Goal: Information Seeking & Learning: Learn about a topic

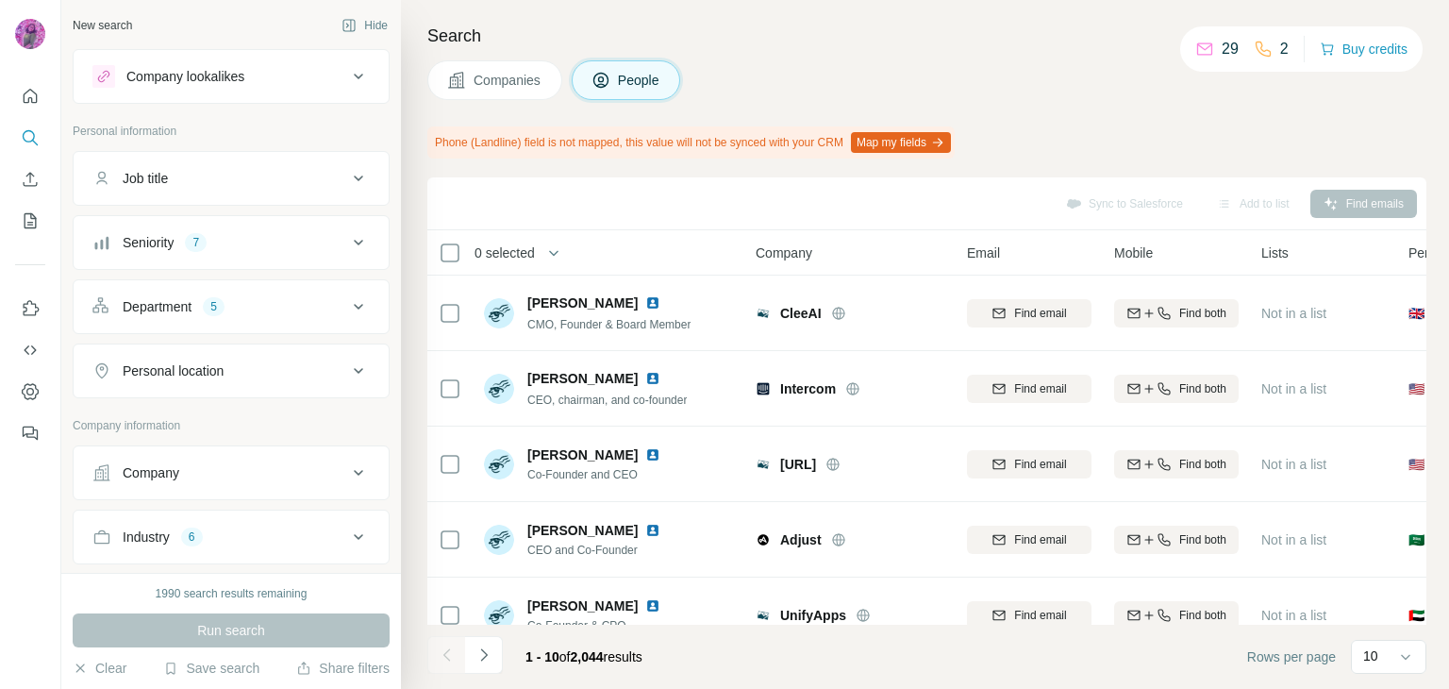
click at [210, 76] on div "Company lookalikes" at bounding box center [185, 76] width 118 height 19
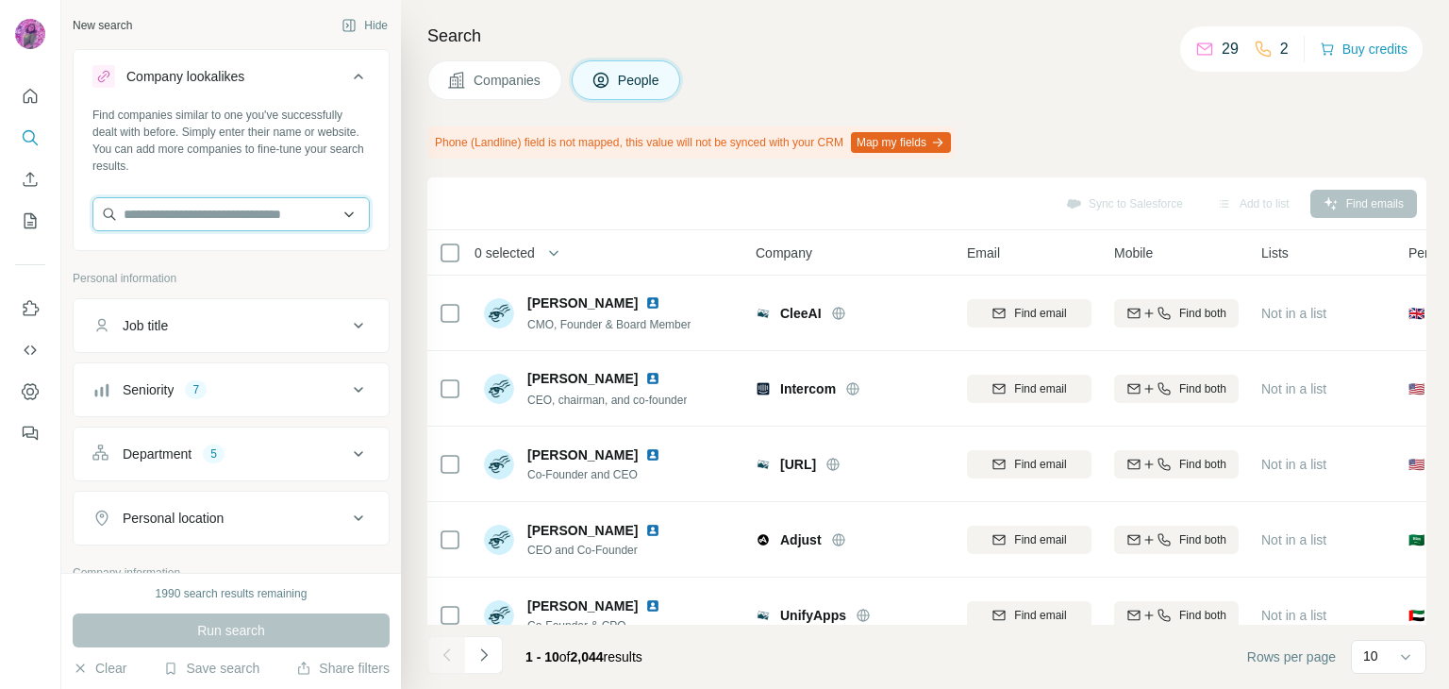
click at [194, 215] on input "text" at bounding box center [230, 214] width 277 height 34
paste input "**********"
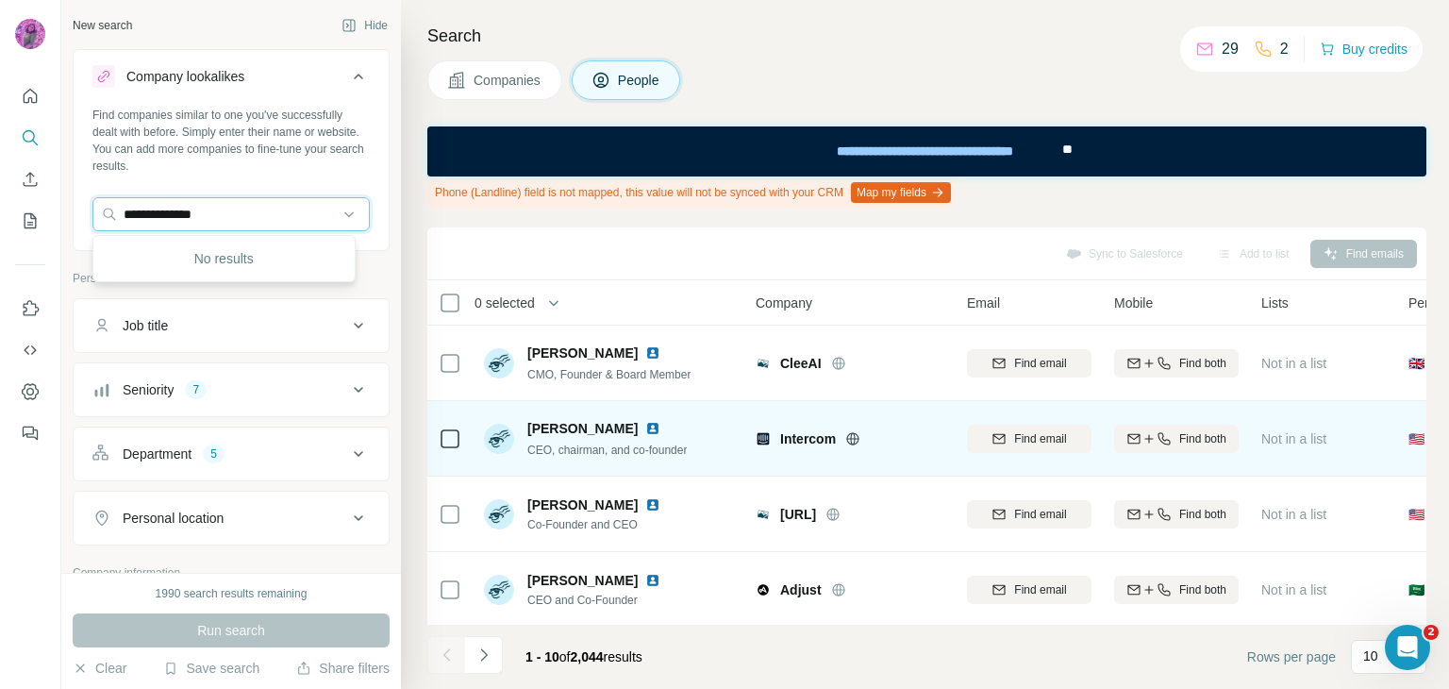
type input "**********"
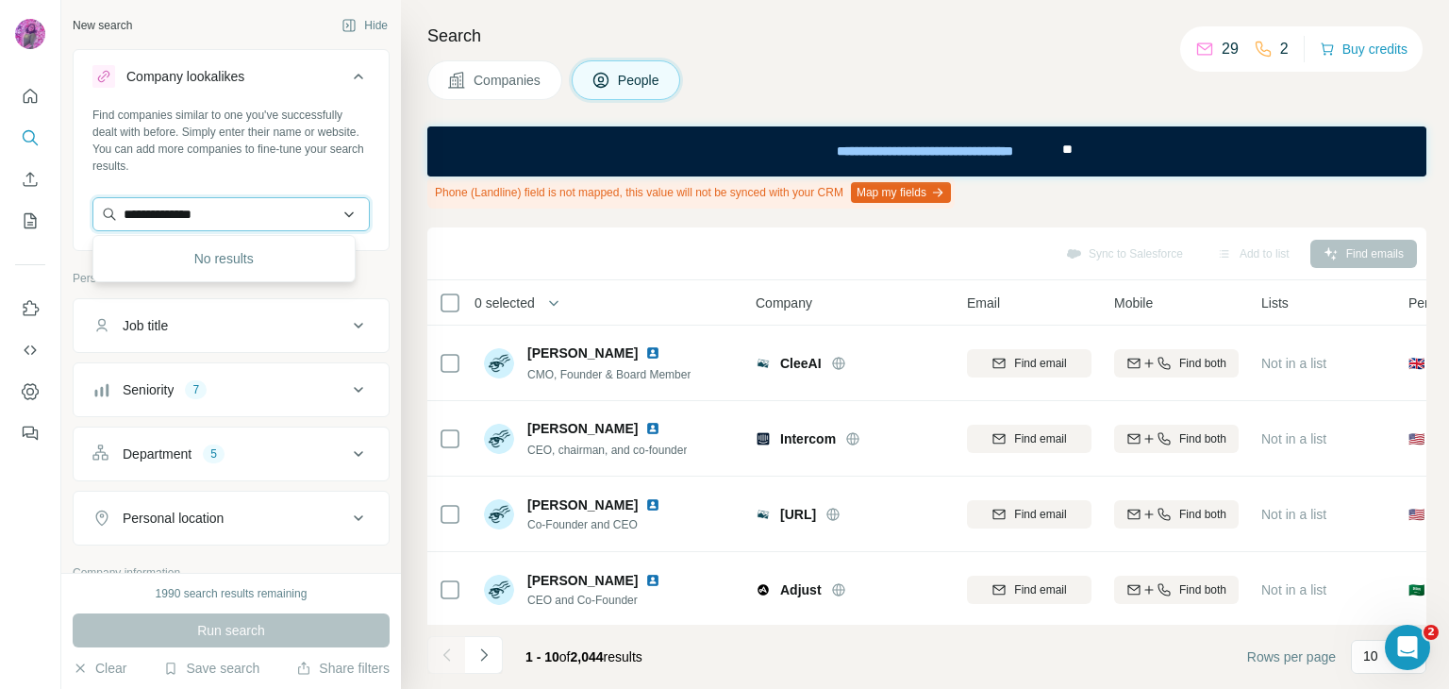
click at [226, 209] on input "**********" at bounding box center [230, 214] width 277 height 34
click at [425, 231] on div "Search Companies People Phone (Landline) field is not mapped, this value will n…" at bounding box center [925, 344] width 1048 height 689
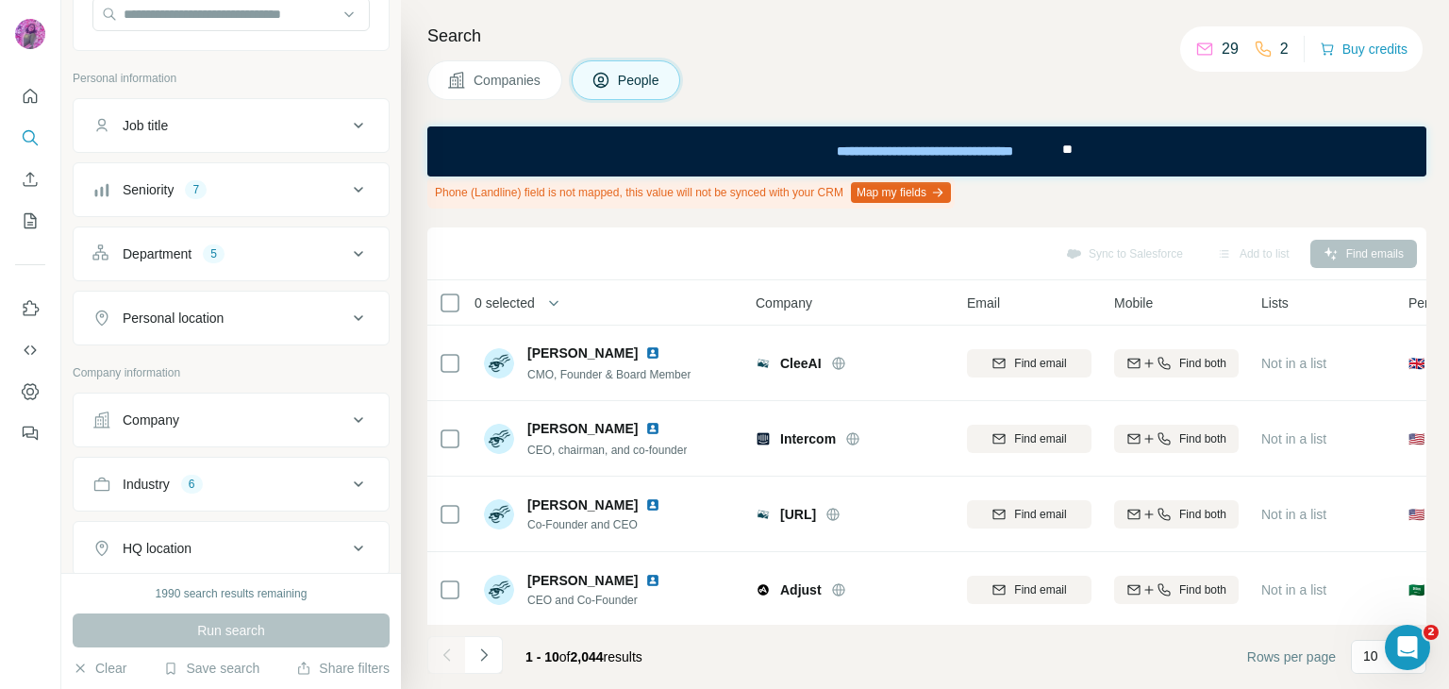
scroll to position [220, 0]
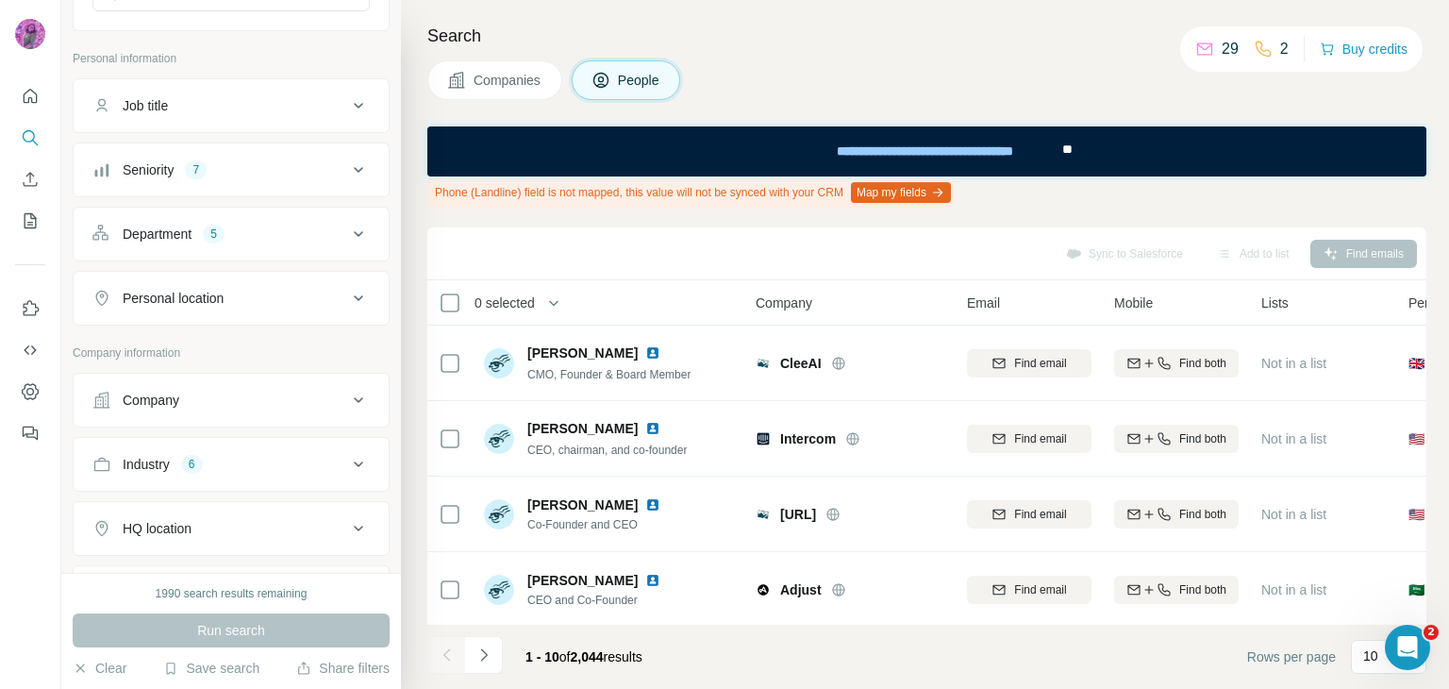
click at [190, 400] on div "Company" at bounding box center [219, 400] width 255 height 19
click at [193, 478] on input "text" at bounding box center [230, 483] width 277 height 34
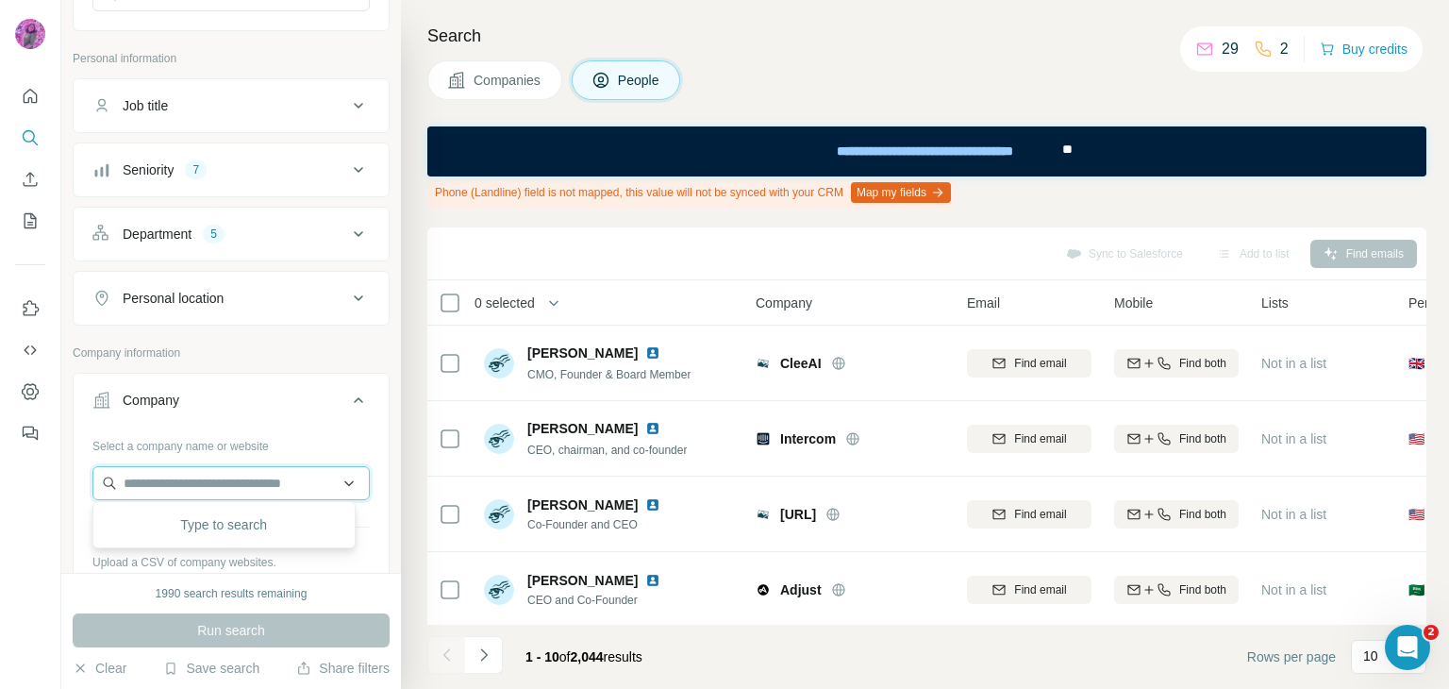
paste input "**********"
click at [127, 479] on input "**********" at bounding box center [230, 483] width 277 height 34
drag, startPoint x: 212, startPoint y: 484, endPoint x: 98, endPoint y: 485, distance: 114.2
click at [102, 486] on input "**********" at bounding box center [230, 483] width 277 height 34
paste input "text"
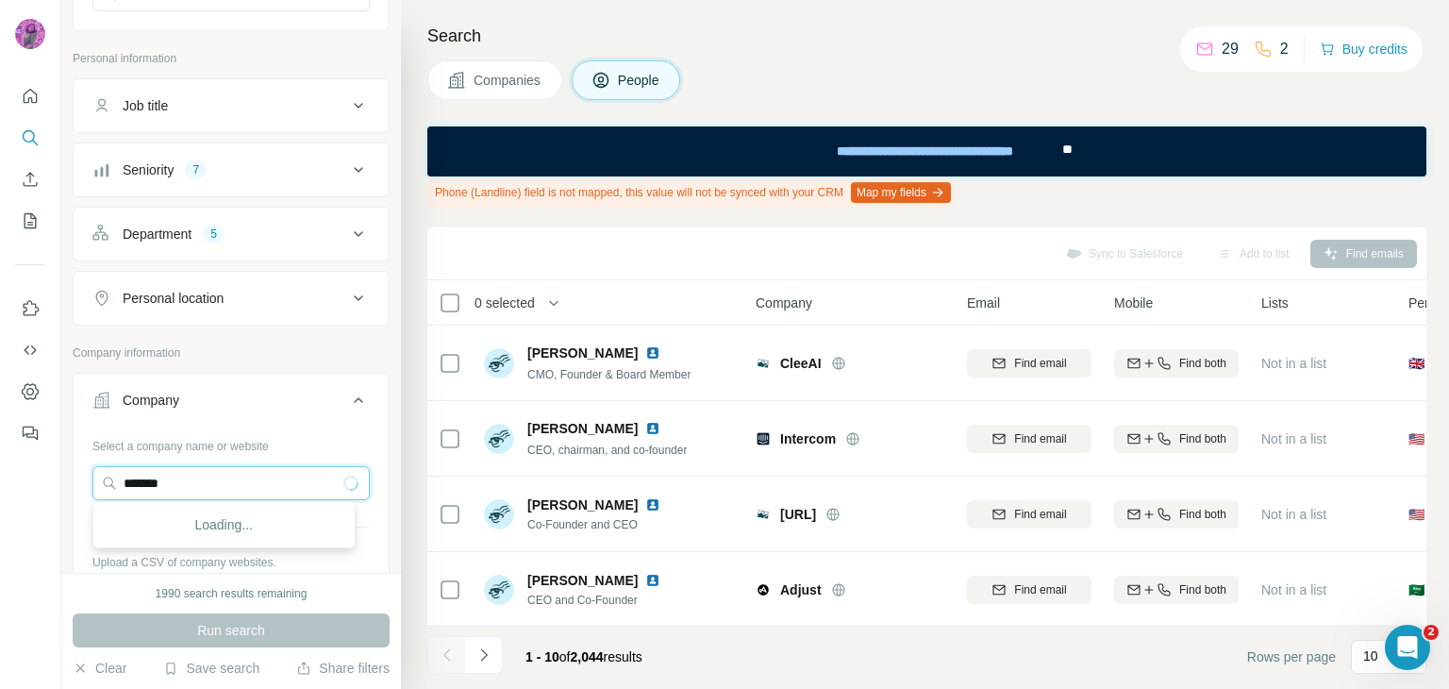
type input "*******"
click at [793, 85] on div "Companies People" at bounding box center [926, 80] width 999 height 40
click at [527, 87] on span "Companies" at bounding box center [508, 80] width 69 height 19
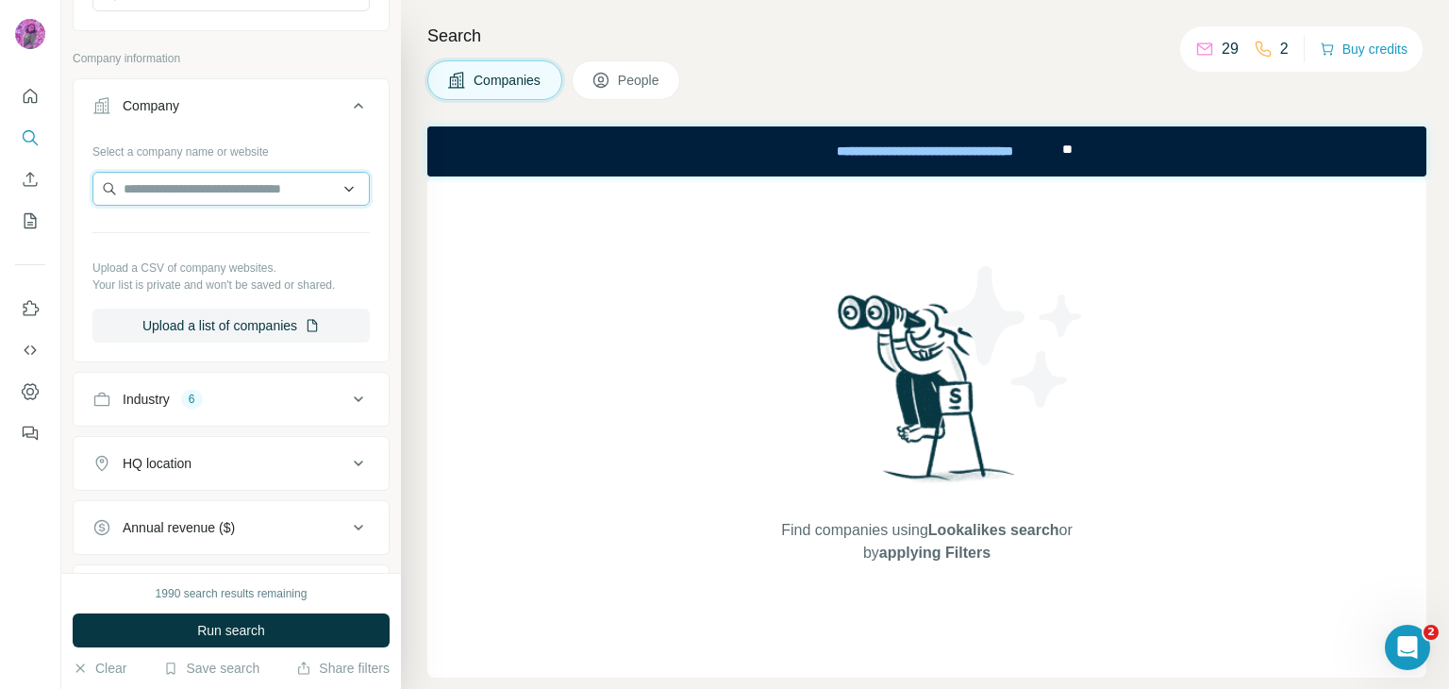
click at [151, 179] on input "text" at bounding box center [230, 189] width 277 height 34
paste input "*******"
type input "*******"
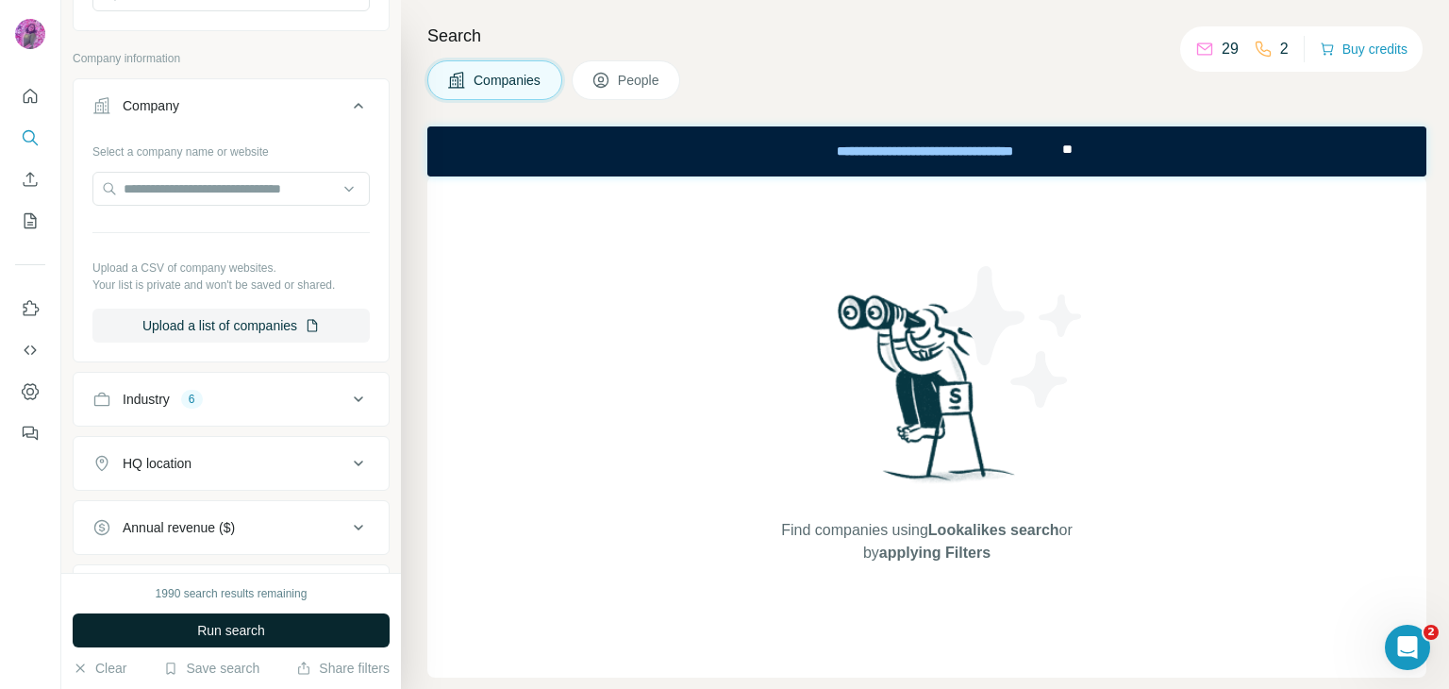
click at [223, 627] on span "Run search" at bounding box center [231, 630] width 68 height 19
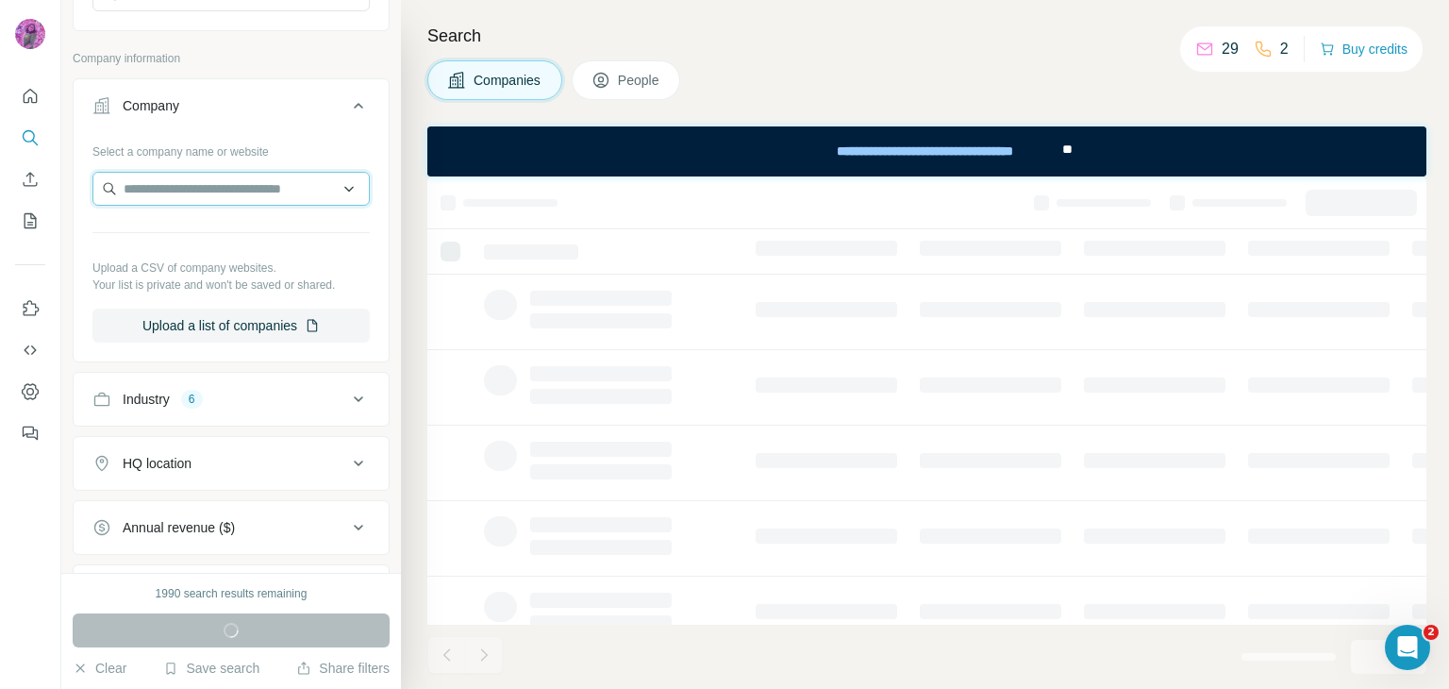
click at [201, 195] on input "text" at bounding box center [230, 189] width 277 height 34
paste input "*******"
type input "*******"
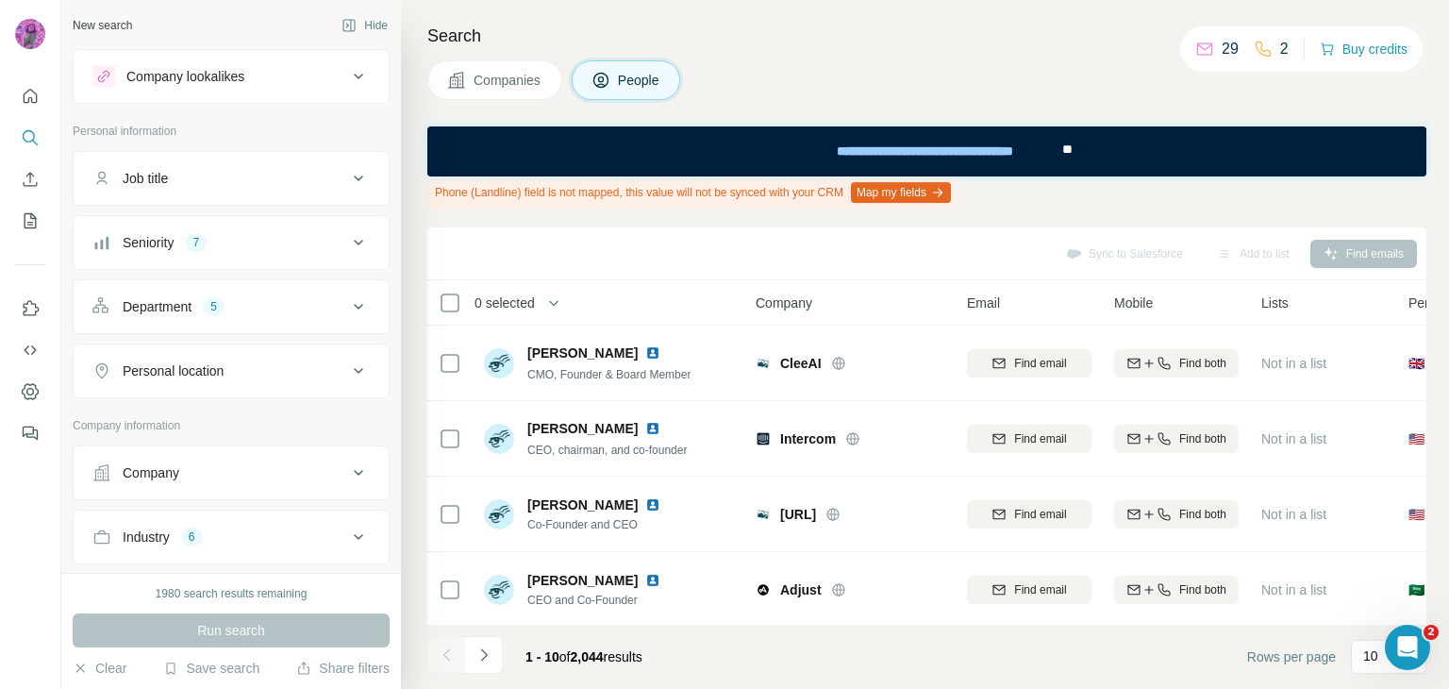
click at [493, 76] on span "Companies" at bounding box center [508, 80] width 69 height 19
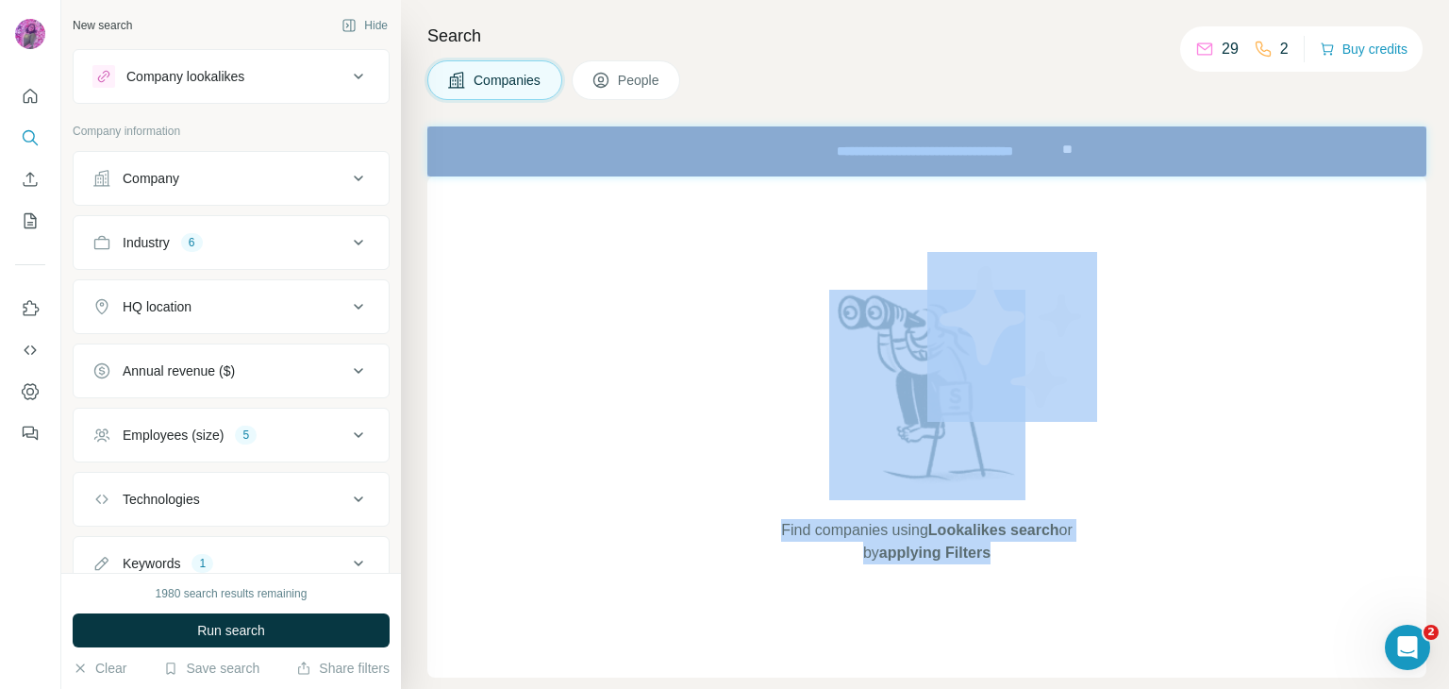
drag, startPoint x: 1182, startPoint y: 258, endPoint x: 527, endPoint y: 499, distance: 698.8
click at [925, 688] on html "New search Hide Company lookalikes Company information Company Industry 6 HQ lo…" at bounding box center [724, 344] width 1449 height 689
click at [1245, 432] on div "Find companies using Lookalikes search or by applying Filters" at bounding box center [926, 426] width 999 height 501
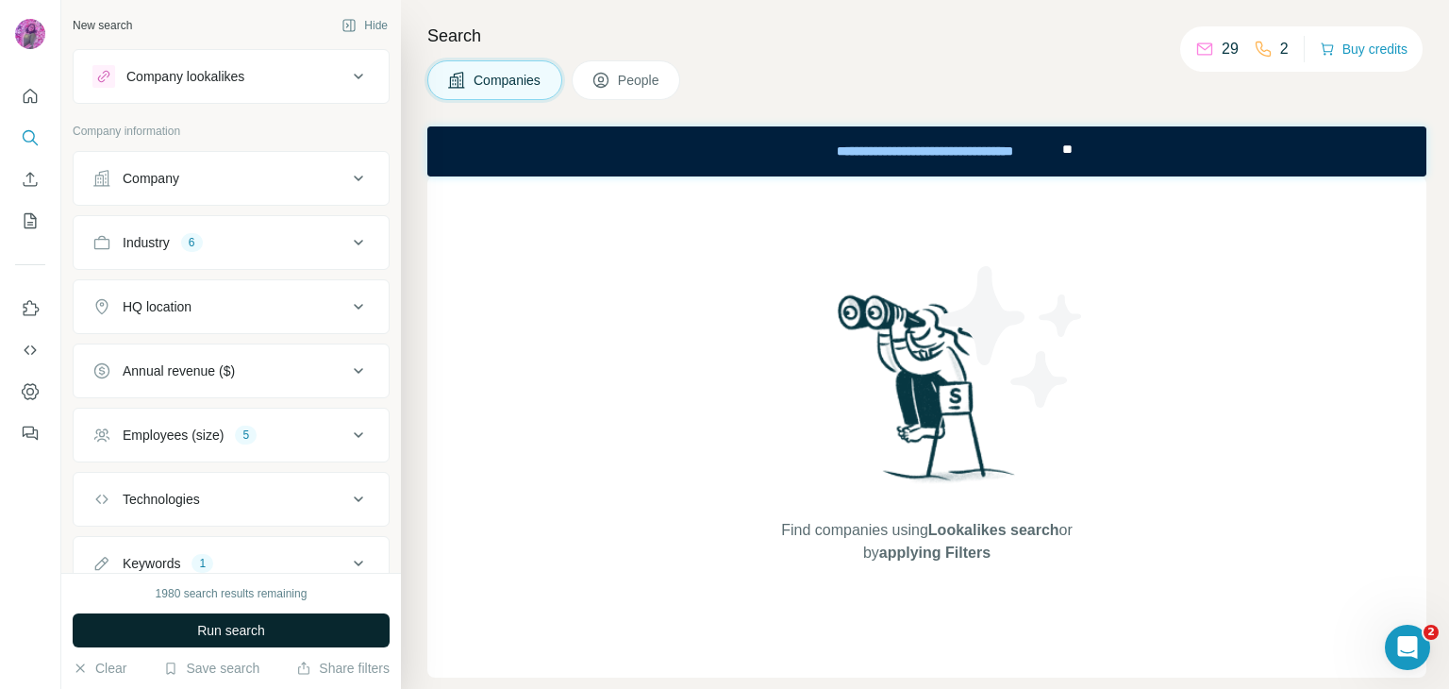
click at [247, 627] on span "Run search" at bounding box center [231, 630] width 68 height 19
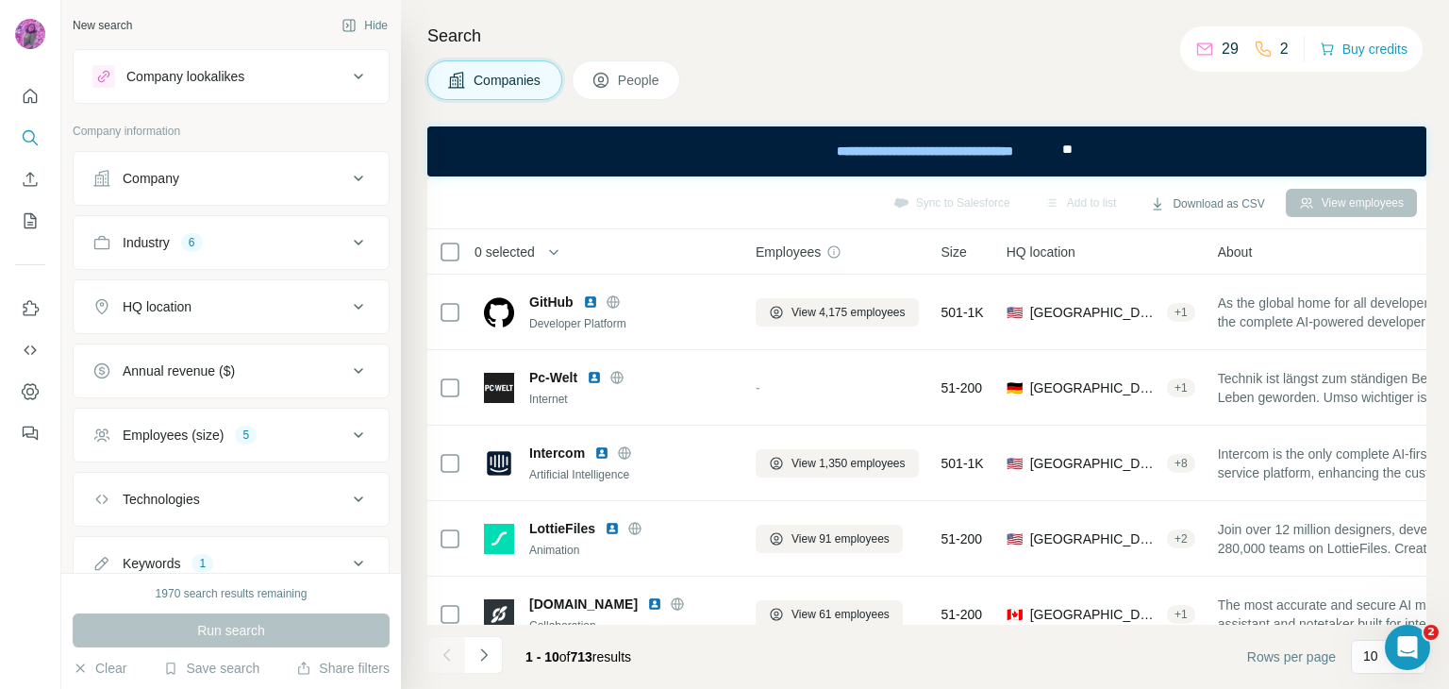
click at [281, 162] on button "Company" at bounding box center [231, 178] width 315 height 45
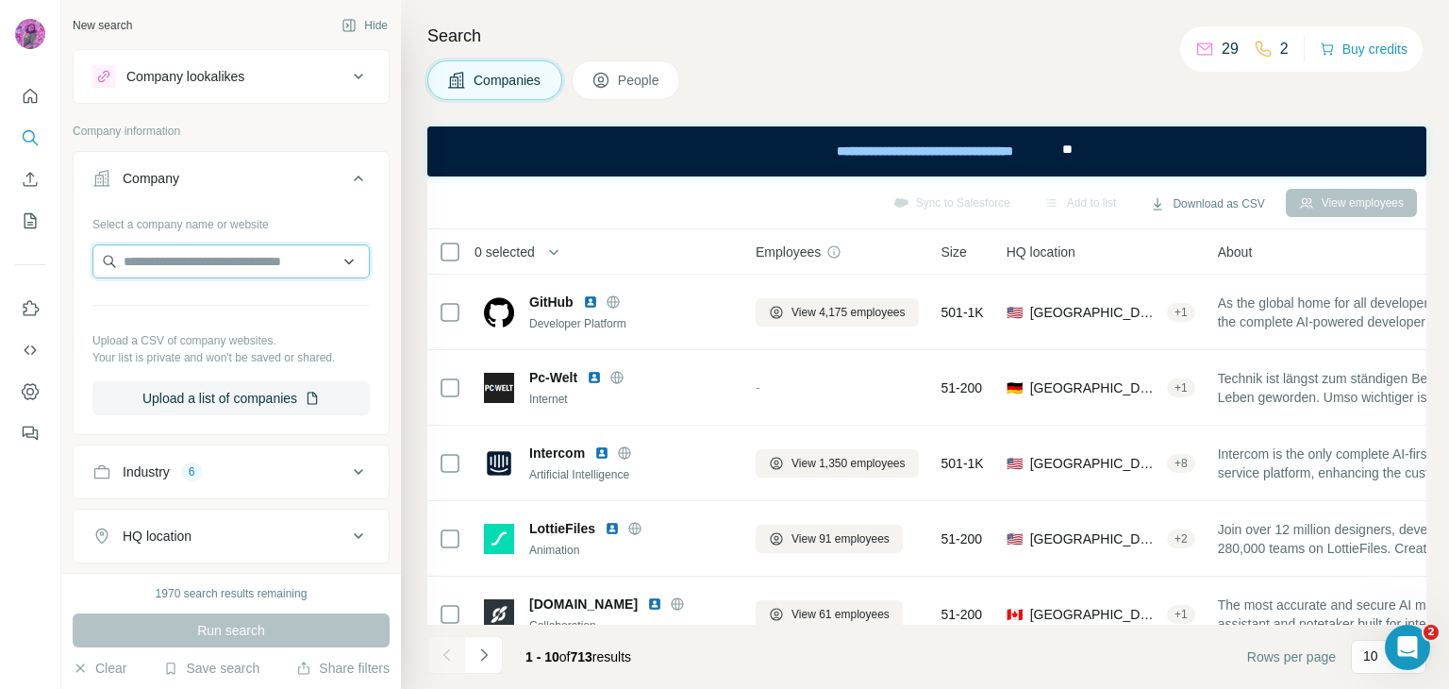
click at [257, 268] on input "text" at bounding box center [230, 261] width 277 height 34
paste input "*******"
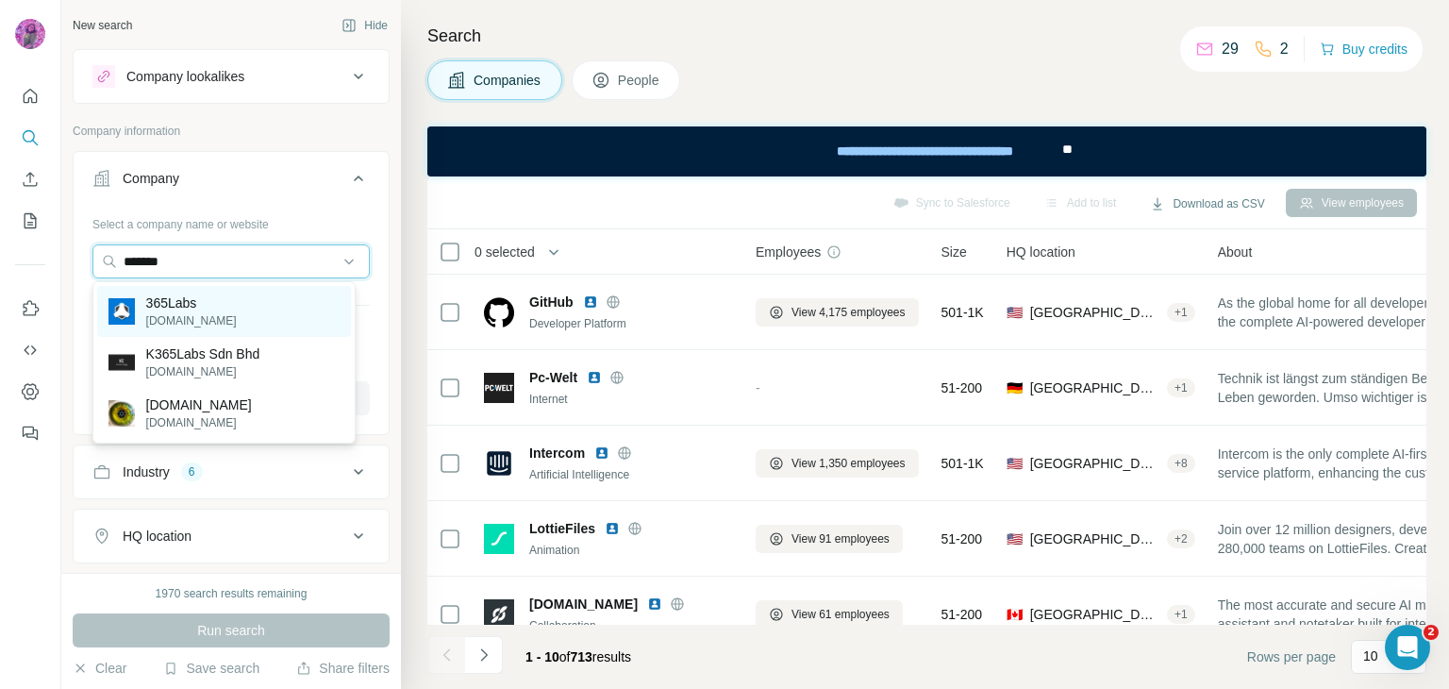
type input "*******"
click at [196, 314] on p "365labs.com" at bounding box center [191, 320] width 91 height 17
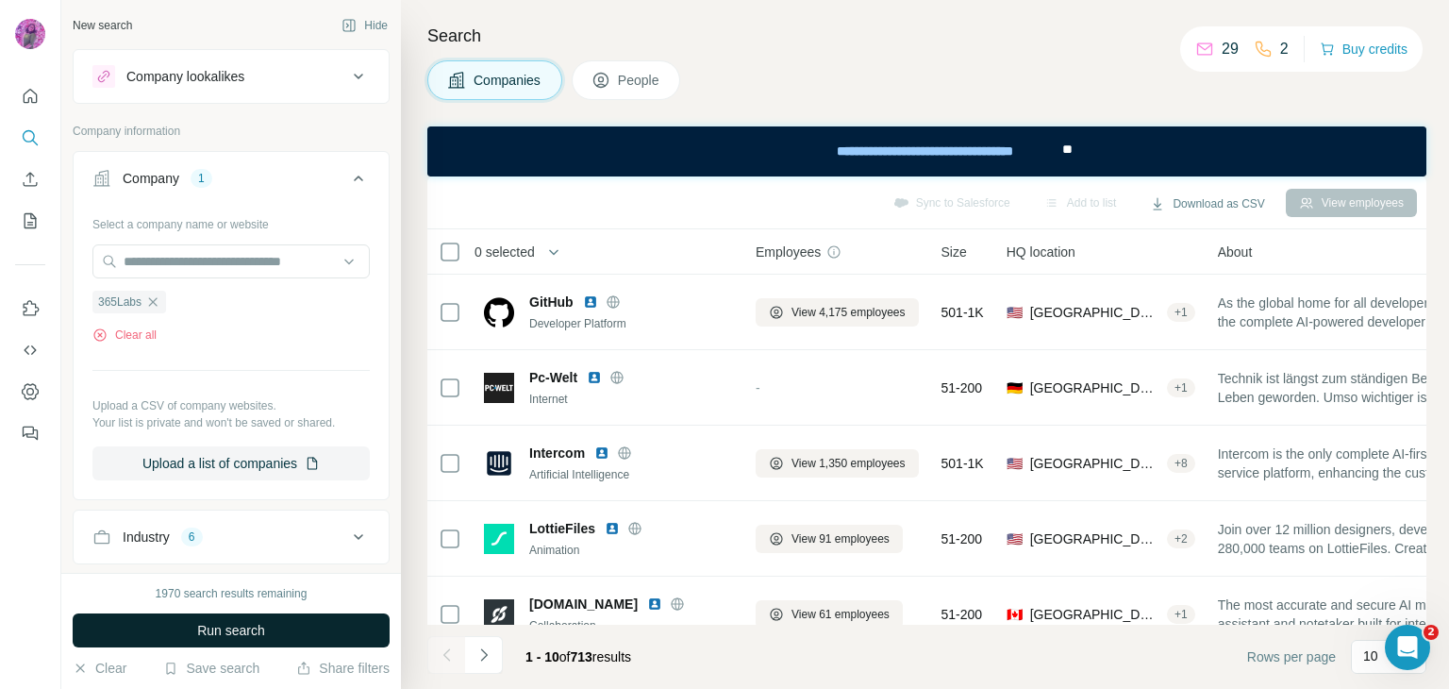
click at [273, 620] on button "Run search" at bounding box center [231, 630] width 317 height 34
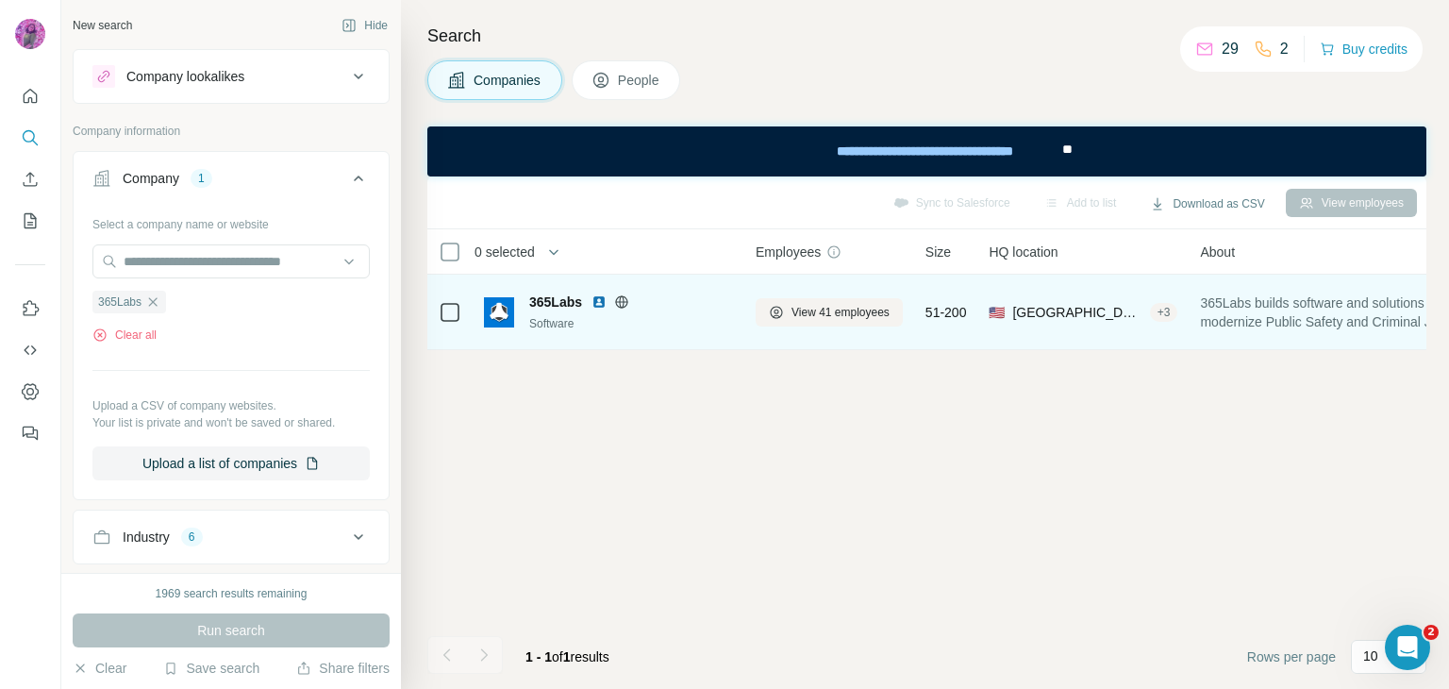
click at [830, 343] on td "View 41 employees" at bounding box center [829, 312] width 170 height 75
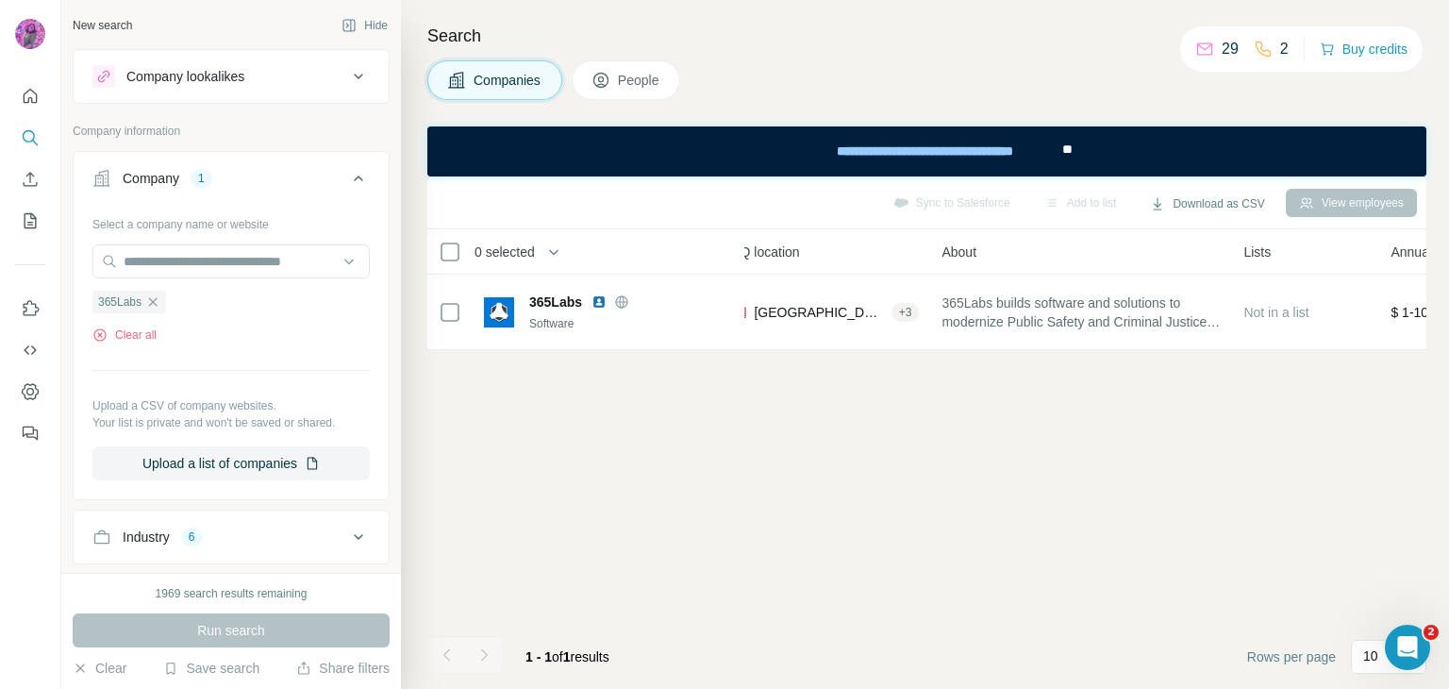
scroll to position [0, 34]
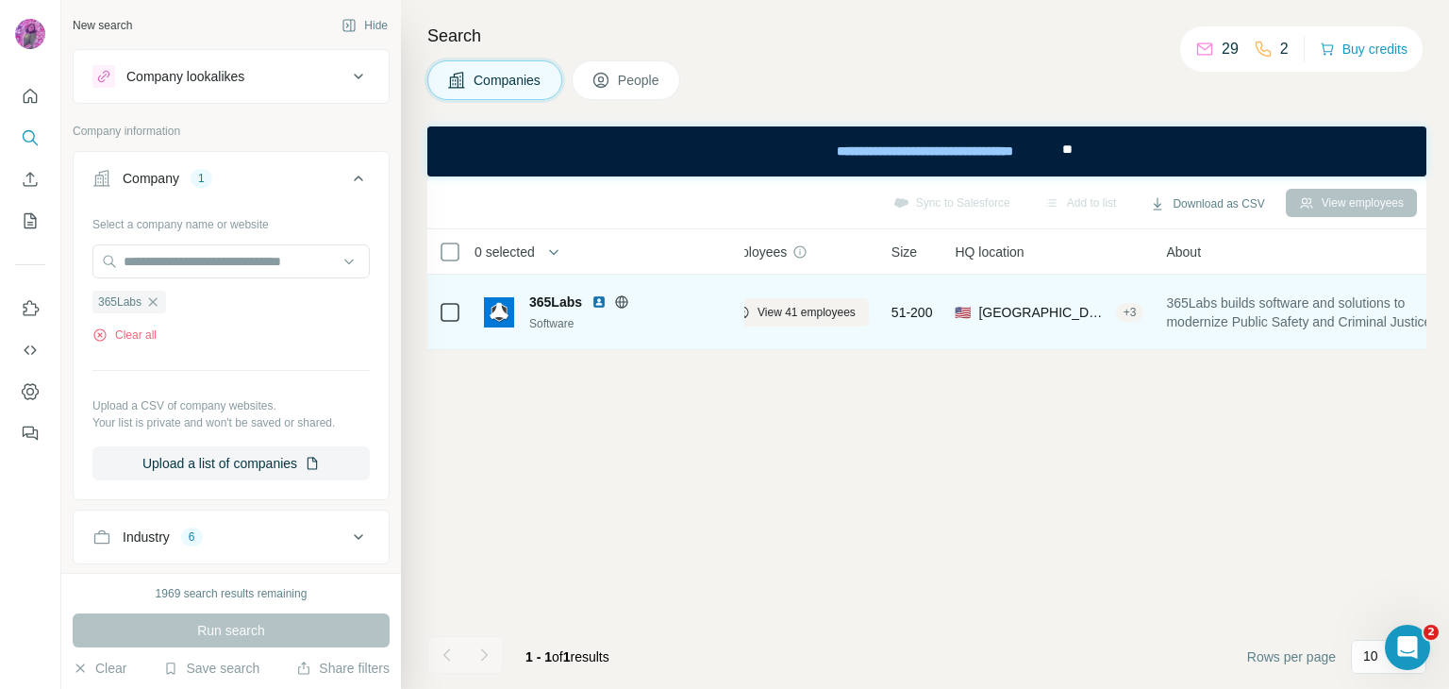
click at [565, 304] on span "365Labs" at bounding box center [555, 302] width 53 height 19
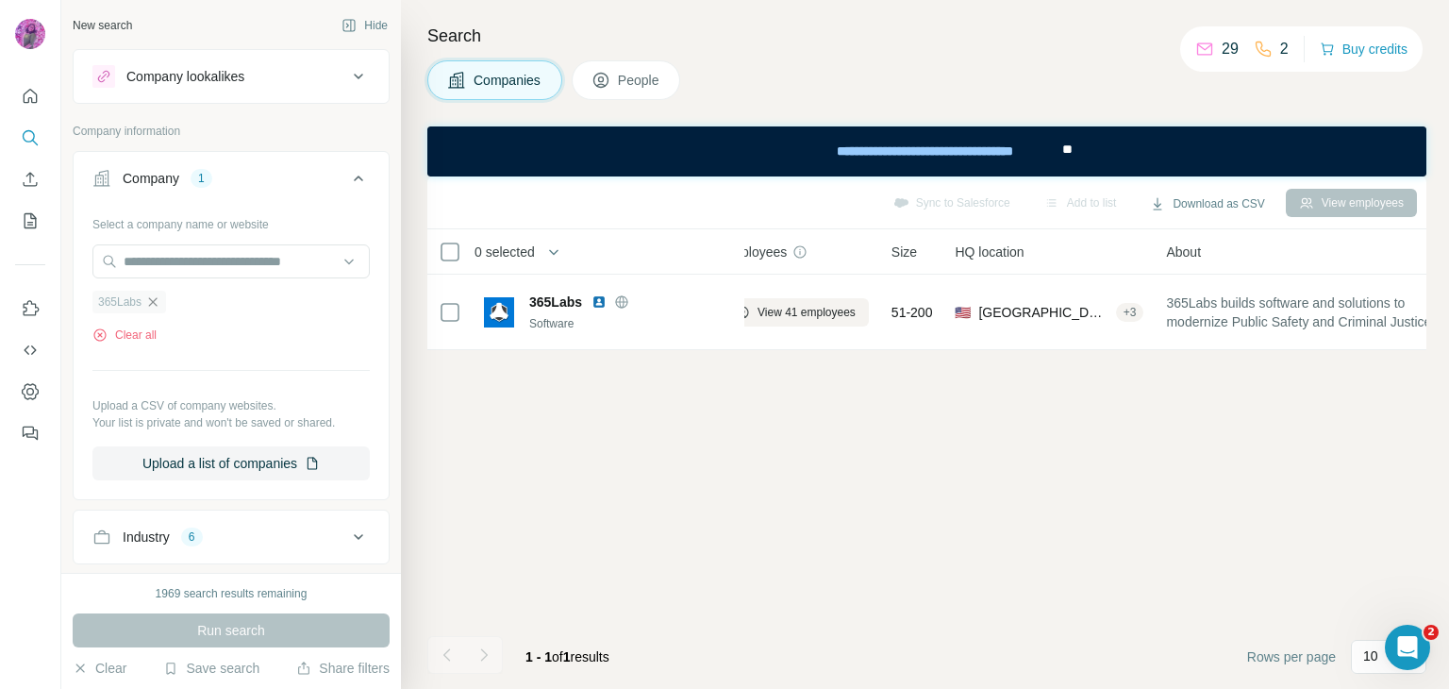
click at [158, 300] on icon "button" at bounding box center [153, 301] width 8 height 8
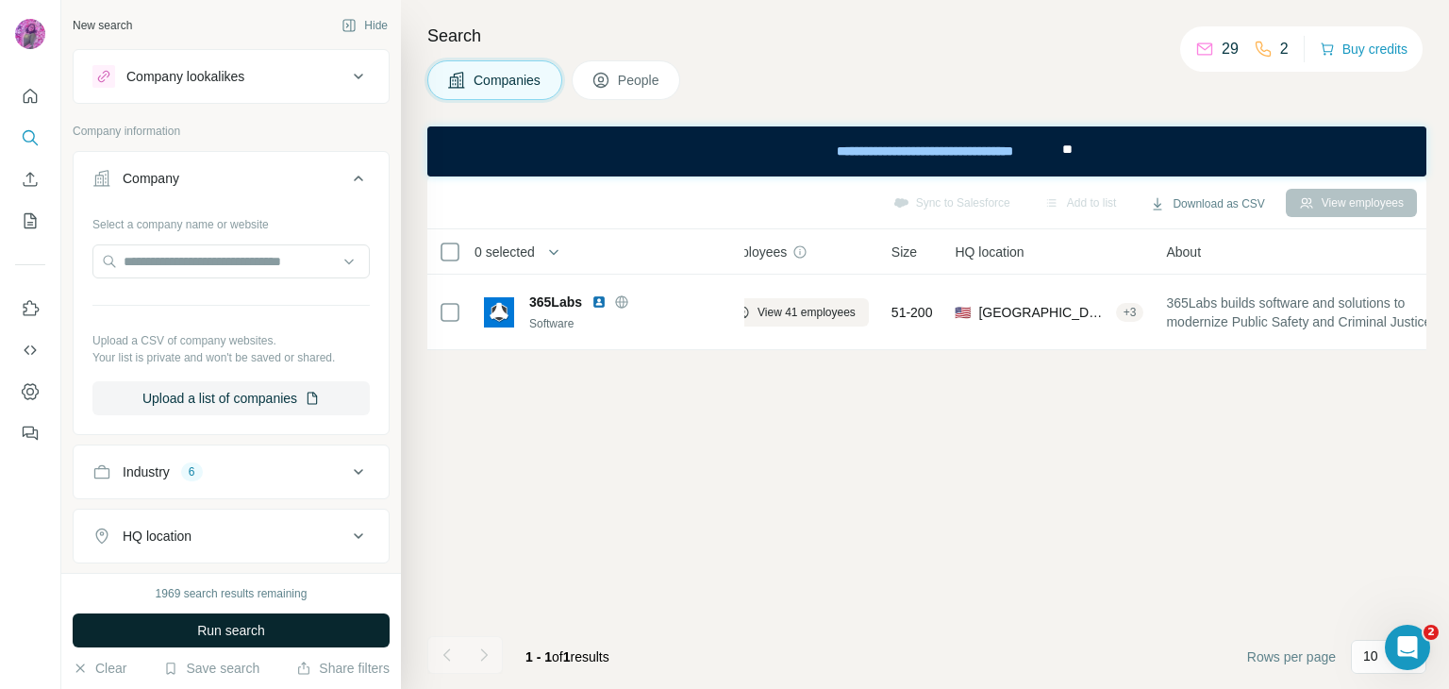
click at [254, 627] on span "Run search" at bounding box center [231, 630] width 68 height 19
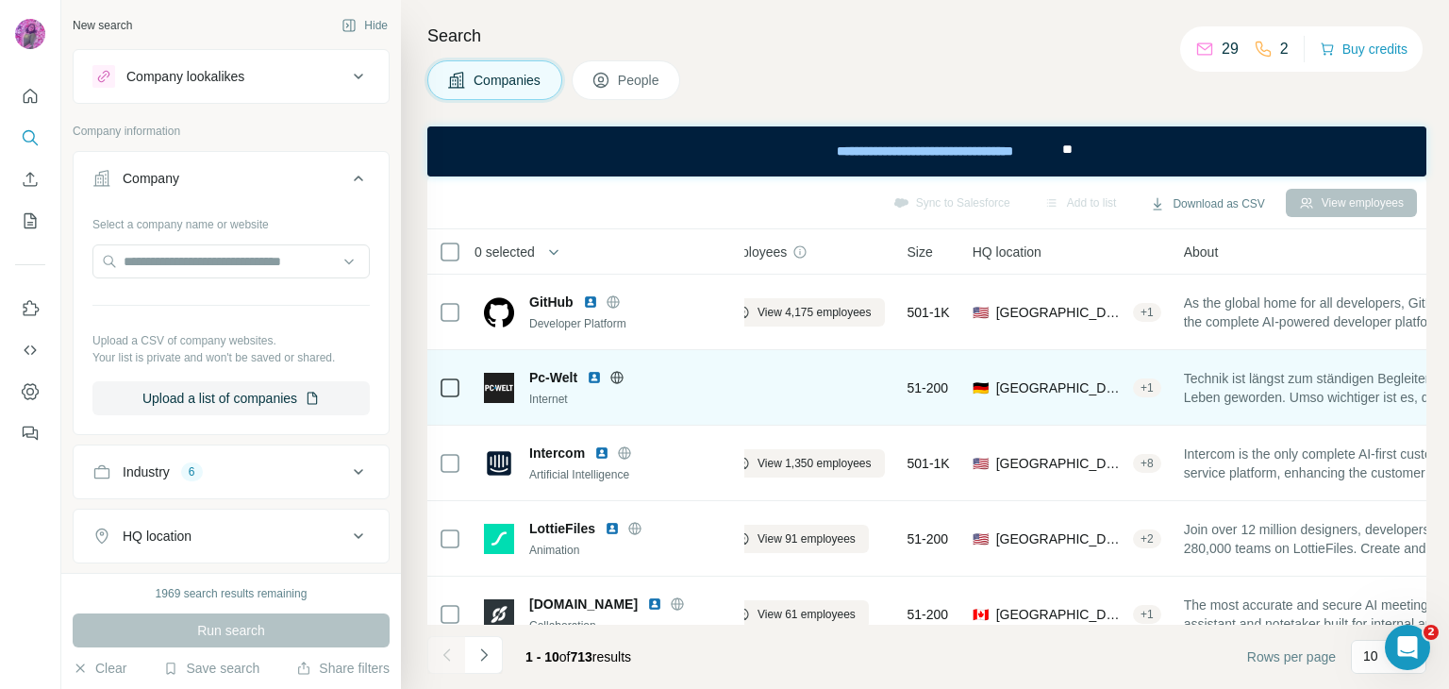
click at [566, 375] on span "Pc-Welt" at bounding box center [553, 377] width 48 height 19
click at [571, 378] on span "Pc-Welt" at bounding box center [553, 377] width 48 height 19
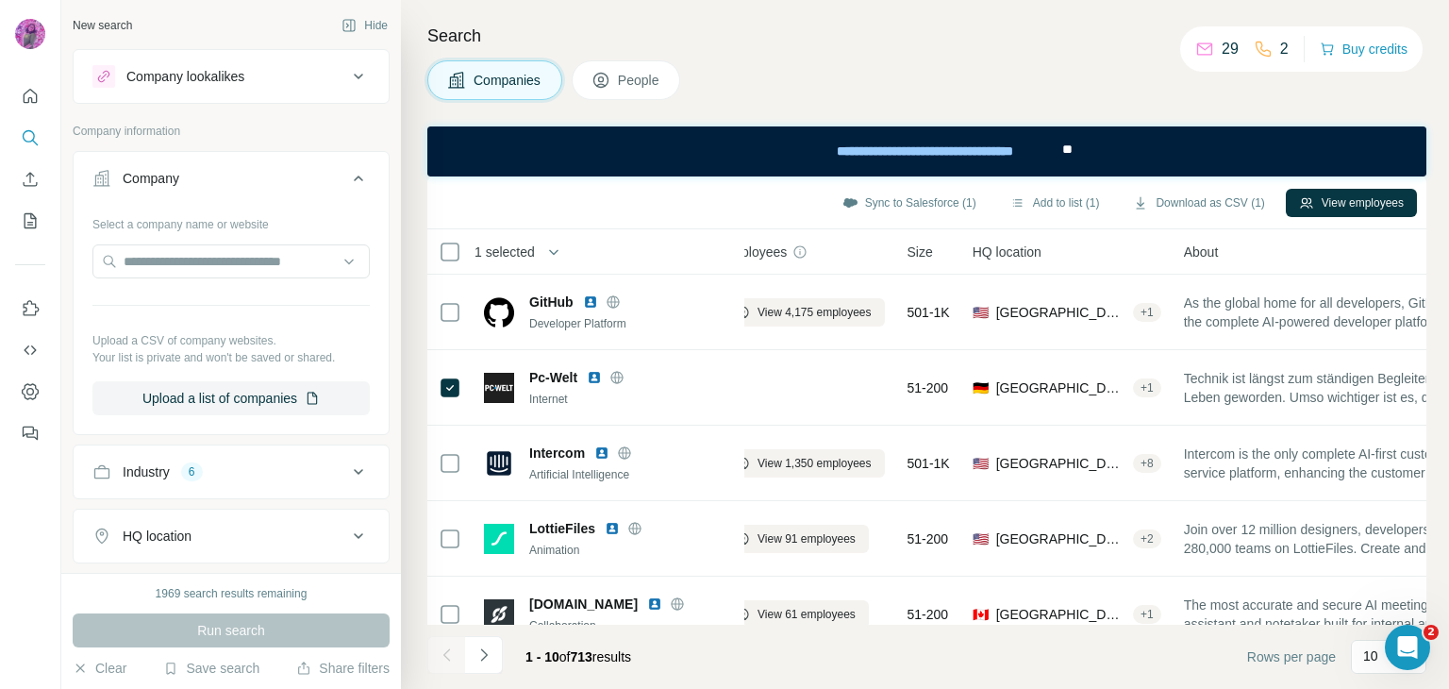
click at [720, 665] on footer "1 - 10 of 713 results Rows per page 10" at bounding box center [926, 657] width 999 height 64
click at [537, 182] on div "Sync to Salesforce Add to list Download as CSV View employees" at bounding box center [926, 202] width 999 height 53
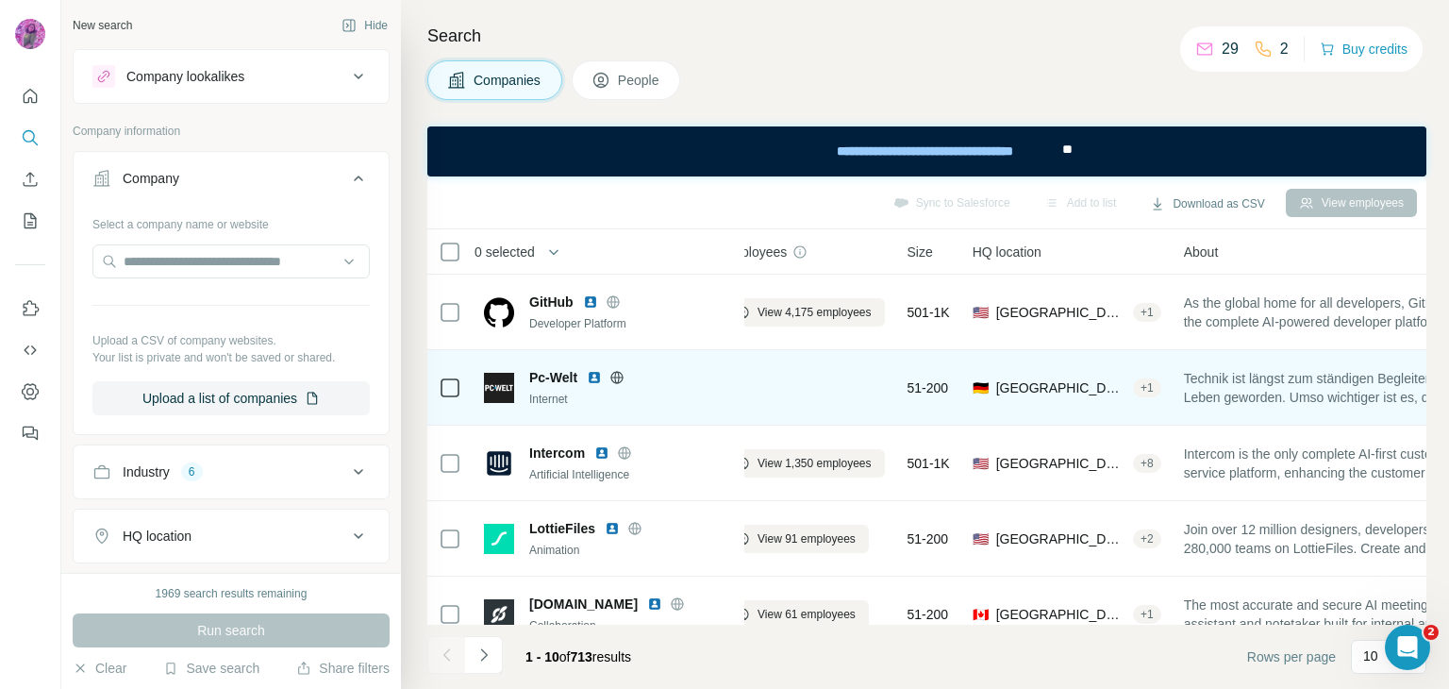
click at [559, 378] on span "Pc-Welt" at bounding box center [553, 377] width 48 height 19
click at [562, 373] on span "Pc-Welt" at bounding box center [553, 377] width 48 height 19
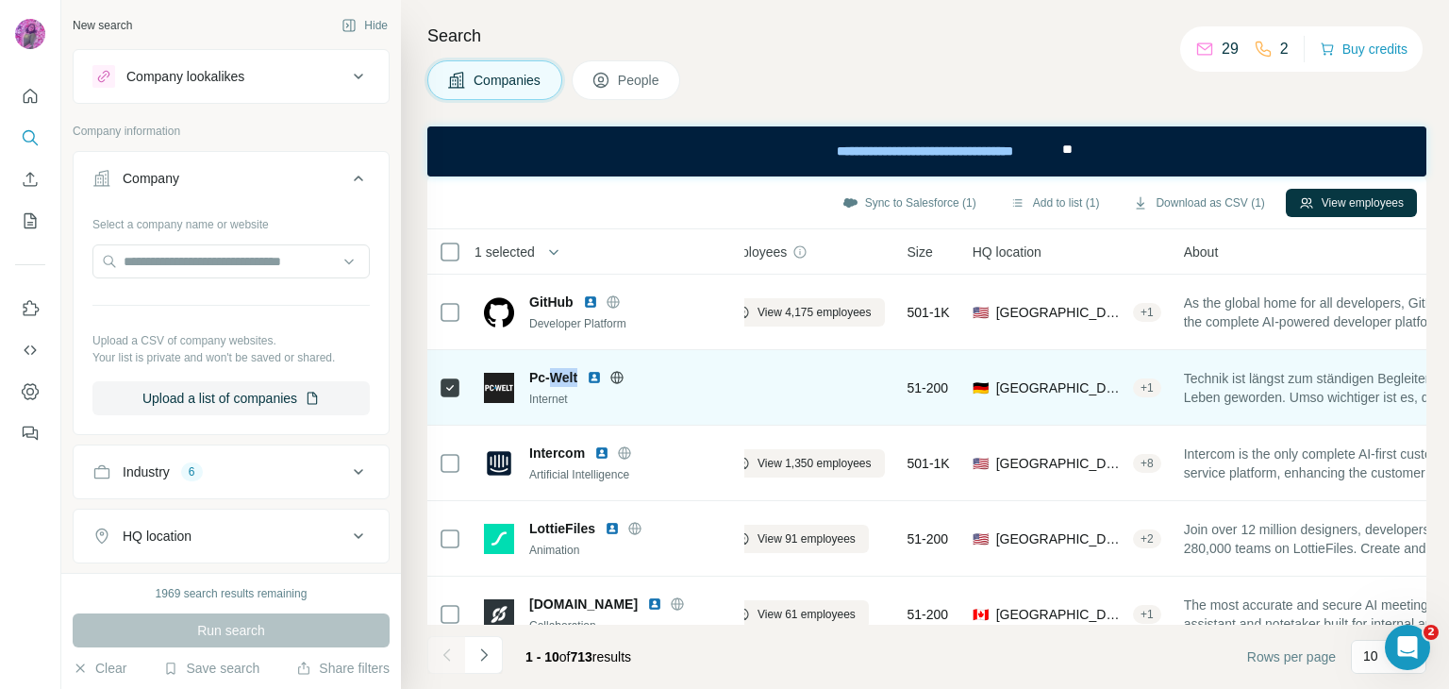
click at [562, 373] on span "Pc-Welt" at bounding box center [553, 377] width 48 height 19
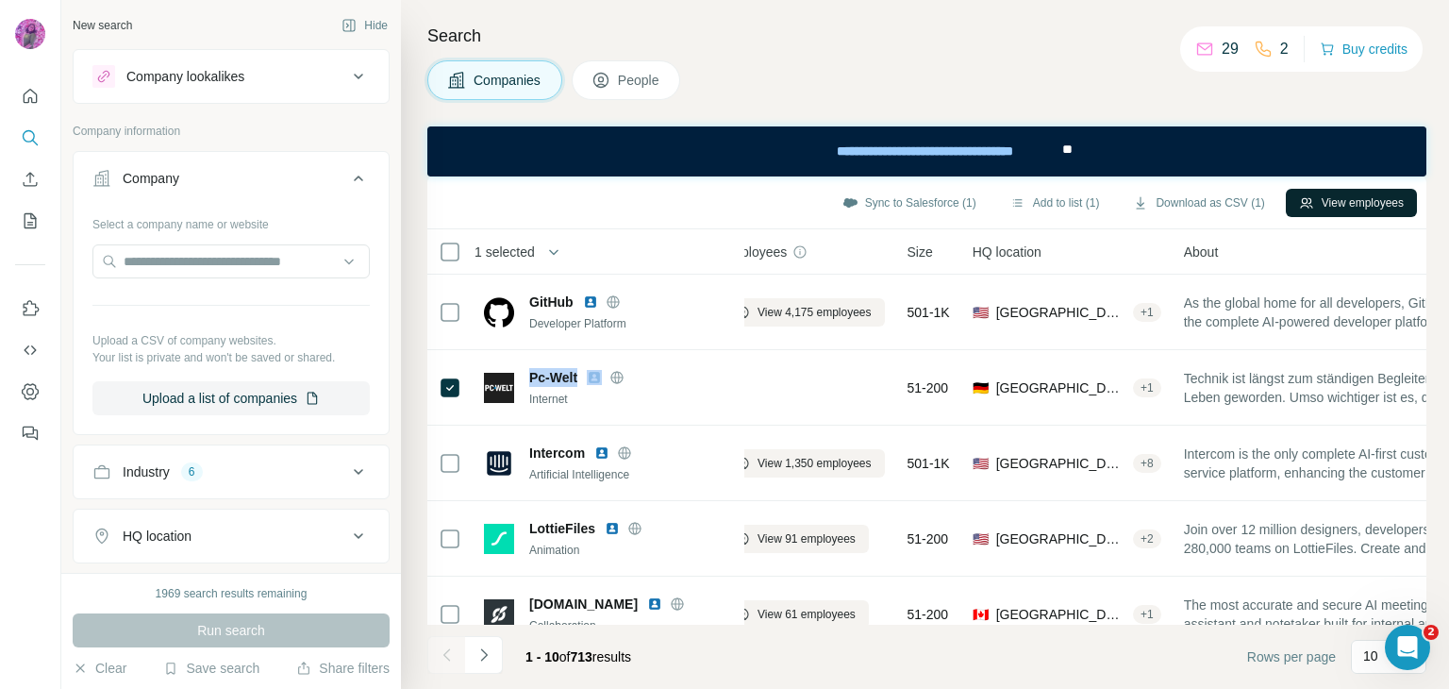
click at [1338, 201] on button "View employees" at bounding box center [1351, 203] width 131 height 28
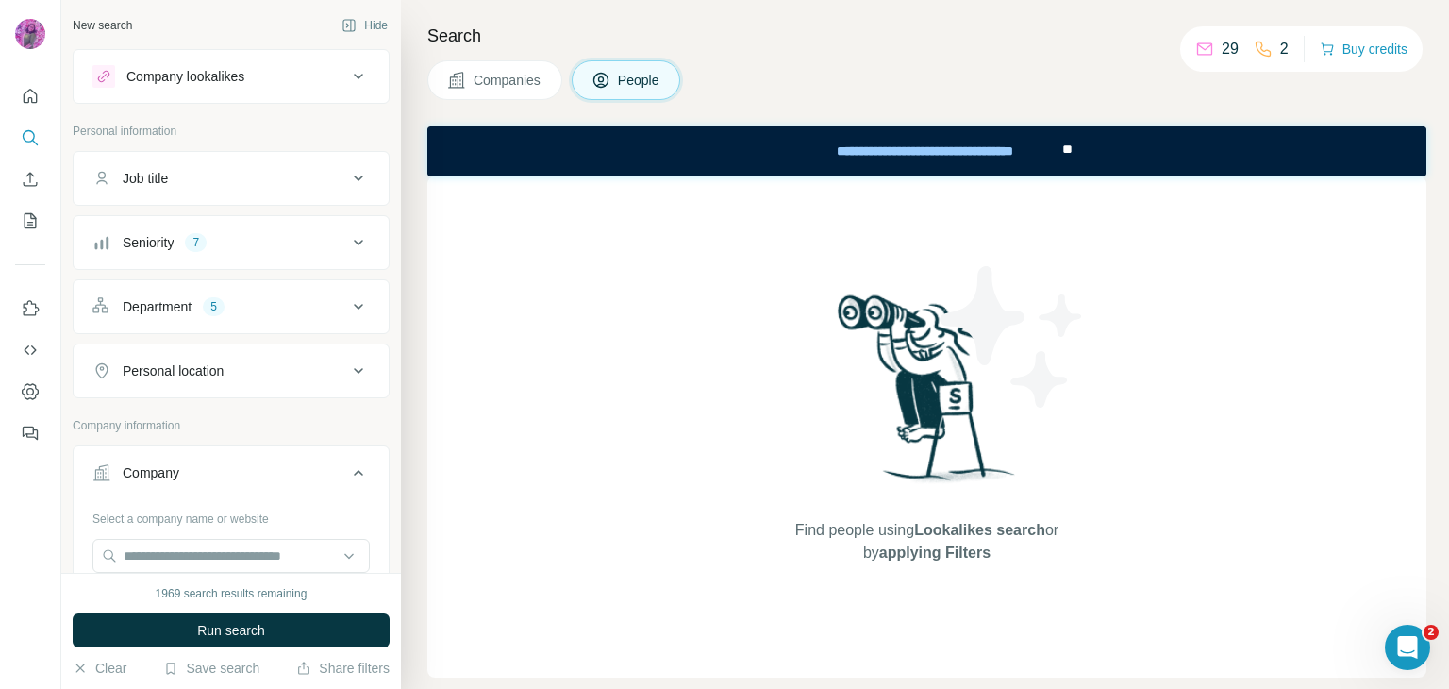
click at [527, 80] on span "Companies" at bounding box center [508, 80] width 69 height 19
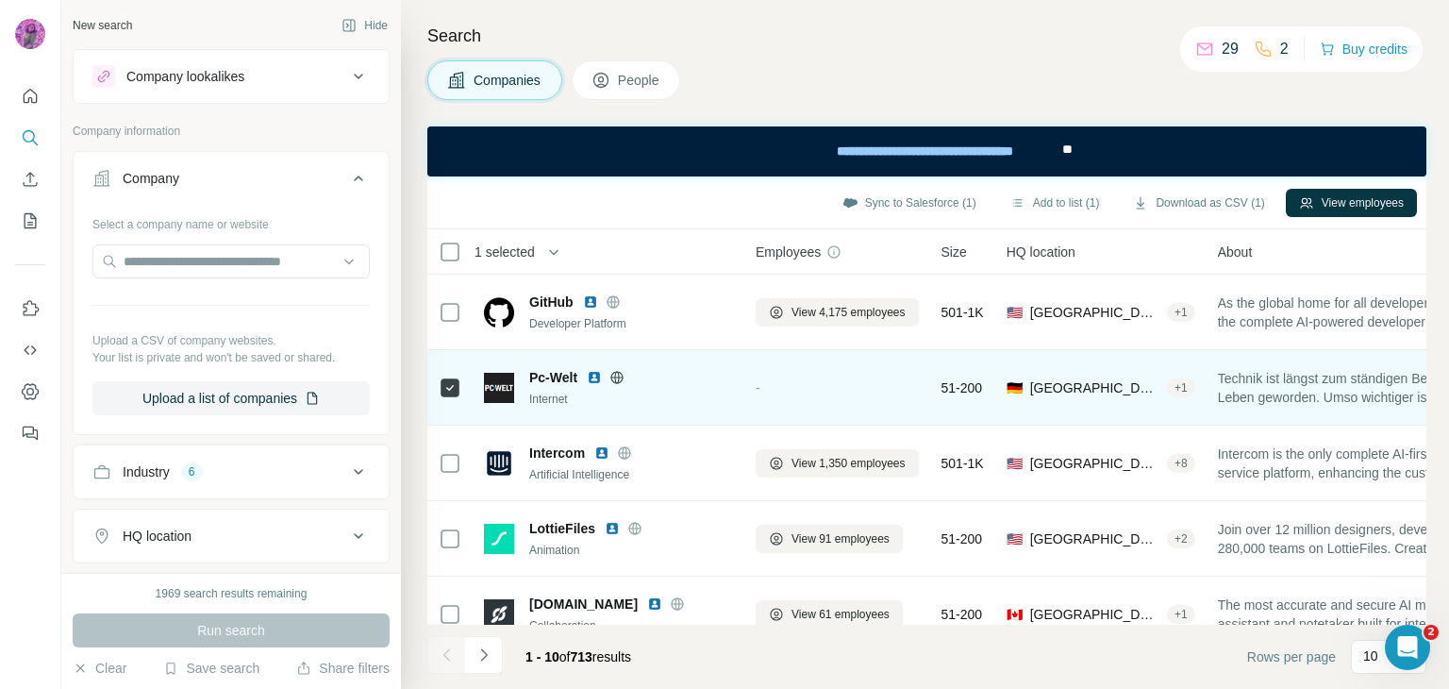
click at [553, 377] on span "Pc-Welt" at bounding box center [553, 377] width 48 height 19
click at [532, 377] on span "Pc-Welt" at bounding box center [553, 377] width 48 height 19
copy span "Pc-Welt"
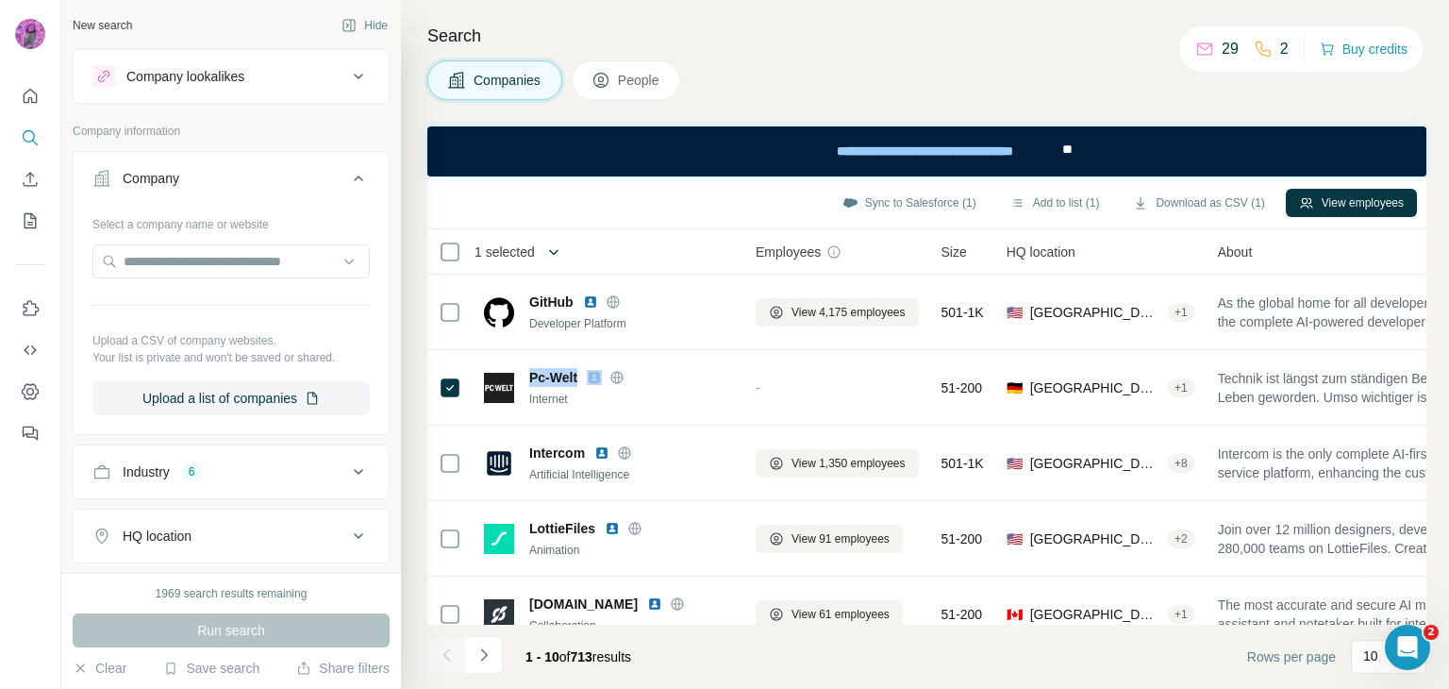
click at [551, 249] on icon "button" at bounding box center [553, 251] width 19 height 19
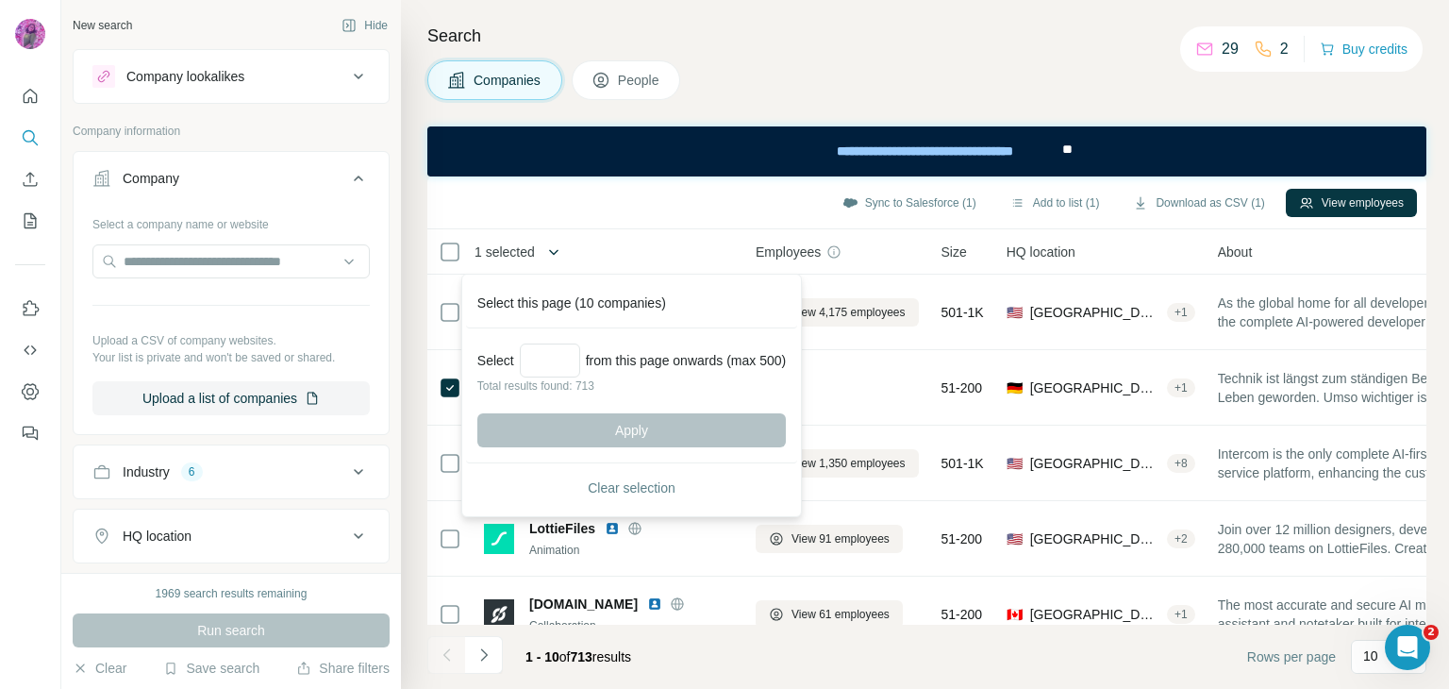
click at [552, 248] on icon "button" at bounding box center [553, 251] width 19 height 19
click at [832, 248] on icon at bounding box center [834, 251] width 12 height 12
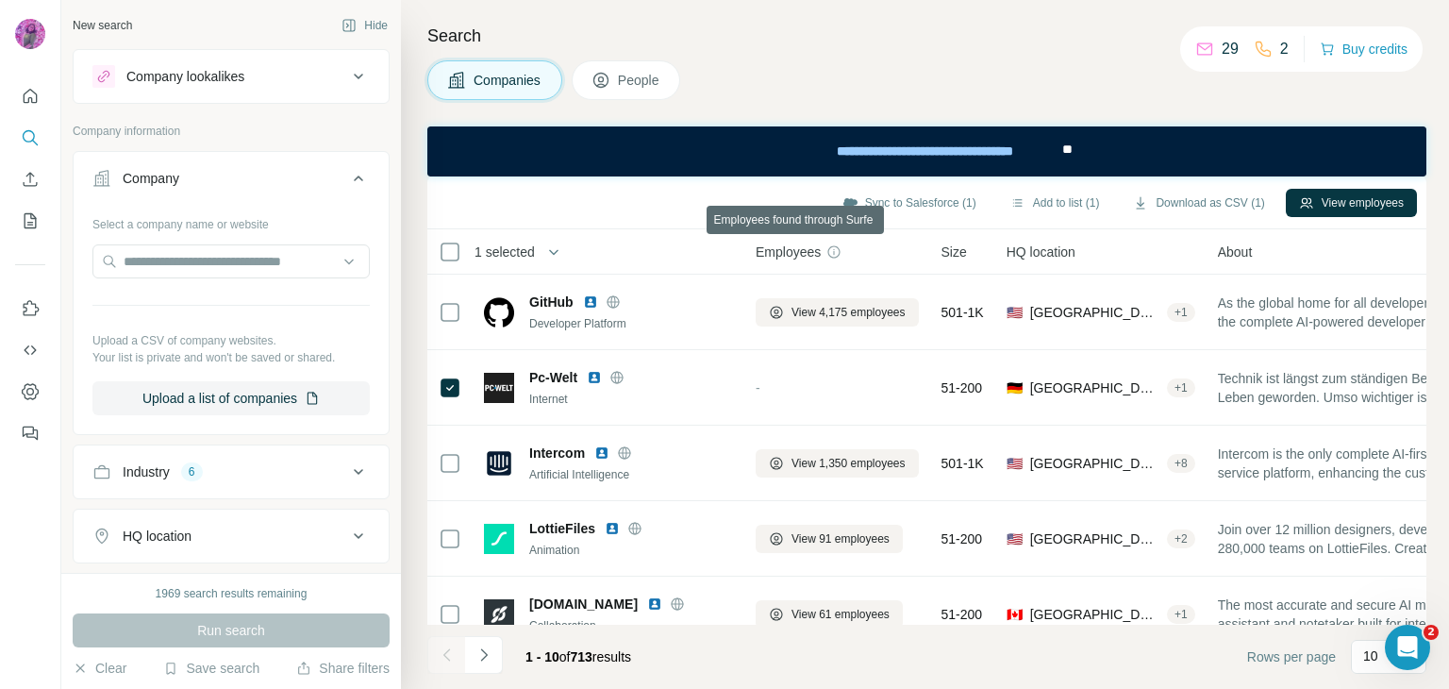
click at [834, 250] on icon at bounding box center [834, 251] width 15 height 15
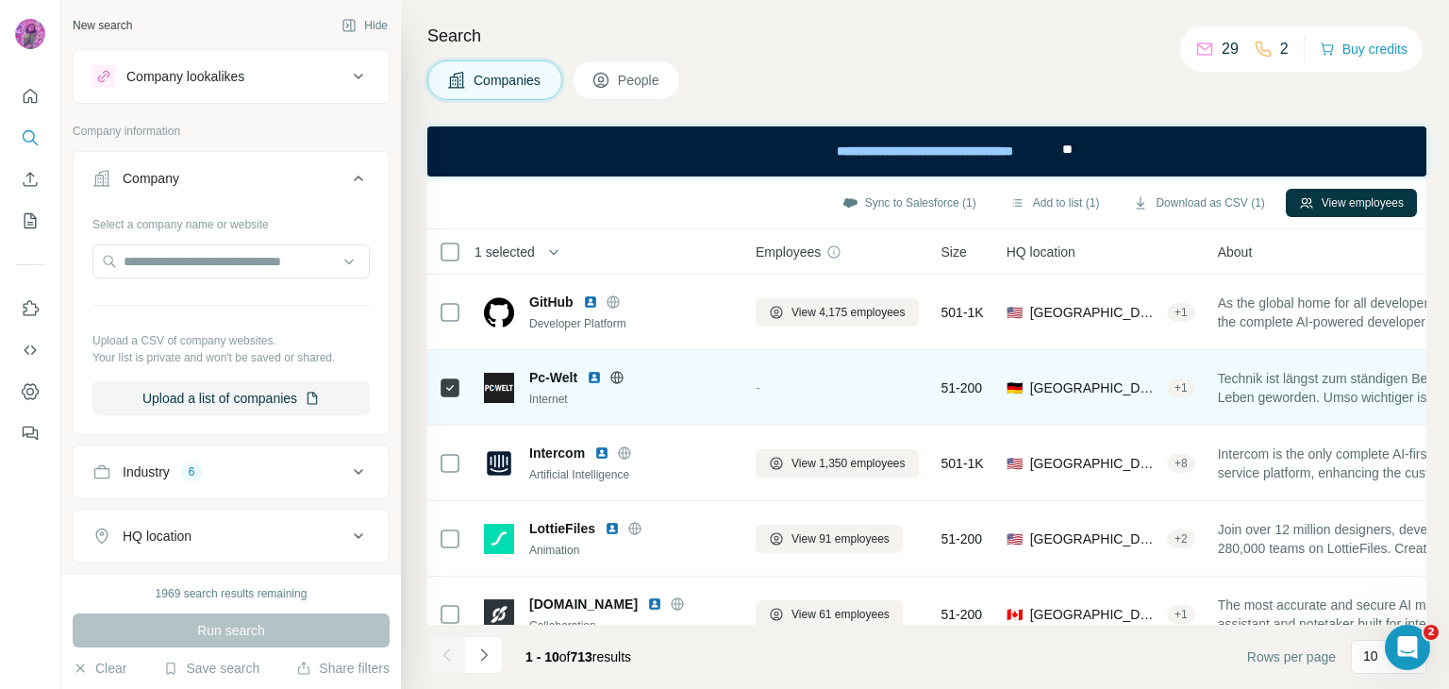
drag, startPoint x: 460, startPoint y: 379, endPoint x: 535, endPoint y: 397, distance: 77.6
drag, startPoint x: 535, startPoint y: 397, endPoint x: 519, endPoint y: 379, distance: 24.1
drag, startPoint x: 519, startPoint y: 379, endPoint x: 557, endPoint y: 390, distance: 39.1
drag, startPoint x: 557, startPoint y: 390, endPoint x: 543, endPoint y: 379, distance: 17.6
drag, startPoint x: 522, startPoint y: 378, endPoint x: 577, endPoint y: 376, distance: 55.7
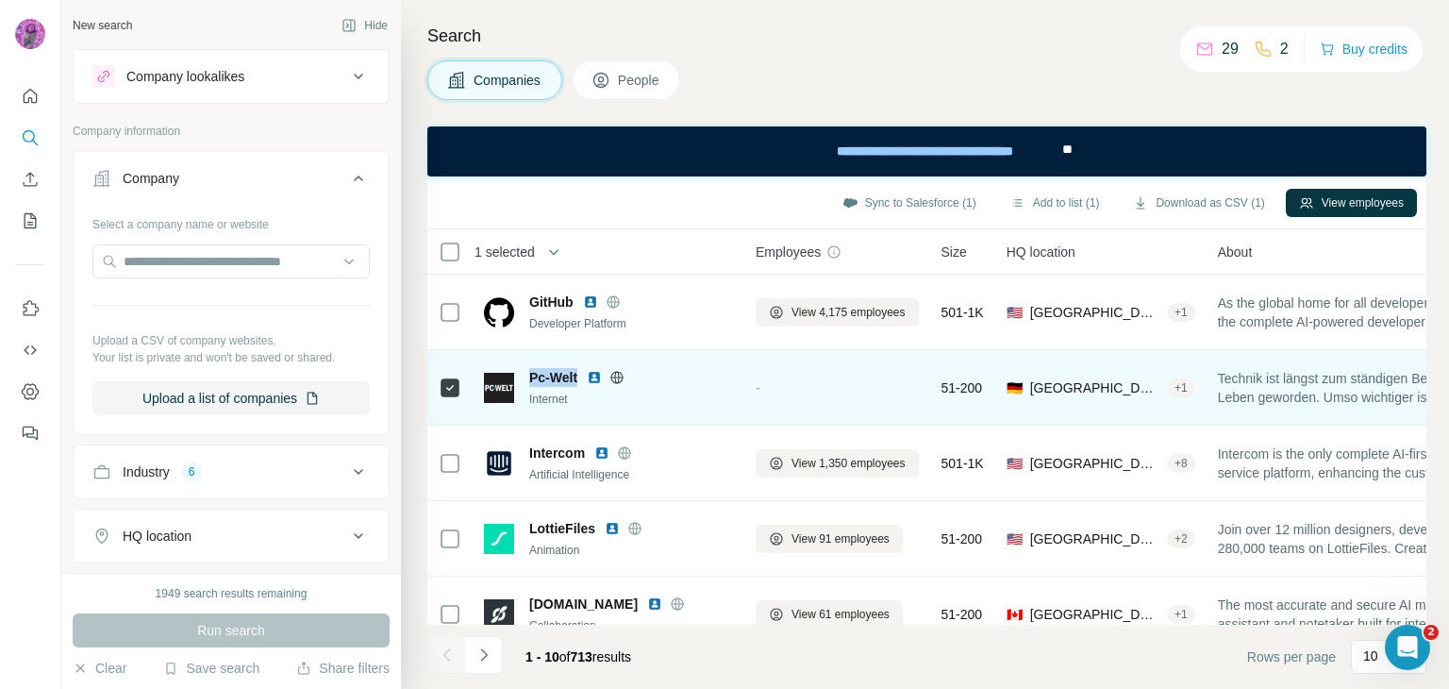
click at [577, 376] on div "Pc-Welt Internet" at bounding box center [608, 388] width 249 height 40
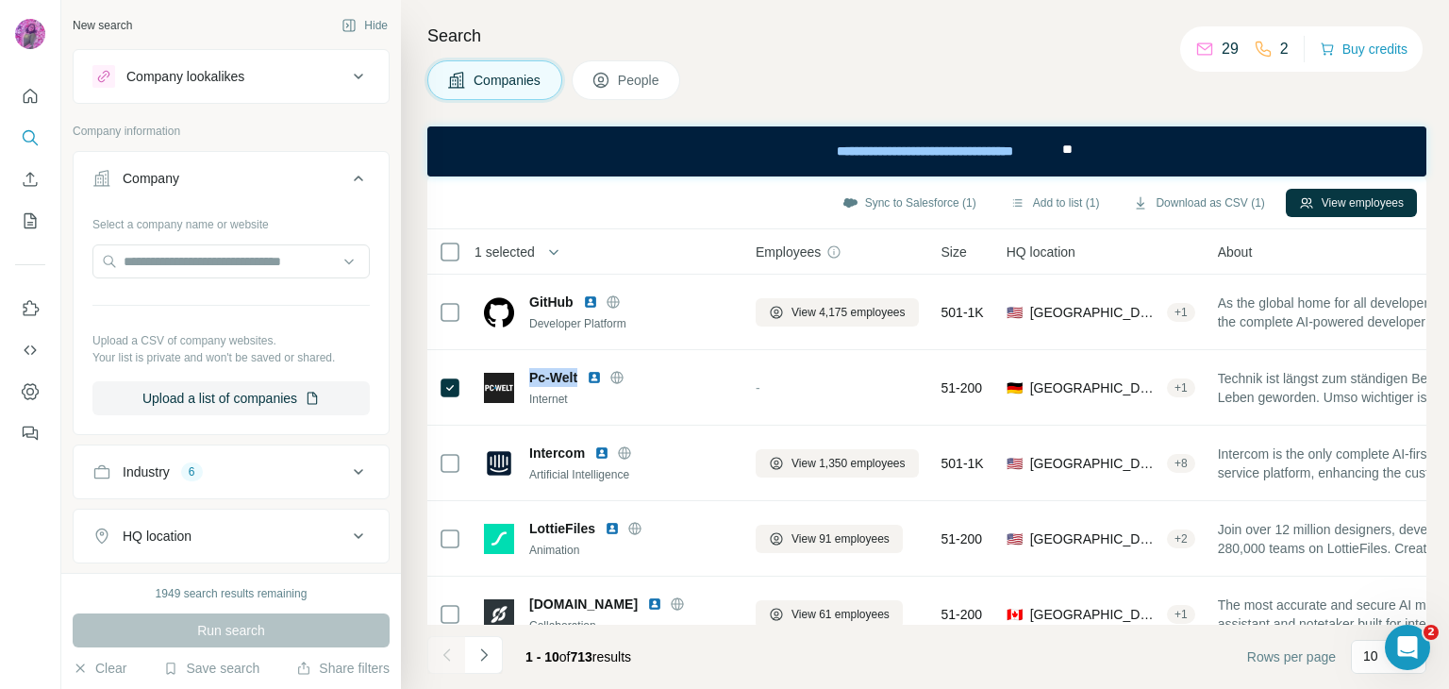
copy span "Pc-Welt"
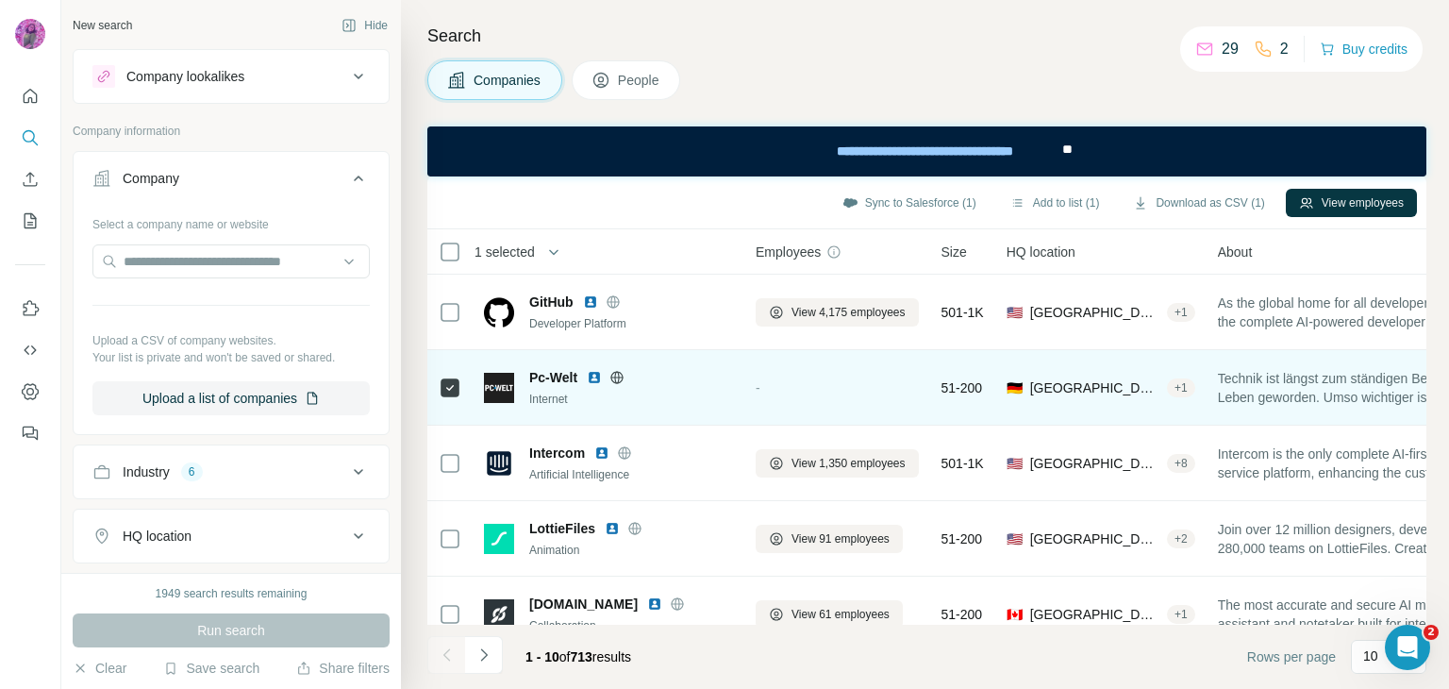
scroll to position [0, 83]
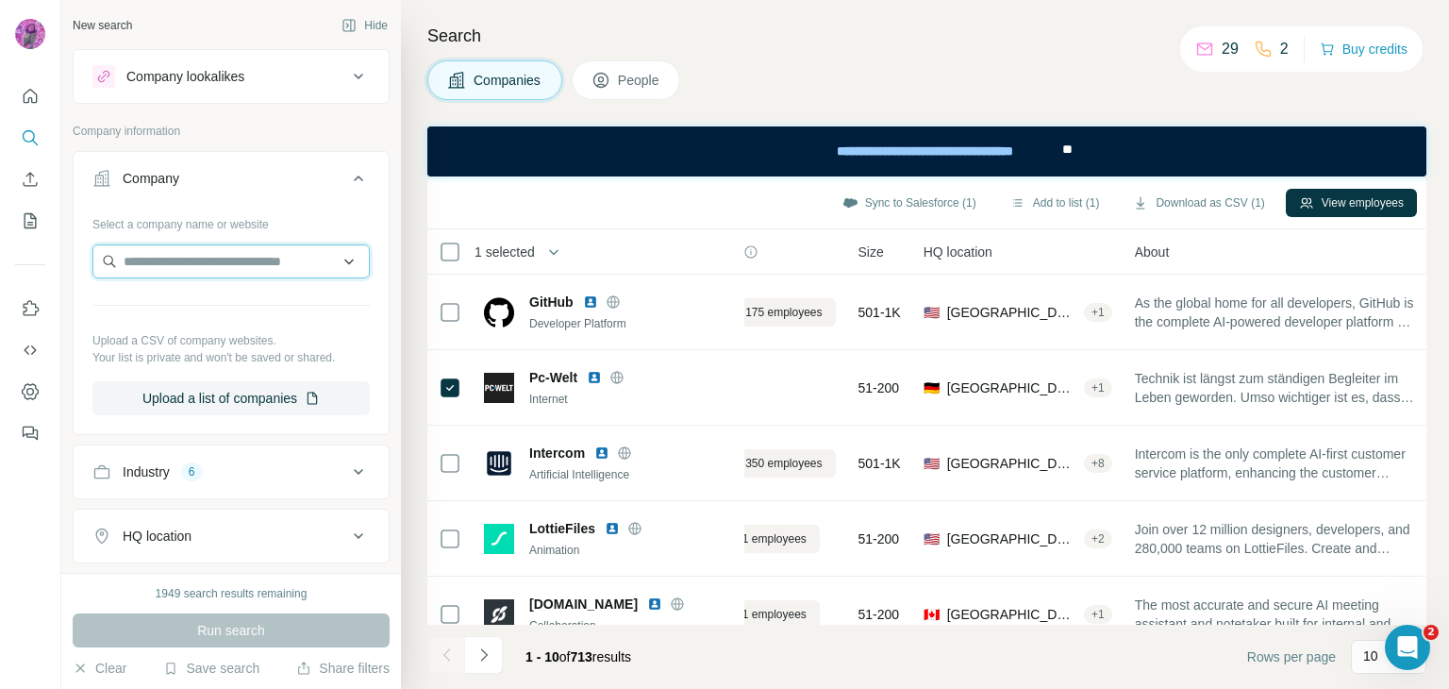
click at [201, 254] on input "text" at bounding box center [230, 261] width 277 height 34
paste input "**********"
click at [178, 262] on input "**********" at bounding box center [230, 261] width 277 height 34
paste input "text"
type input "**********"
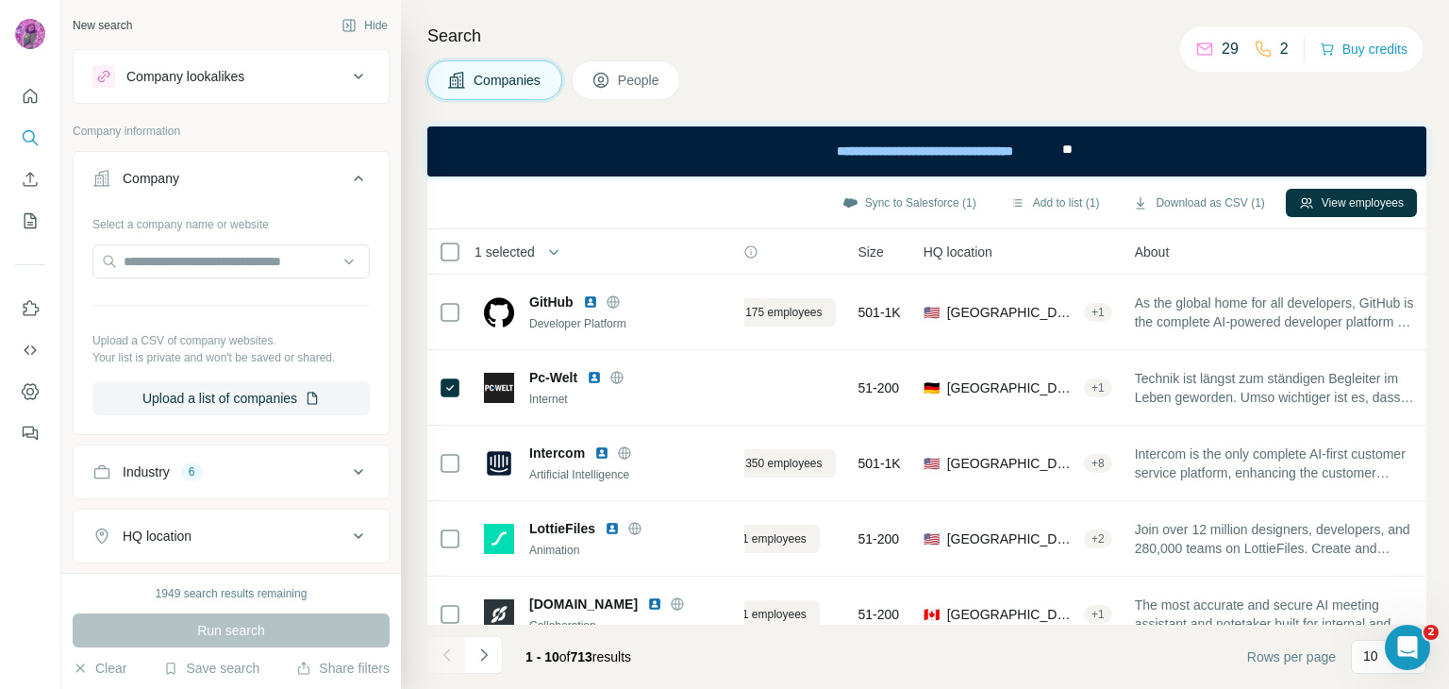
click at [0, 518] on div at bounding box center [30, 344] width 61 height 689
click at [248, 182] on div "Company" at bounding box center [219, 178] width 255 height 19
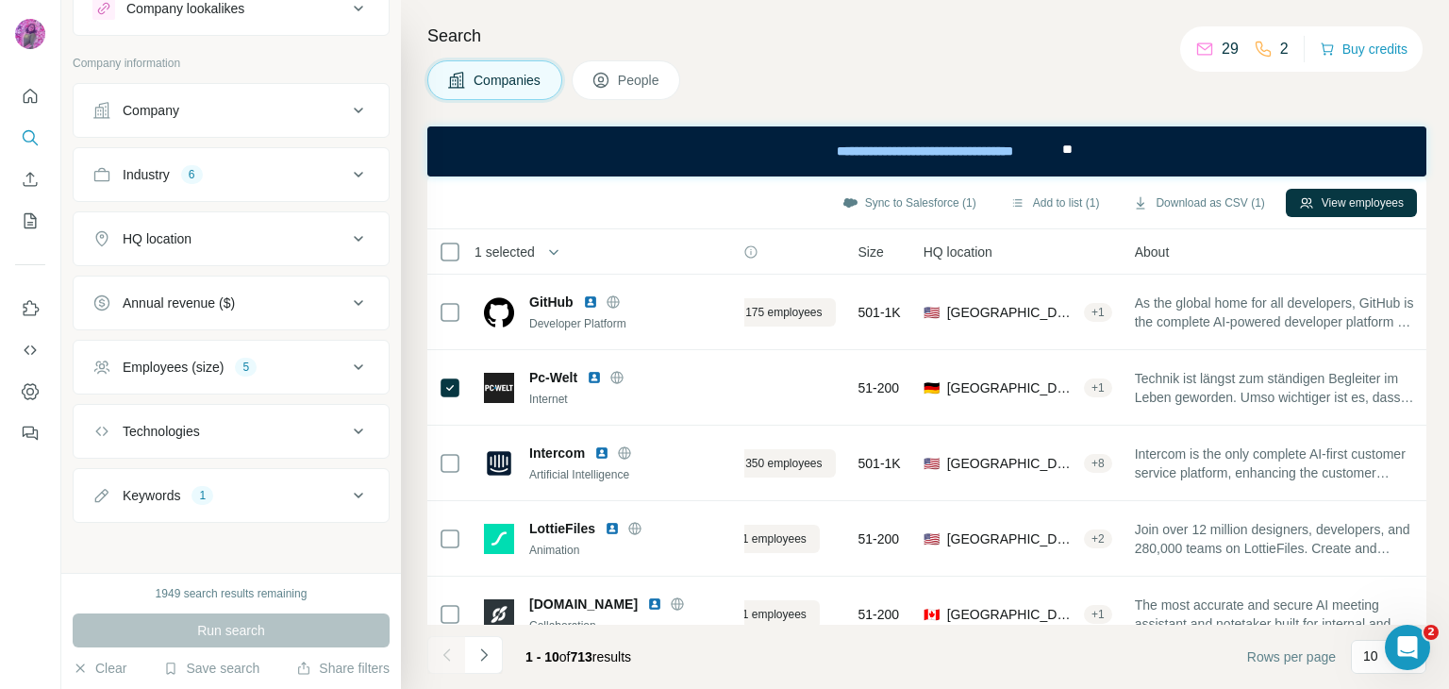
scroll to position [0, 0]
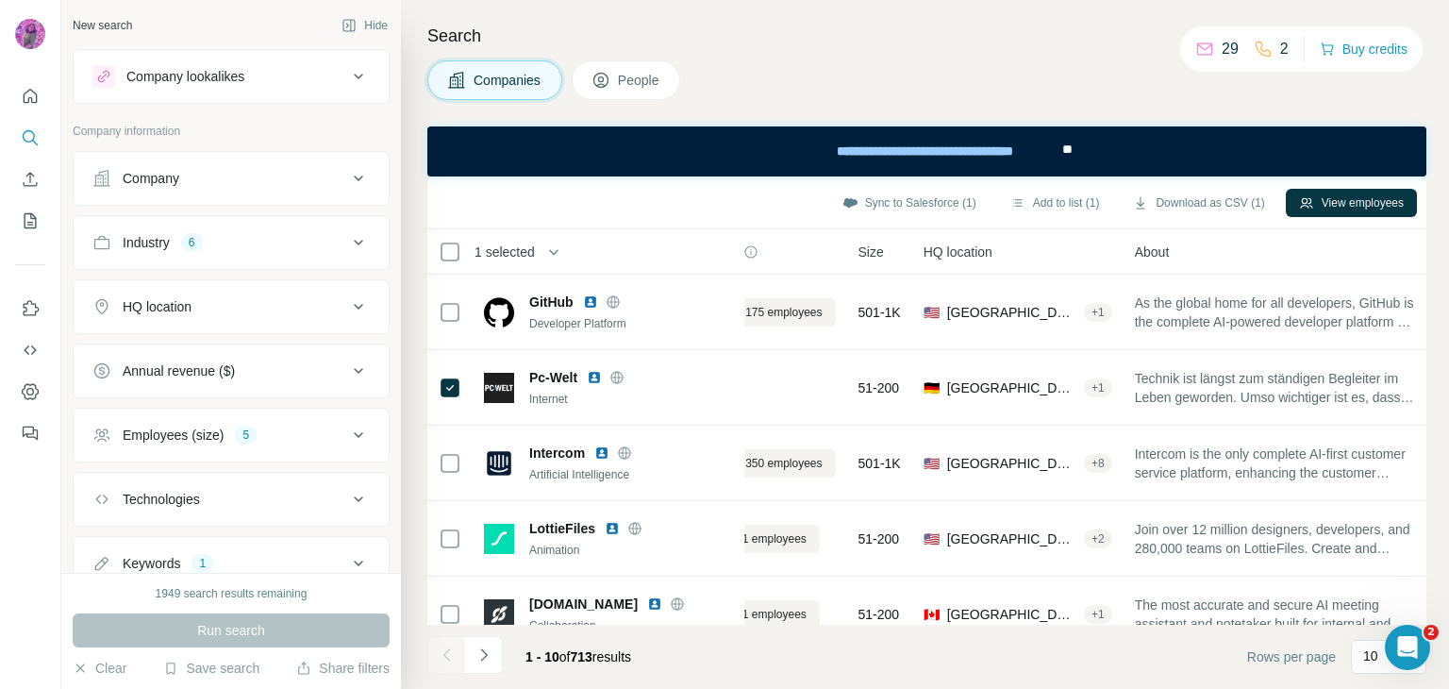
click at [265, 77] on div "Company lookalikes" at bounding box center [219, 76] width 255 height 23
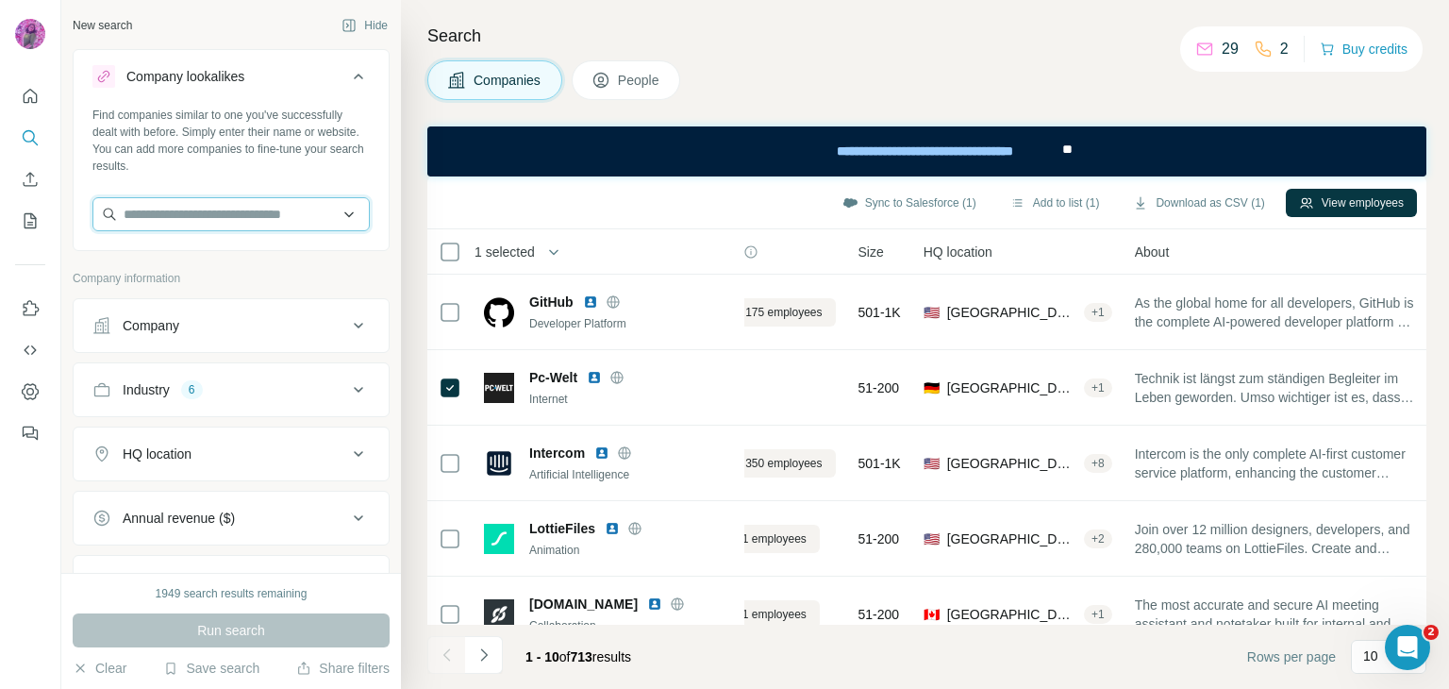
click at [207, 218] on input "text" at bounding box center [230, 214] width 277 height 34
paste input "**********"
type input "**********"
click at [237, 326] on div "Company" at bounding box center [219, 325] width 255 height 19
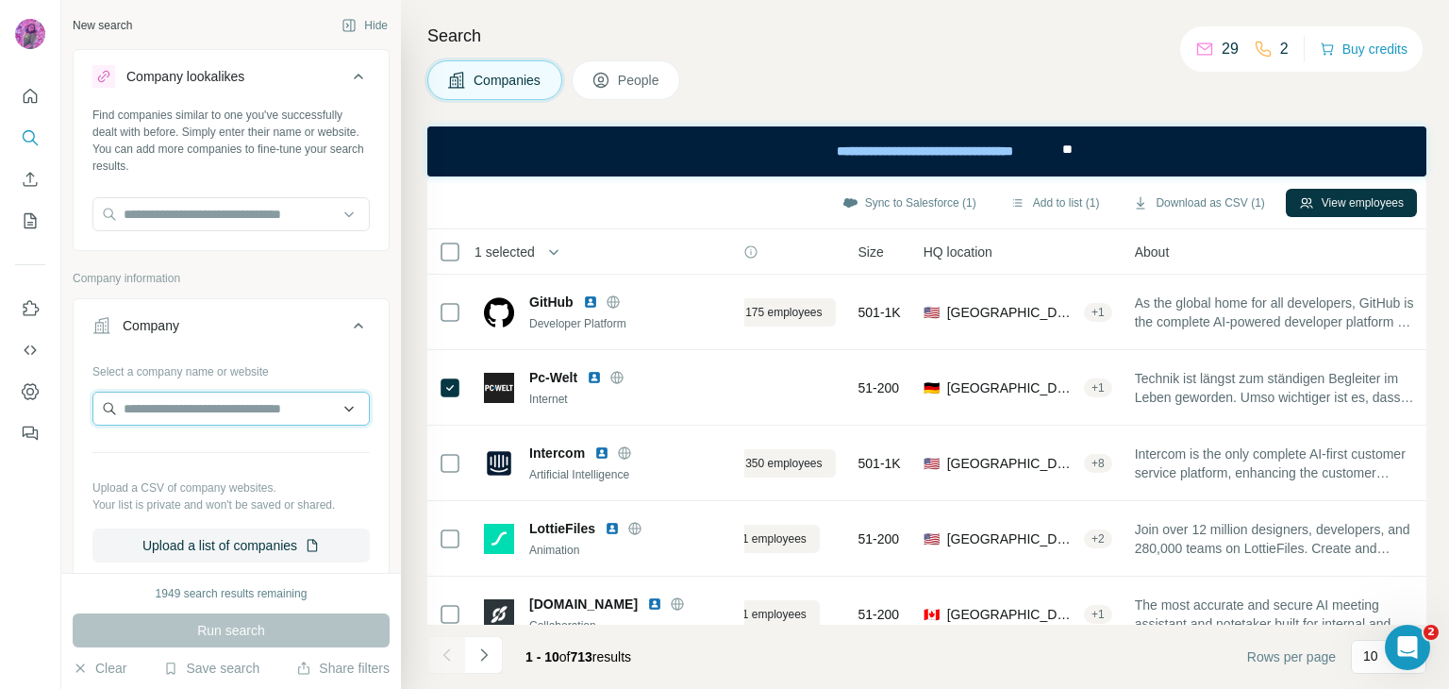
click at [180, 409] on input "text" at bounding box center [230, 409] width 277 height 34
paste input "**********"
type input "**********"
click at [242, 639] on div "Run search" at bounding box center [231, 630] width 317 height 34
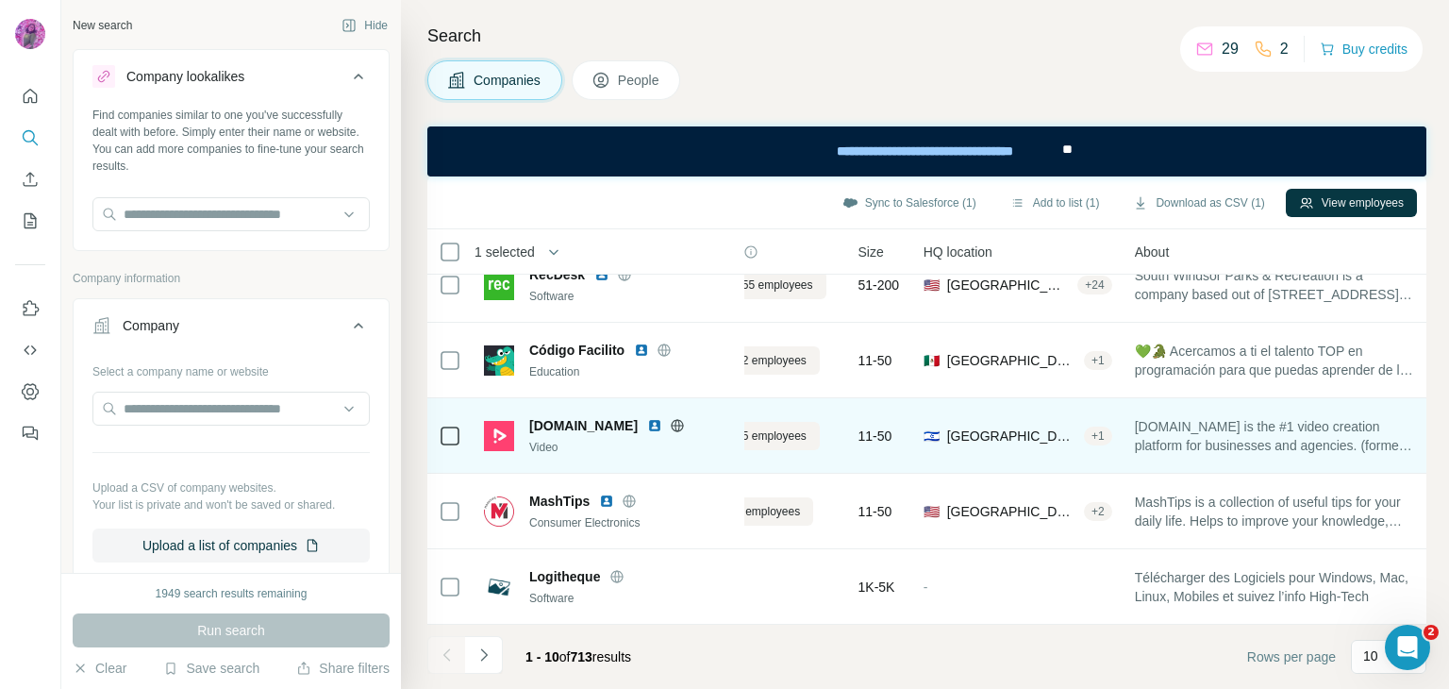
scroll to position [0, 83]
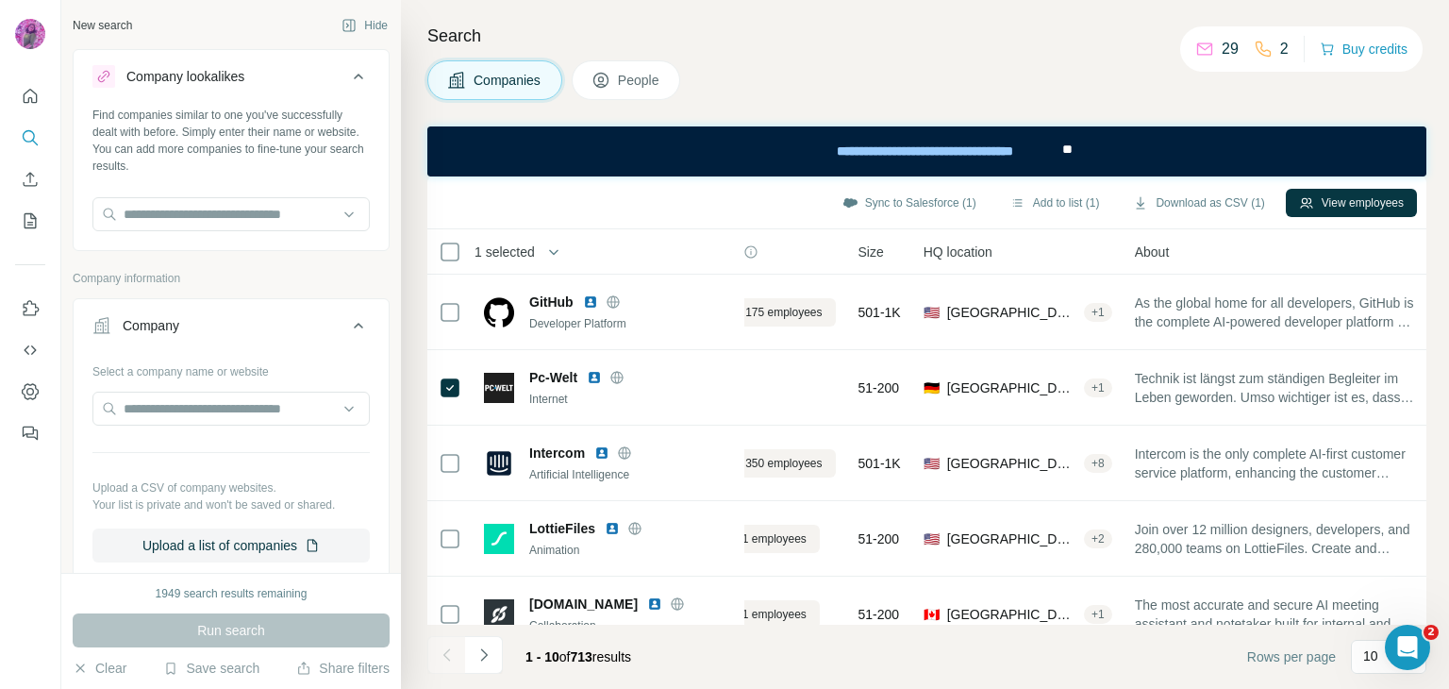
click at [354, 327] on icon at bounding box center [358, 326] width 9 height 6
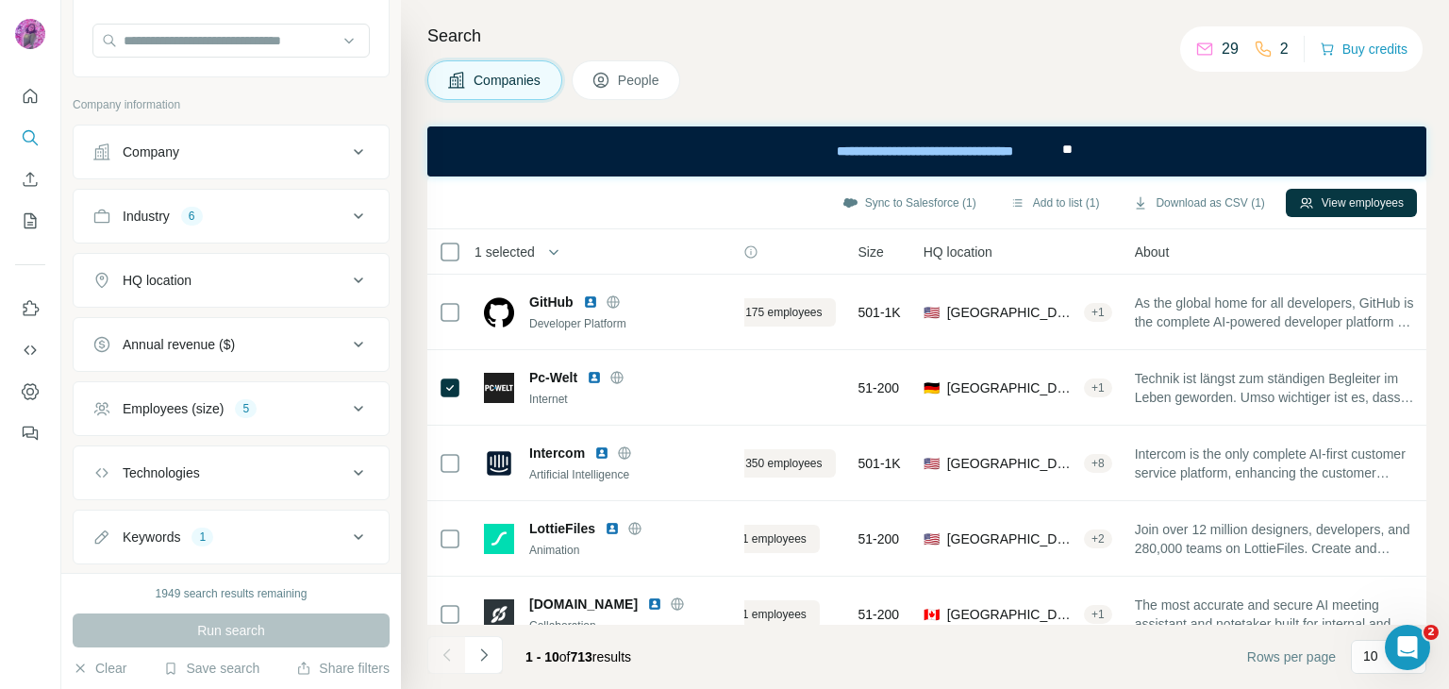
scroll to position [215, 0]
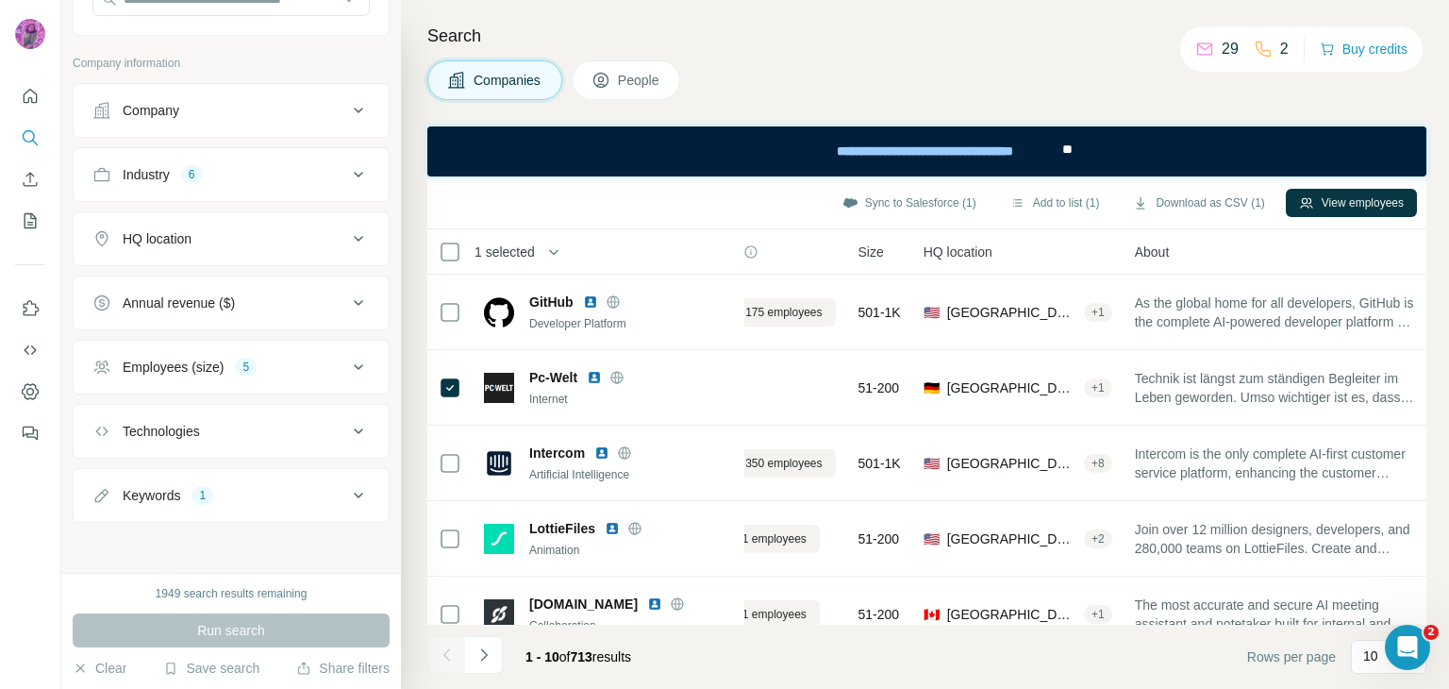
click at [331, 499] on div "Keywords 1" at bounding box center [219, 495] width 255 height 19
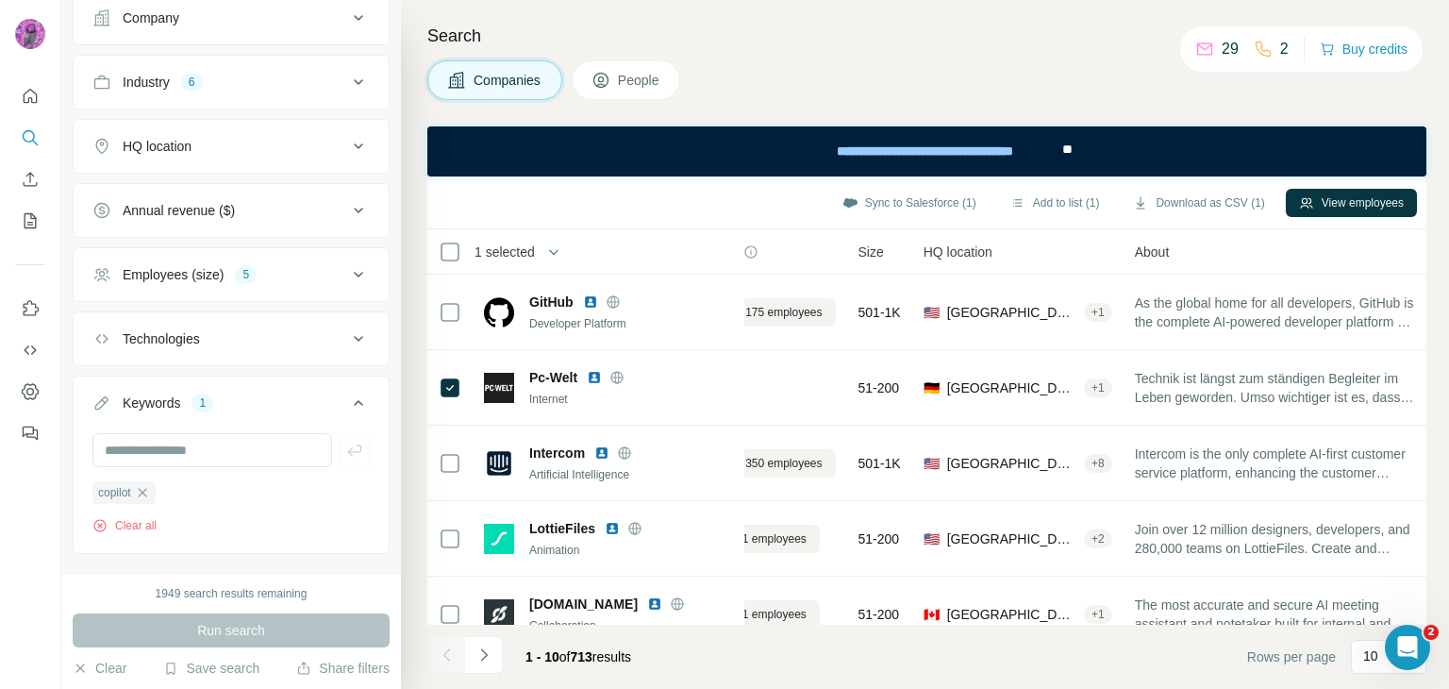
scroll to position [339, 0]
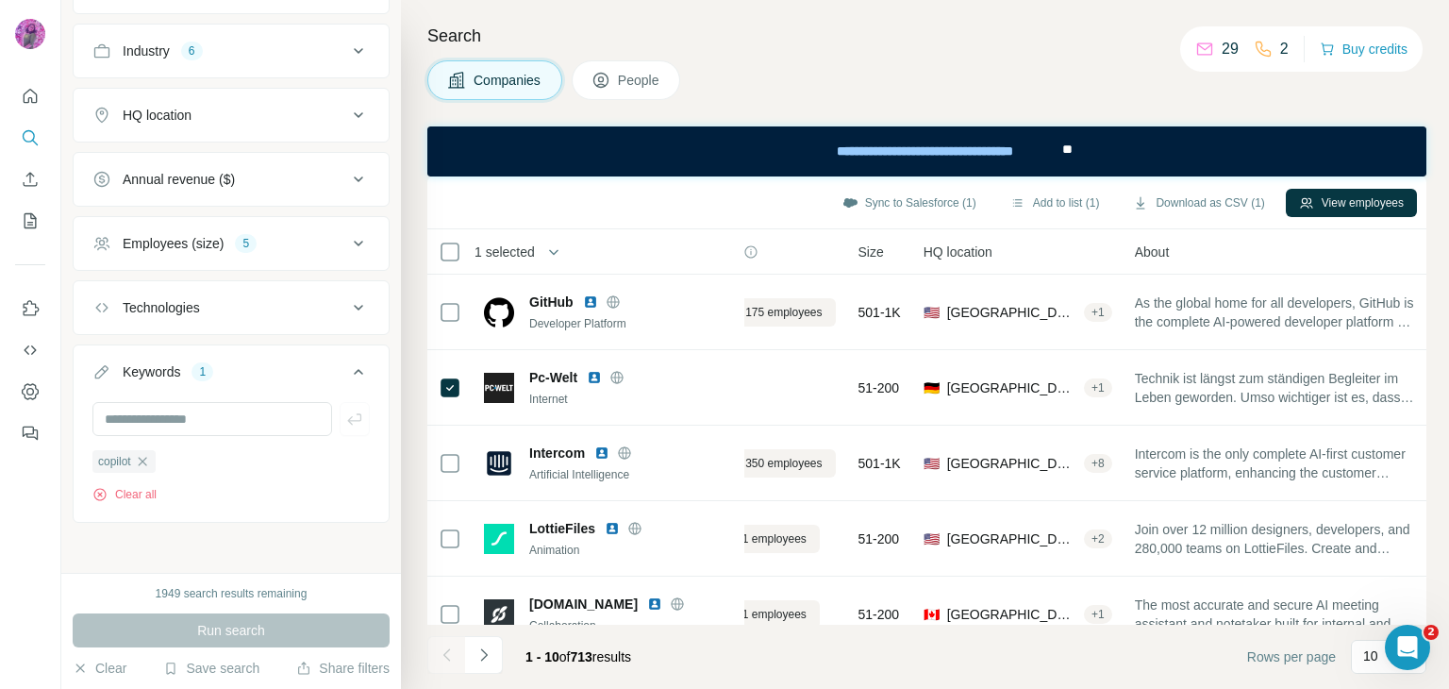
click at [249, 309] on div "Technologies" at bounding box center [219, 307] width 255 height 19
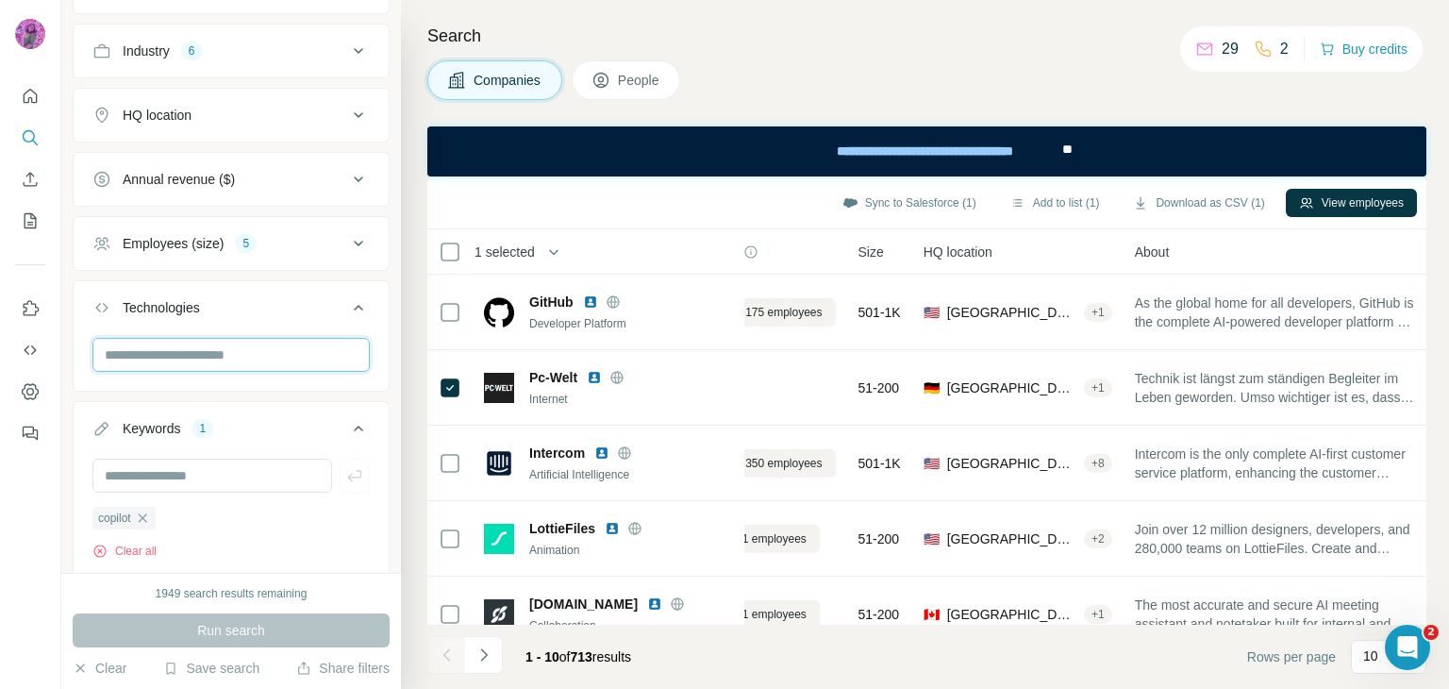
click at [209, 359] on input "text" at bounding box center [230, 355] width 277 height 34
type input "*"
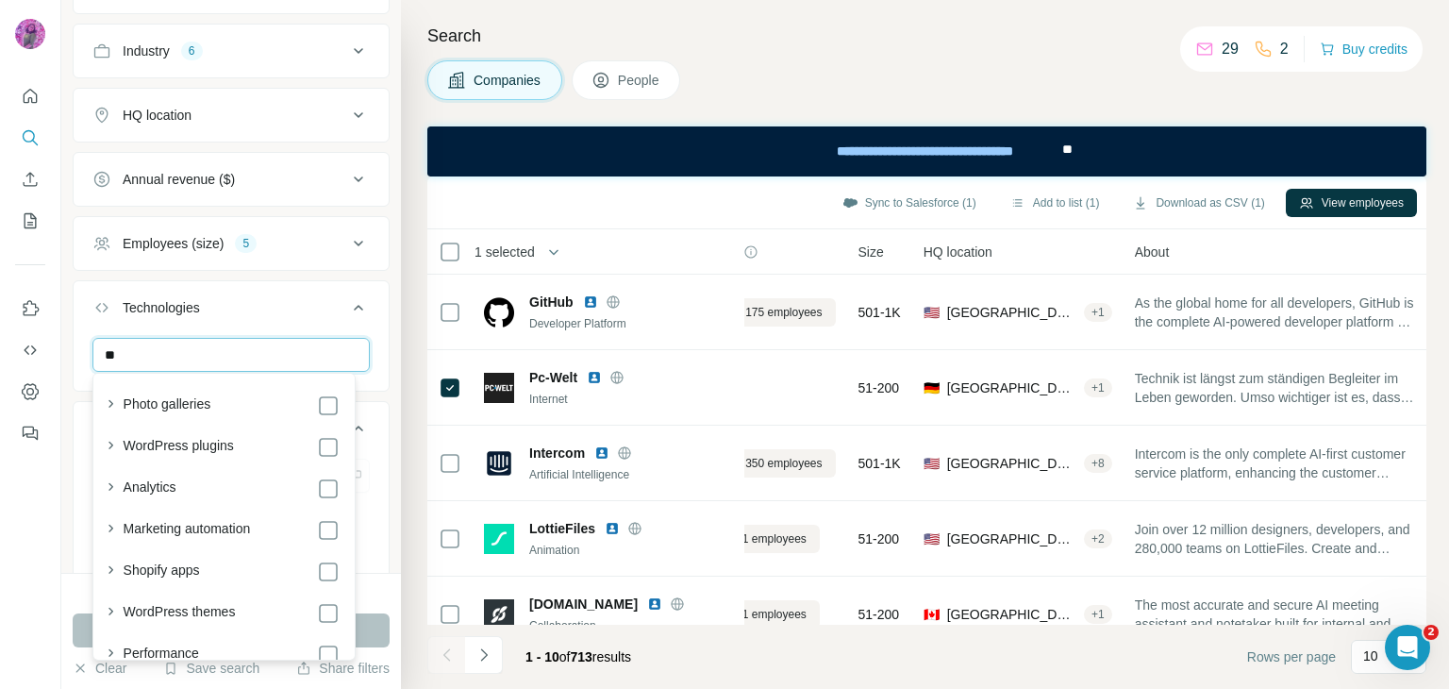
type input "**"
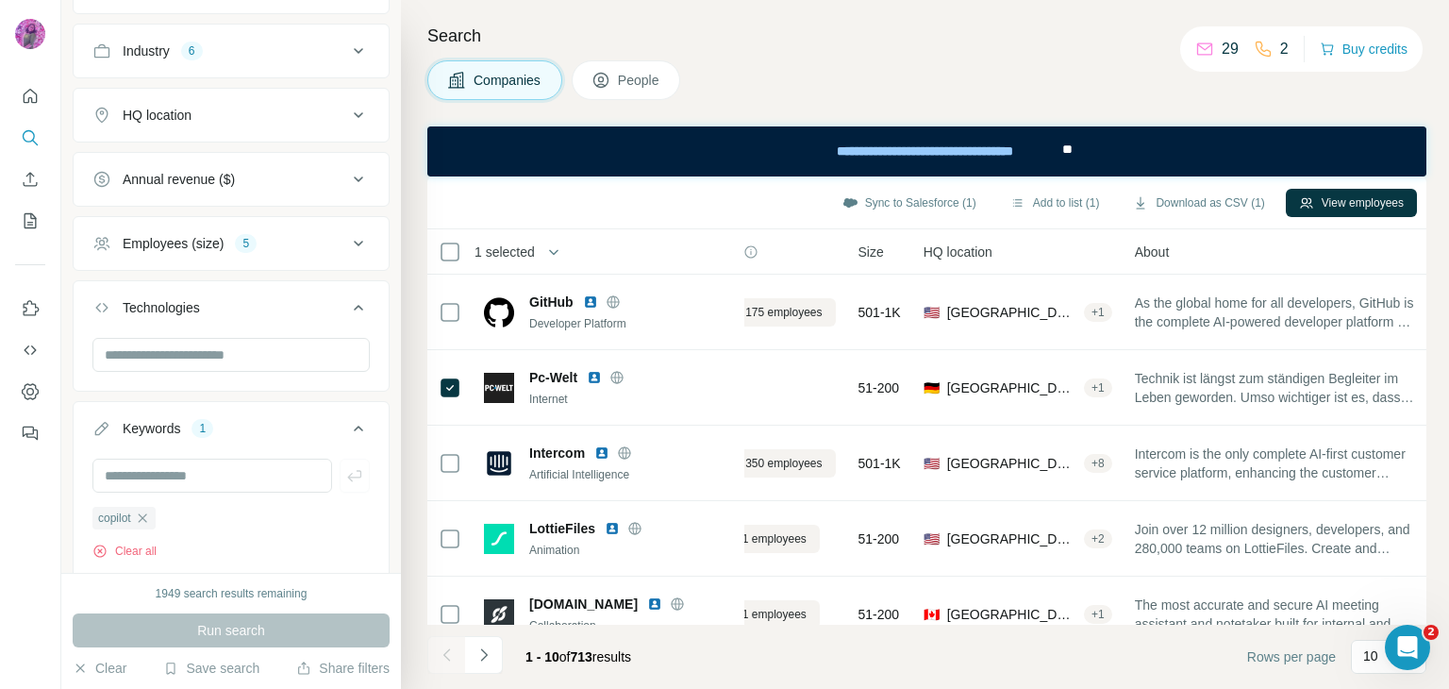
click at [11, 499] on div at bounding box center [30, 344] width 61 height 689
click at [228, 245] on div "Employees (size) 5" at bounding box center [219, 243] width 255 height 19
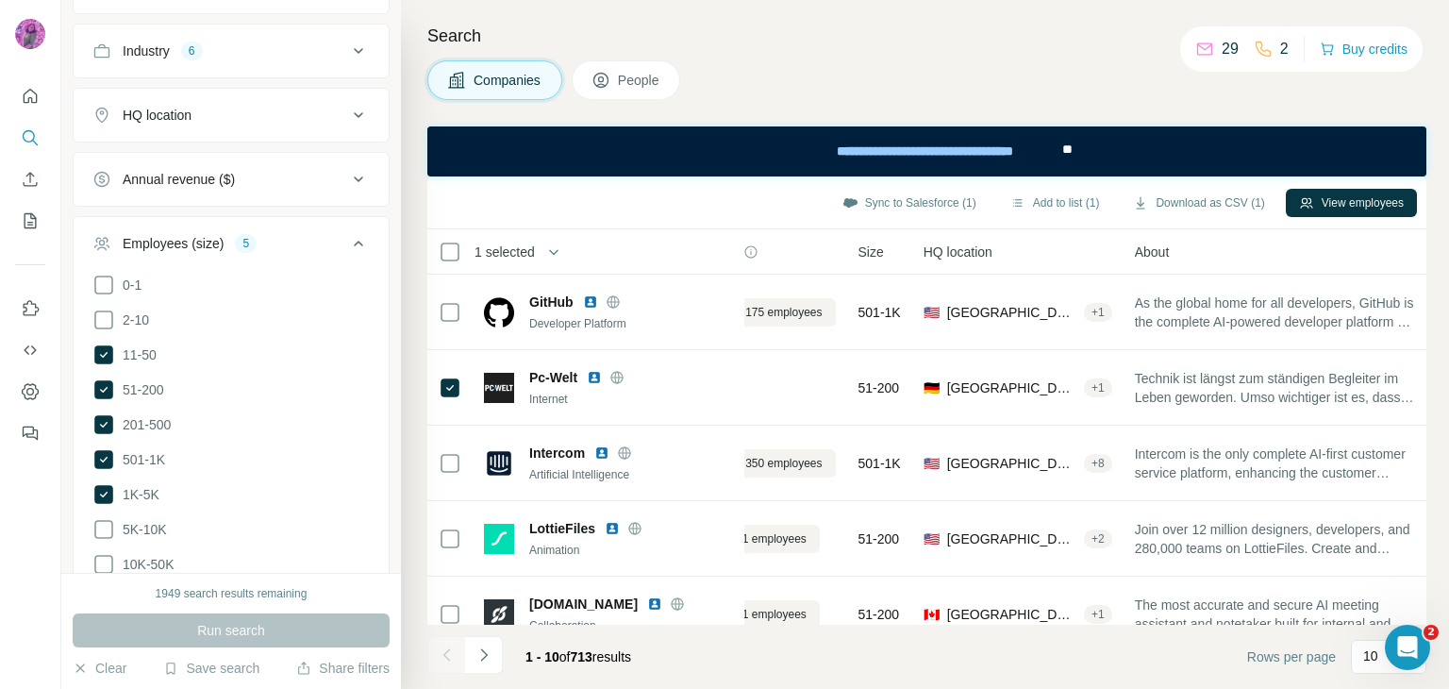
click at [245, 178] on div "Annual revenue ($)" at bounding box center [219, 179] width 255 height 19
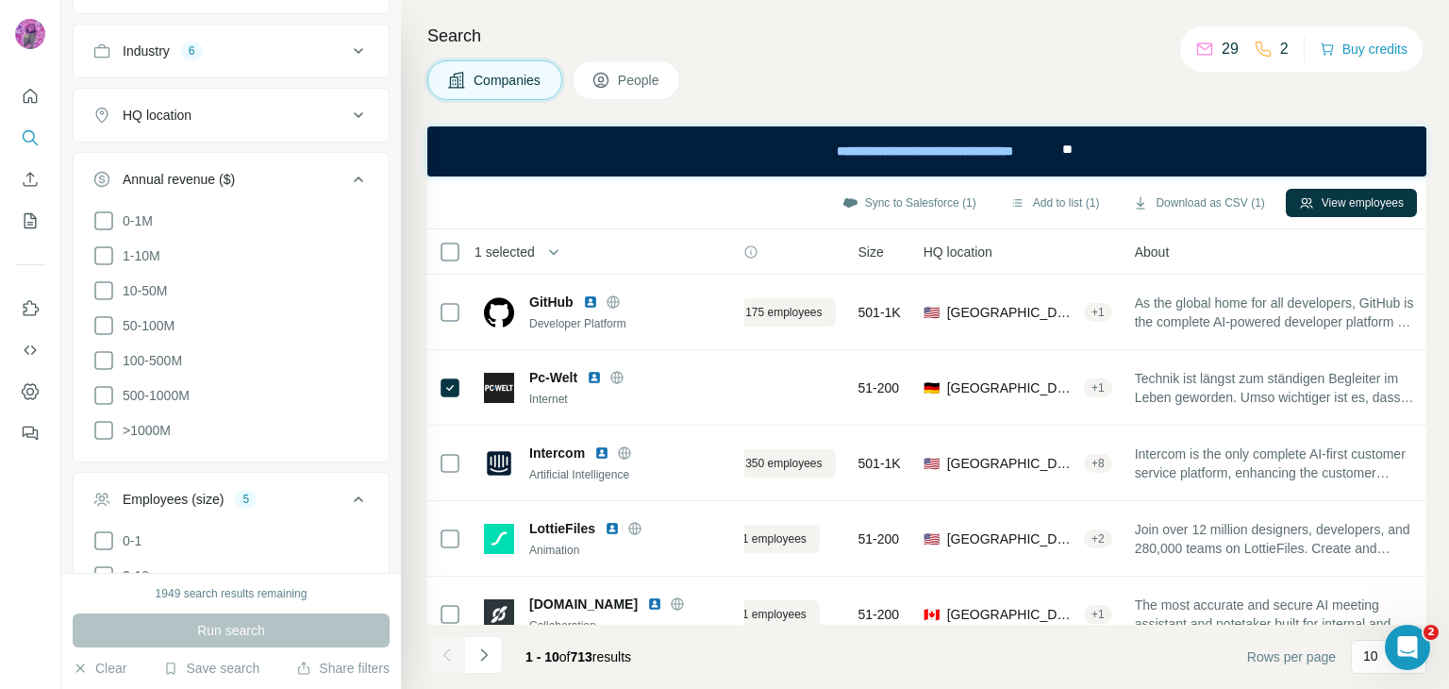
click at [242, 110] on div "HQ location" at bounding box center [219, 115] width 255 height 19
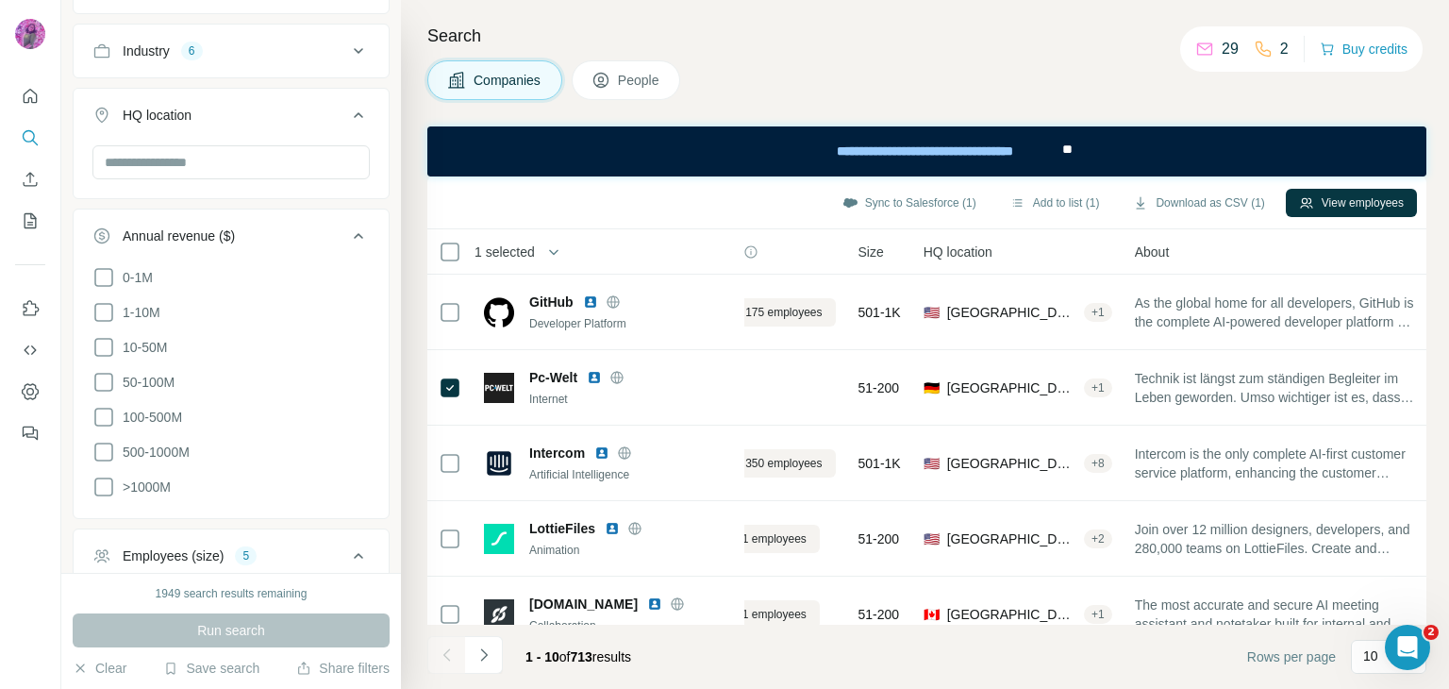
scroll to position [118, 0]
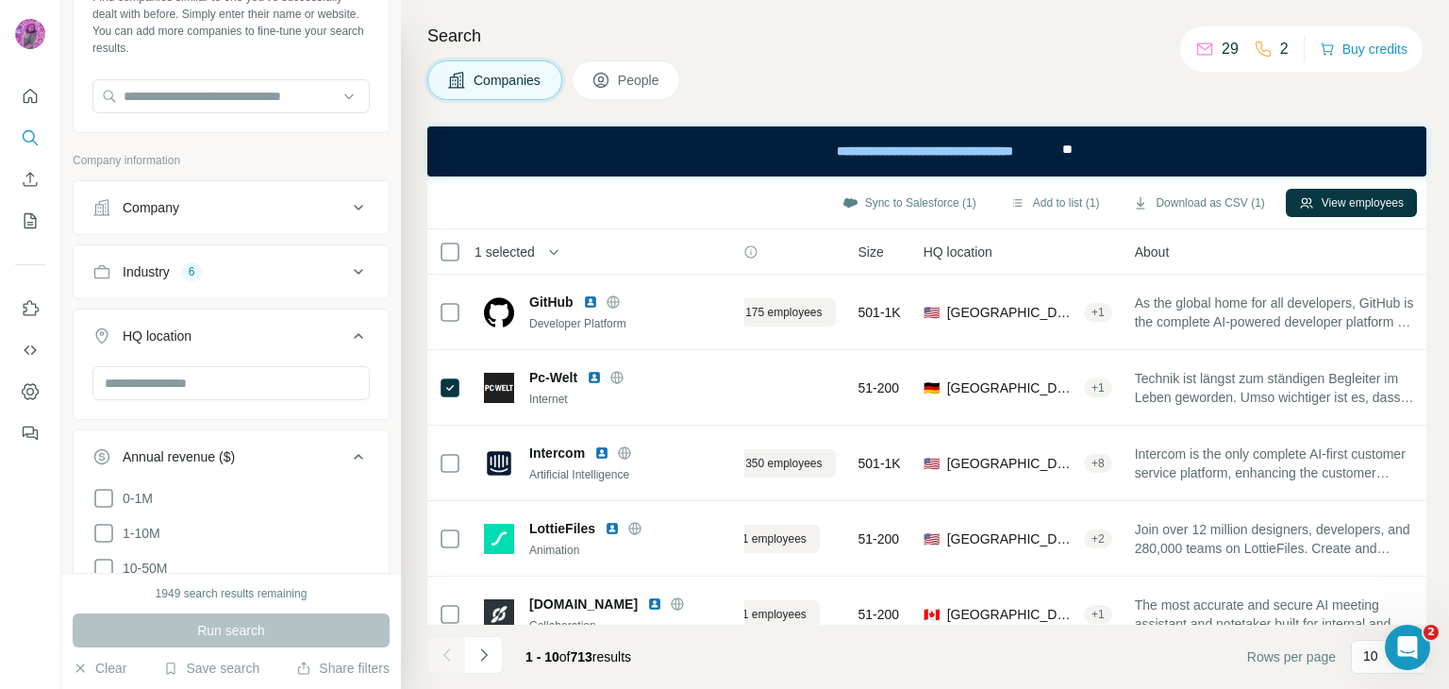
click at [206, 283] on button "Industry 6" at bounding box center [231, 271] width 315 height 45
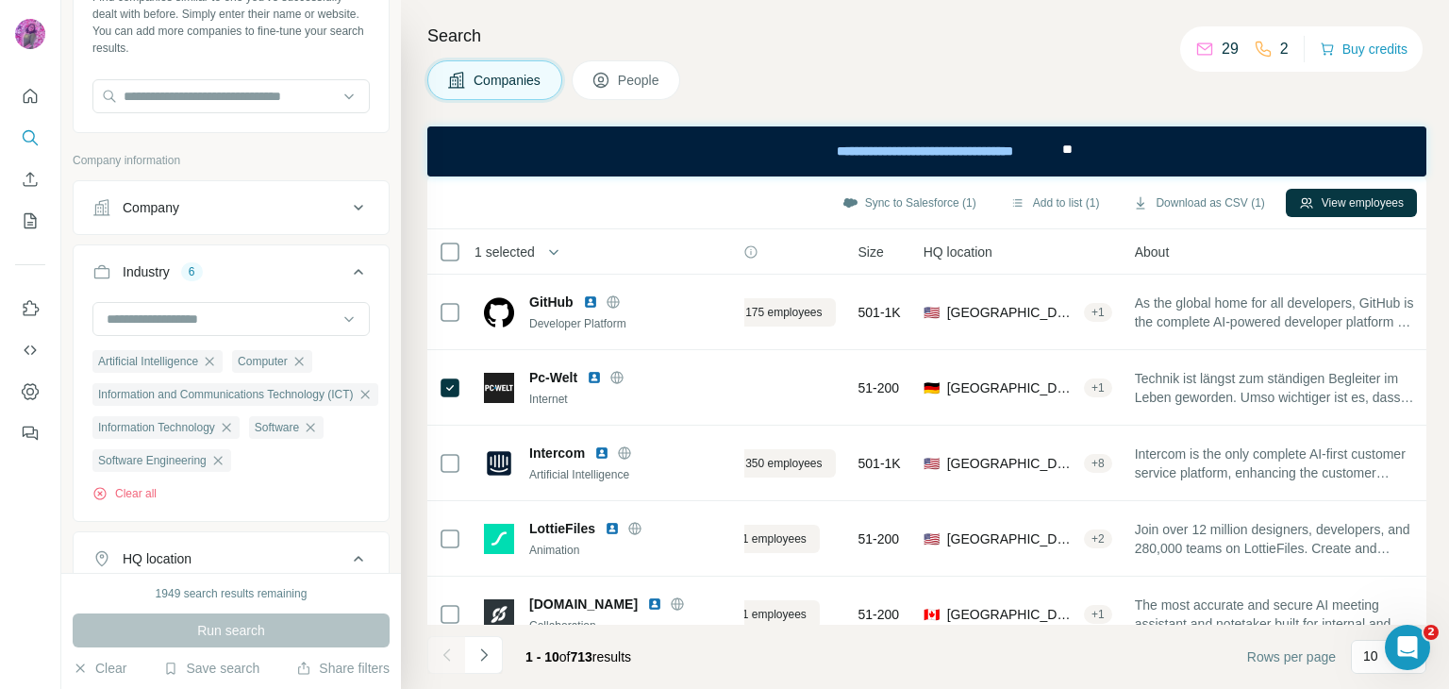
click at [226, 209] on div "Company" at bounding box center [219, 207] width 255 height 19
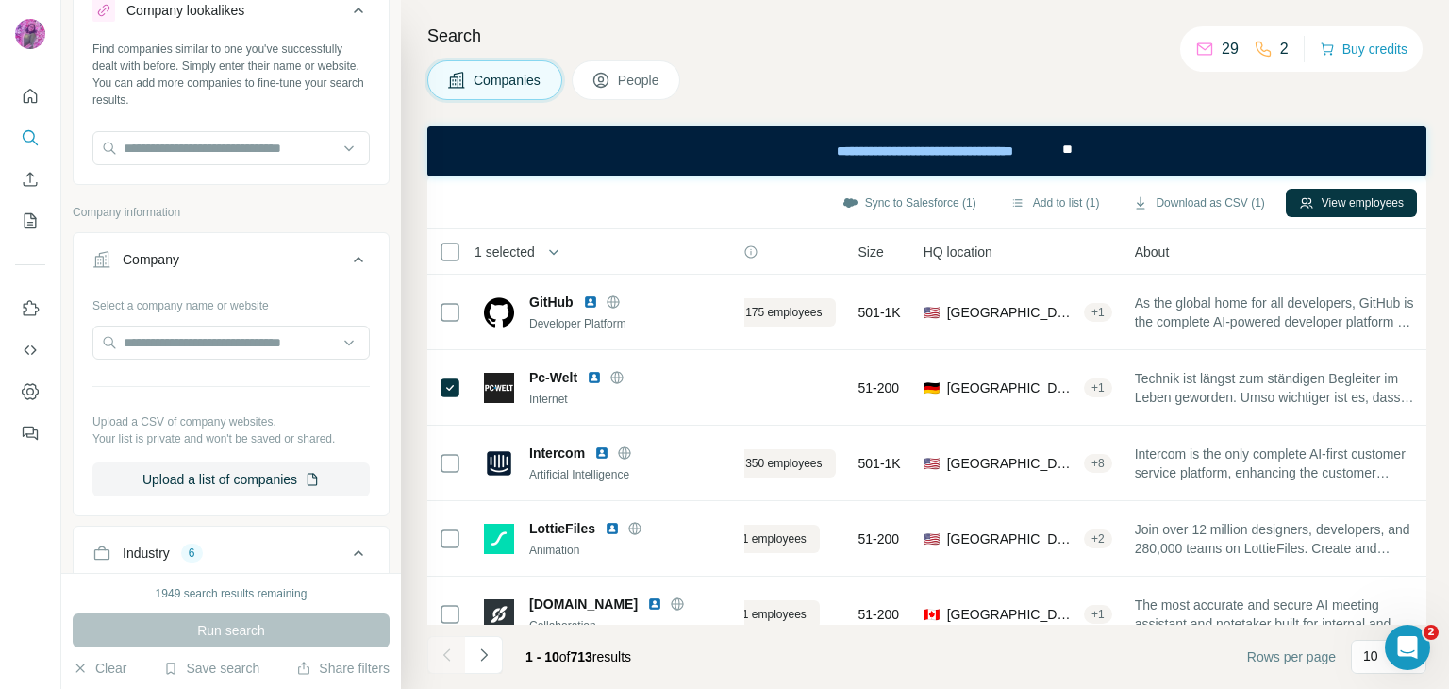
scroll to position [0, 0]
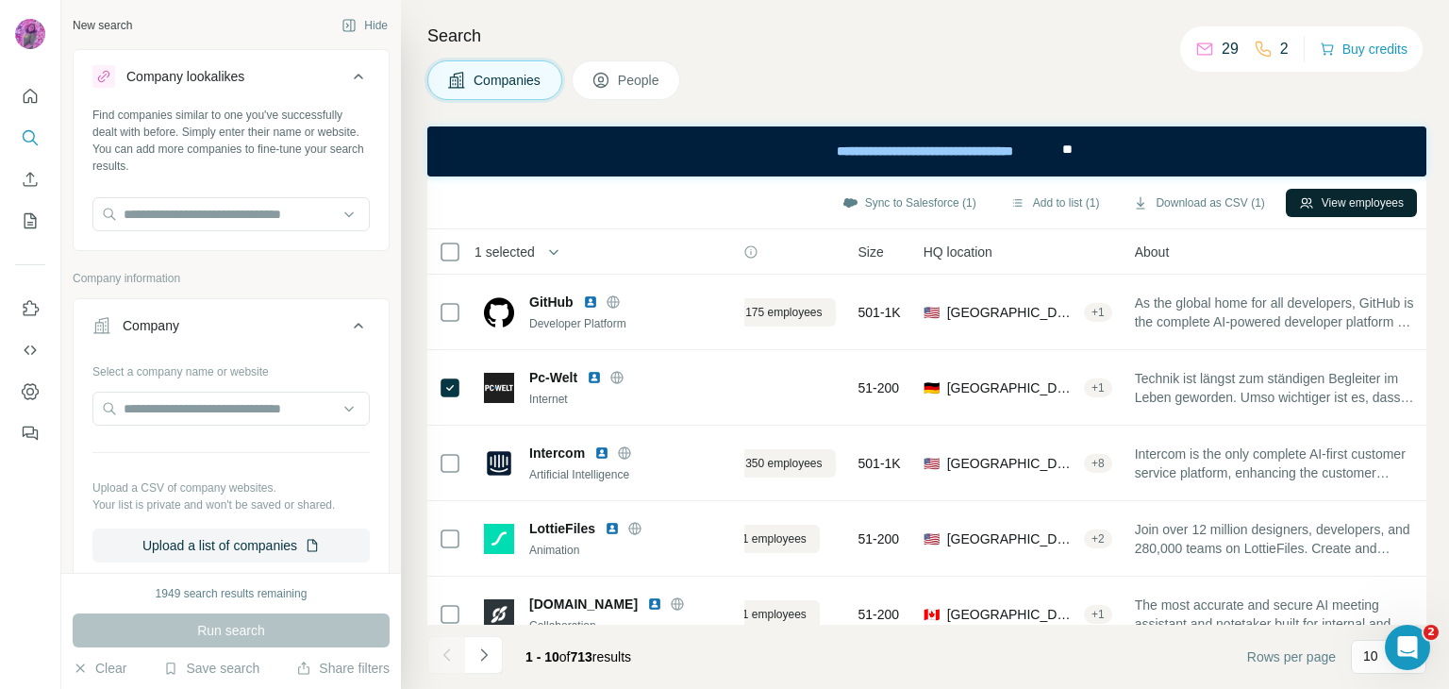
click at [1342, 203] on button "View employees" at bounding box center [1351, 203] width 131 height 28
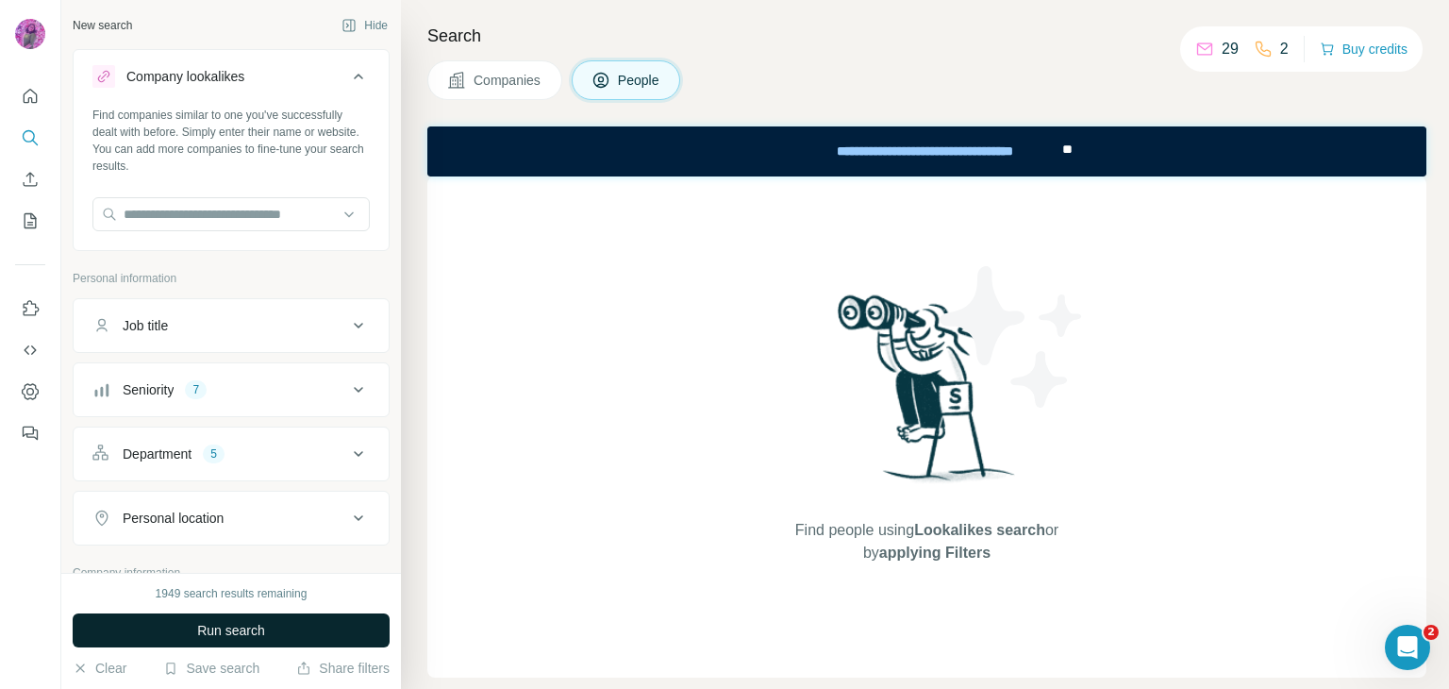
click at [226, 623] on span "Run search" at bounding box center [231, 630] width 68 height 19
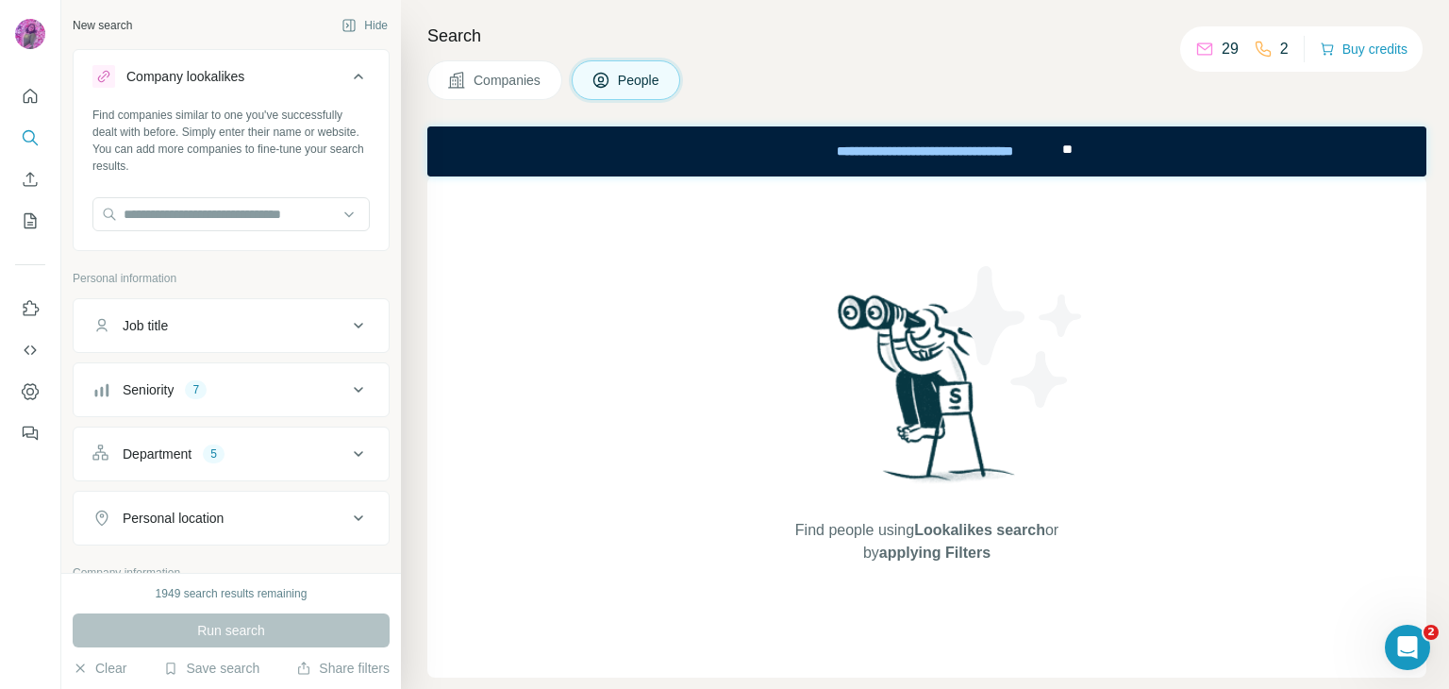
click at [505, 78] on span "Companies" at bounding box center [508, 80] width 69 height 19
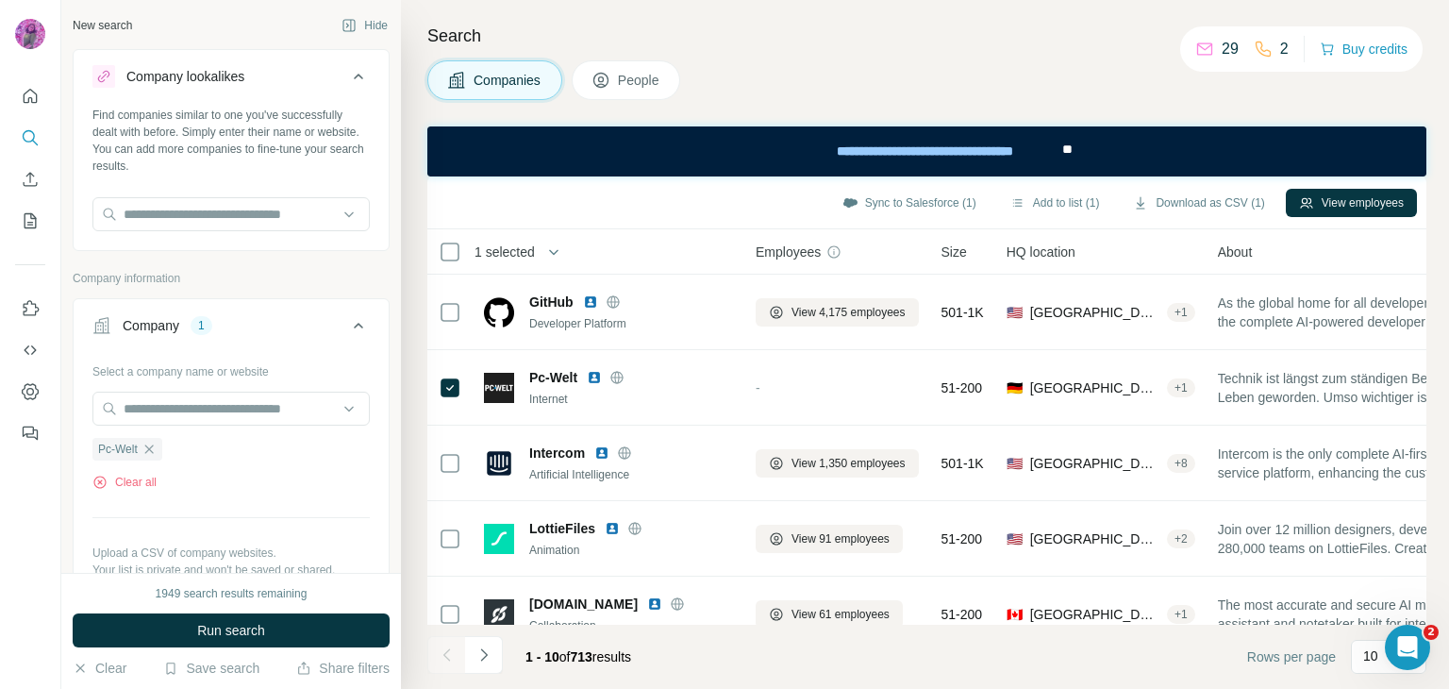
click at [641, 83] on span "People" at bounding box center [639, 80] width 43 height 19
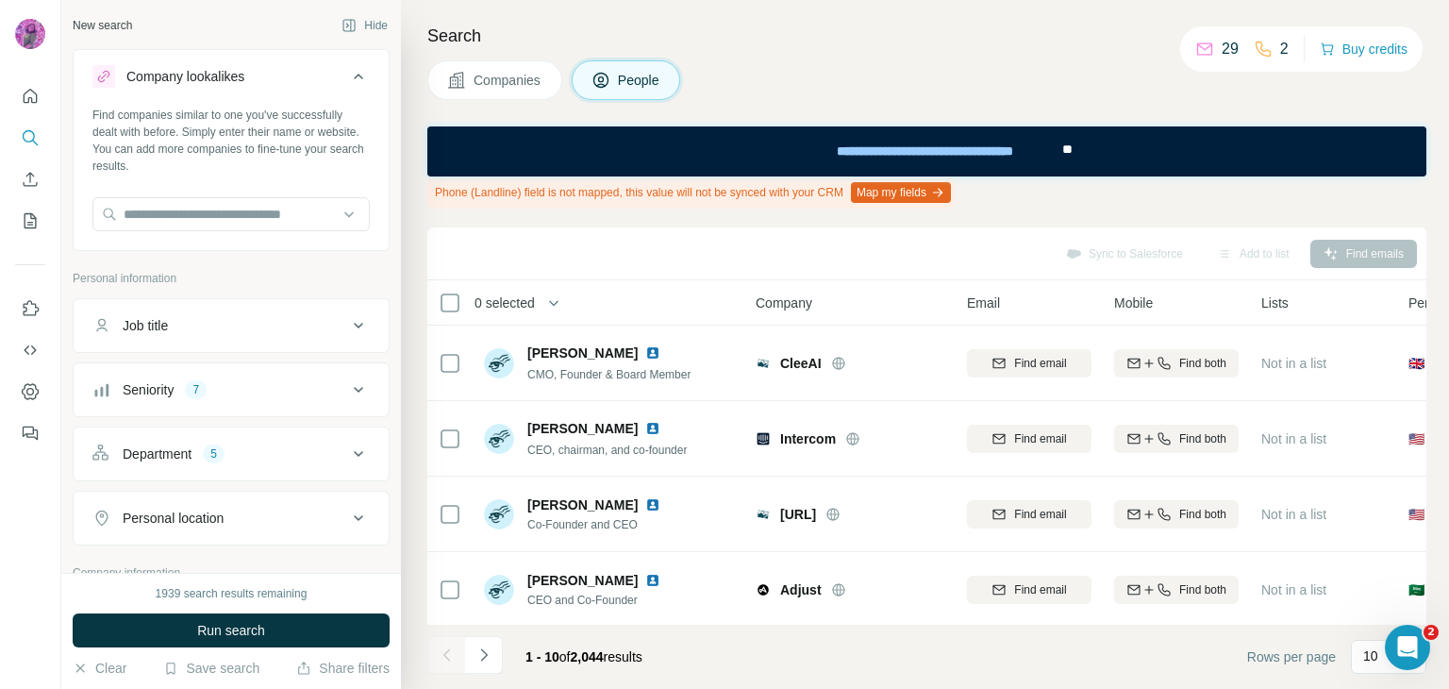
click at [1131, 256] on div "Sync to Salesforce Add to list Find emails" at bounding box center [927, 253] width 980 height 33
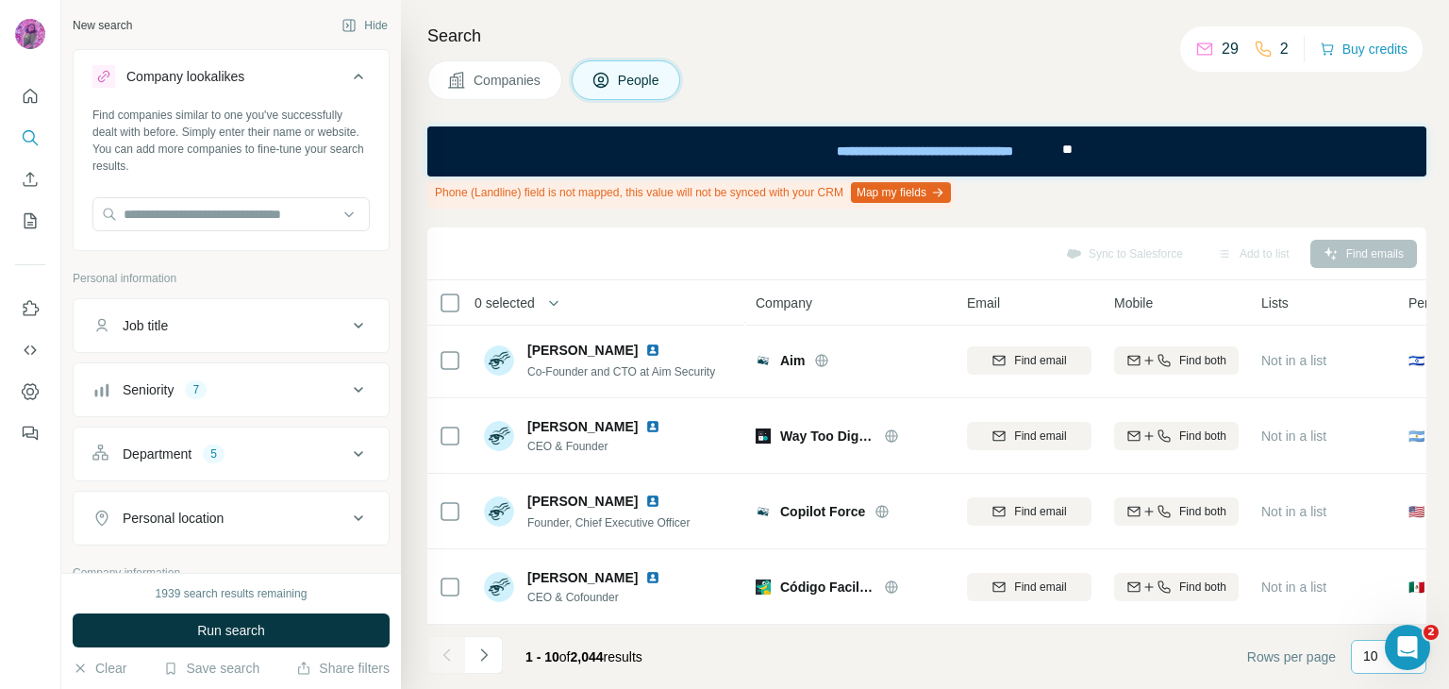
click at [1376, 659] on p "10" at bounding box center [1370, 655] width 15 height 19
click at [1383, 514] on div "60" at bounding box center [1388, 512] width 43 height 19
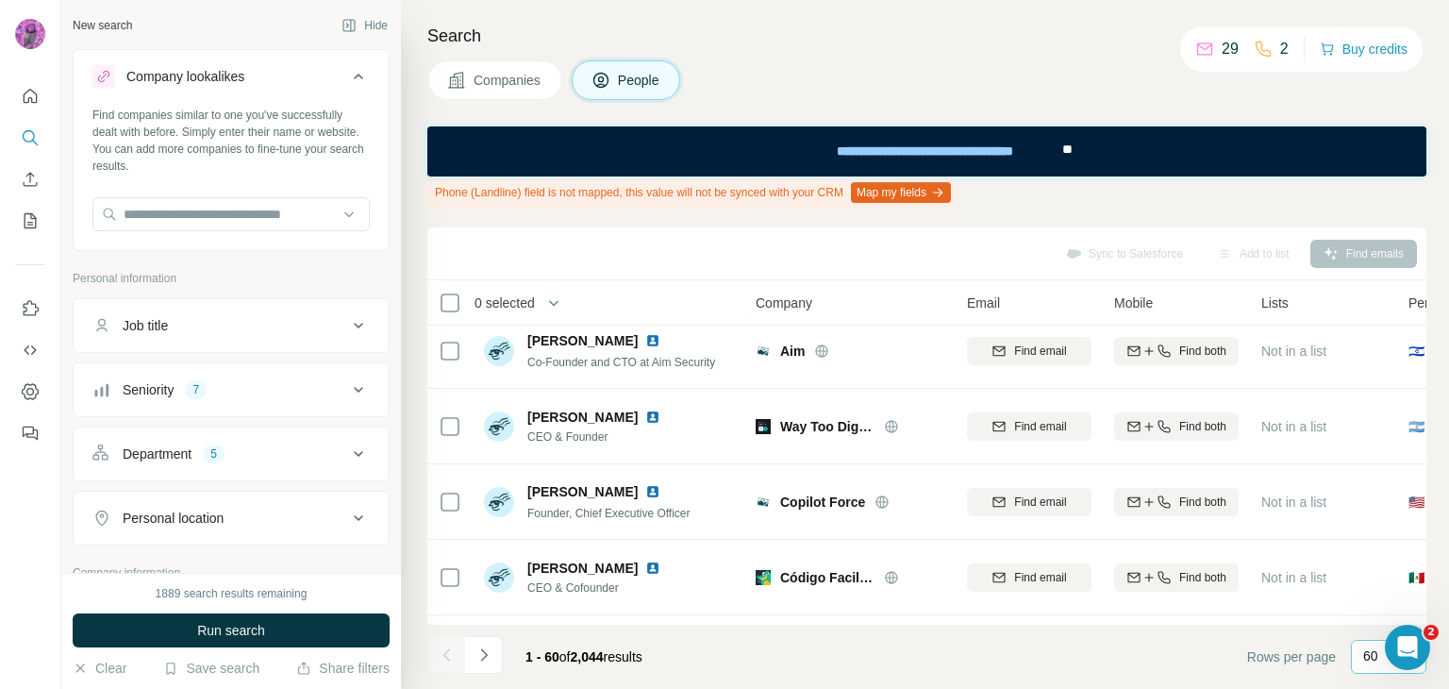
scroll to position [220, 0]
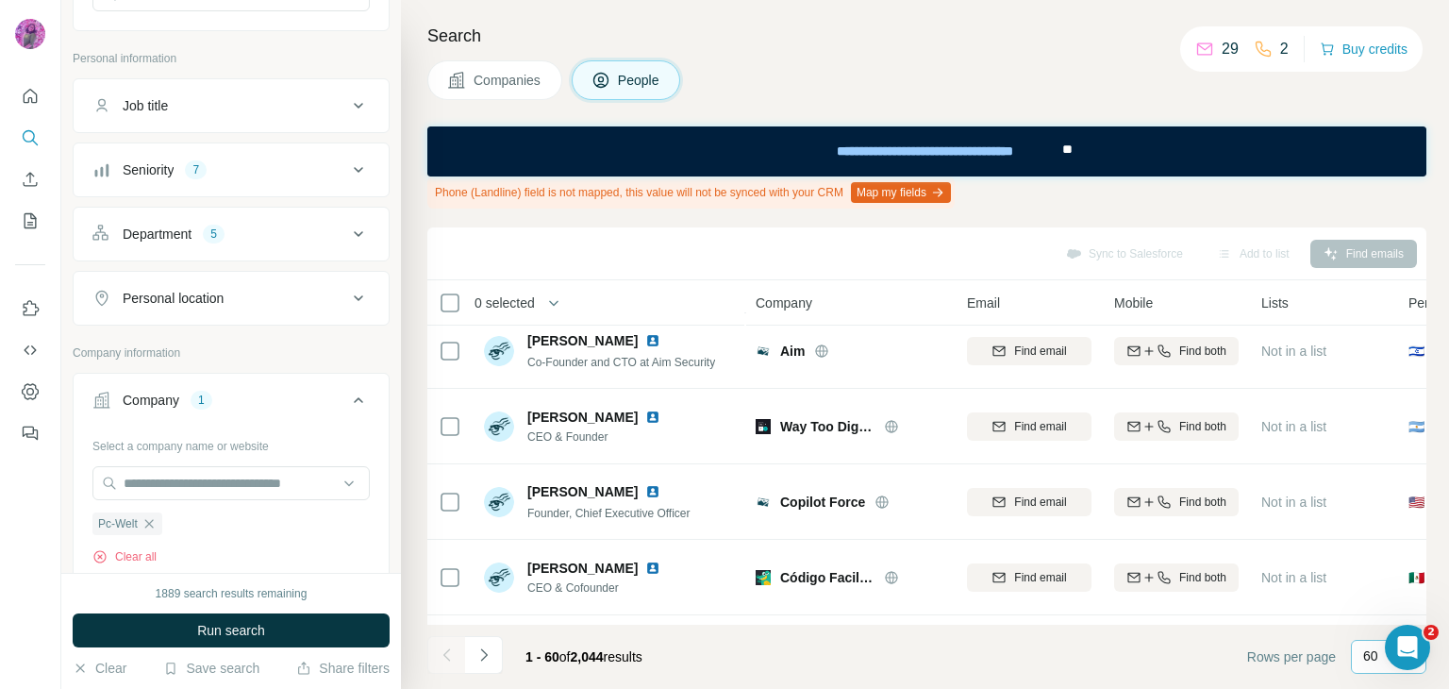
click at [215, 386] on button "Company 1" at bounding box center [231, 403] width 315 height 53
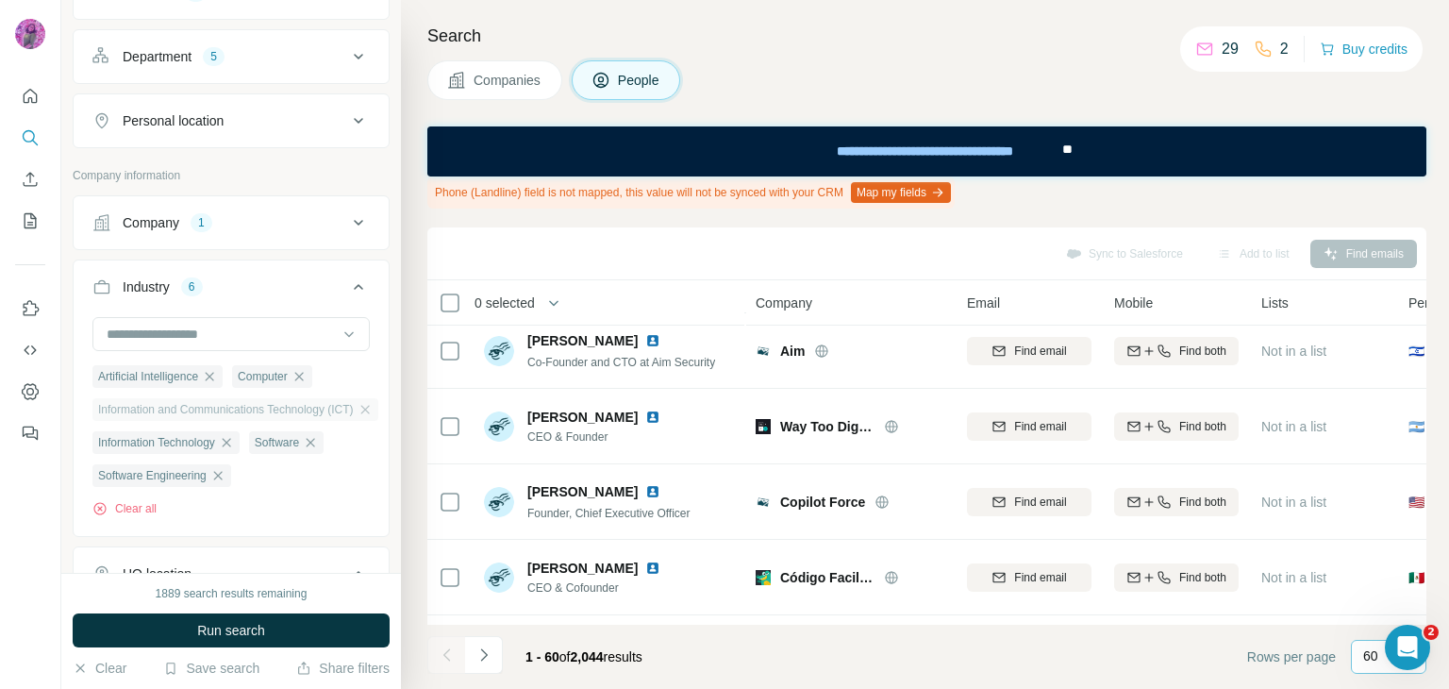
scroll to position [440, 0]
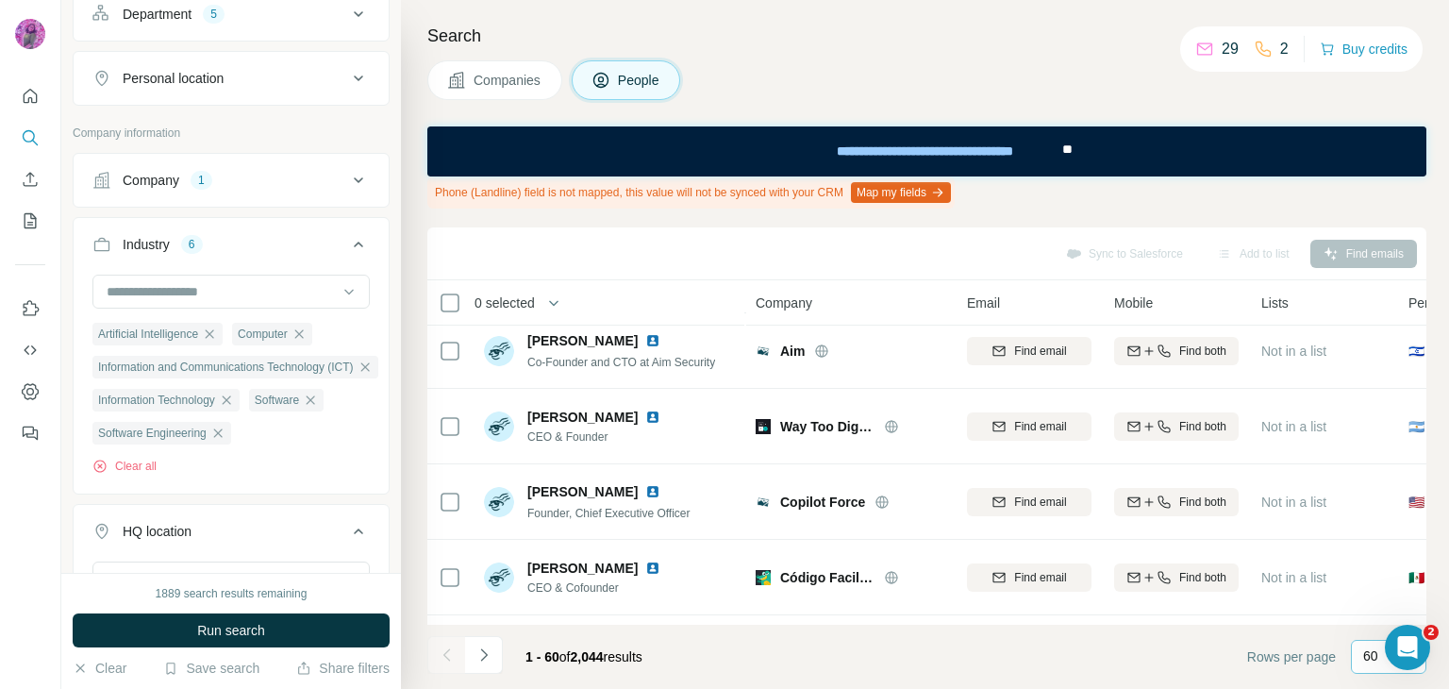
click at [185, 181] on div "Company 1" at bounding box center [219, 180] width 255 height 19
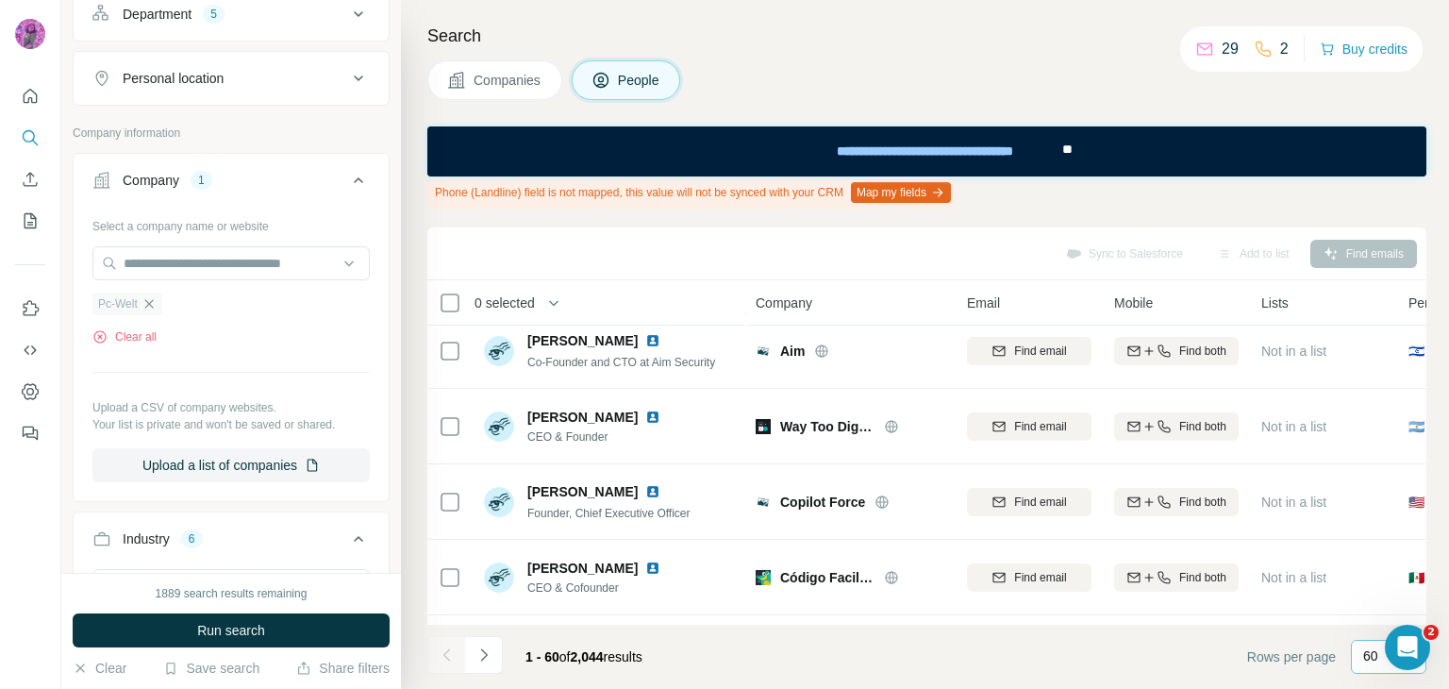
click at [149, 303] on icon "button" at bounding box center [148, 303] width 8 height 8
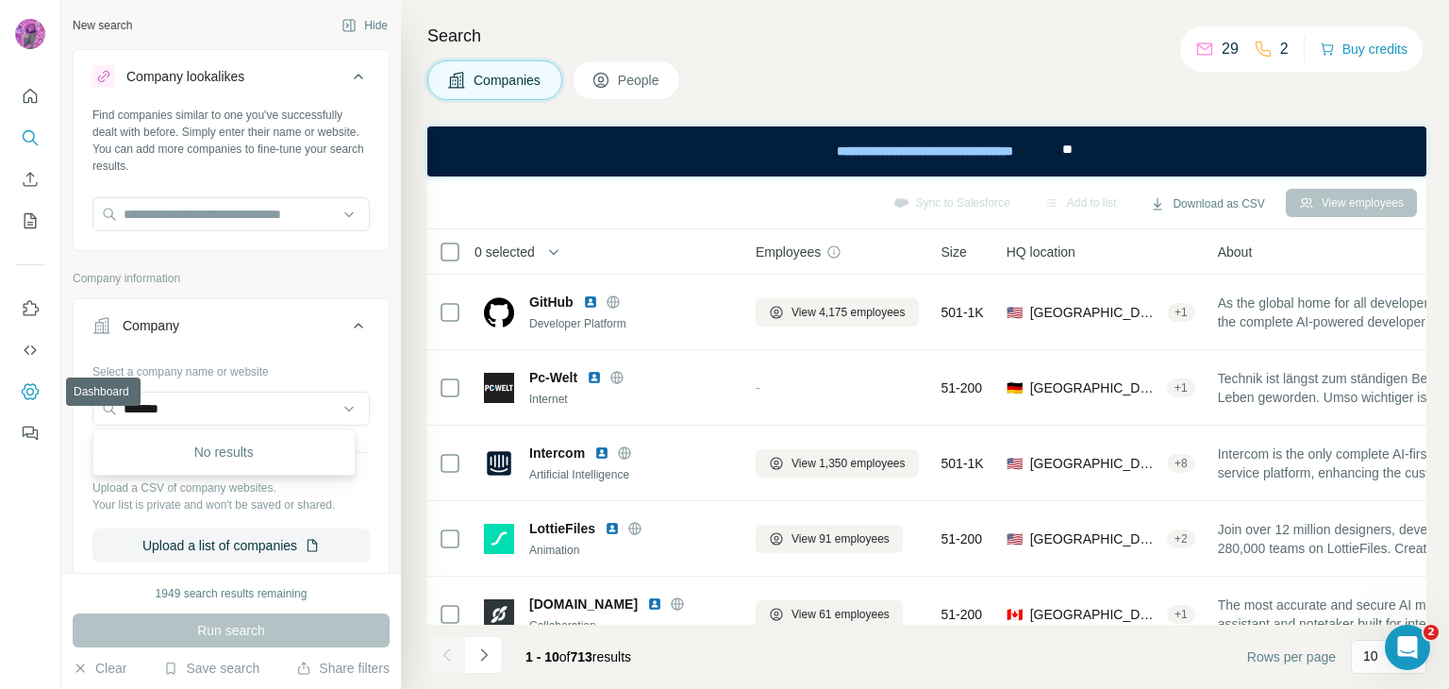
drag, startPoint x: 159, startPoint y: 402, endPoint x: 42, endPoint y: 393, distance: 116.4
click at [42, 393] on div "New search Hide Company lookalikes Find companies similar to one you've success…" at bounding box center [724, 344] width 1449 height 689
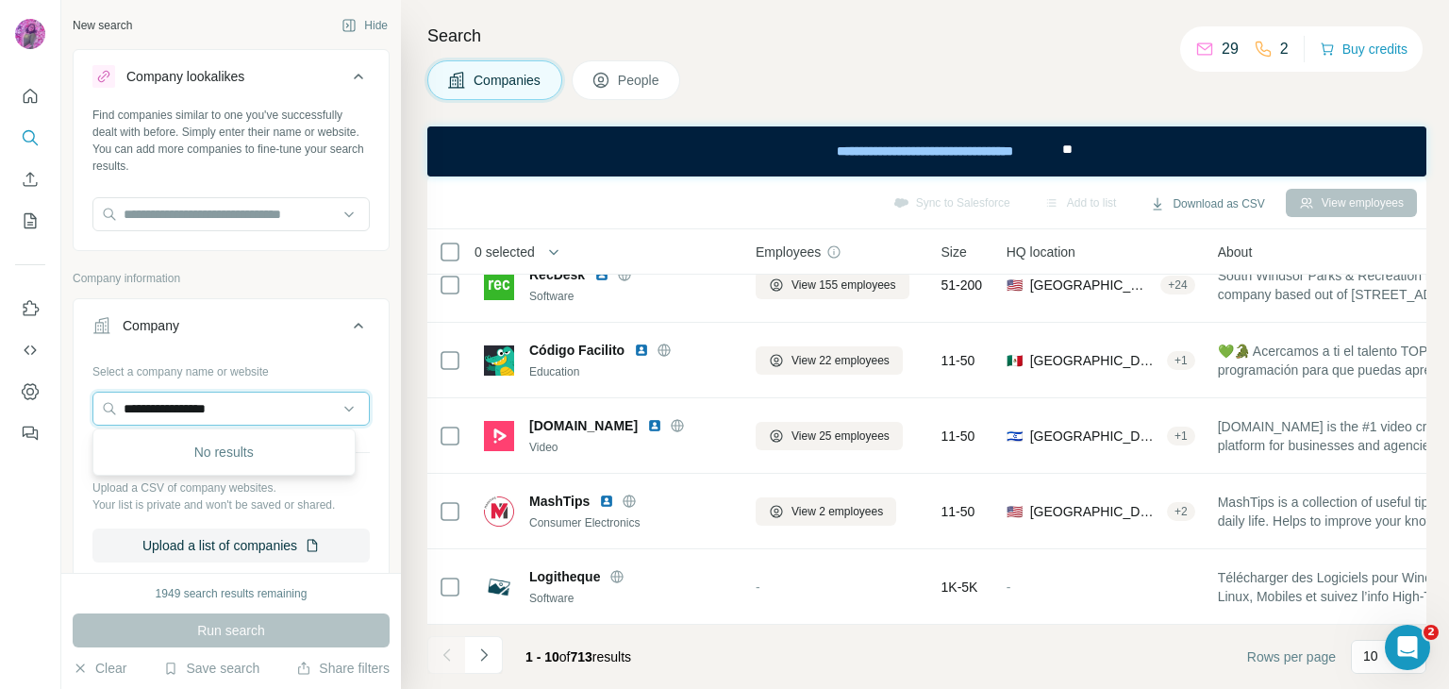
drag, startPoint x: 261, startPoint y: 413, endPoint x: 0, endPoint y: 374, distance: 264.4
click at [0, 374] on div "**********" at bounding box center [724, 344] width 1449 height 689
paste input "text"
type input "**********"
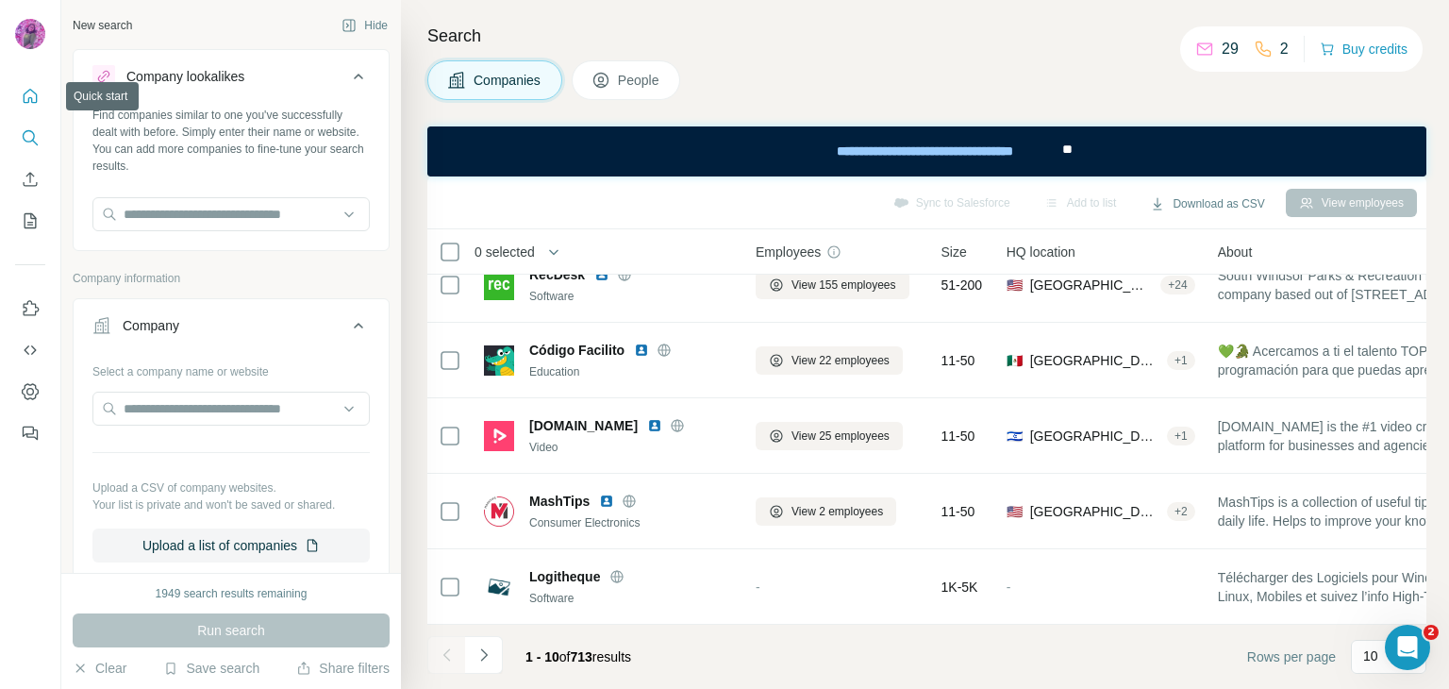
click at [26, 105] on icon "Quick start" at bounding box center [30, 96] width 19 height 19
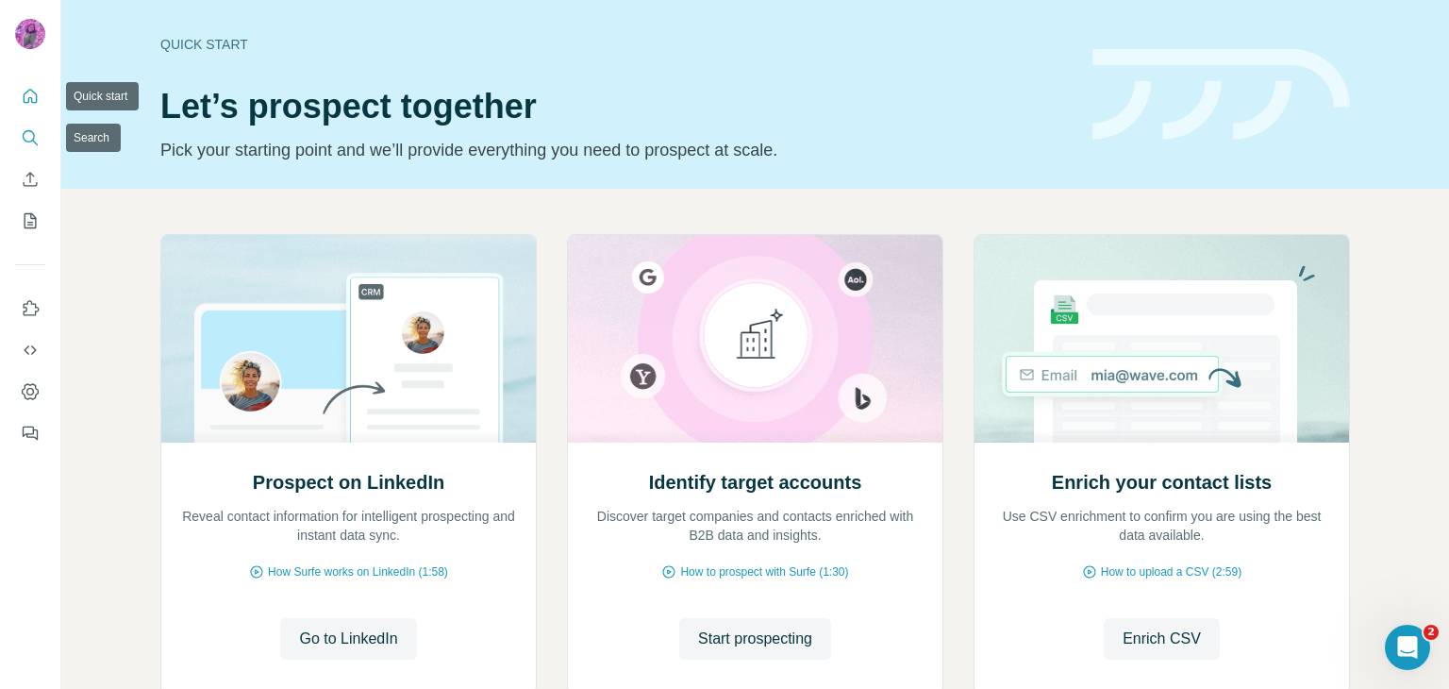
click at [31, 134] on icon "Search" at bounding box center [30, 137] width 19 height 19
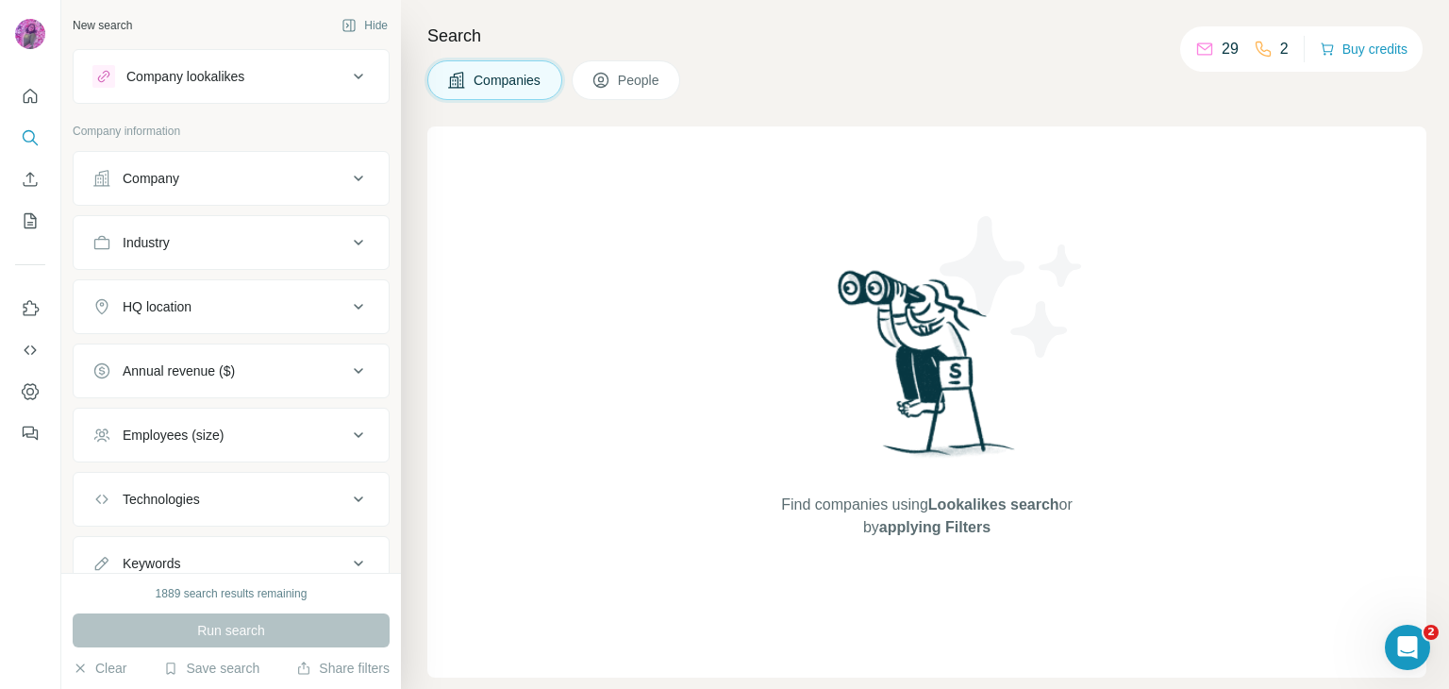
click at [203, 187] on button "Company" at bounding box center [231, 178] width 315 height 45
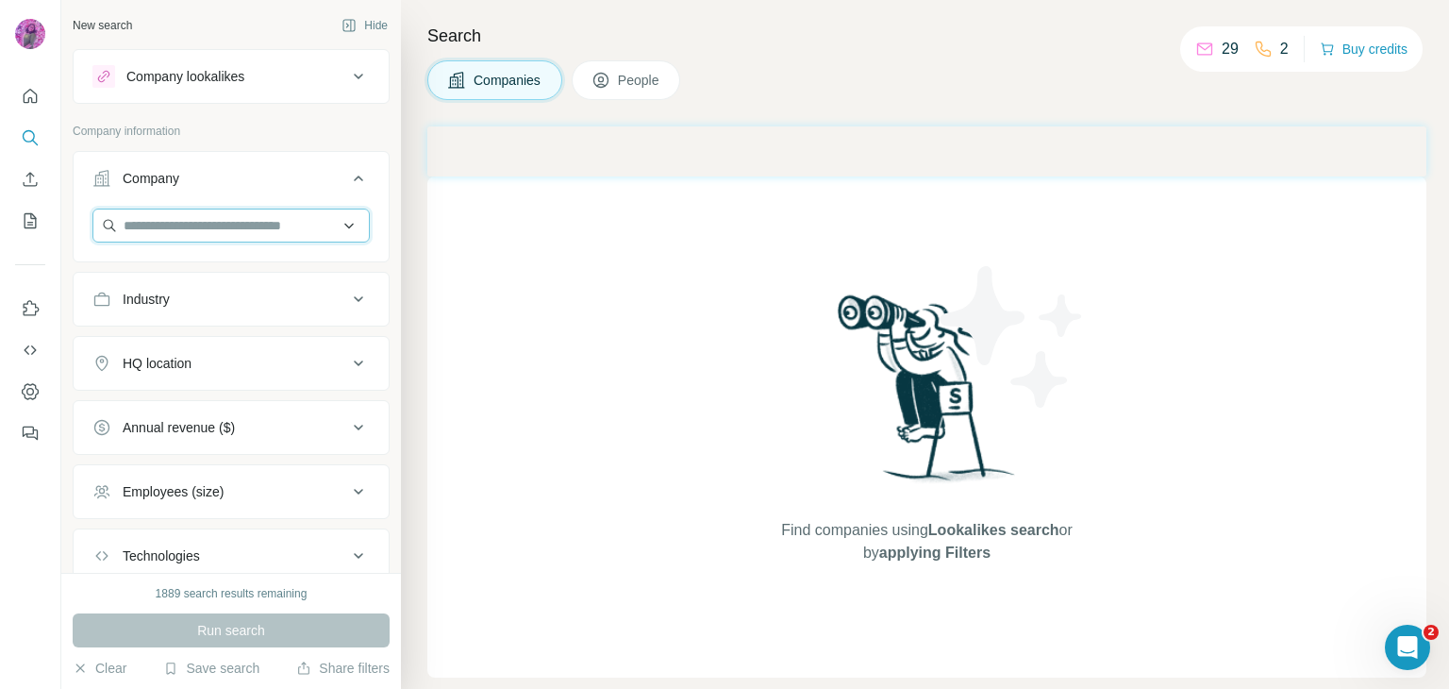
click at [198, 226] on input "text" at bounding box center [230, 226] width 277 height 34
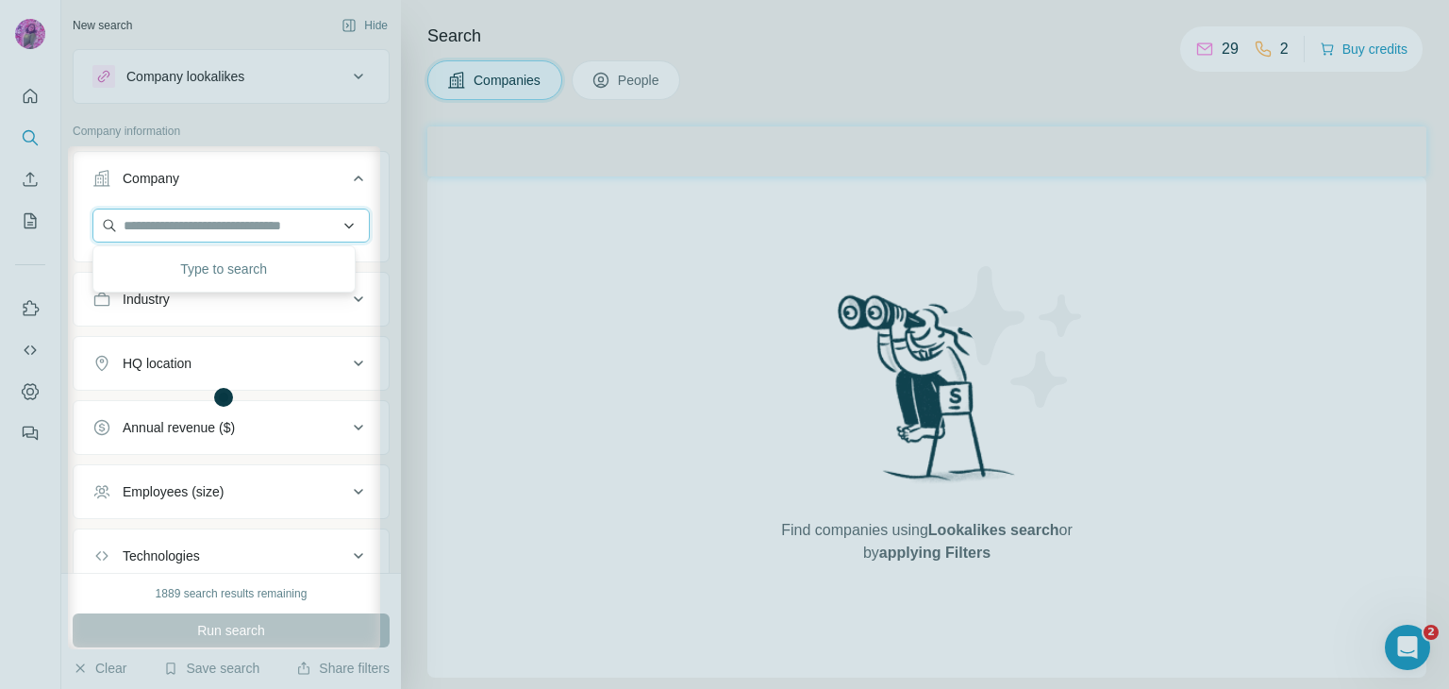
paste input "**********"
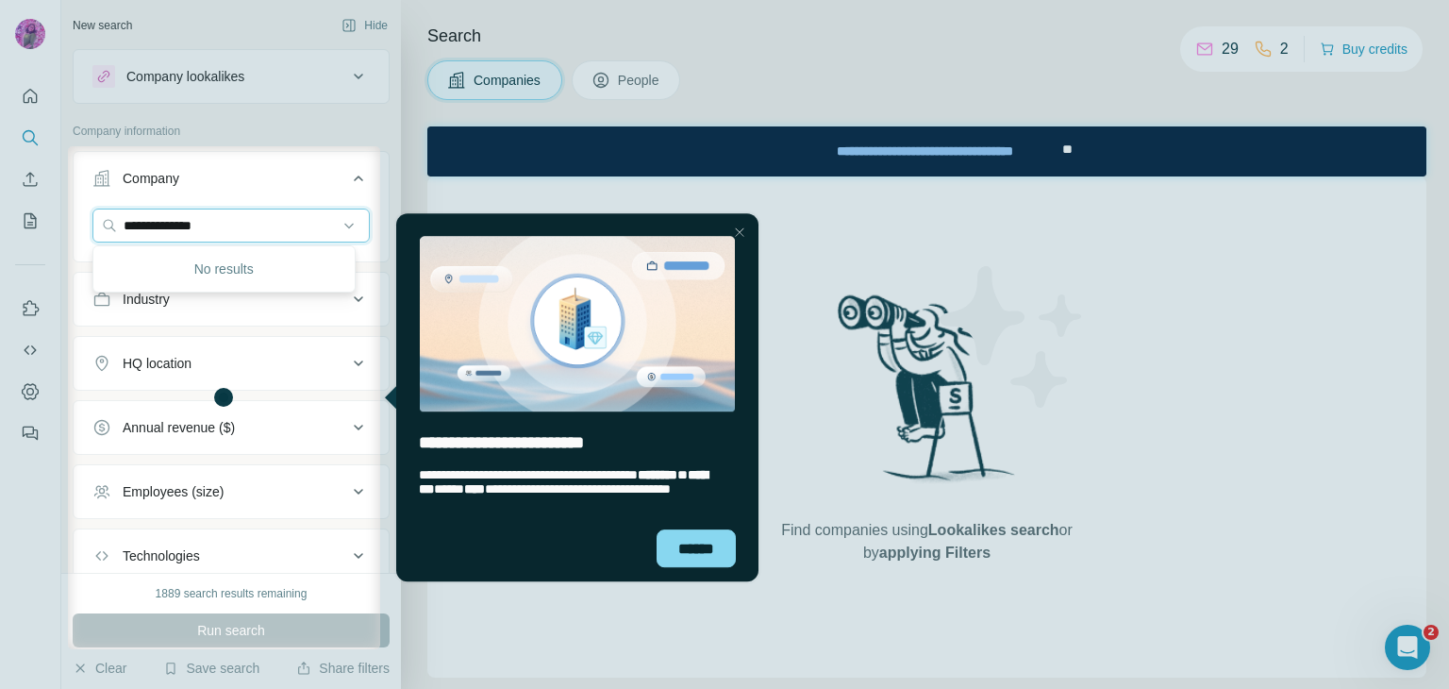
type input "**********"
click at [744, 234] on div at bounding box center [738, 232] width 23 height 23
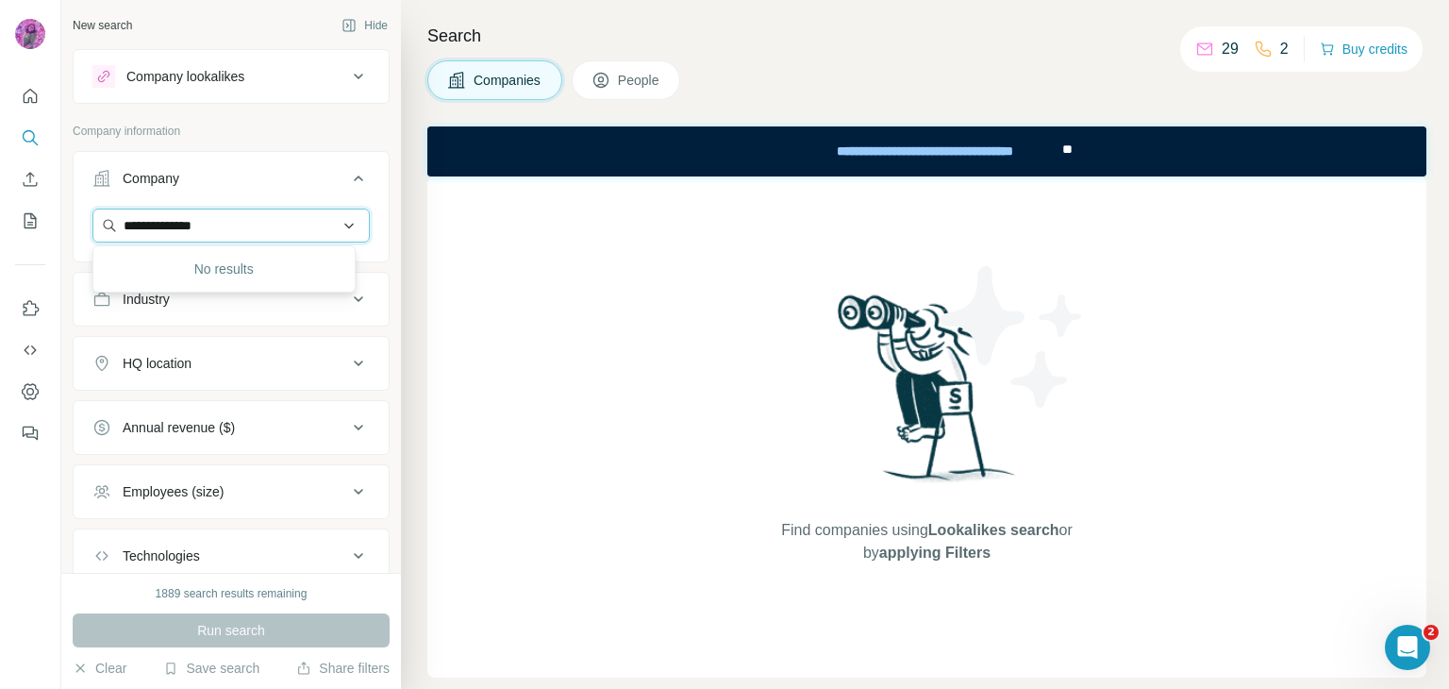
click at [219, 226] on input "**********" at bounding box center [230, 226] width 277 height 34
click at [283, 84] on div "Company lookalikes" at bounding box center [219, 76] width 255 height 23
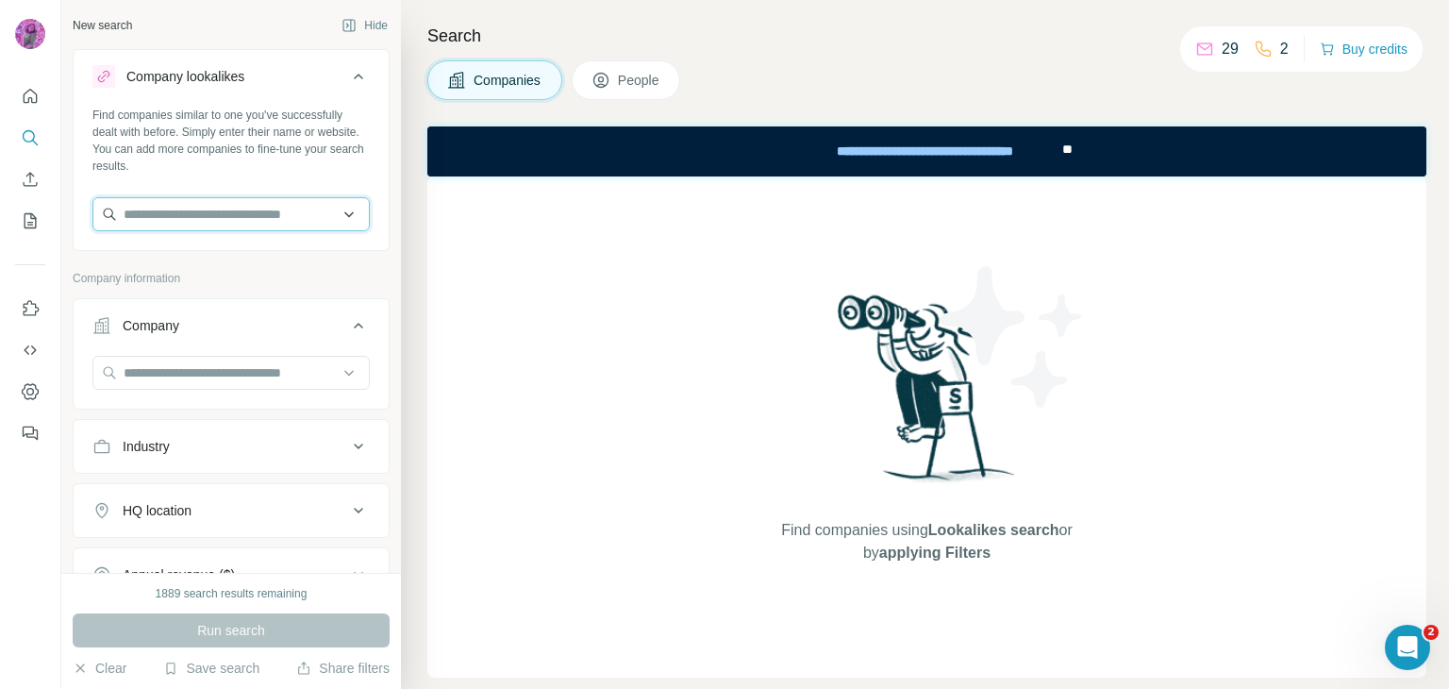
click at [224, 218] on input "text" at bounding box center [230, 214] width 277 height 34
paste input "**********"
type input "**********"
click at [30, 137] on icon "Search" at bounding box center [30, 137] width 19 height 19
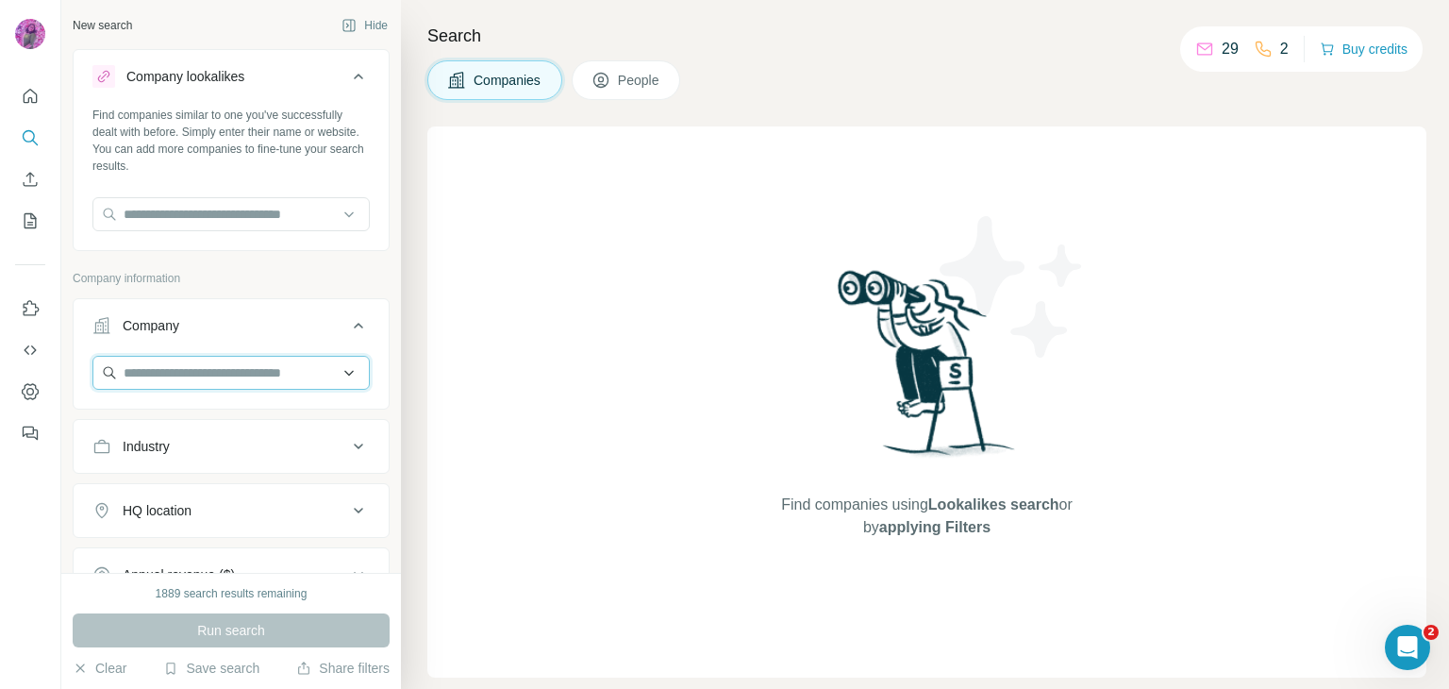
click at [188, 375] on input "text" at bounding box center [230, 373] width 277 height 34
paste input "**********"
type input "**********"
click at [234, 367] on input "**********" at bounding box center [230, 373] width 277 height 34
click at [260, 643] on div "Run search" at bounding box center [231, 630] width 317 height 34
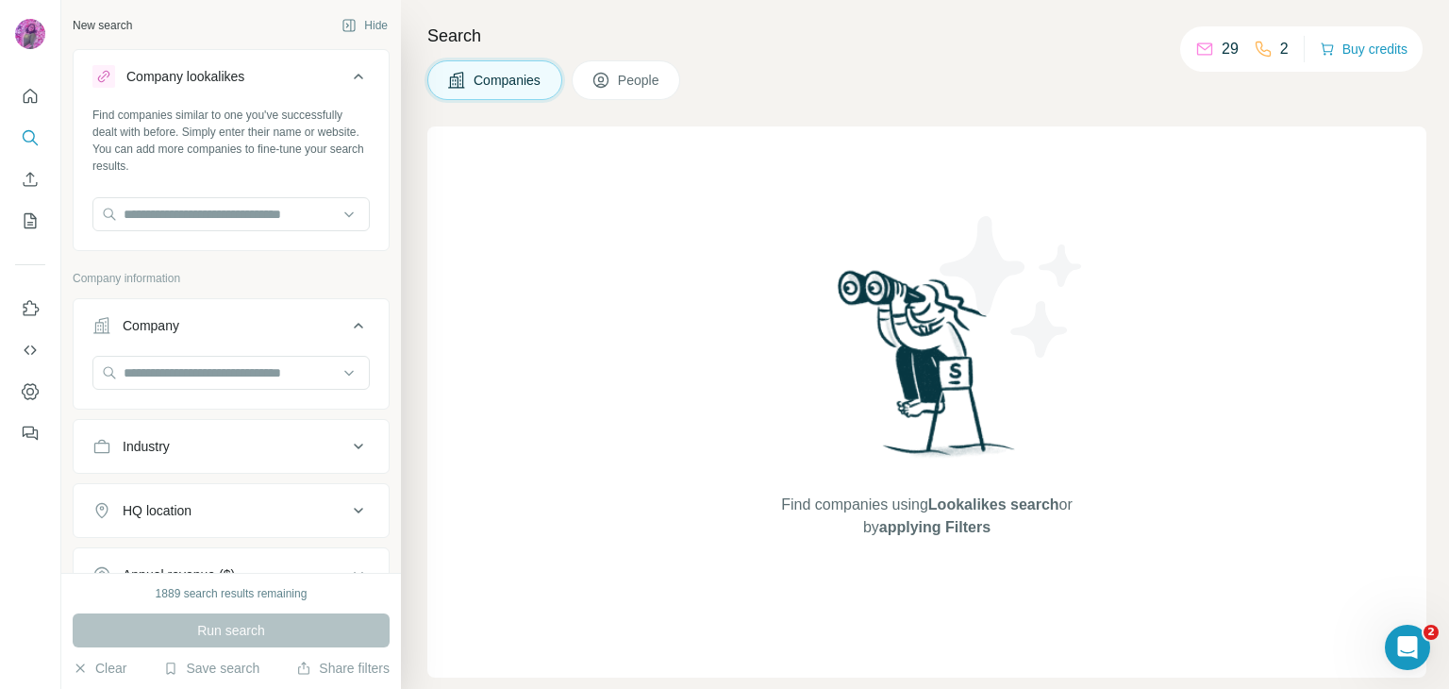
click at [247, 626] on div "Run search" at bounding box center [231, 630] width 317 height 34
click at [242, 375] on input "text" at bounding box center [230, 373] width 277 height 34
click at [655, 76] on span "People" at bounding box center [639, 80] width 43 height 19
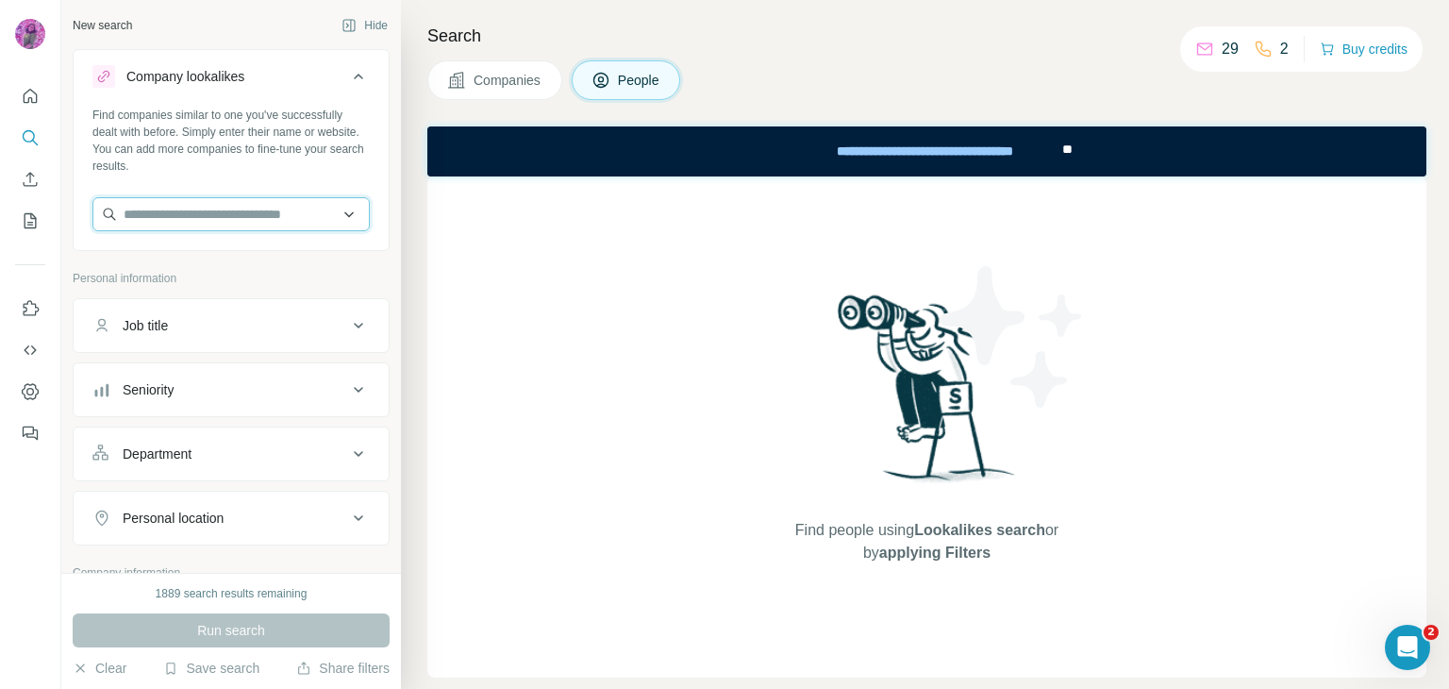
click at [225, 209] on input "text" at bounding box center [230, 214] width 277 height 34
paste input "**********"
drag, startPoint x: 180, startPoint y: 213, endPoint x: 519, endPoint y: 255, distance: 341.3
click at [506, 257] on div "**********" at bounding box center [755, 344] width 1388 height 689
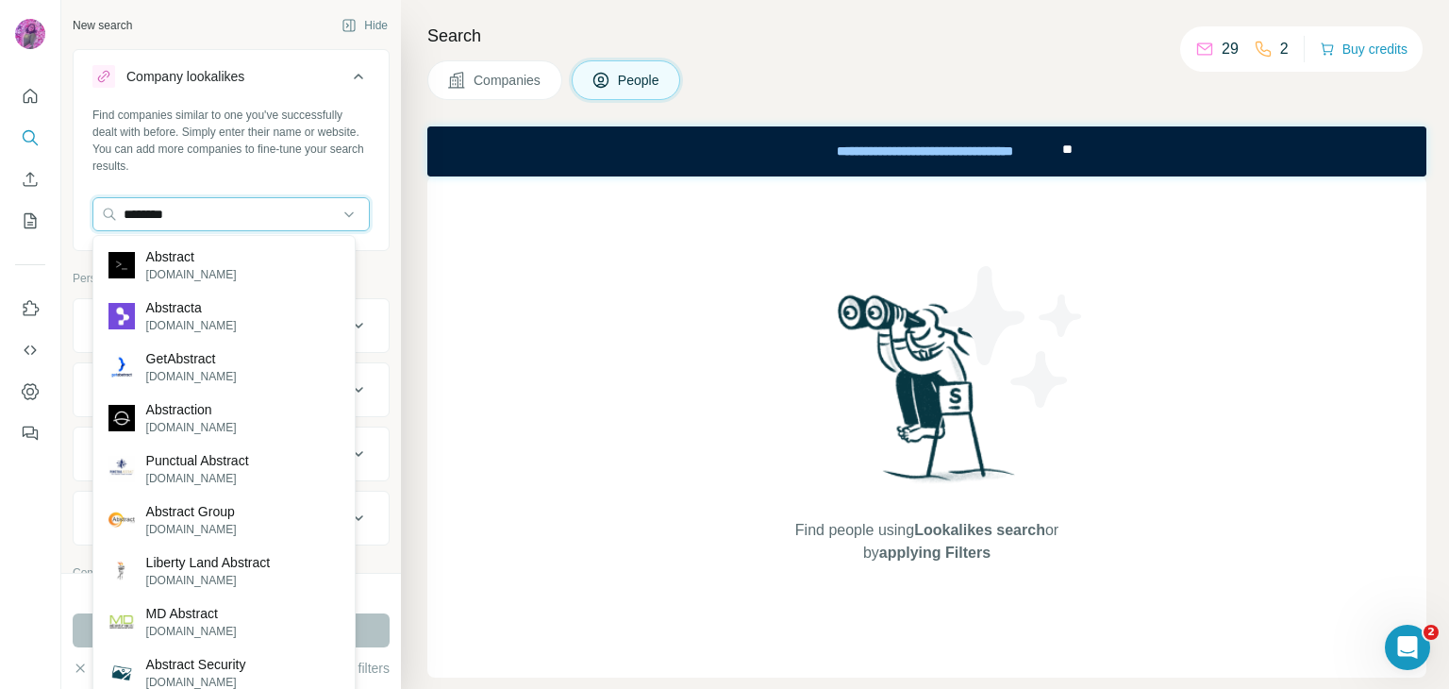
type input "********"
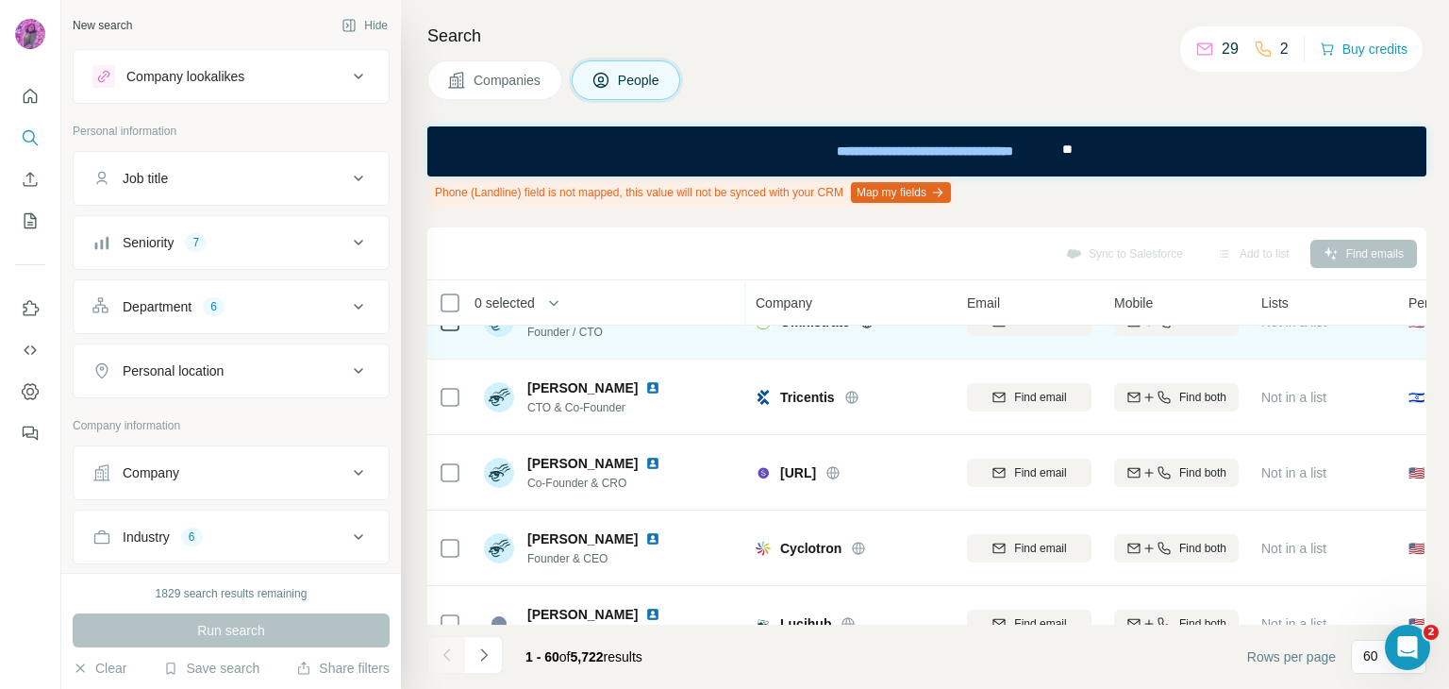
scroll to position [1100, 0]
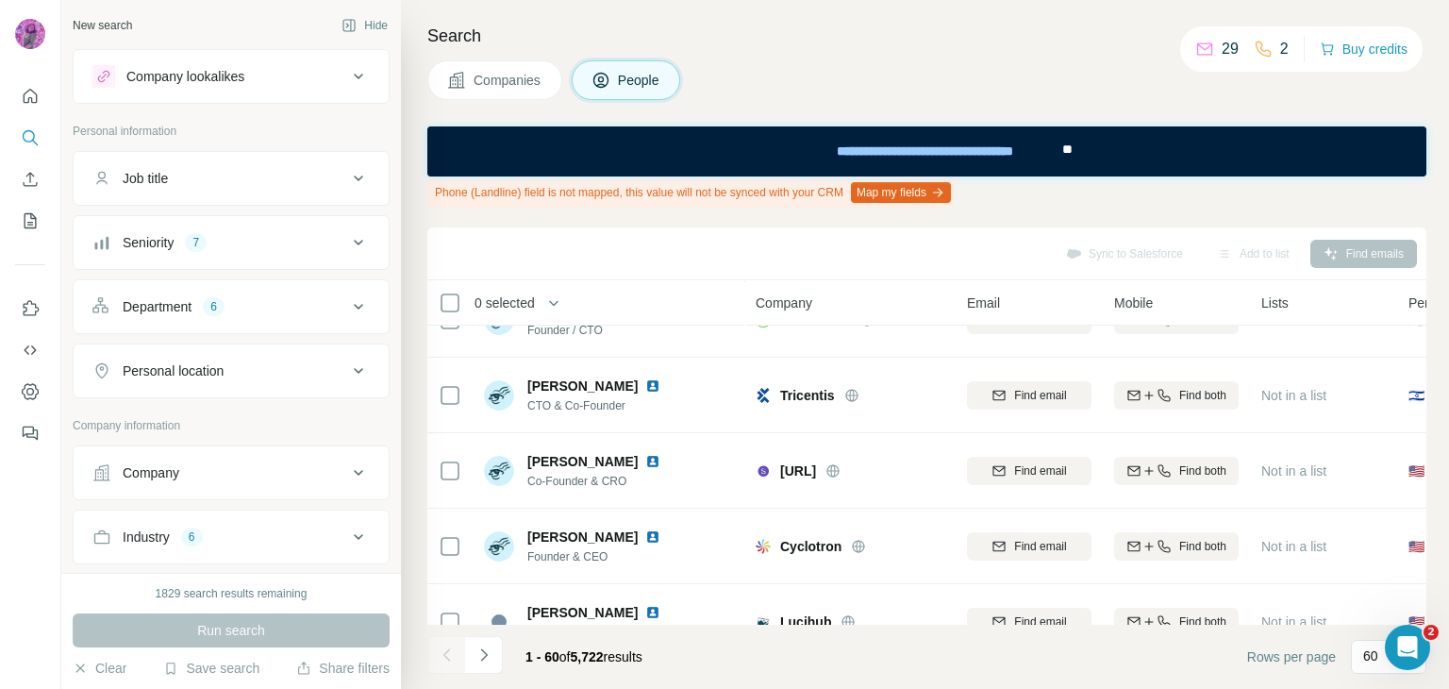
click at [509, 90] on button "Companies" at bounding box center [494, 80] width 135 height 40
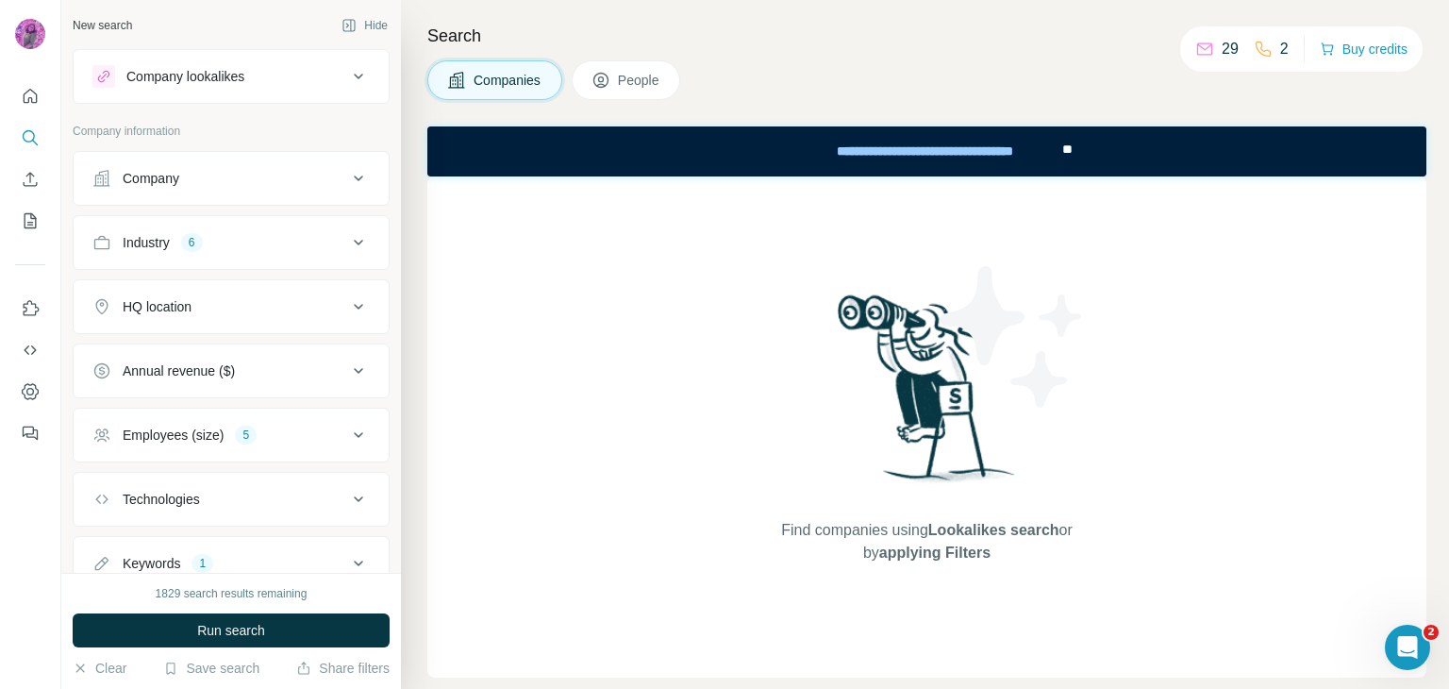
click at [509, 92] on button "Companies" at bounding box center [494, 80] width 135 height 40
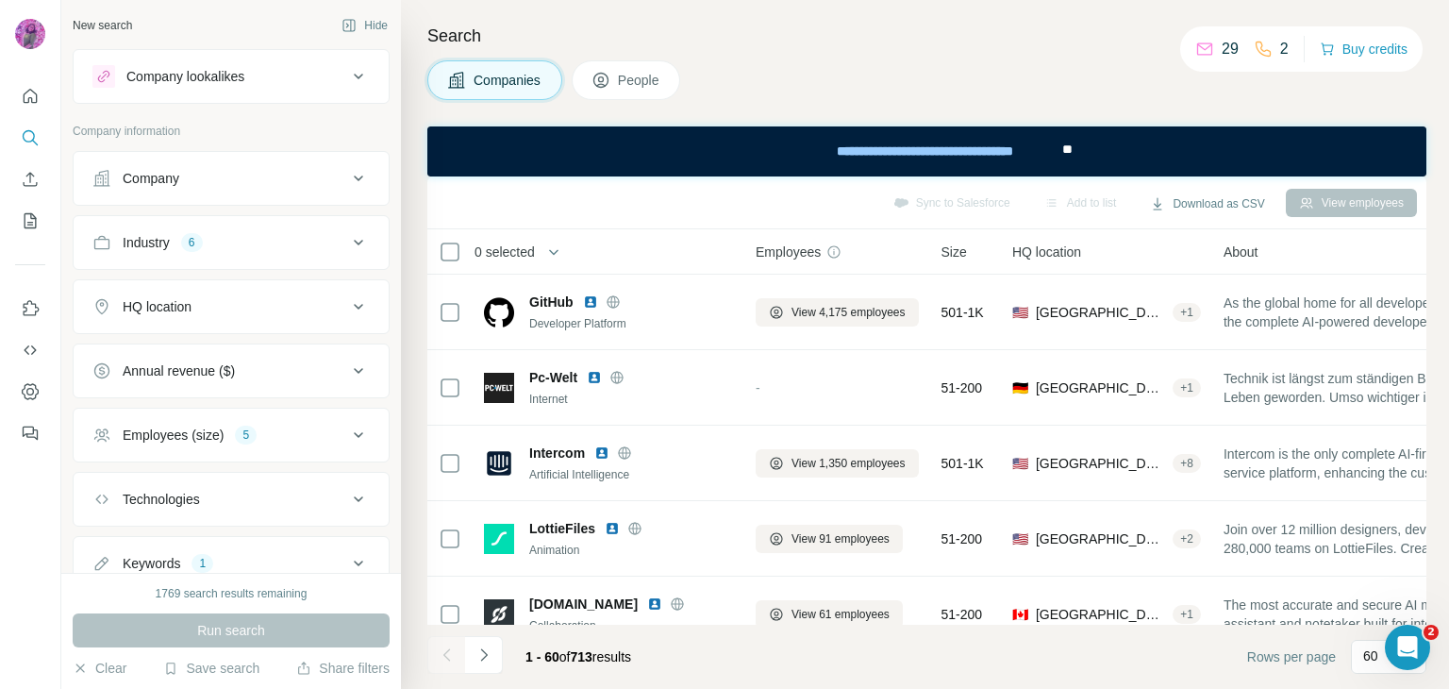
click at [627, 73] on span "People" at bounding box center [639, 80] width 43 height 19
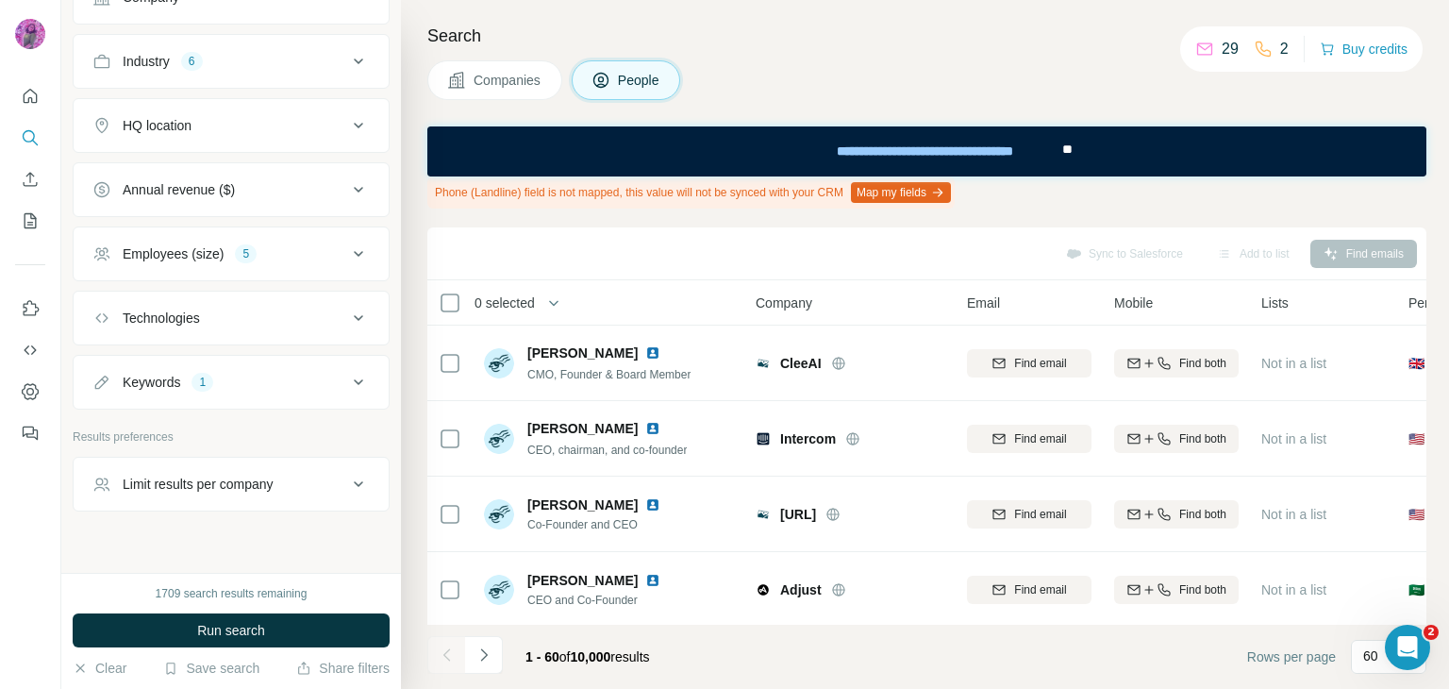
scroll to position [495, 0]
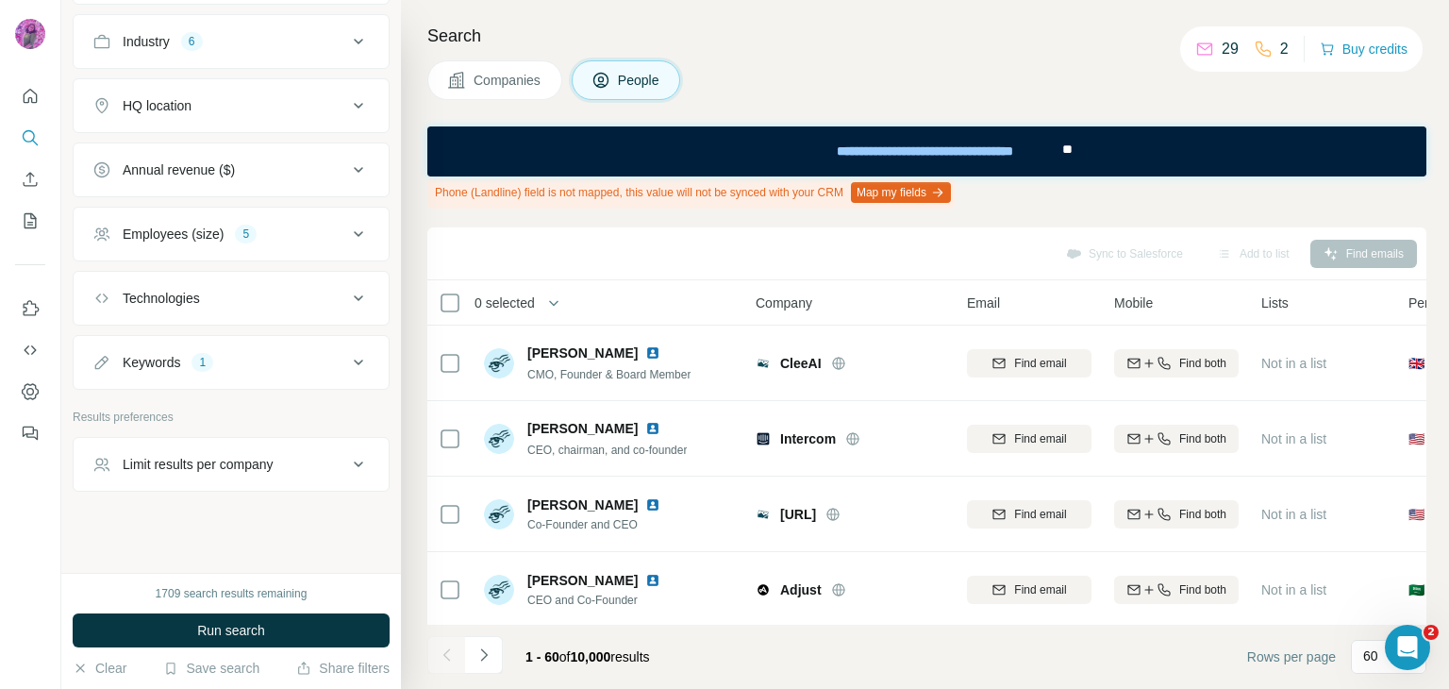
click at [245, 294] on div "Technologies" at bounding box center [219, 298] width 255 height 19
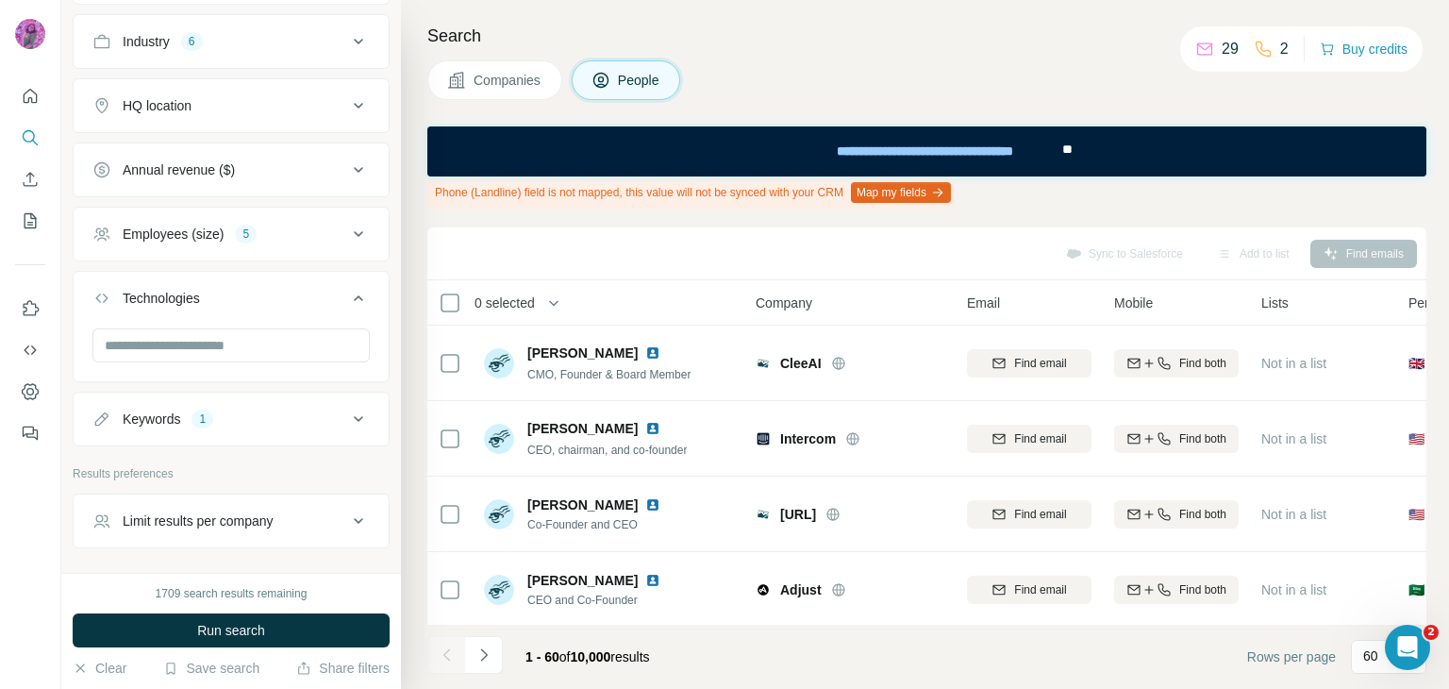
click at [213, 410] on div "1" at bounding box center [203, 418] width 22 height 17
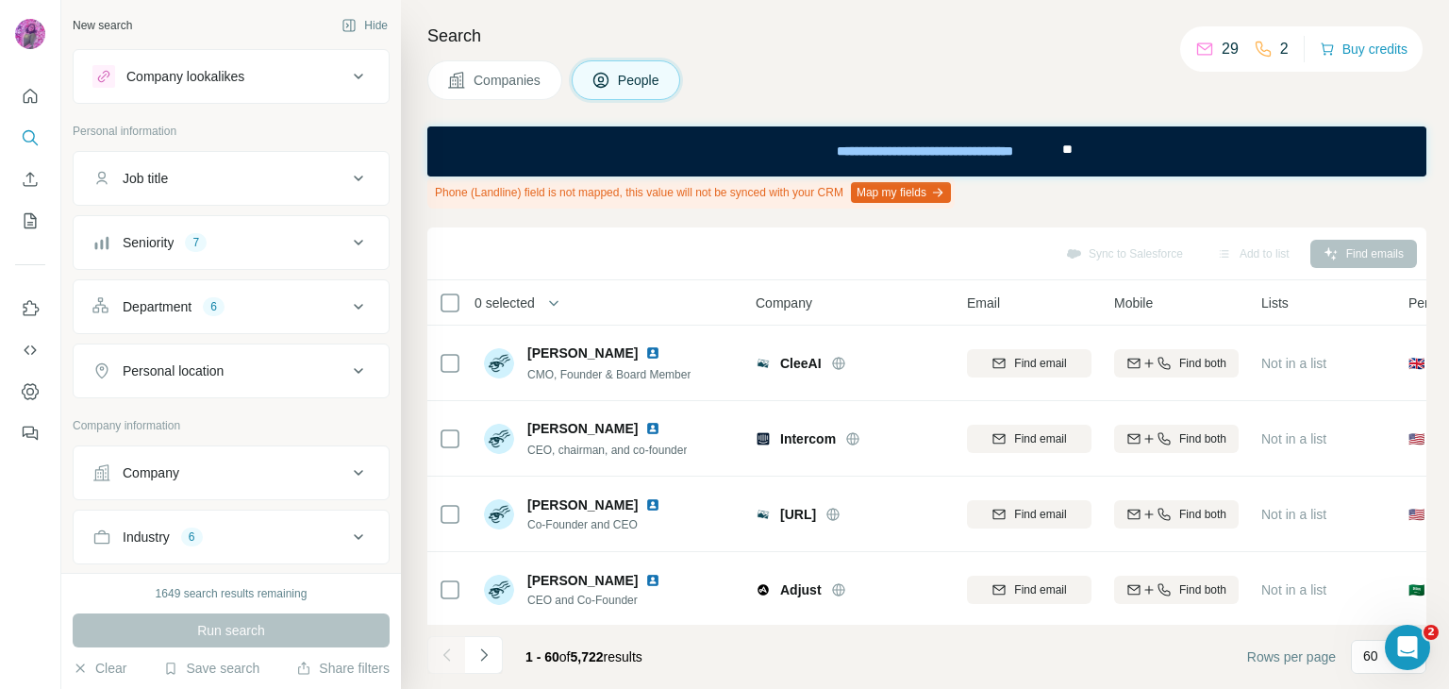
click at [219, 456] on button "Company" at bounding box center [231, 472] width 315 height 45
click at [220, 511] on input "text" at bounding box center [230, 520] width 277 height 34
click at [27, 499] on div at bounding box center [30, 344] width 61 height 689
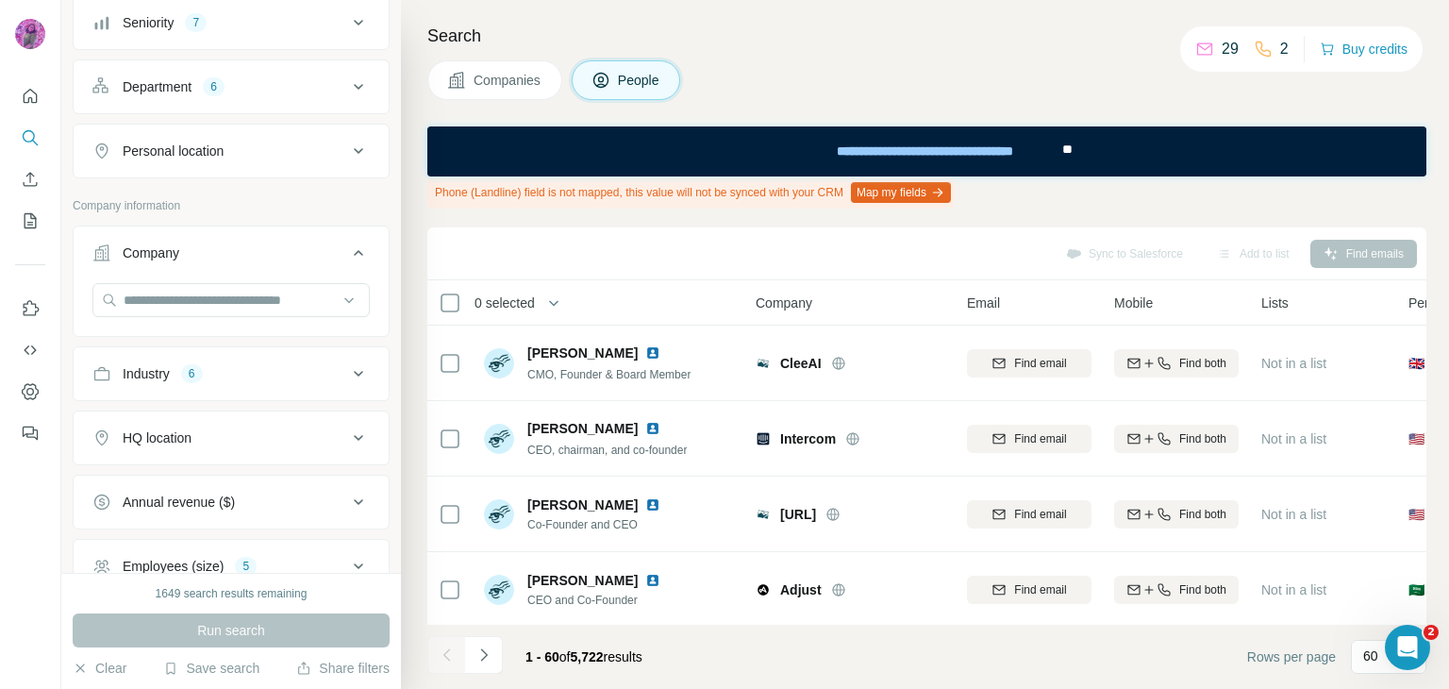
scroll to position [440, 0]
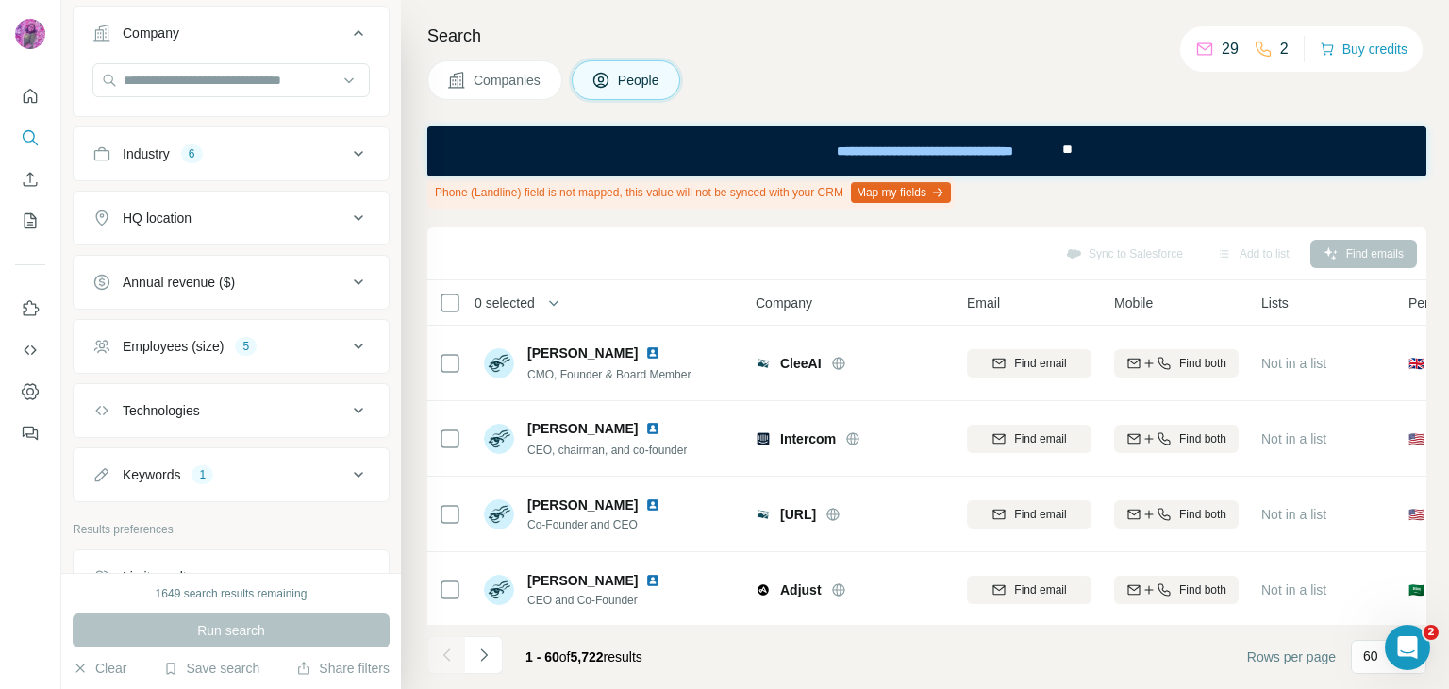
click at [243, 467] on div "Keywords 1" at bounding box center [219, 474] width 255 height 19
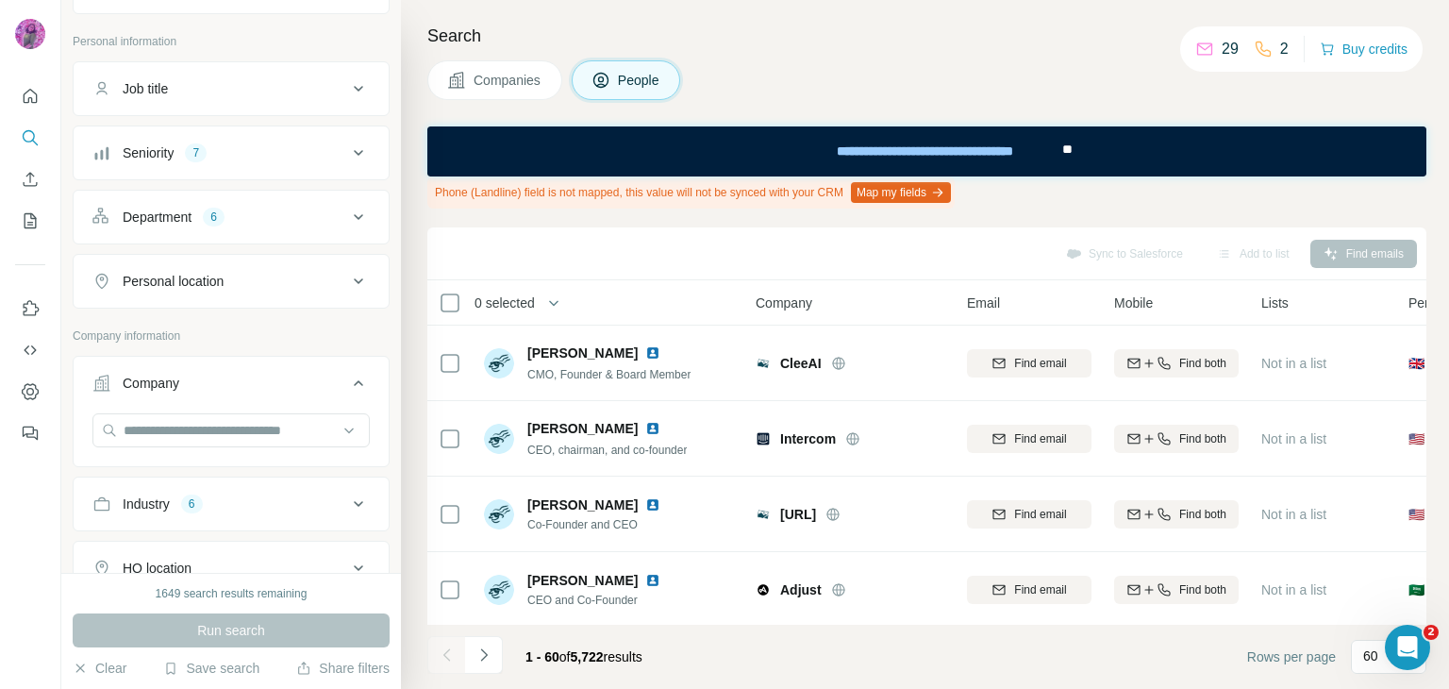
scroll to position [0, 0]
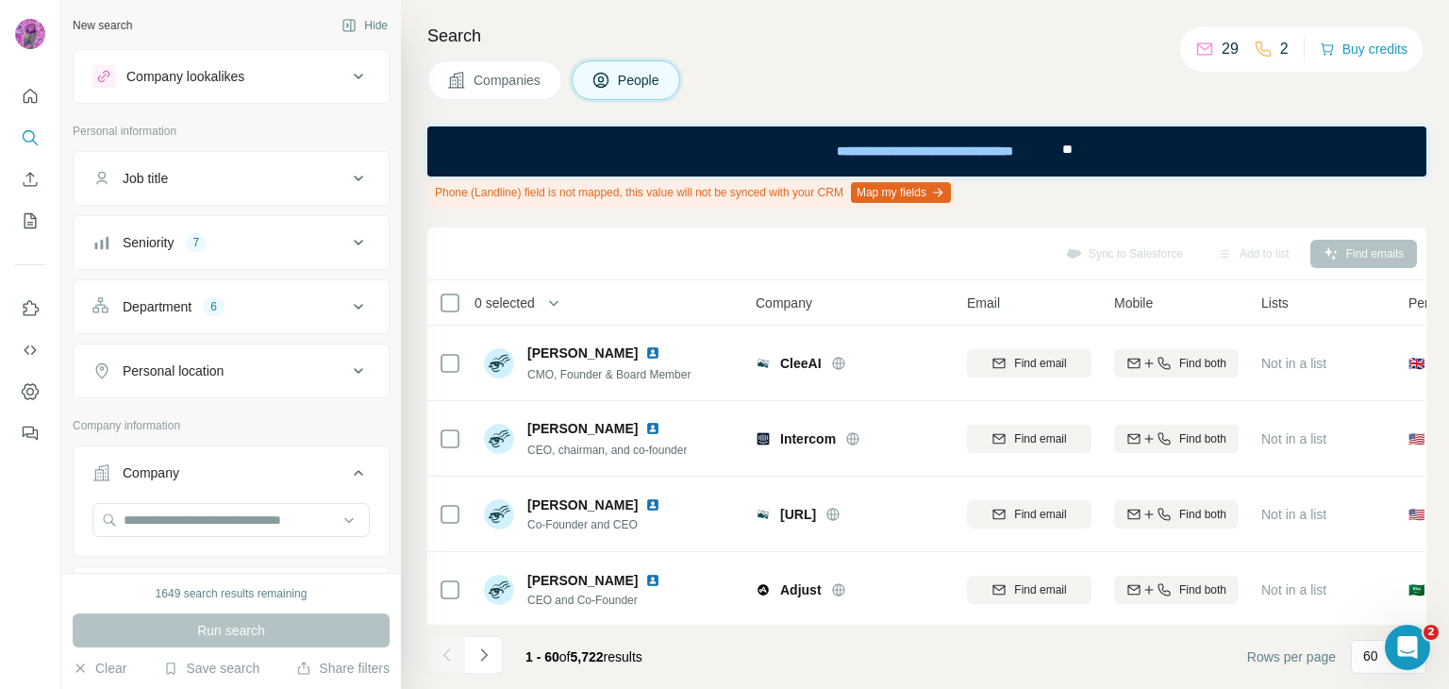
click at [182, 177] on div "Job title" at bounding box center [219, 178] width 255 height 19
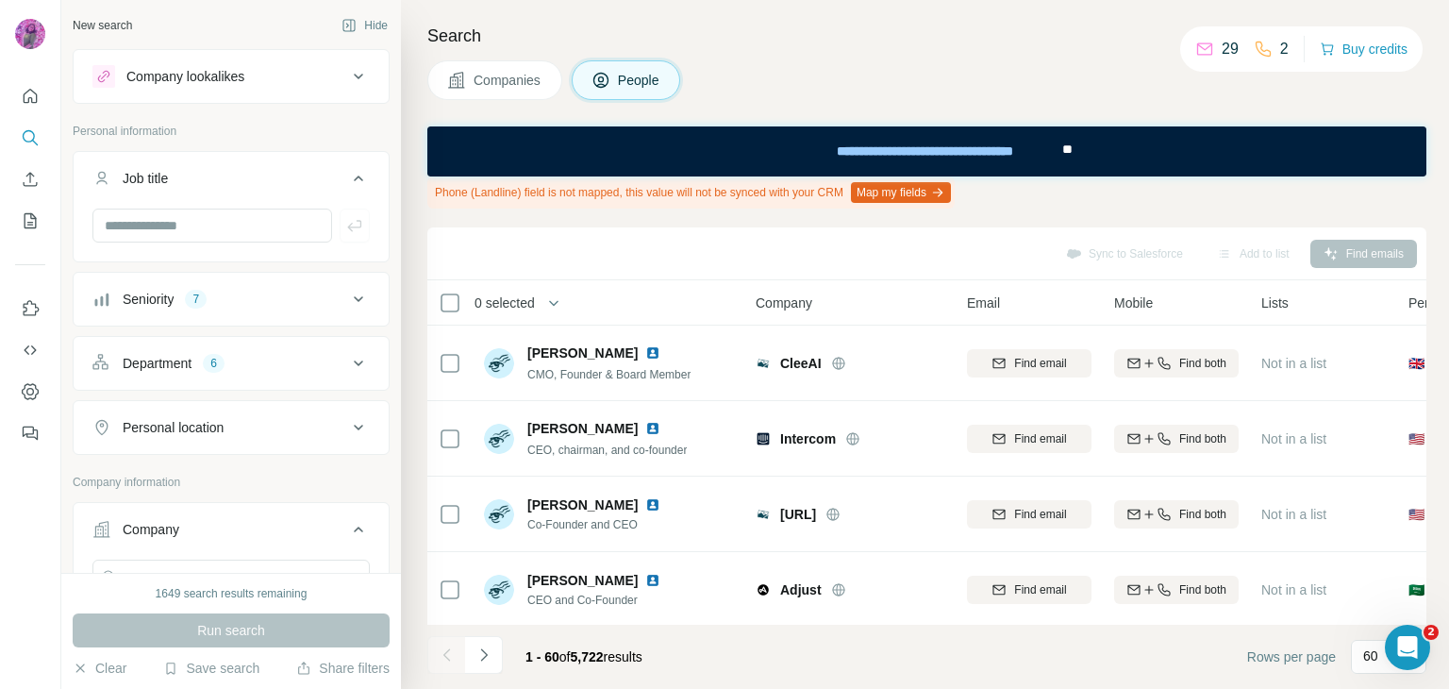
click at [182, 177] on div "Job title" at bounding box center [219, 178] width 255 height 19
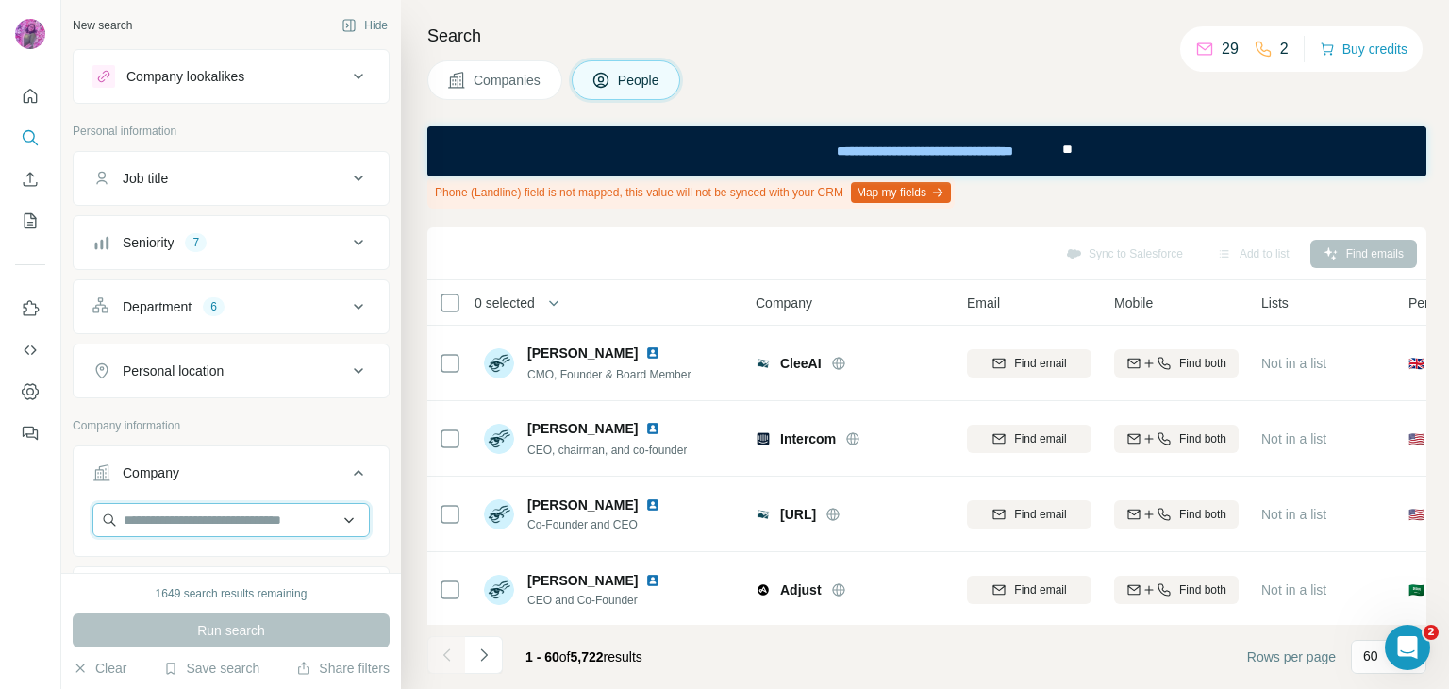
click at [215, 515] on input "text" at bounding box center [230, 520] width 277 height 34
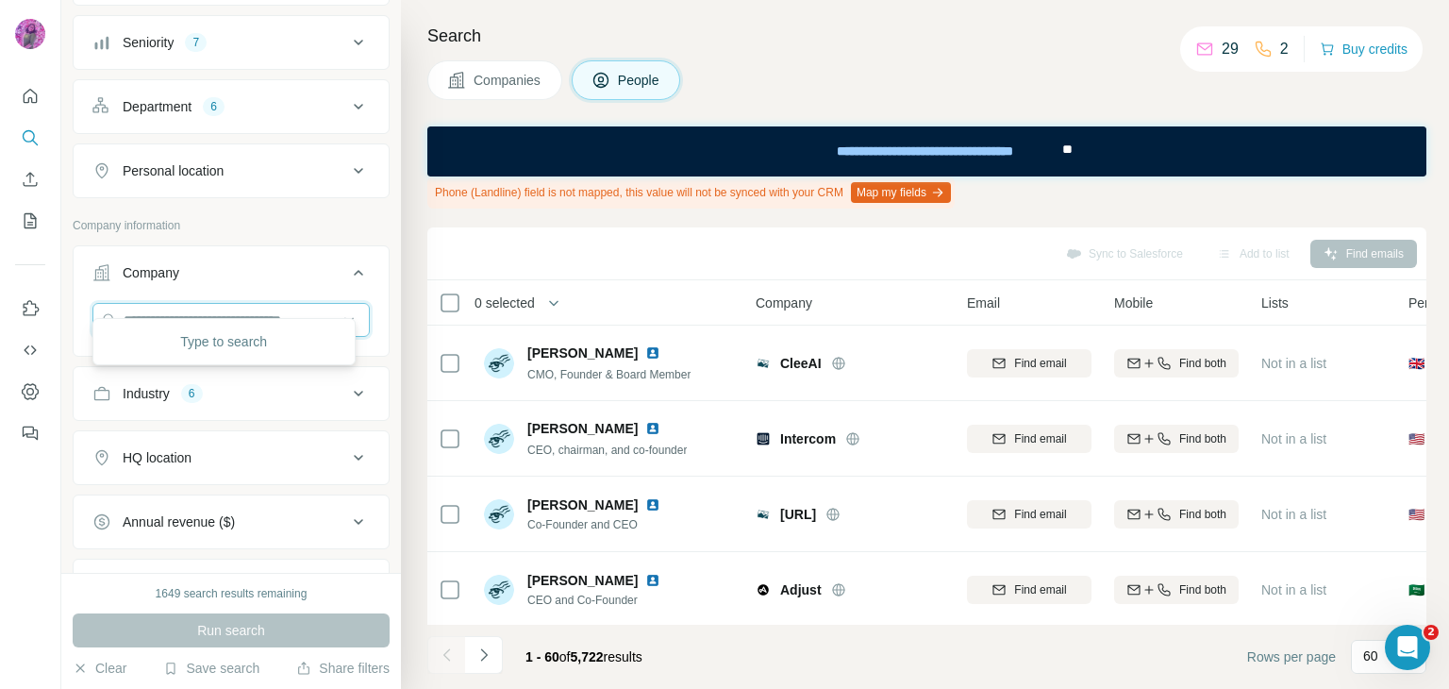
scroll to position [220, 0]
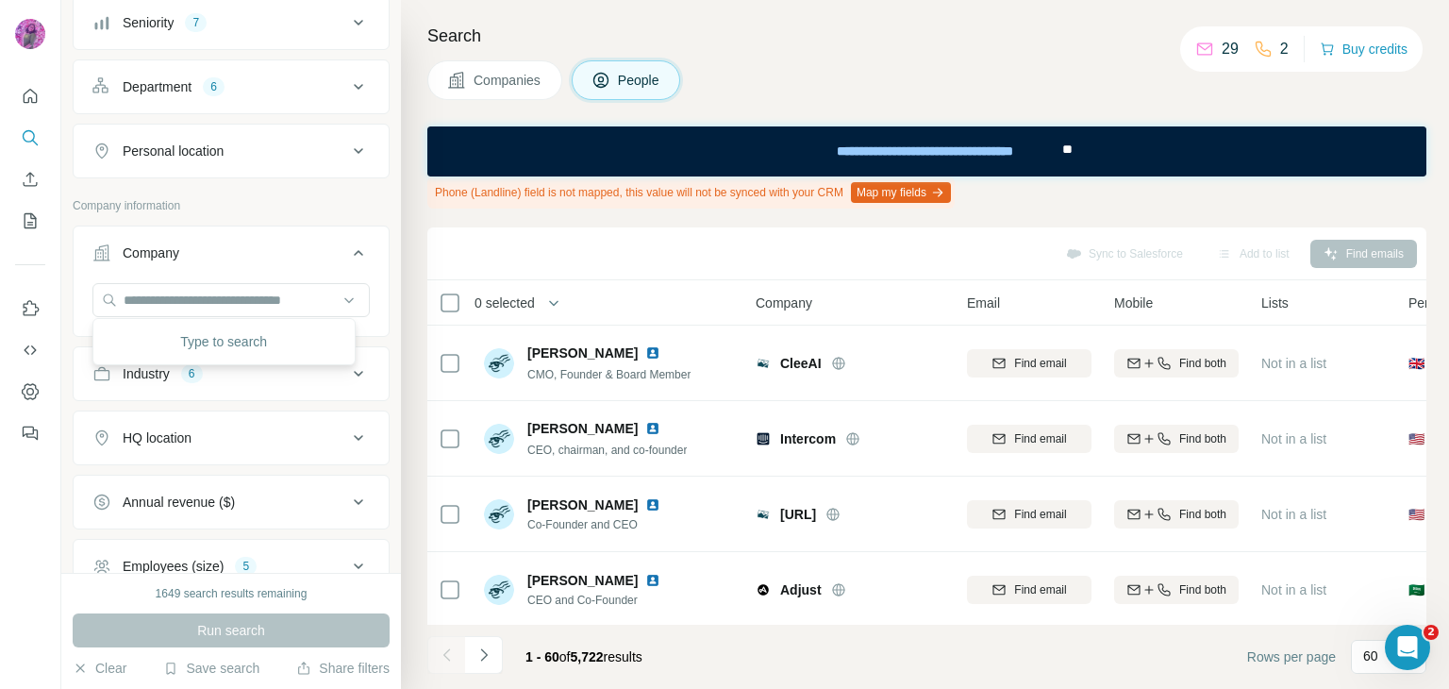
click at [39, 501] on div at bounding box center [30, 344] width 61 height 689
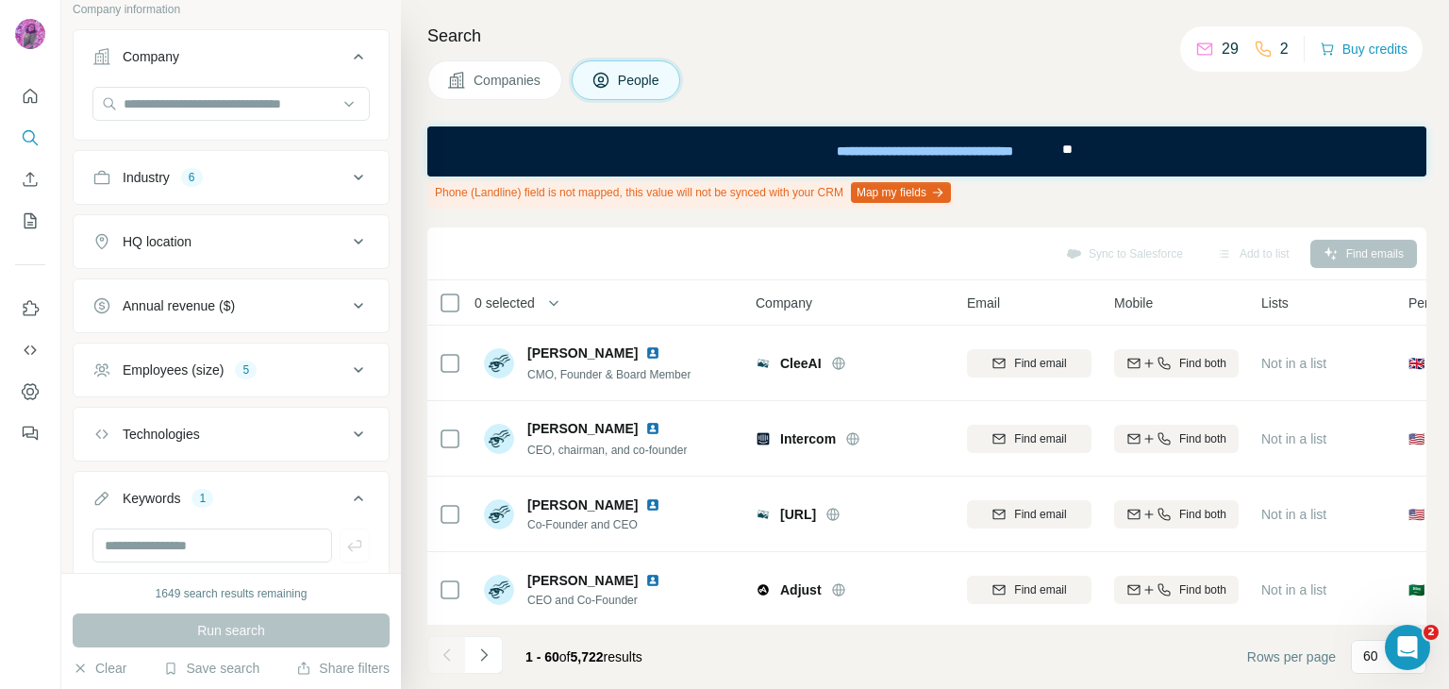
scroll to position [440, 0]
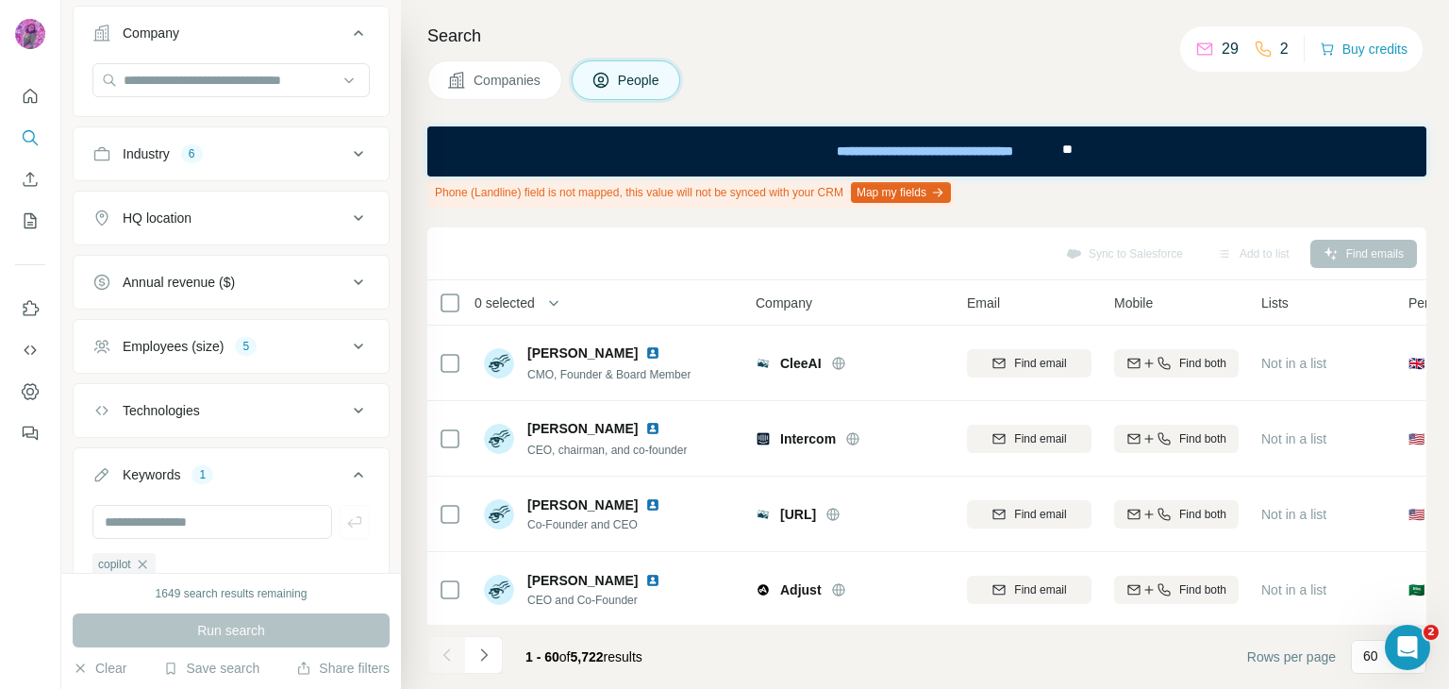
click at [196, 412] on div "Technologies" at bounding box center [161, 410] width 77 height 19
drag, startPoint x: 192, startPoint y: 454, endPoint x: 203, endPoint y: 454, distance: 10.4
click at [193, 454] on input "text" at bounding box center [230, 458] width 277 height 34
drag, startPoint x: 193, startPoint y: 454, endPoint x: 37, endPoint y: 460, distance: 156.8
click at [37, 460] on div "New search Hide Company lookalikes Personal information Job title Seniority 7 D…" at bounding box center [724, 344] width 1449 height 689
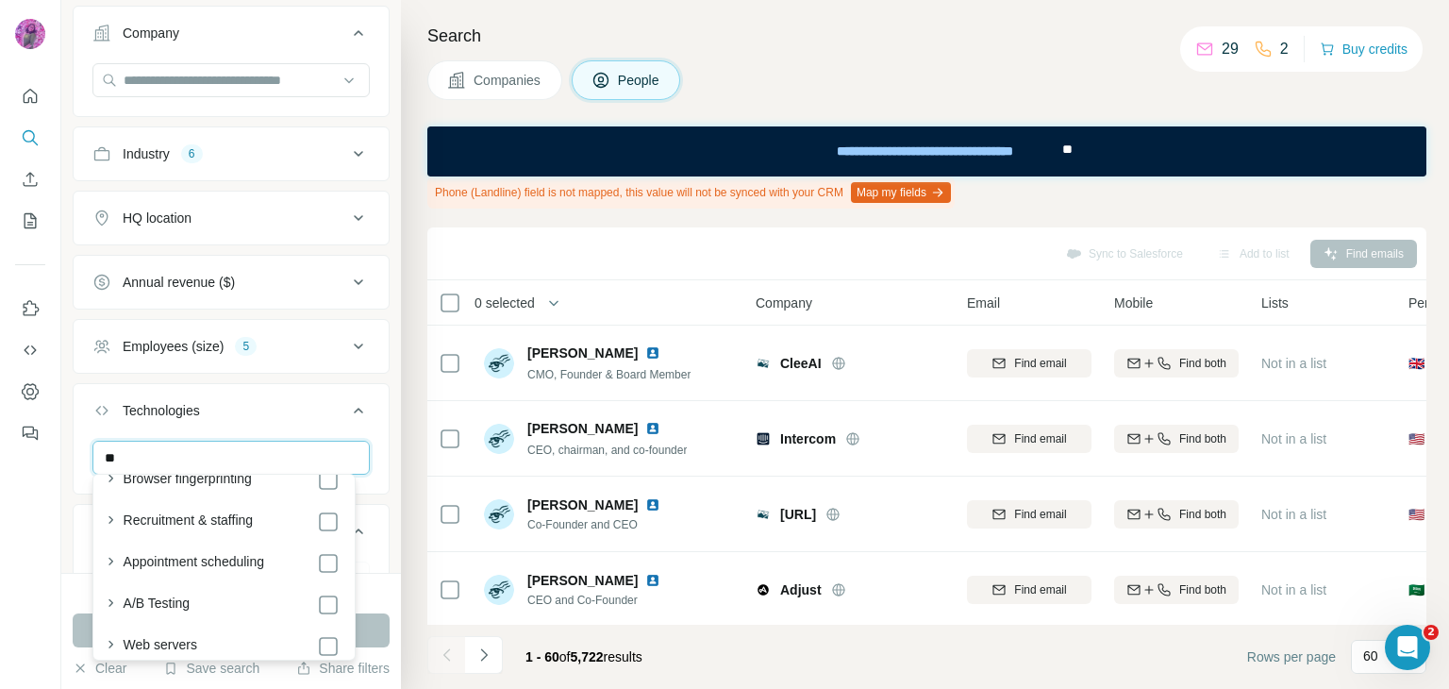
scroll to position [1575, 0]
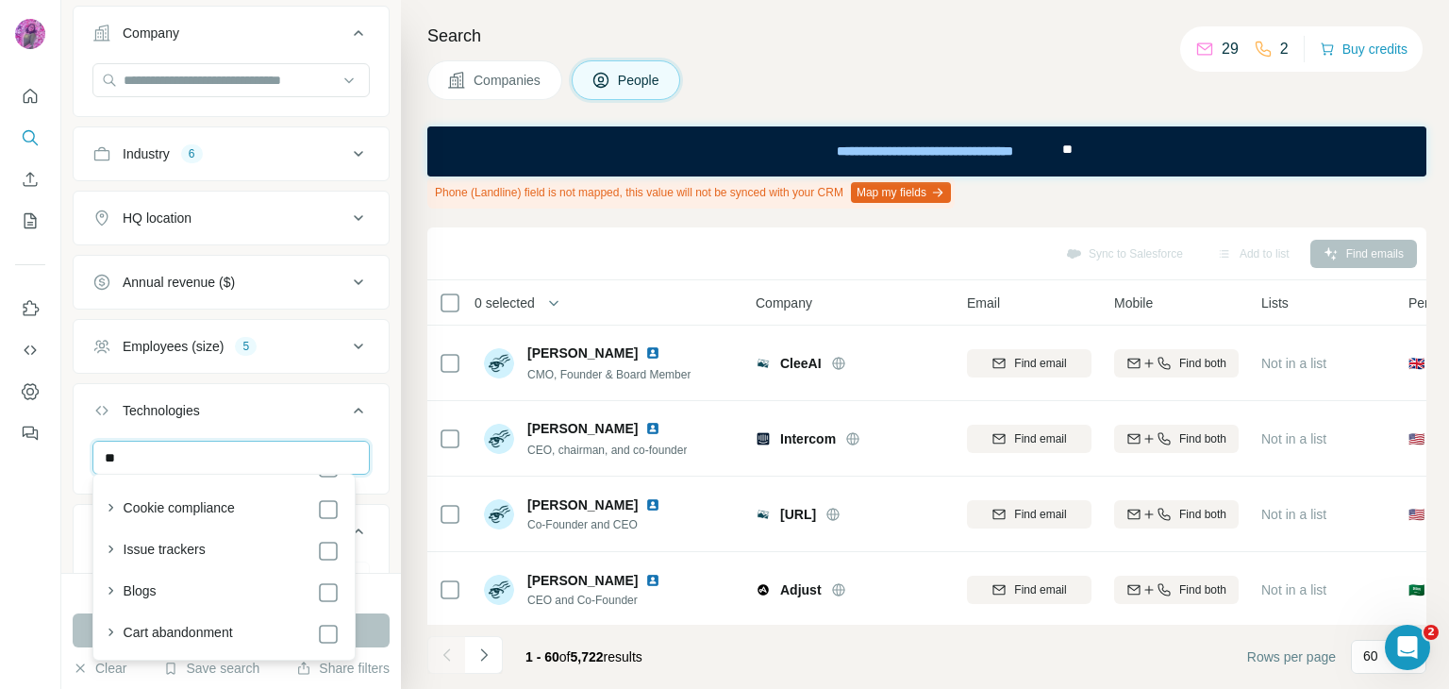
type input "**"
click at [6, 512] on div at bounding box center [30, 344] width 61 height 689
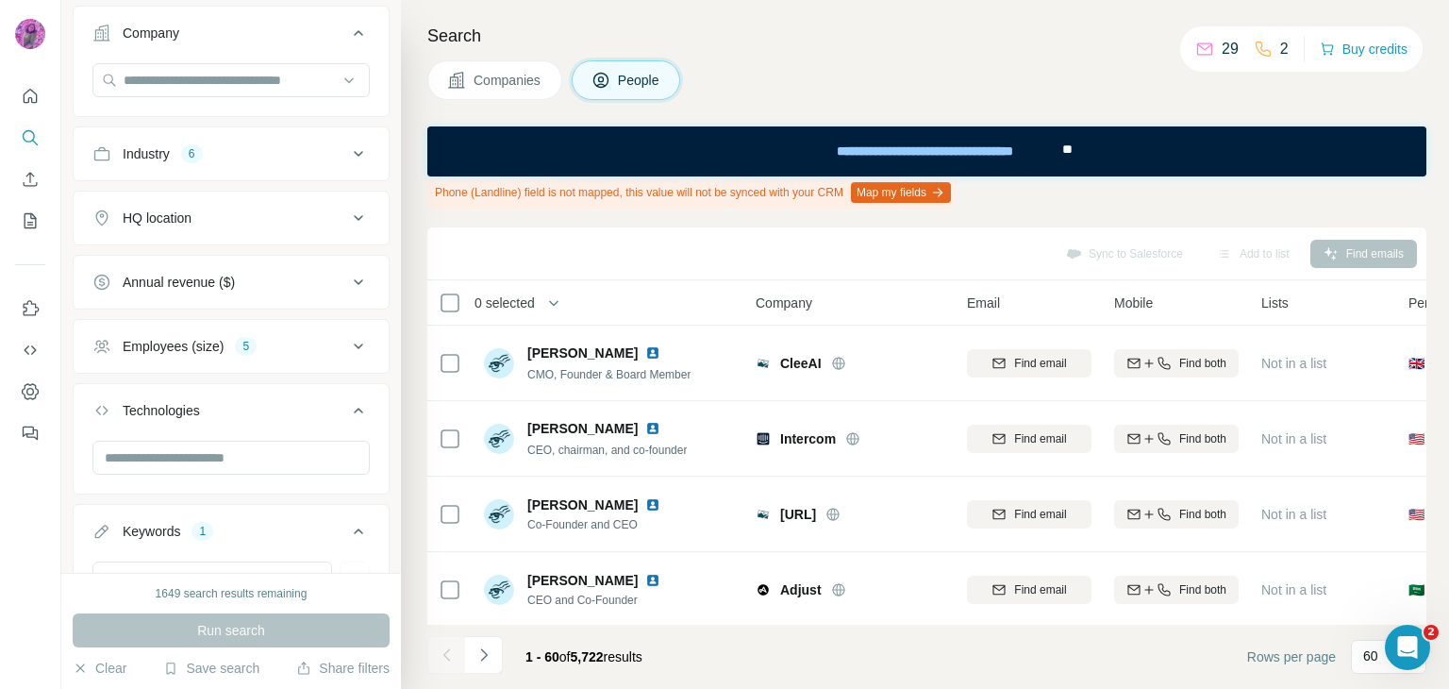
click at [234, 631] on div "Run search" at bounding box center [231, 630] width 317 height 34
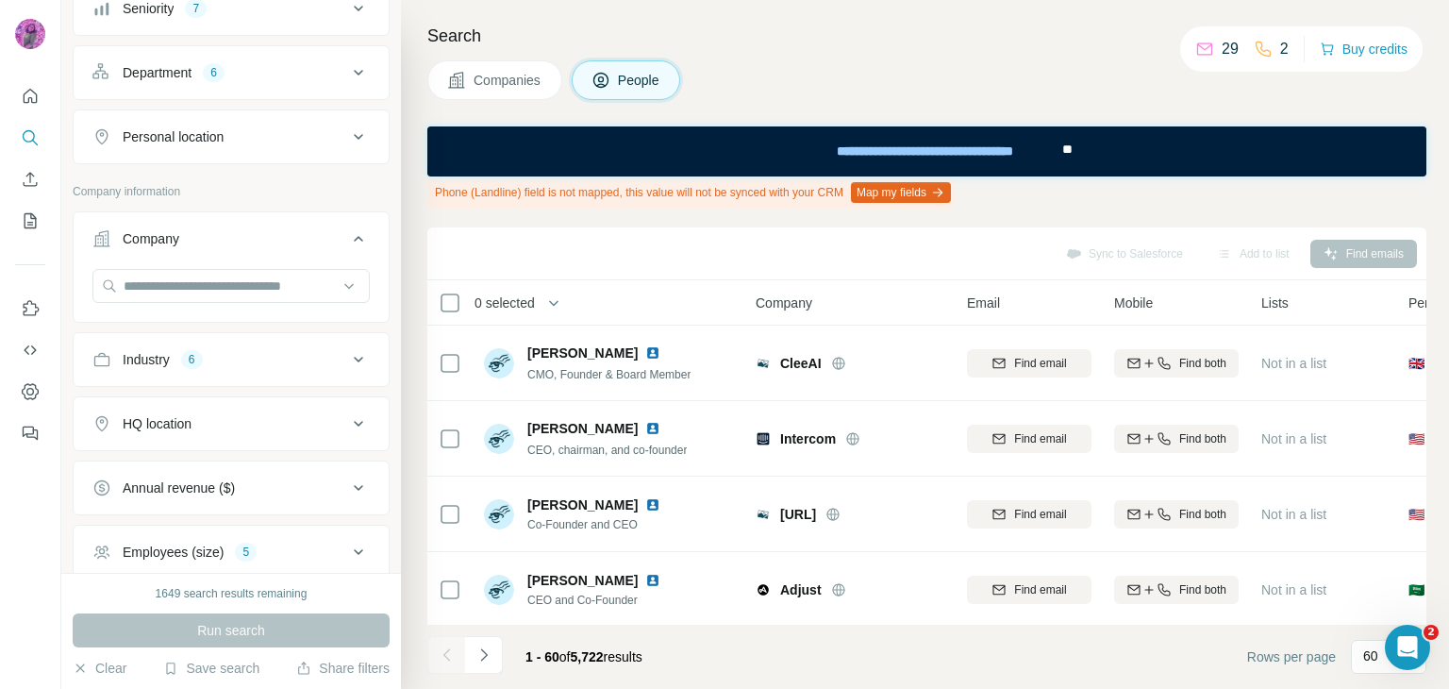
scroll to position [0, 0]
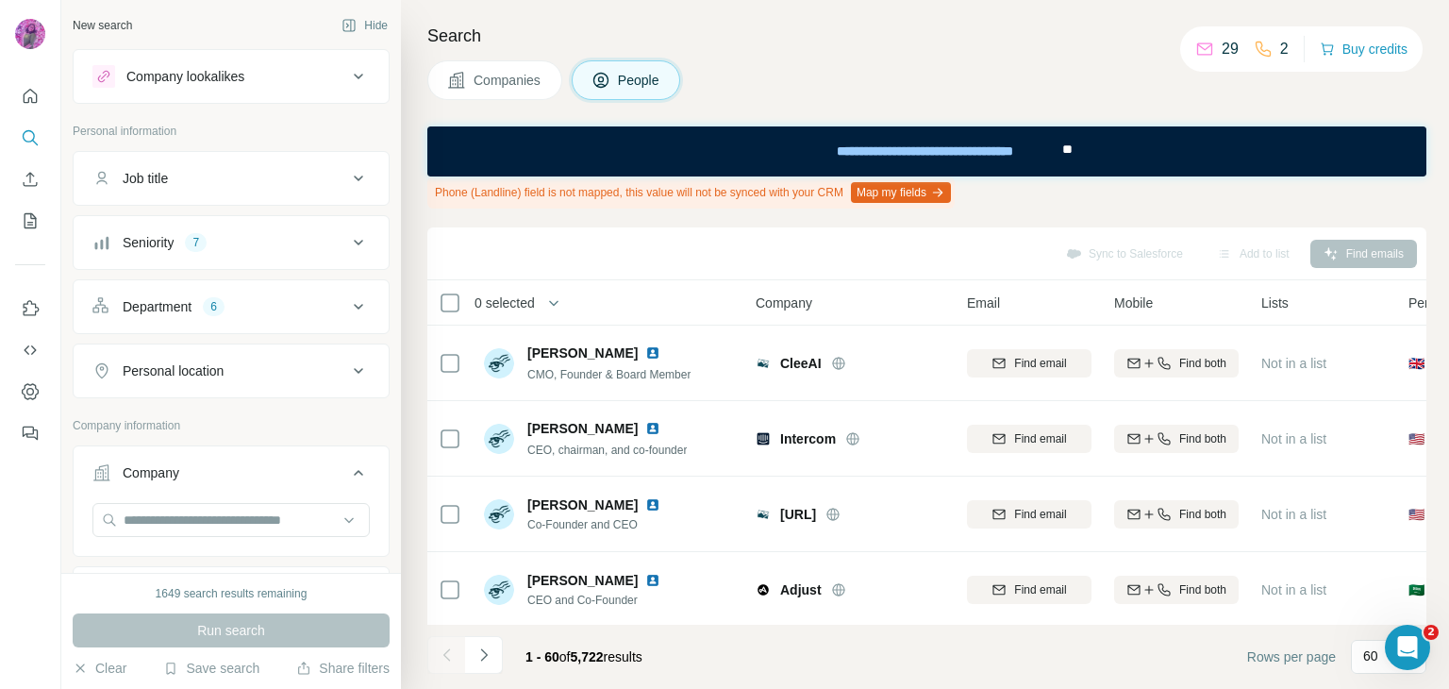
click at [234, 309] on div "Department 6" at bounding box center [219, 306] width 255 height 19
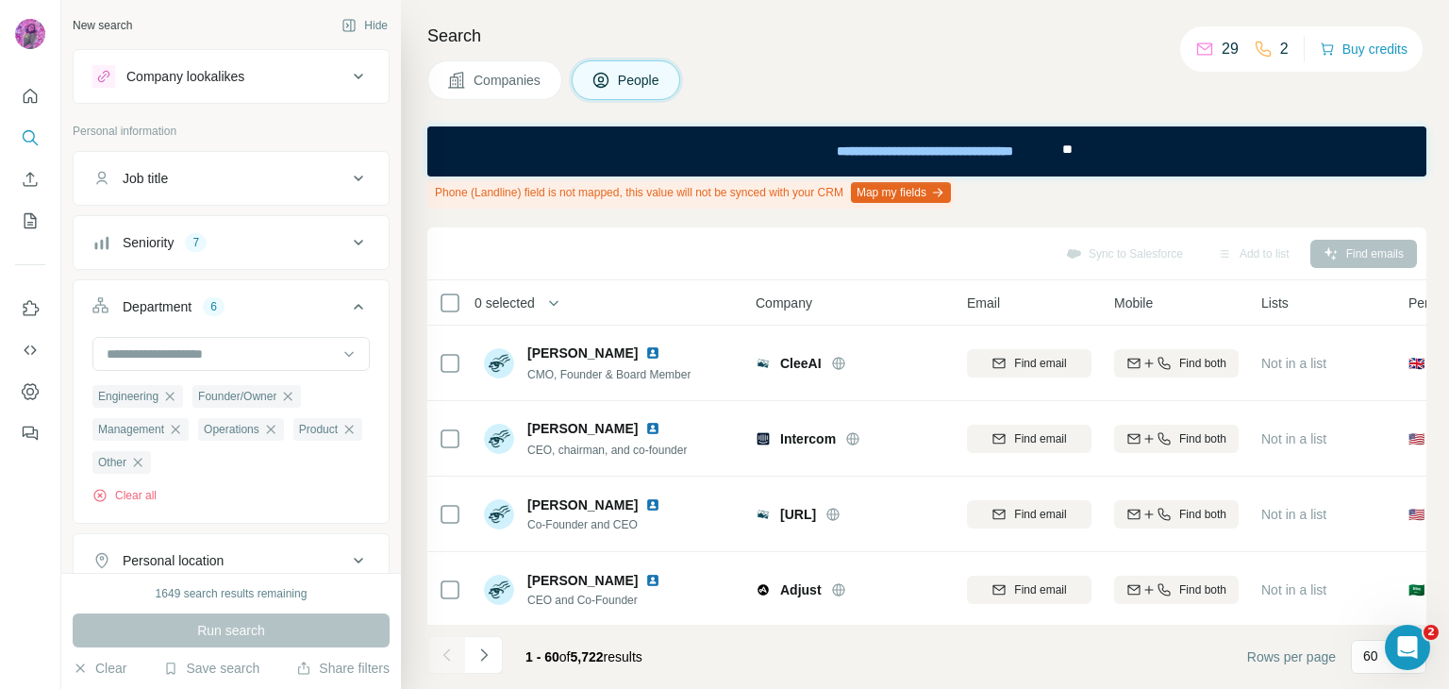
click at [205, 242] on div "7" at bounding box center [196, 242] width 22 height 17
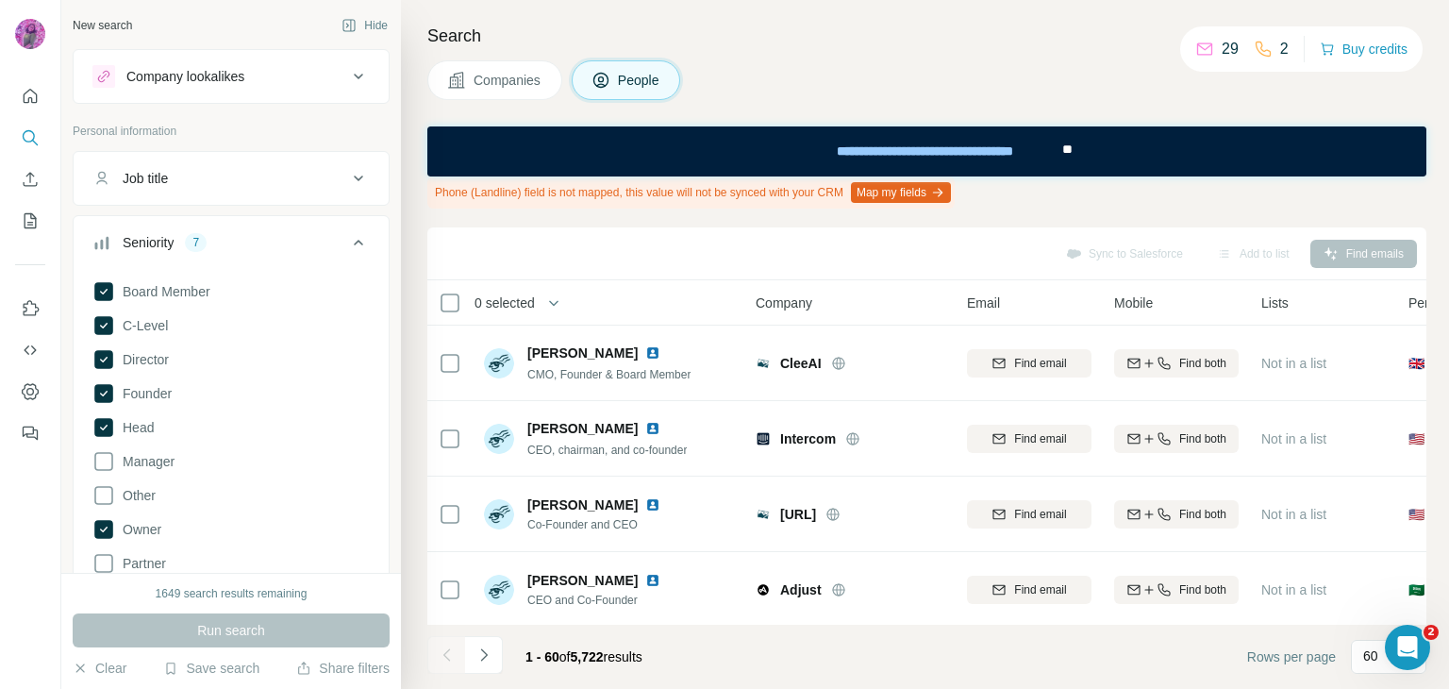
click at [212, 237] on div "Seniority 7" at bounding box center [219, 242] width 255 height 19
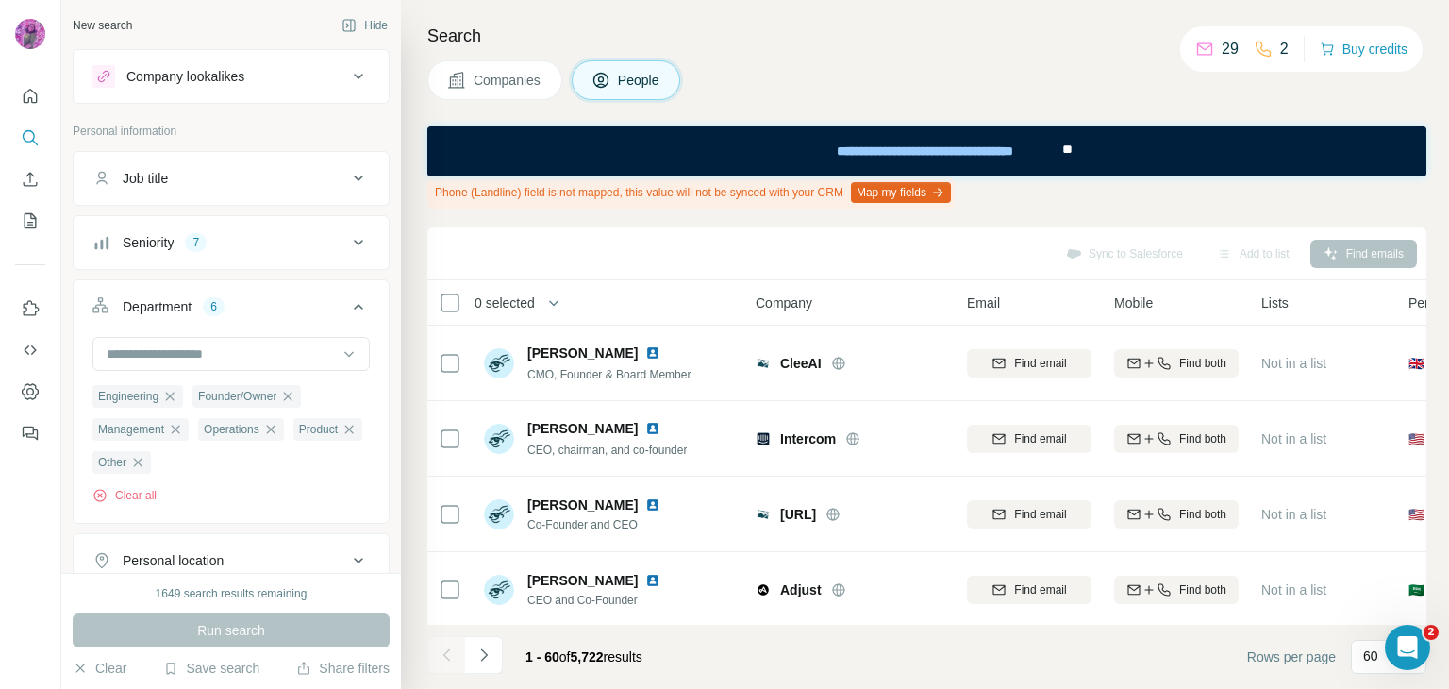
click at [212, 239] on div "Seniority 7" at bounding box center [219, 242] width 255 height 19
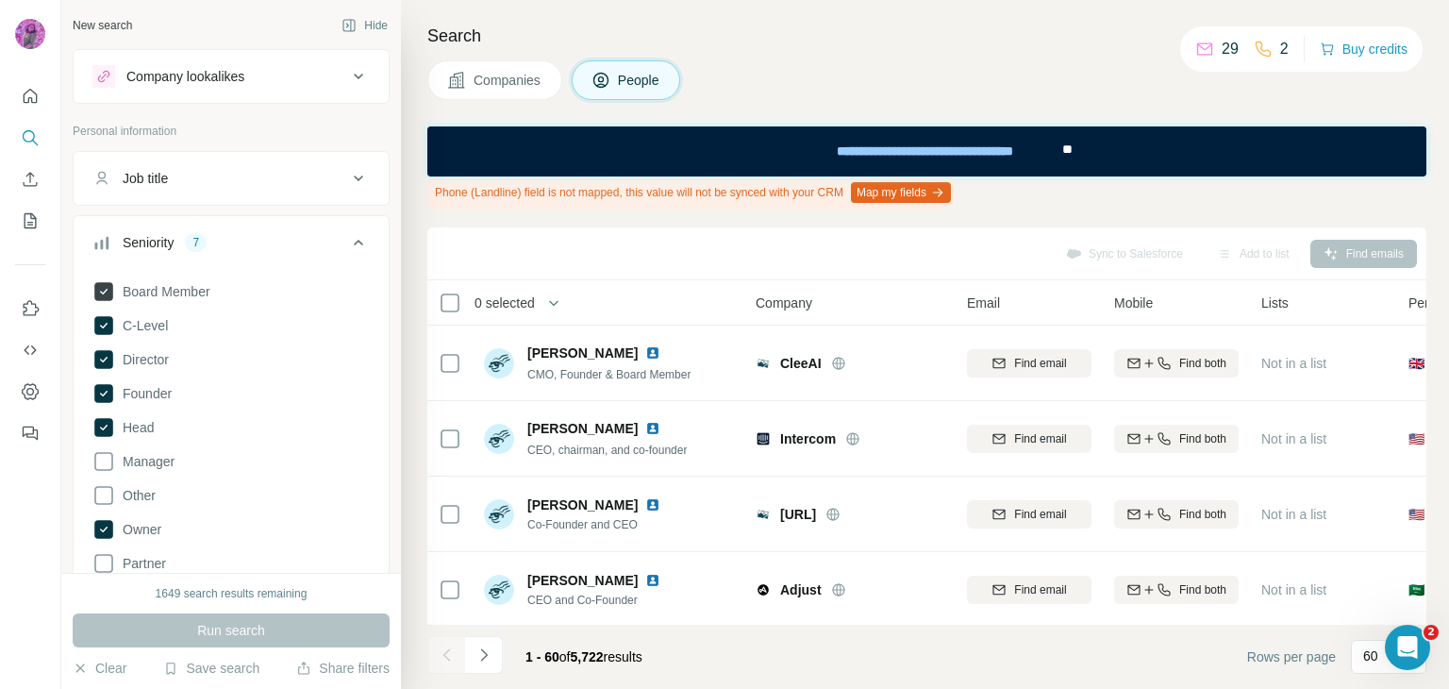
click at [99, 289] on icon at bounding box center [103, 291] width 19 height 19
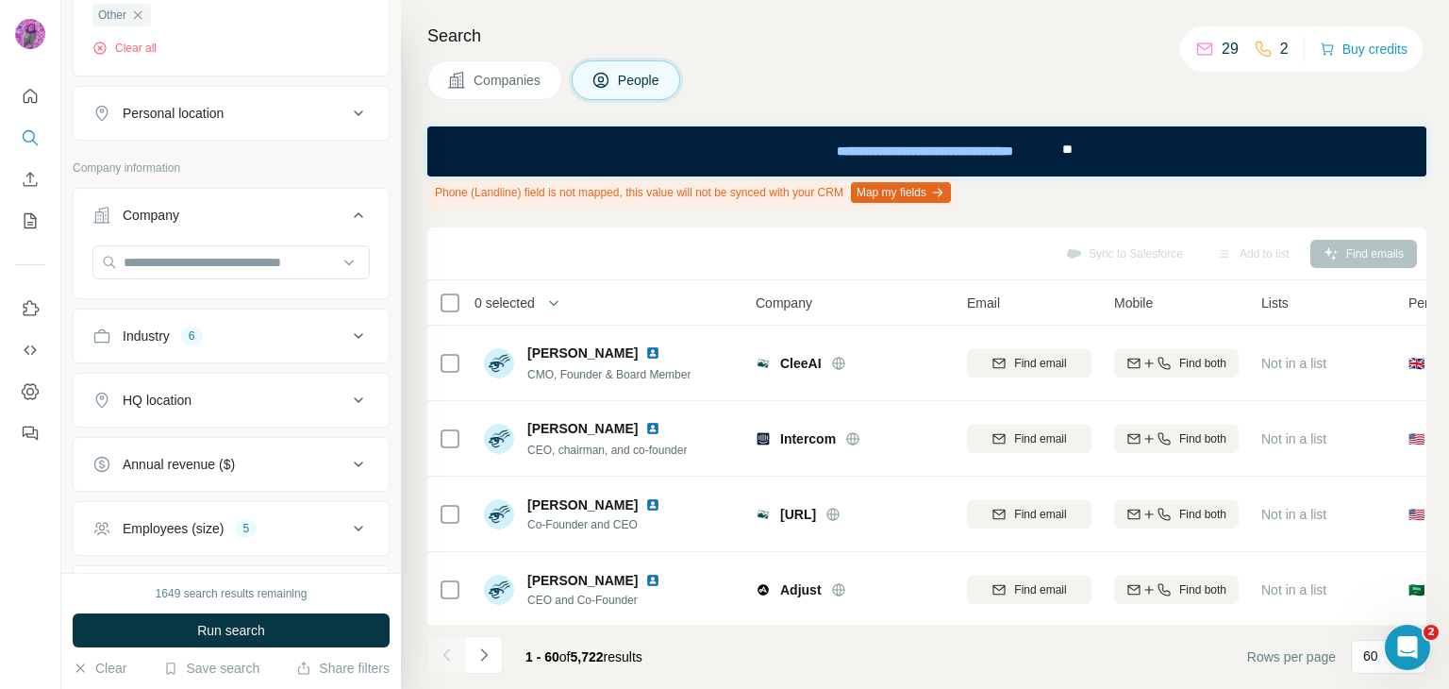
scroll to position [880, 0]
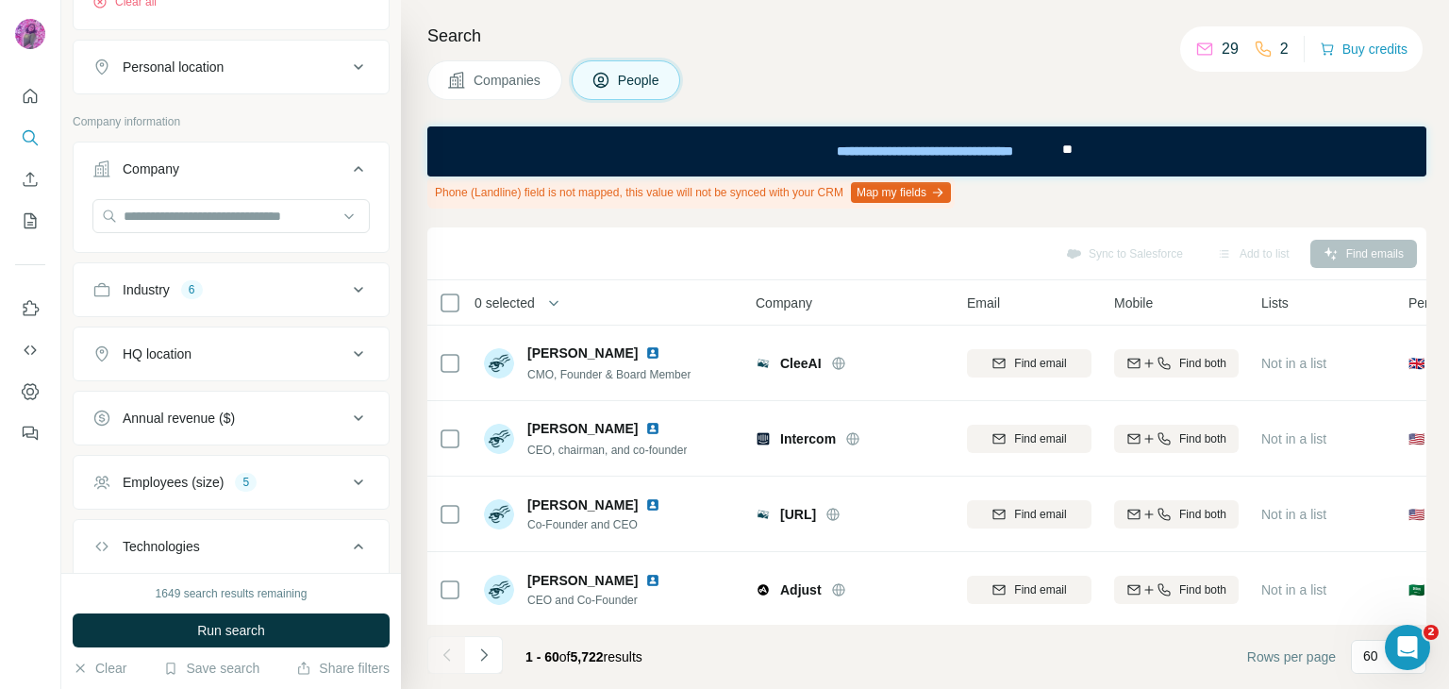
click at [272, 288] on div "Industry 6" at bounding box center [219, 289] width 255 height 19
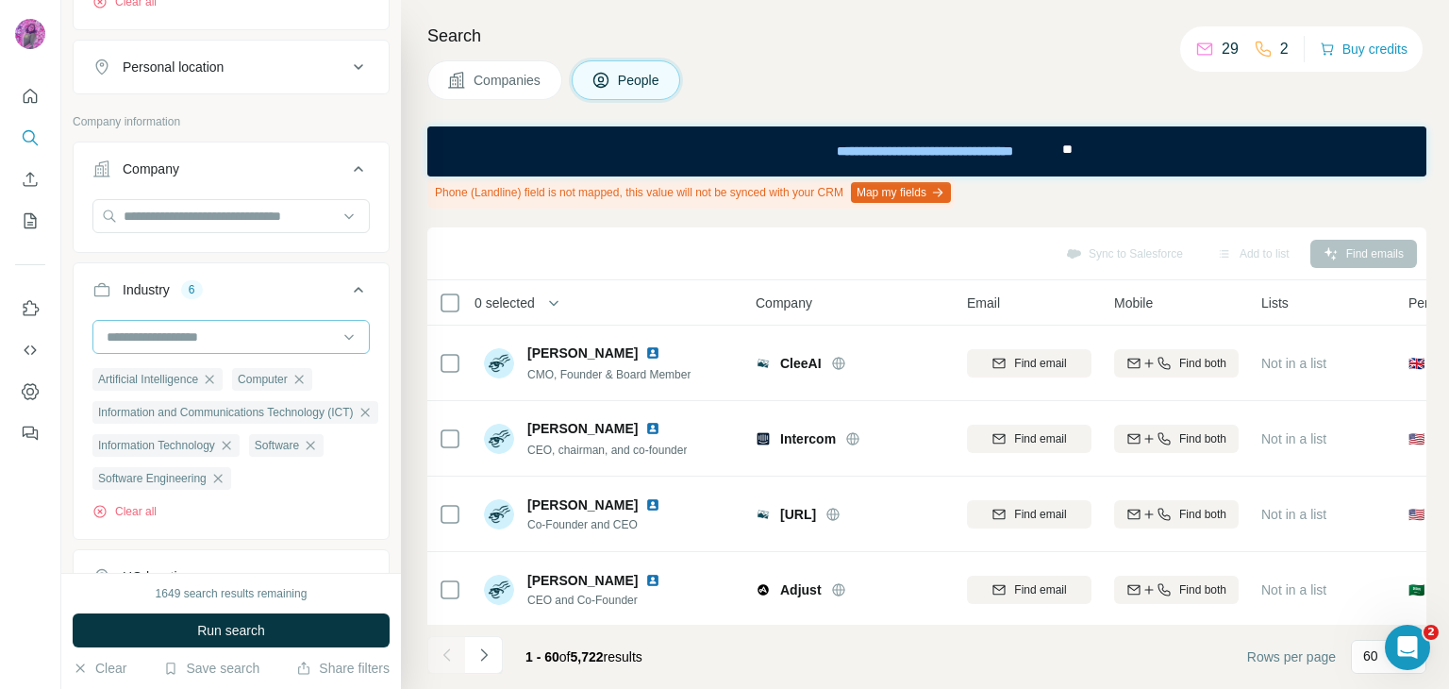
click at [266, 330] on input at bounding box center [221, 336] width 233 height 21
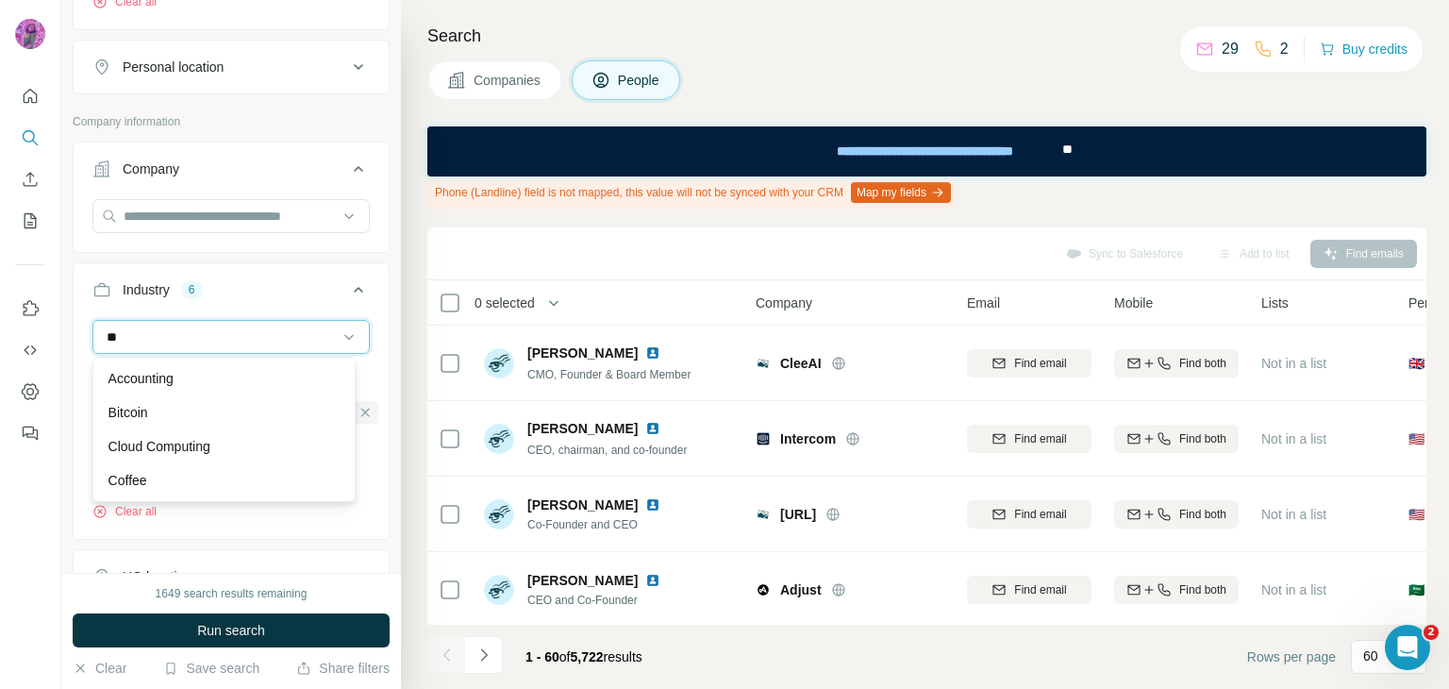
type input "*"
click at [18, 484] on div at bounding box center [30, 344] width 61 height 689
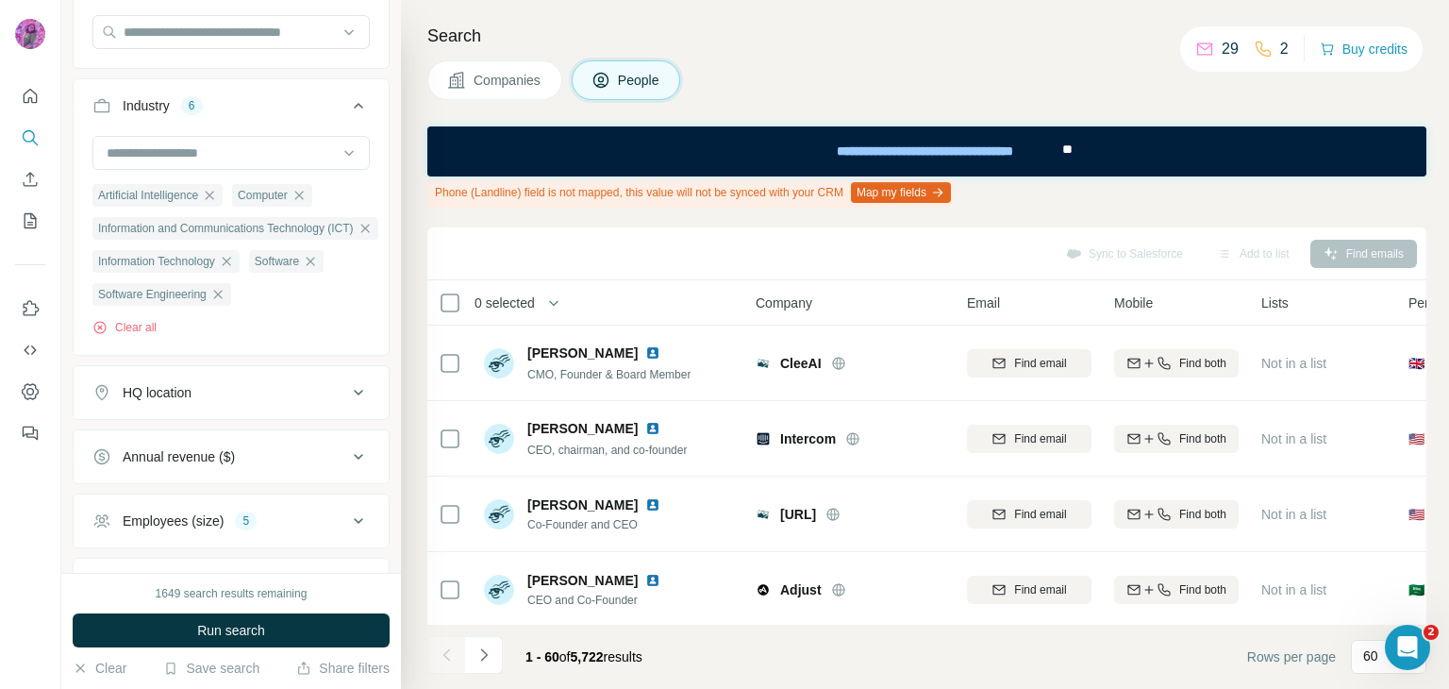
scroll to position [1100, 0]
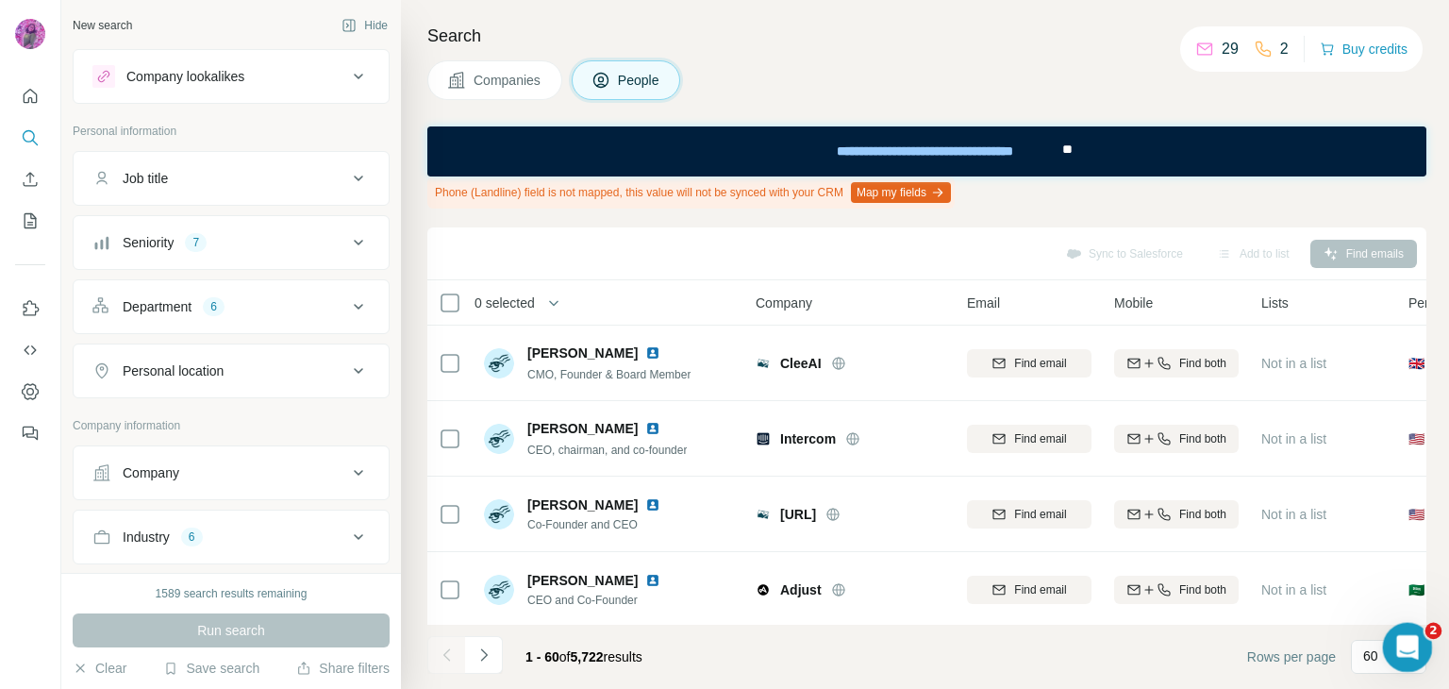
click at [1399, 639] on icon "Open Intercom Messenger" at bounding box center [1405, 644] width 31 height 31
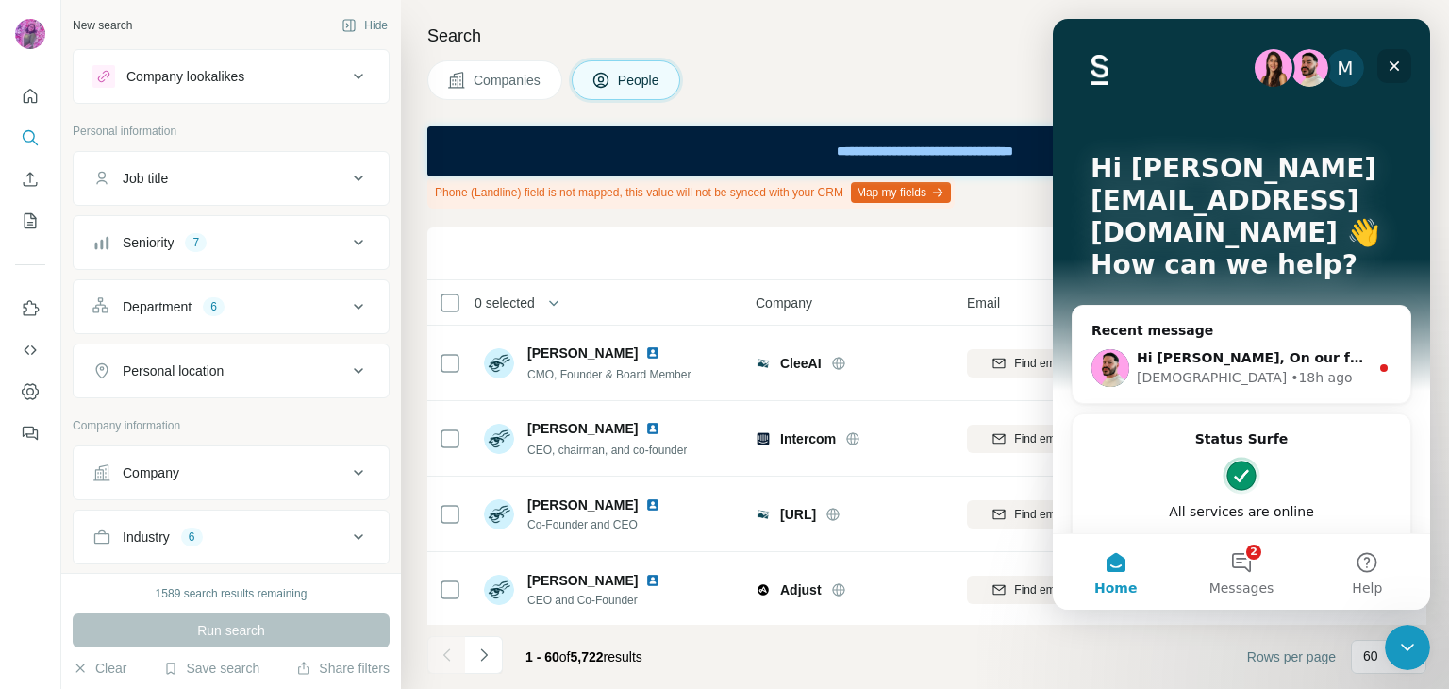
click at [1396, 69] on icon "Close" at bounding box center [1394, 66] width 15 height 15
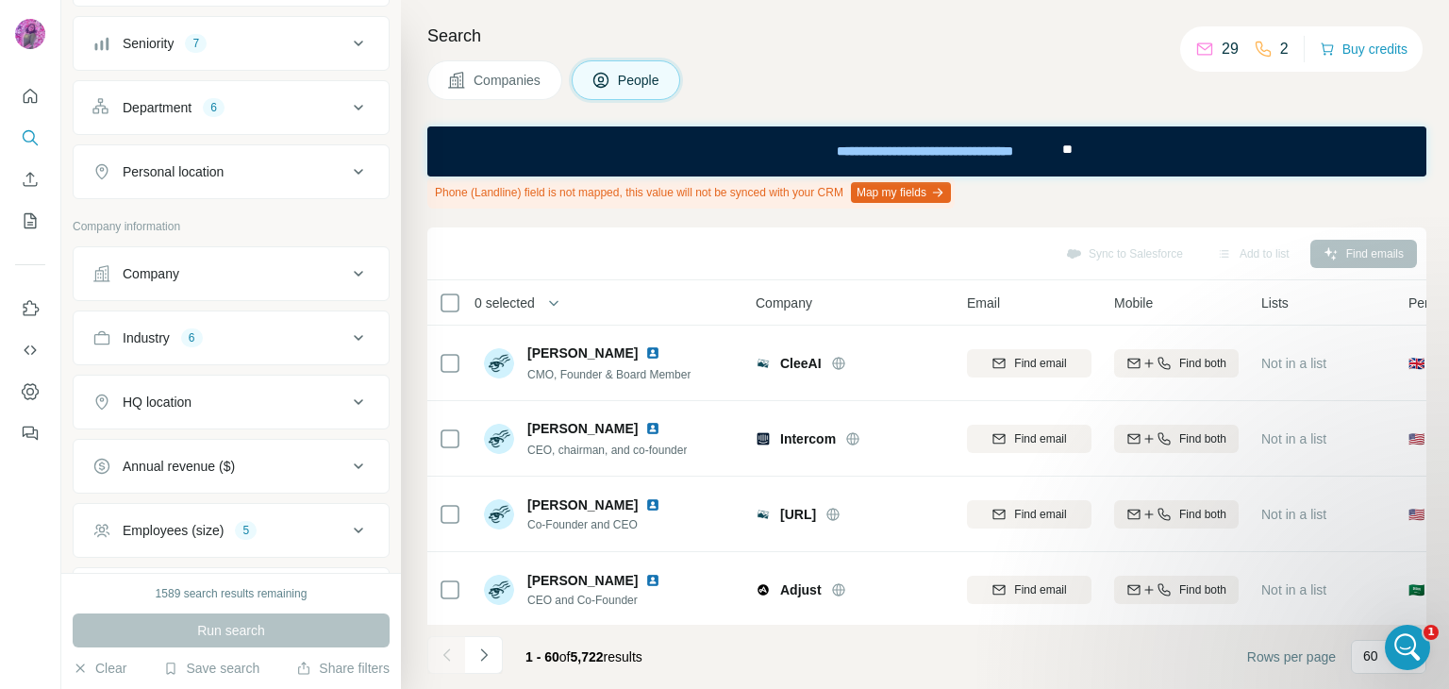
scroll to position [220, 0]
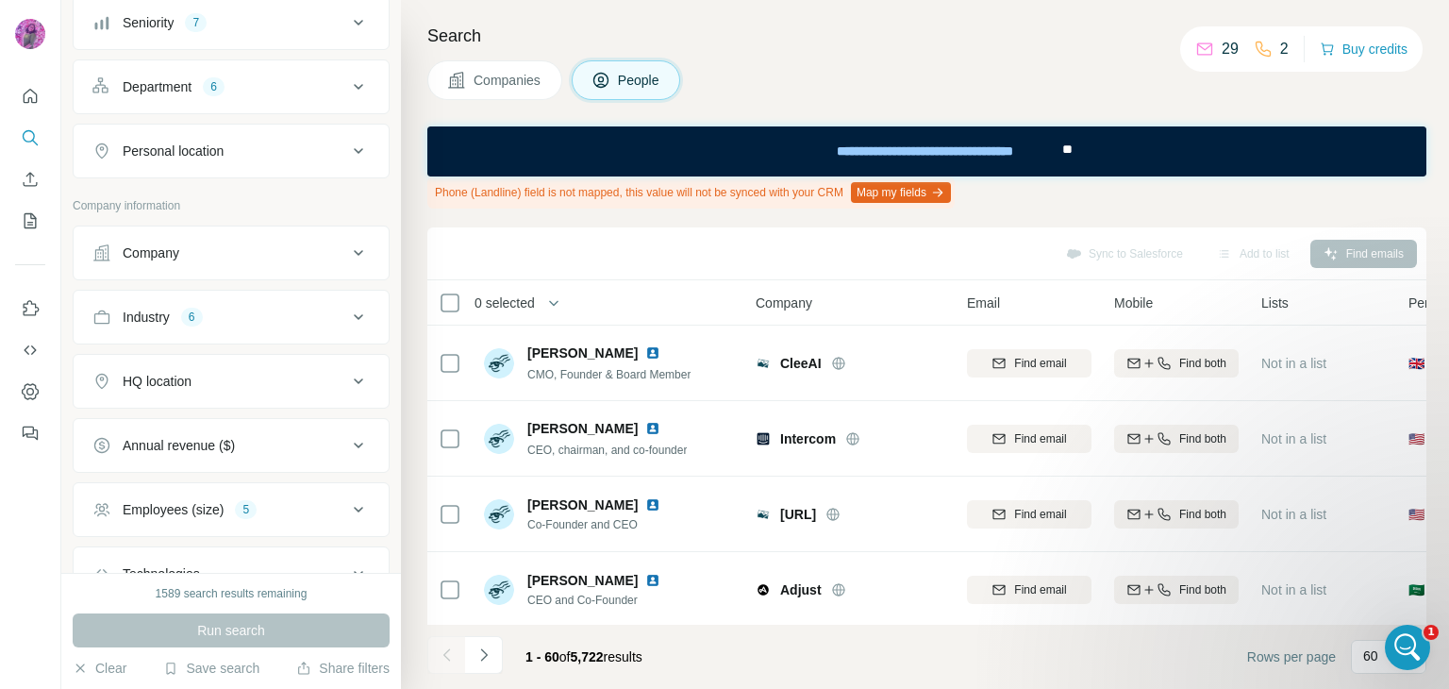
click at [278, 250] on div "Company" at bounding box center [219, 252] width 255 height 19
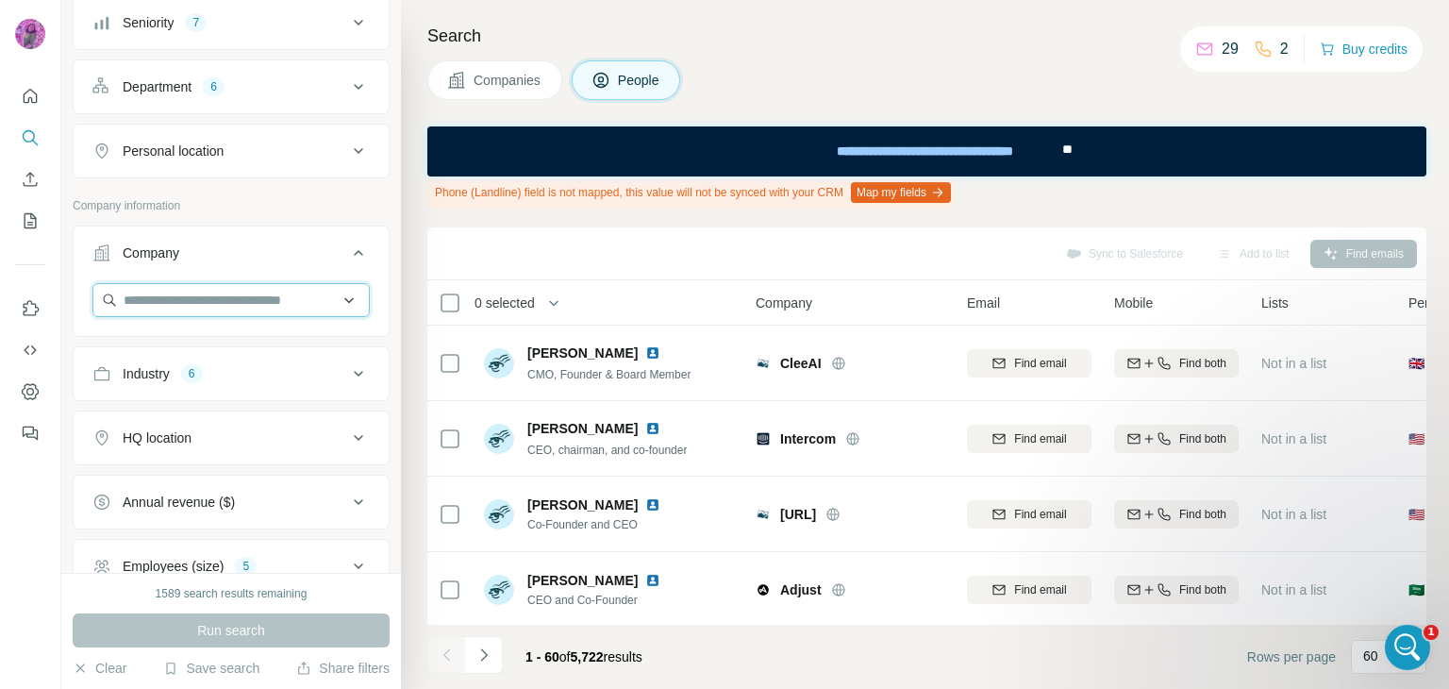
click at [272, 295] on input "text" at bounding box center [230, 300] width 277 height 34
click at [0, 556] on div at bounding box center [30, 344] width 61 height 689
click at [213, 368] on div "Industry 6" at bounding box center [219, 373] width 255 height 19
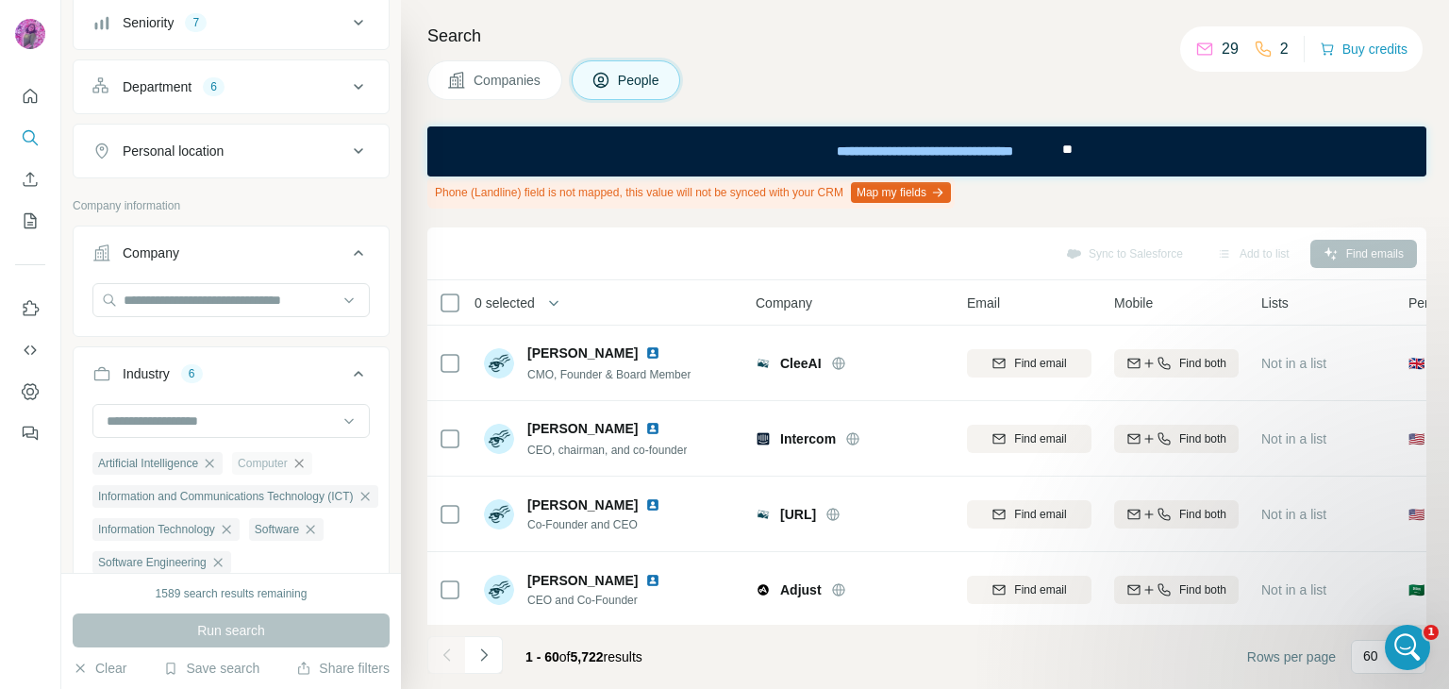
click at [307, 461] on icon "button" at bounding box center [299, 463] width 15 height 15
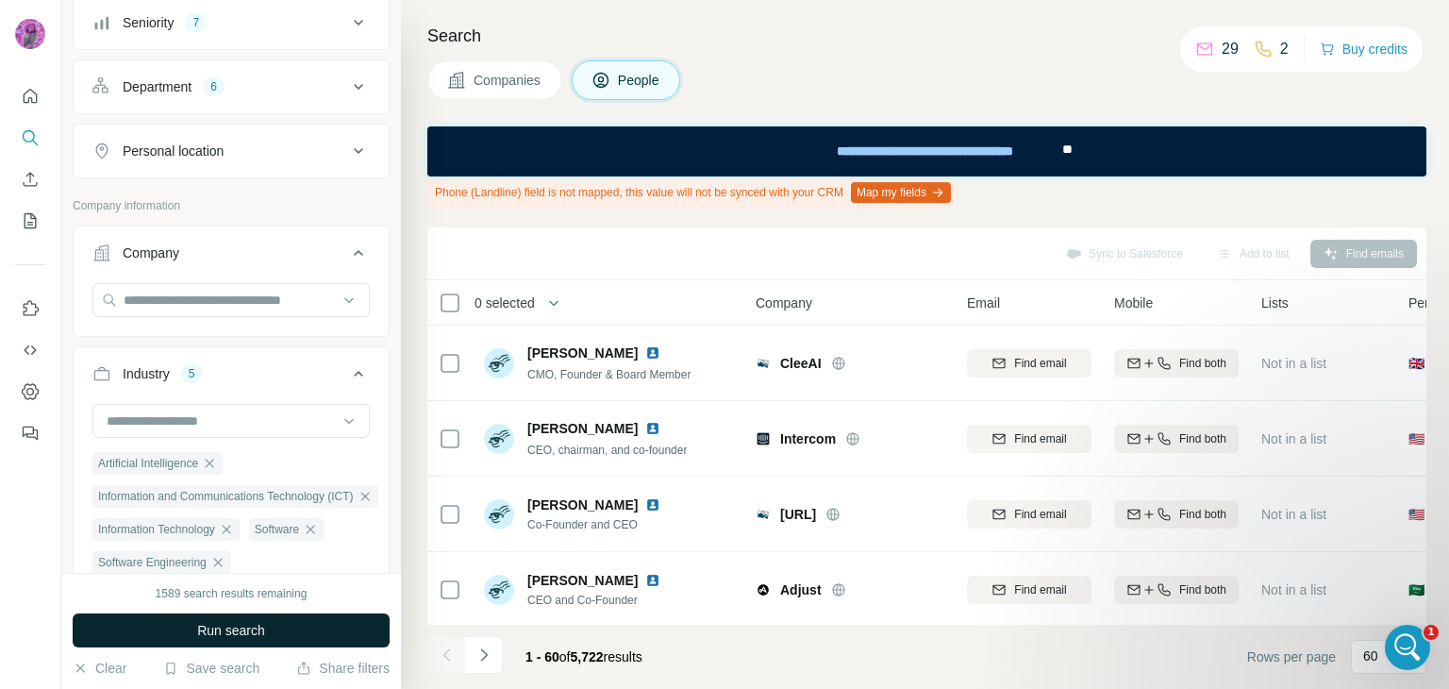
click at [242, 626] on span "Run search" at bounding box center [231, 630] width 68 height 19
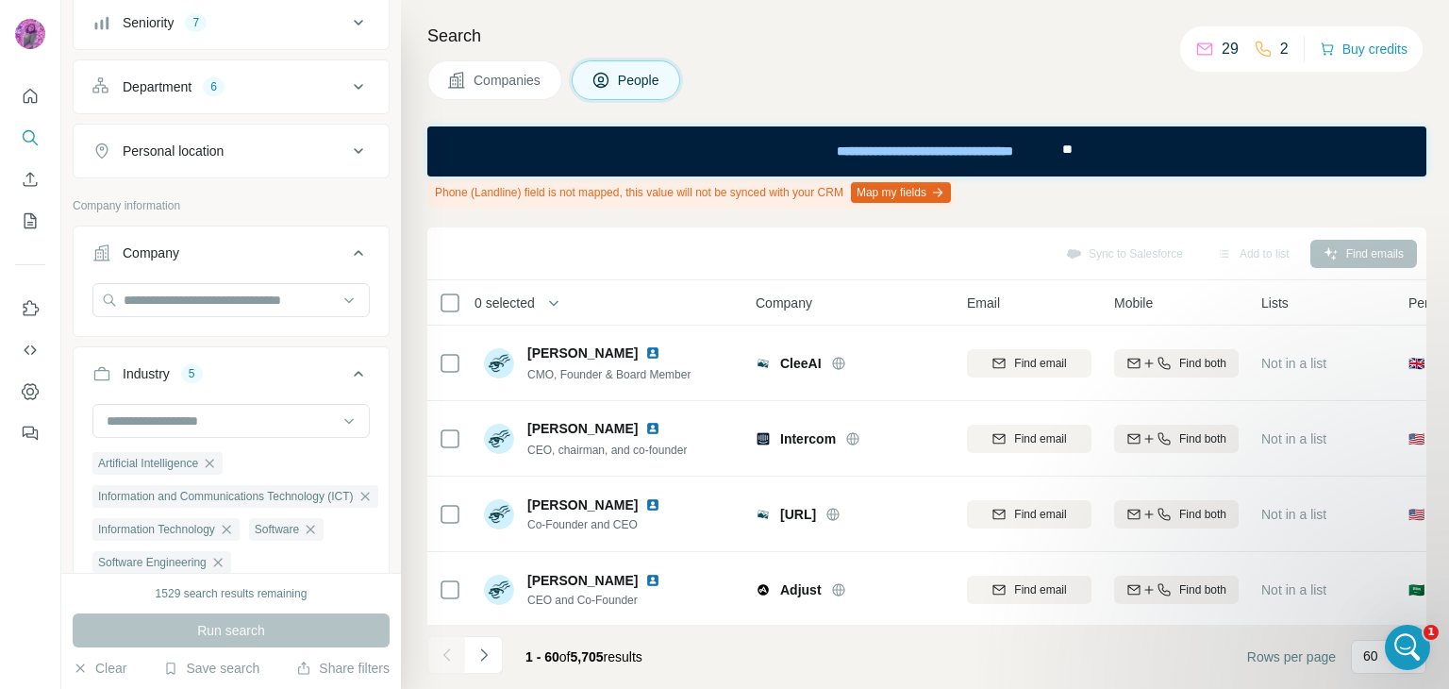
click at [248, 84] on div "Department 6" at bounding box center [219, 86] width 255 height 19
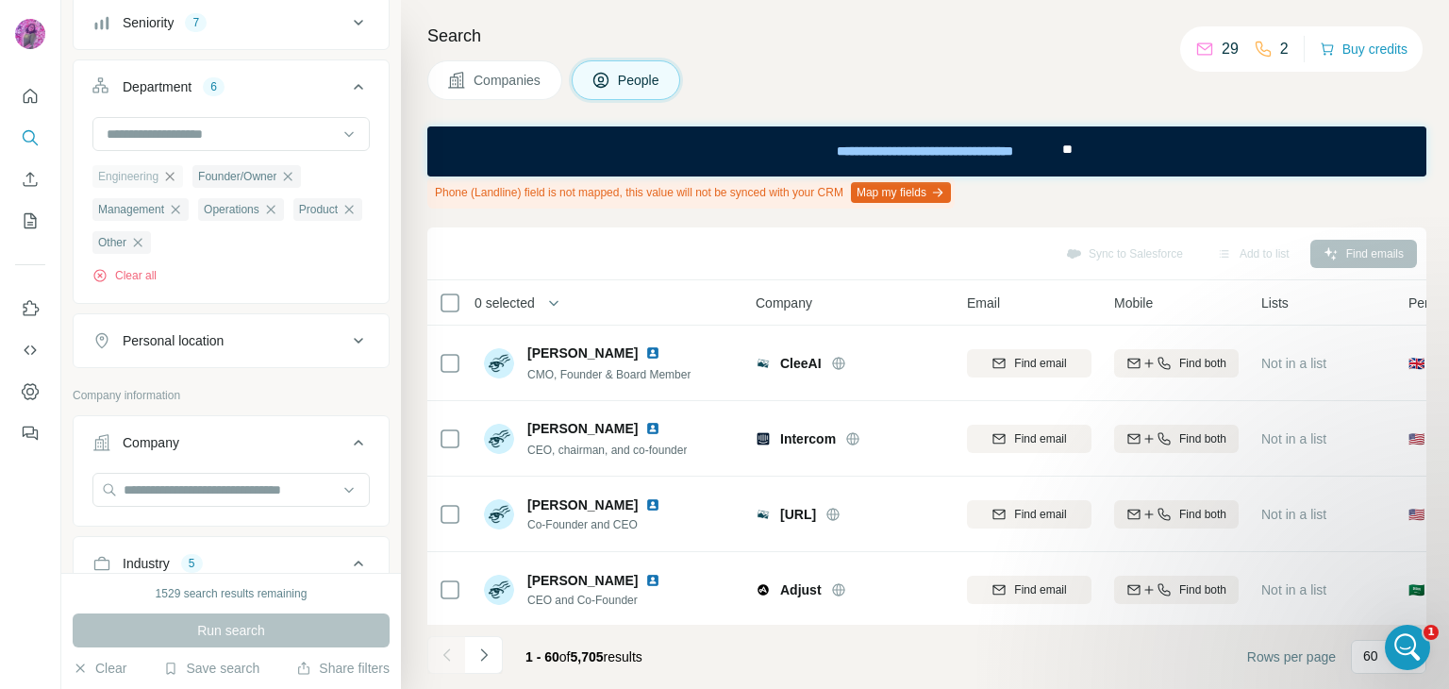
click at [175, 177] on icon "button" at bounding box center [170, 176] width 8 height 8
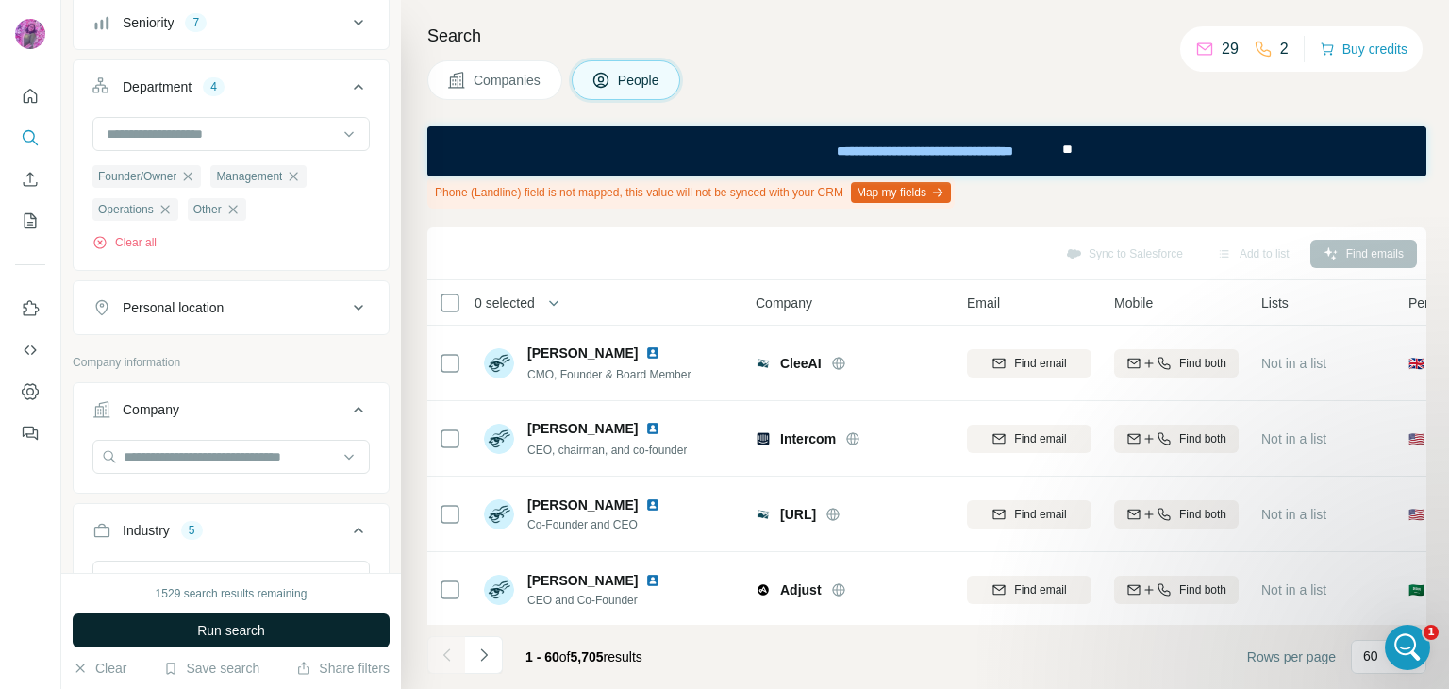
click at [243, 626] on span "Run search" at bounding box center [231, 630] width 68 height 19
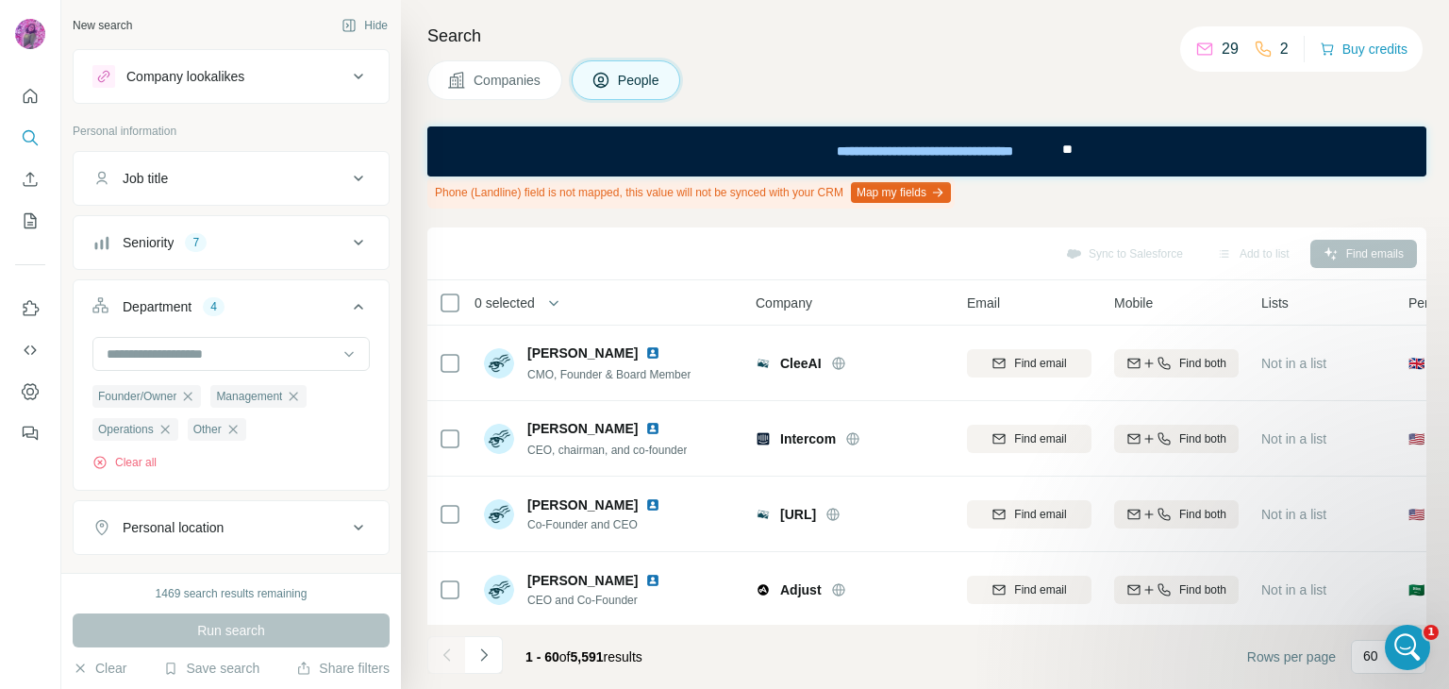
click at [216, 174] on div "Job title" at bounding box center [219, 178] width 255 height 19
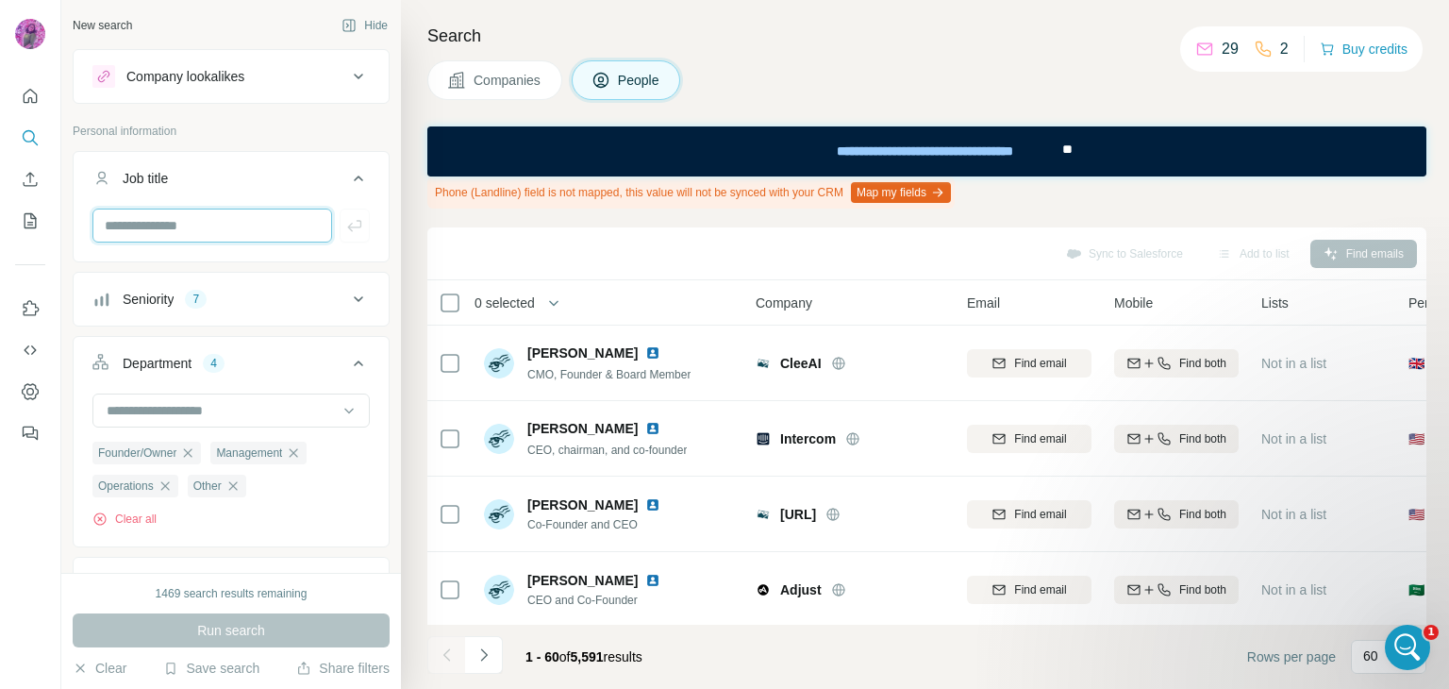
click at [204, 233] on input "text" at bounding box center [212, 226] width 240 height 34
type input "*******"
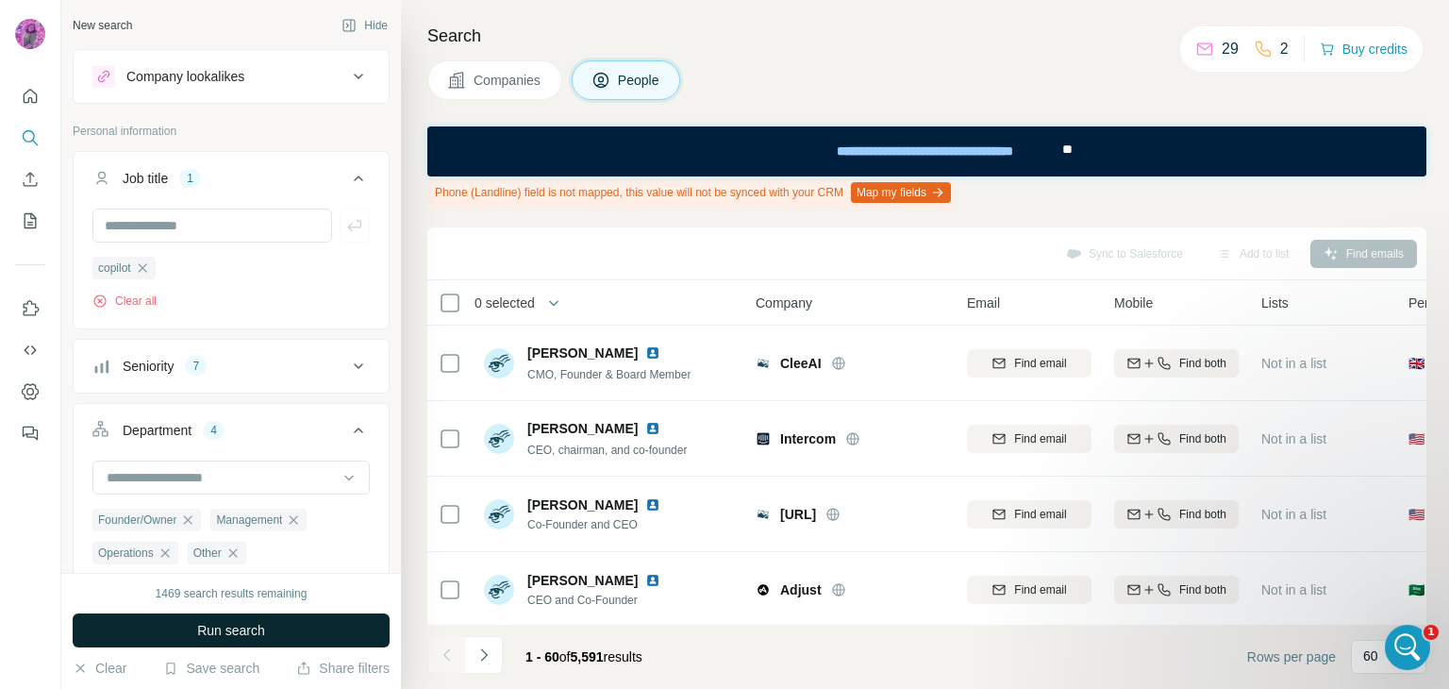
click at [249, 635] on span "Run search" at bounding box center [231, 630] width 68 height 19
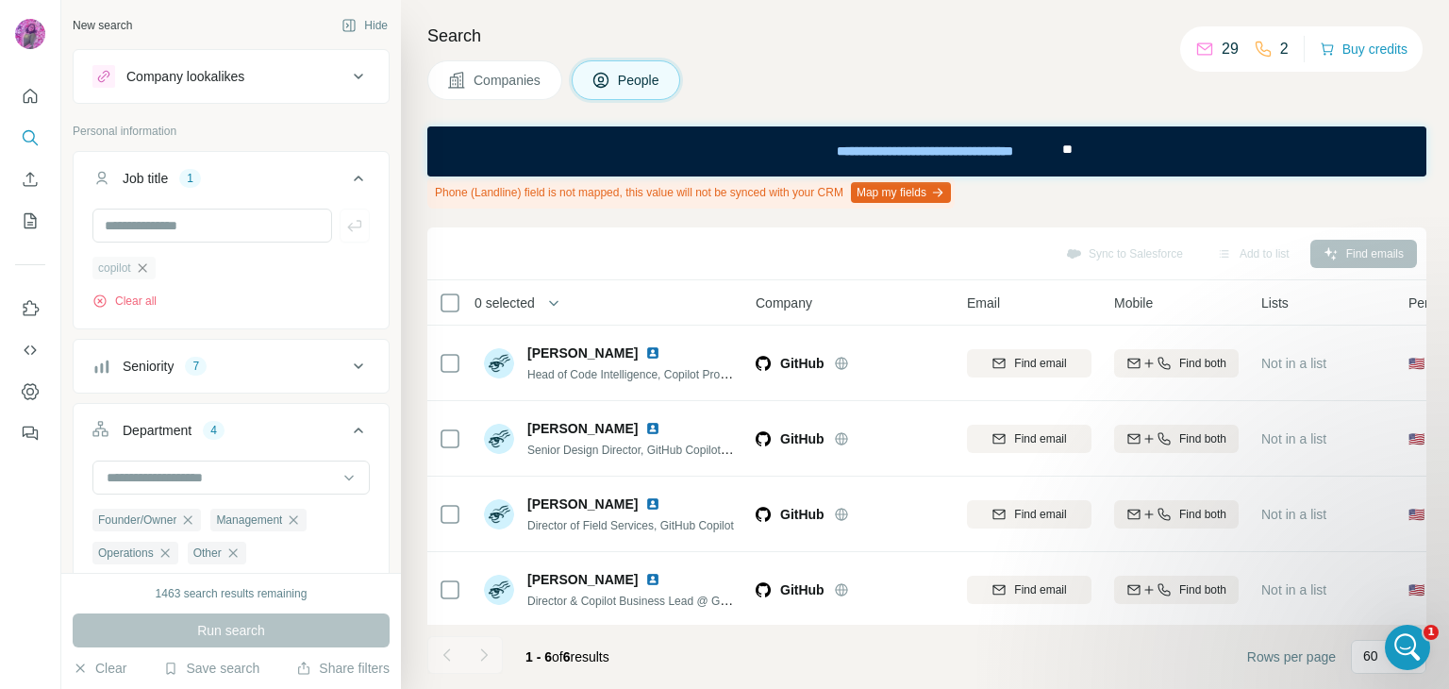
click at [143, 269] on icon "button" at bounding box center [142, 267] width 8 height 8
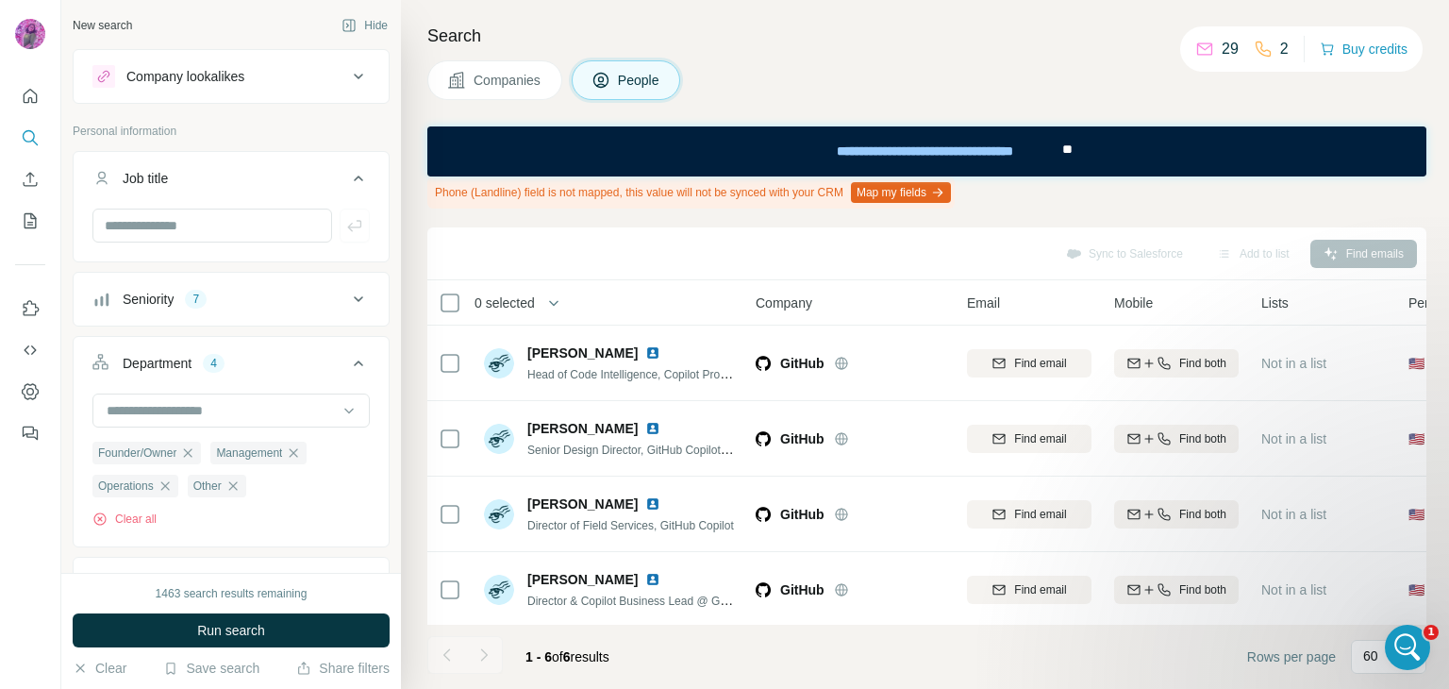
click at [317, 76] on div "Company lookalikes" at bounding box center [219, 76] width 255 height 23
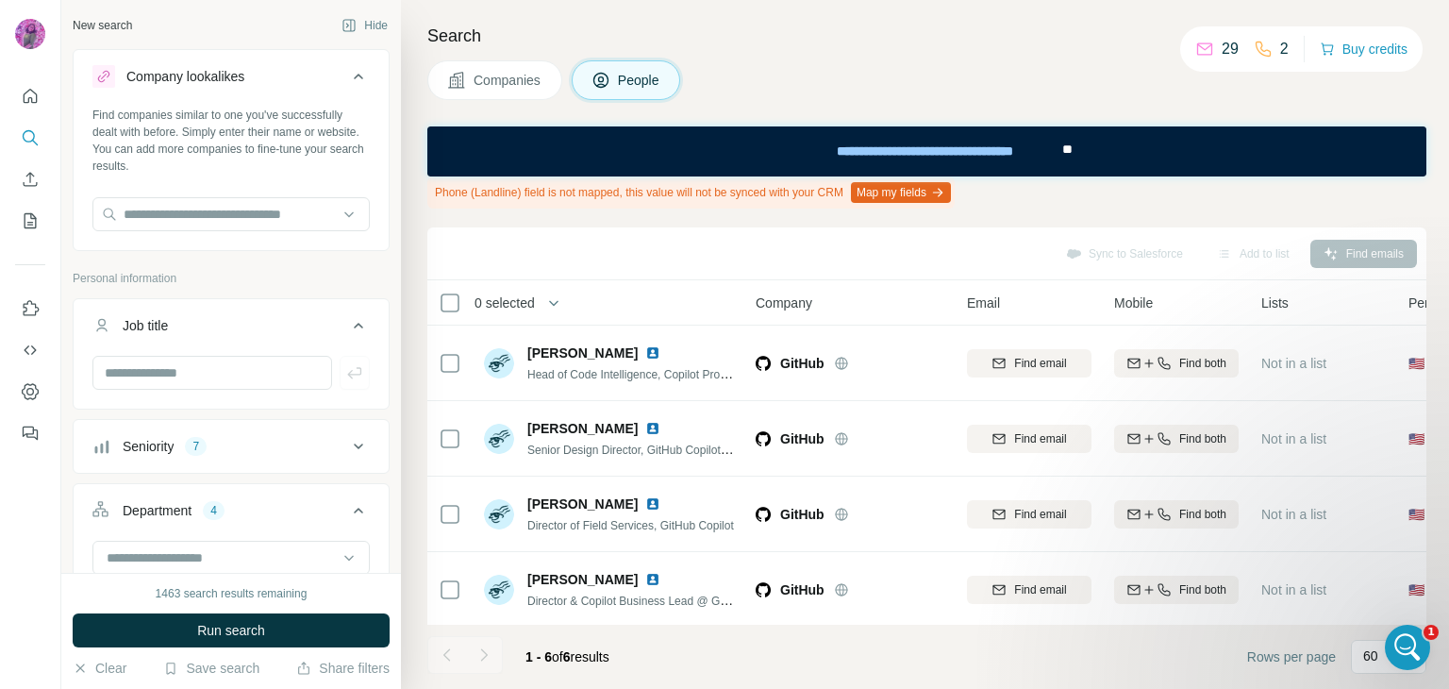
click at [317, 76] on div "Company lookalikes" at bounding box center [219, 76] width 255 height 23
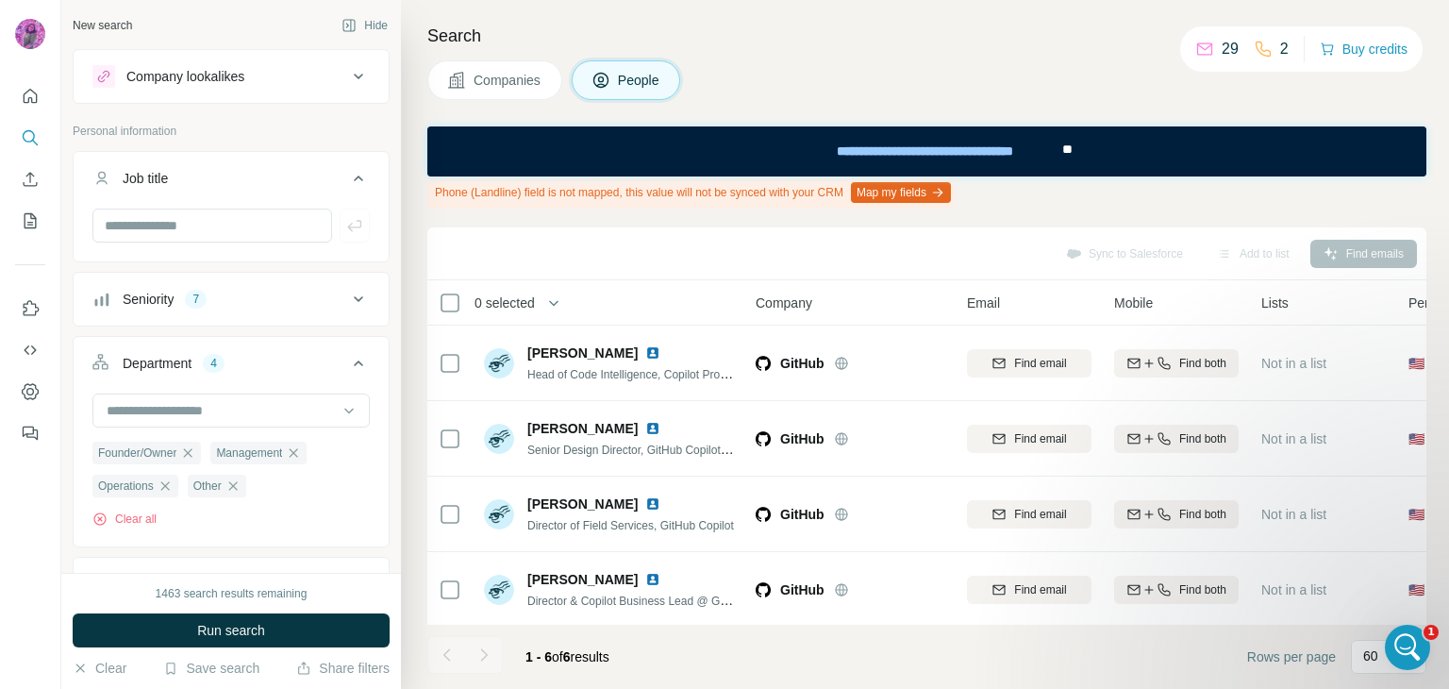
click at [347, 176] on icon at bounding box center [358, 178] width 23 height 23
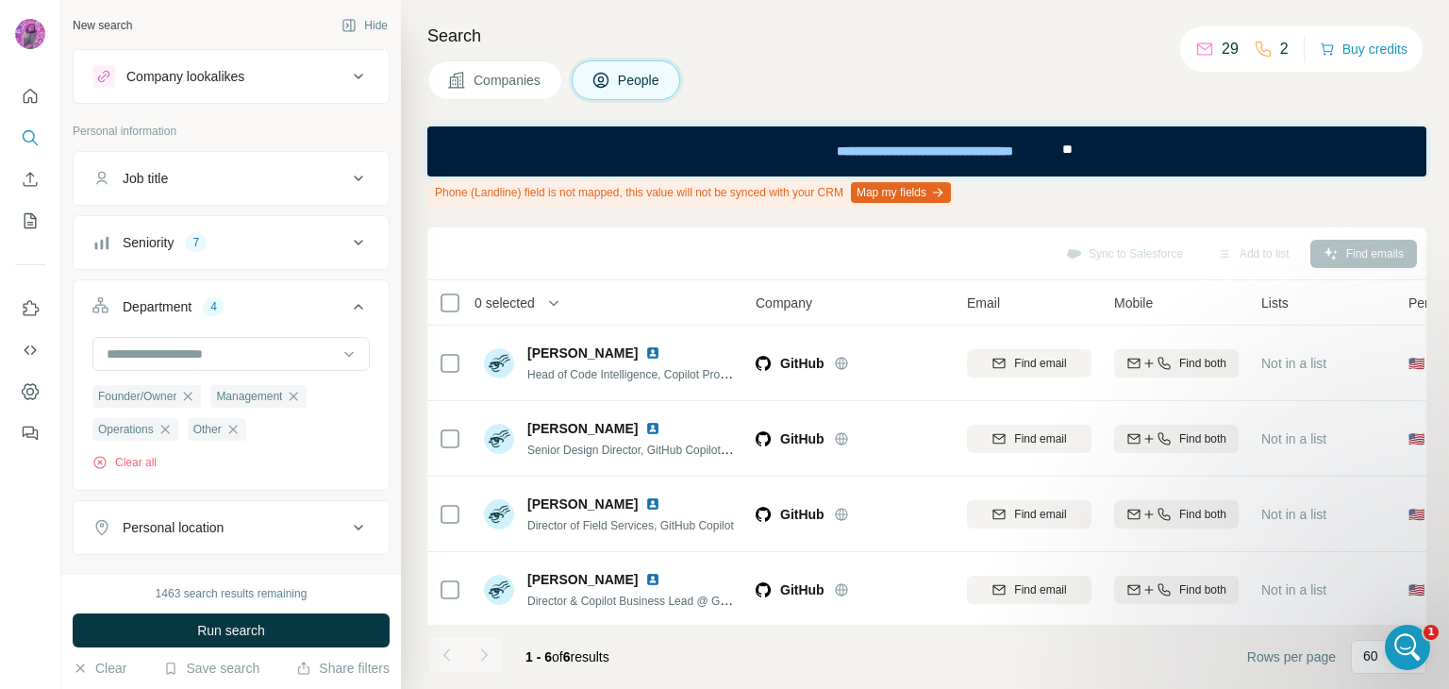
click at [347, 232] on icon at bounding box center [358, 242] width 23 height 23
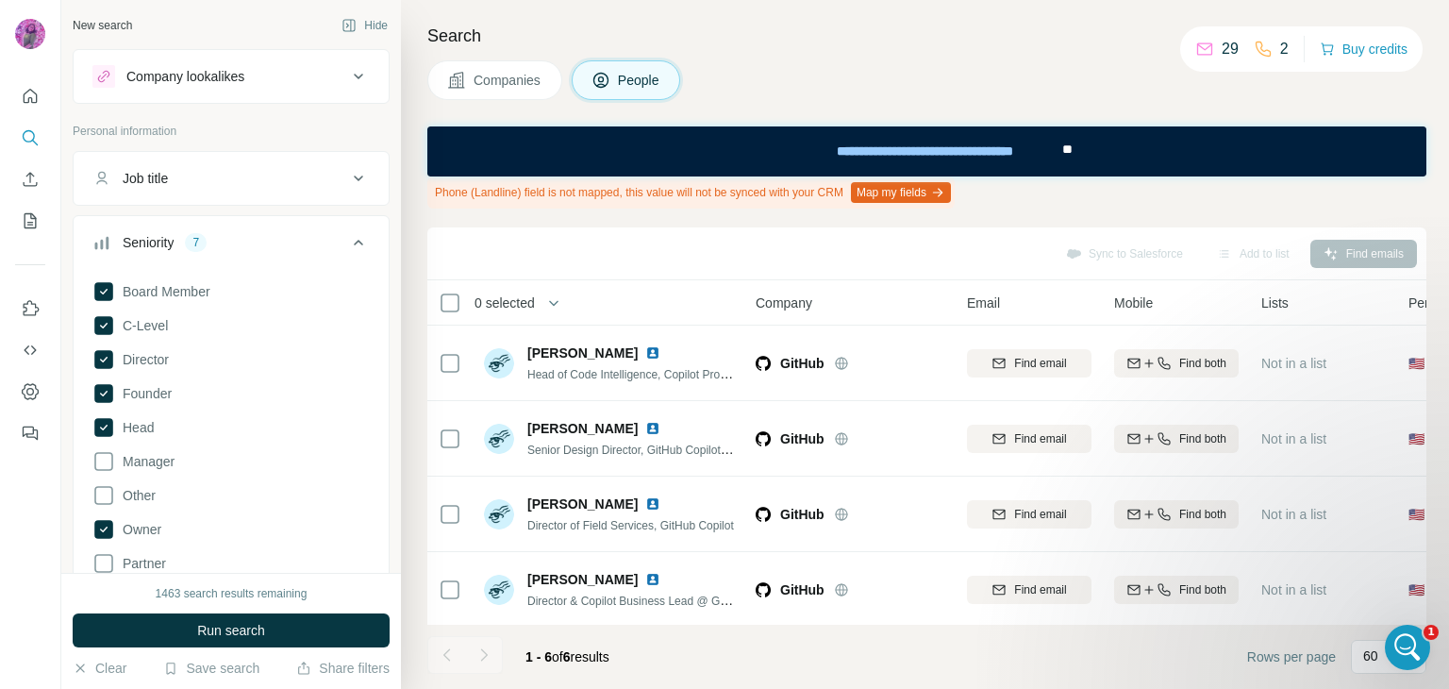
click at [347, 232] on icon at bounding box center [358, 242] width 23 height 23
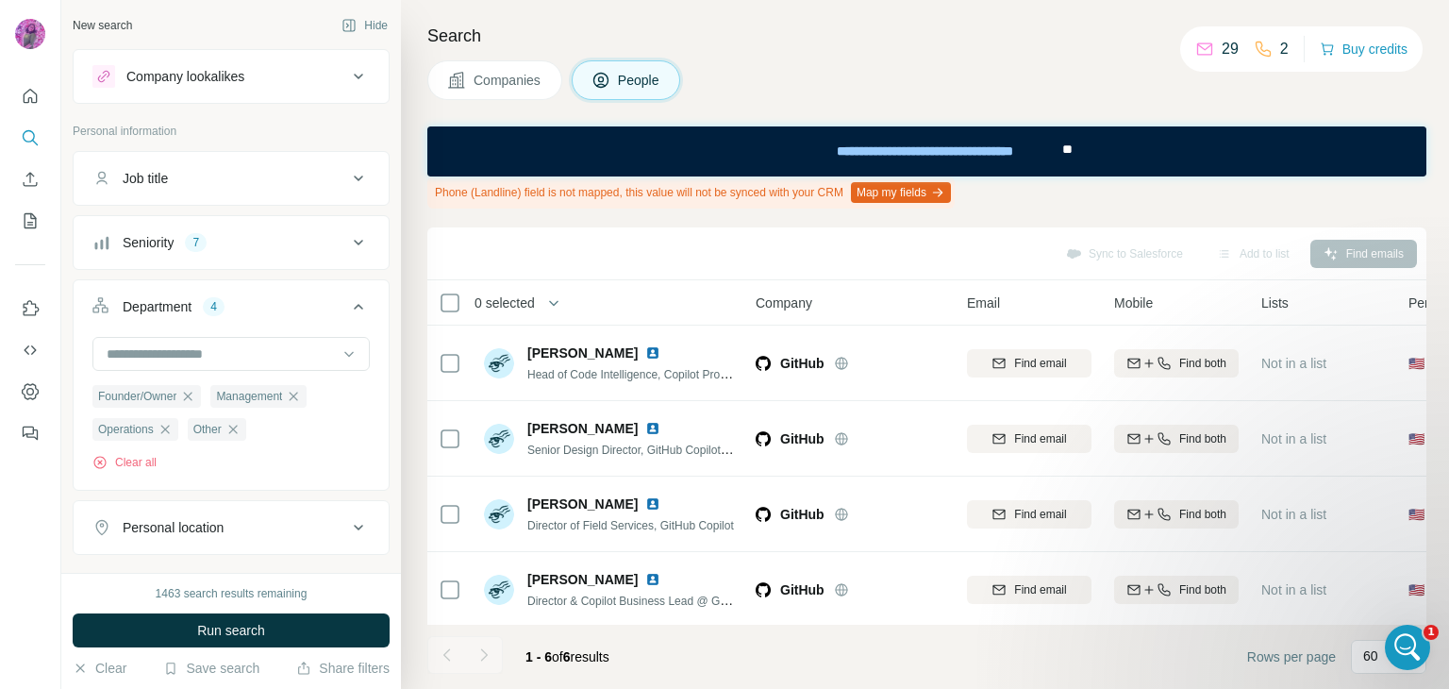
click at [347, 302] on icon at bounding box center [358, 306] width 23 height 23
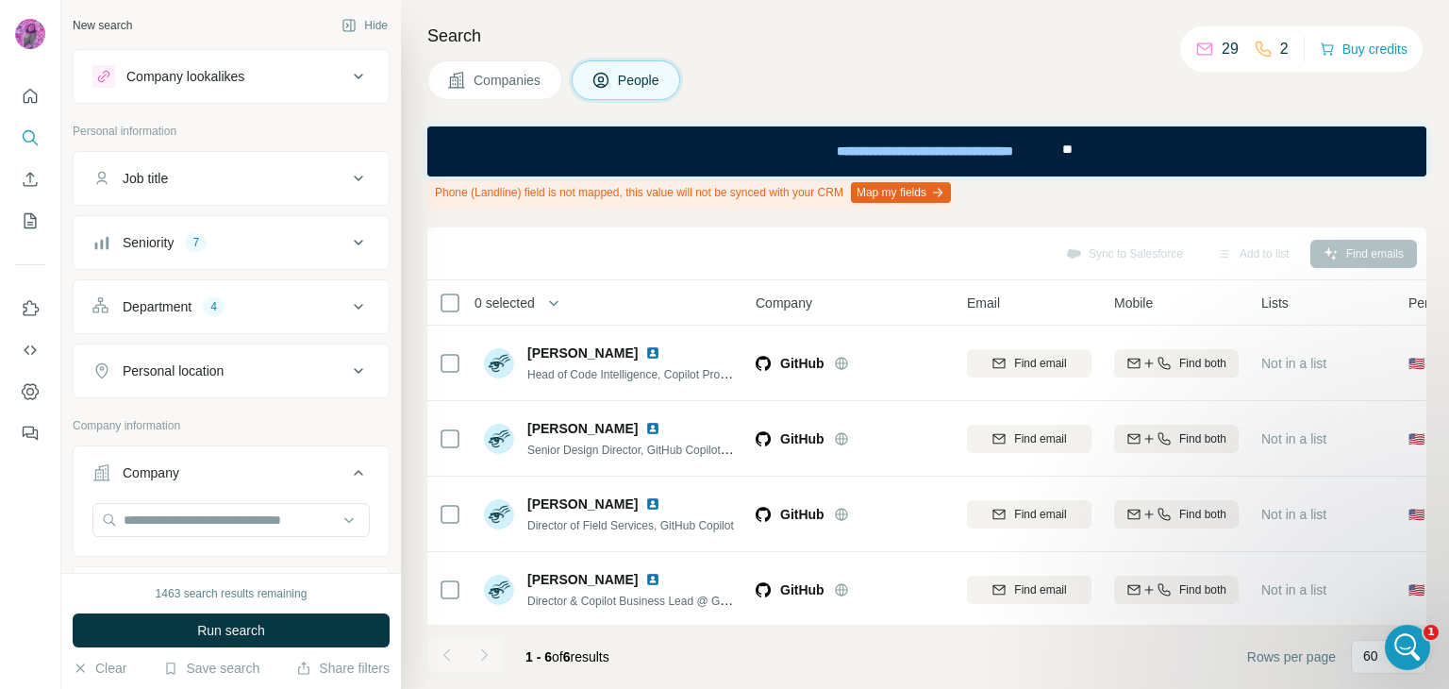
click at [347, 367] on icon at bounding box center [358, 370] width 23 height 23
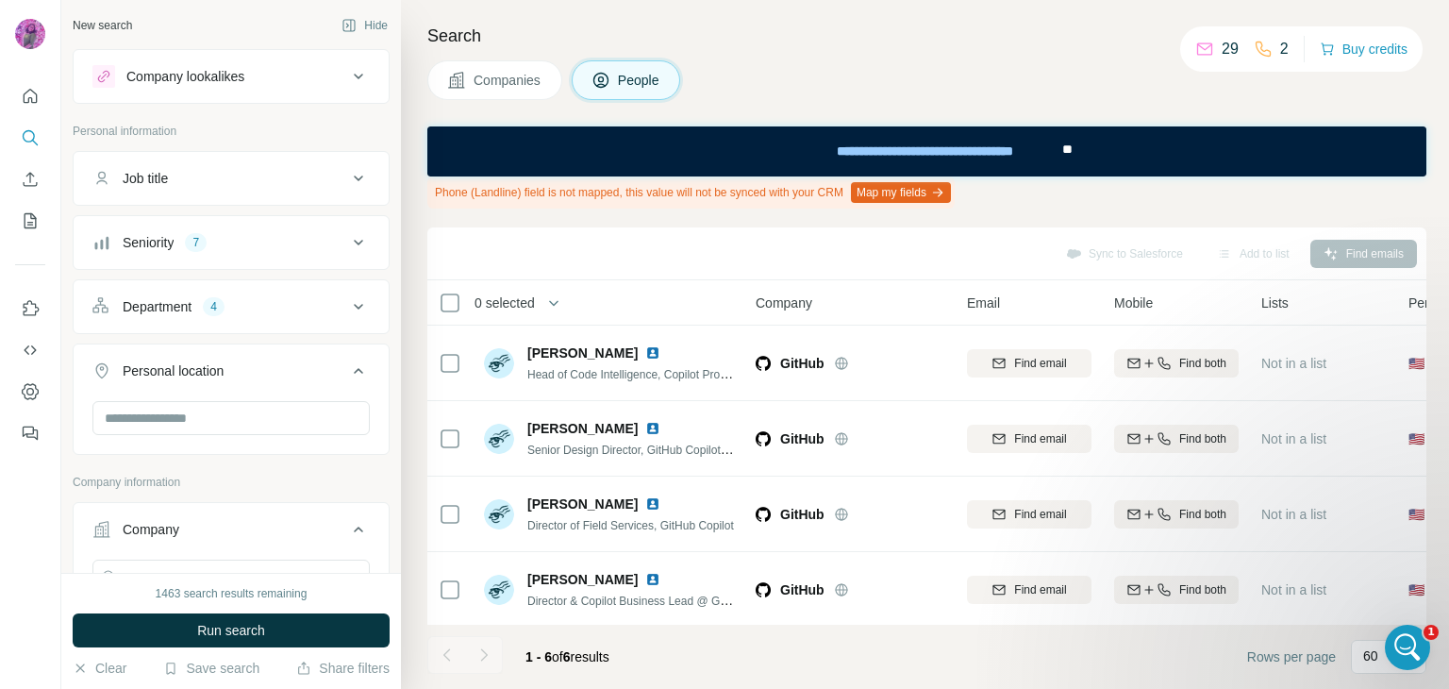
click at [347, 367] on icon at bounding box center [358, 370] width 23 height 23
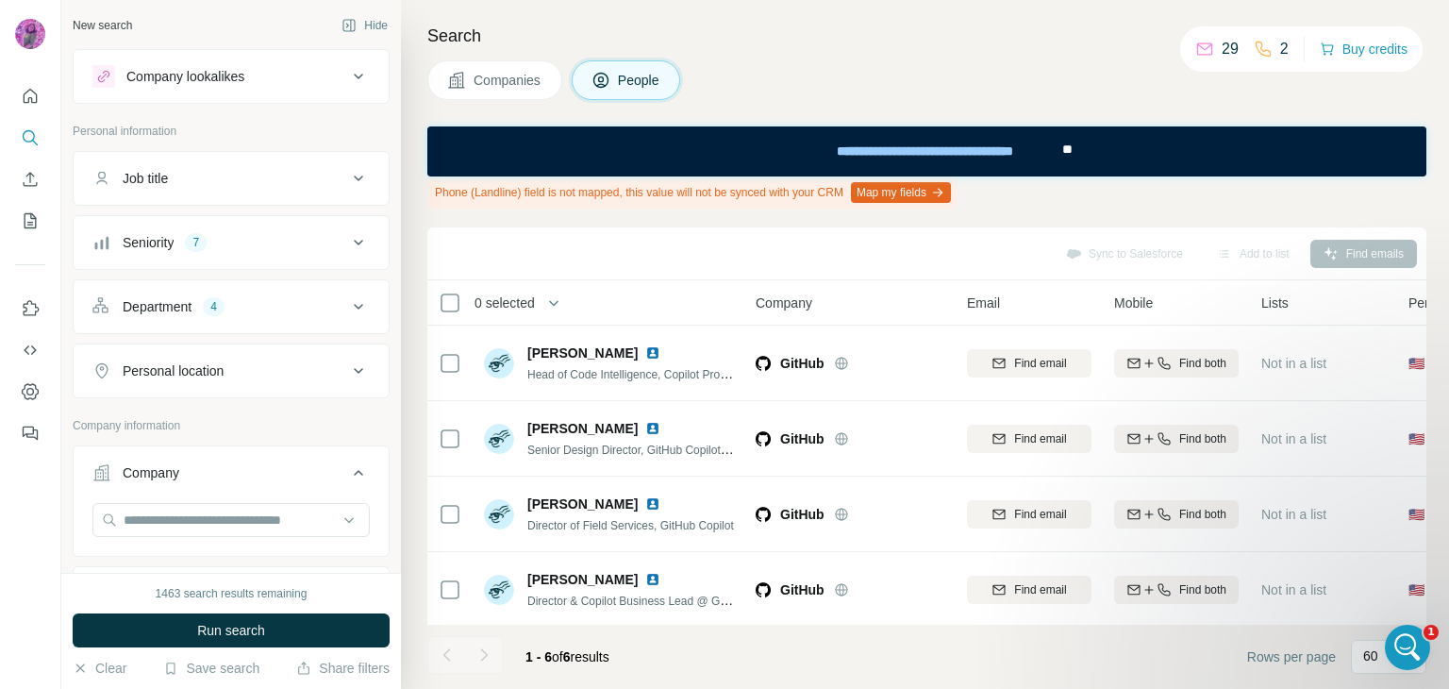
scroll to position [220, 0]
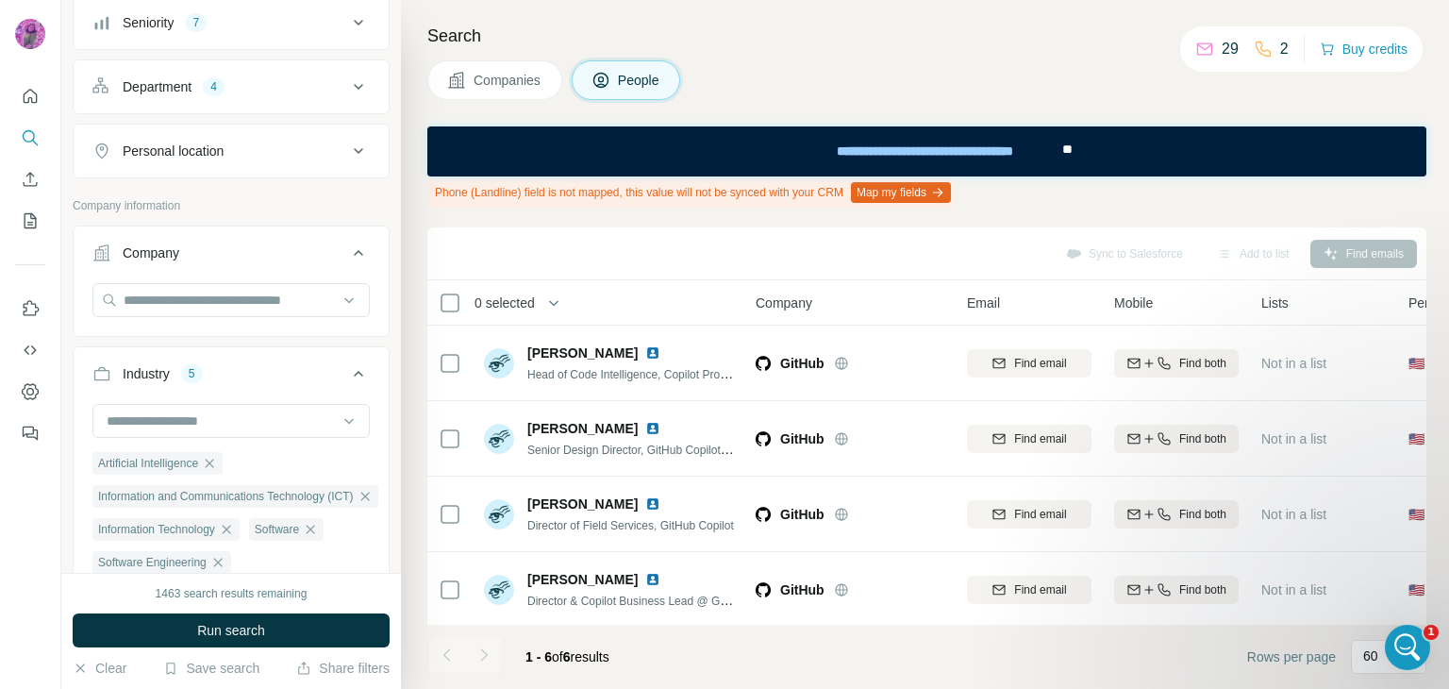
click at [347, 244] on icon at bounding box center [358, 253] width 23 height 23
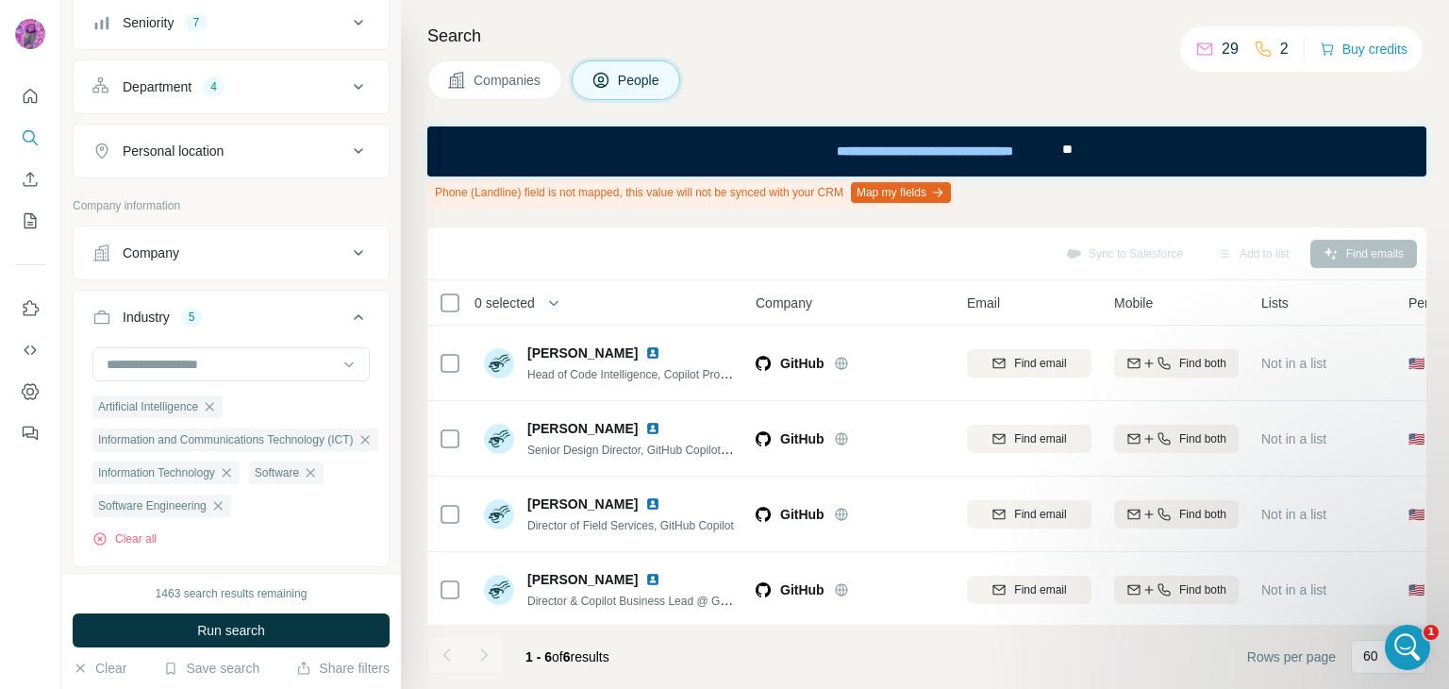
drag, startPoint x: 343, startPoint y: 308, endPoint x: 276, endPoint y: 507, distance: 210.4
click at [305, 492] on div "Industry 5 Artificial Intelligence Information and Communications Technology (I…" at bounding box center [231, 428] width 317 height 277
click at [350, 314] on icon at bounding box center [358, 317] width 23 height 23
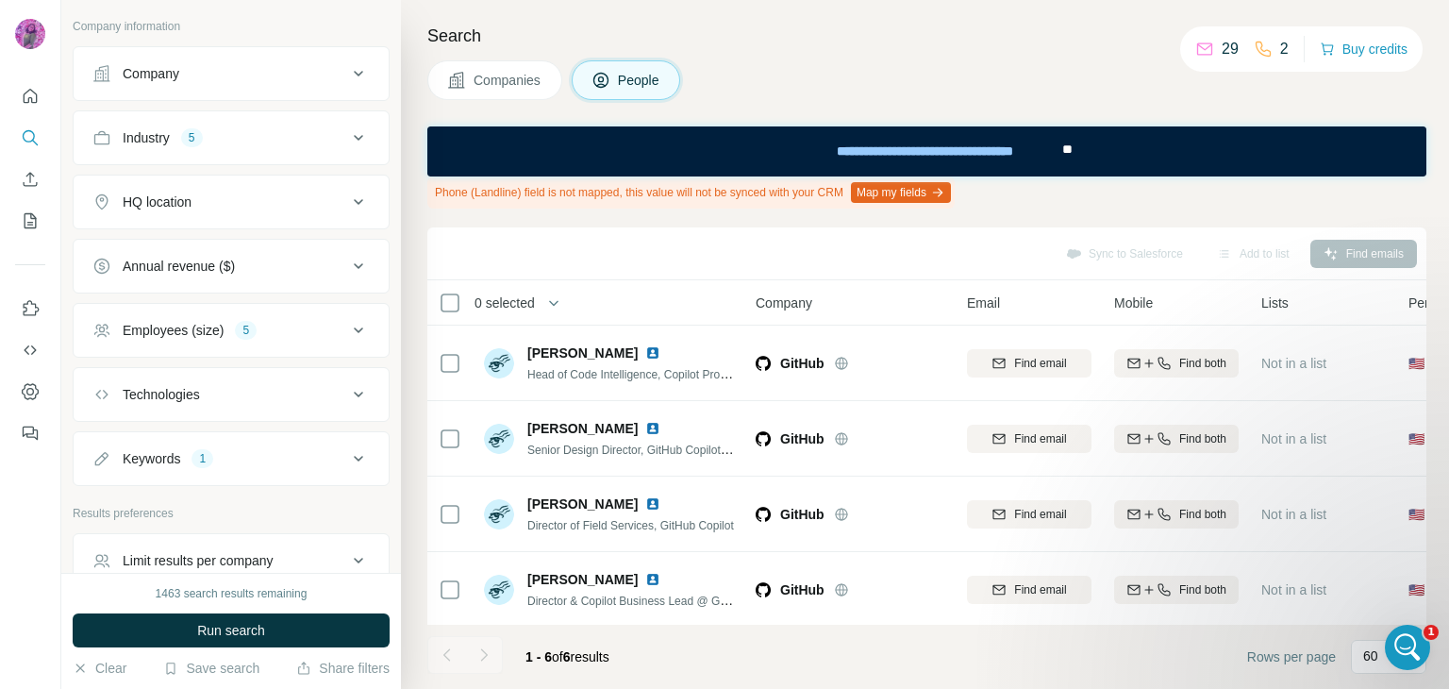
scroll to position [440, 0]
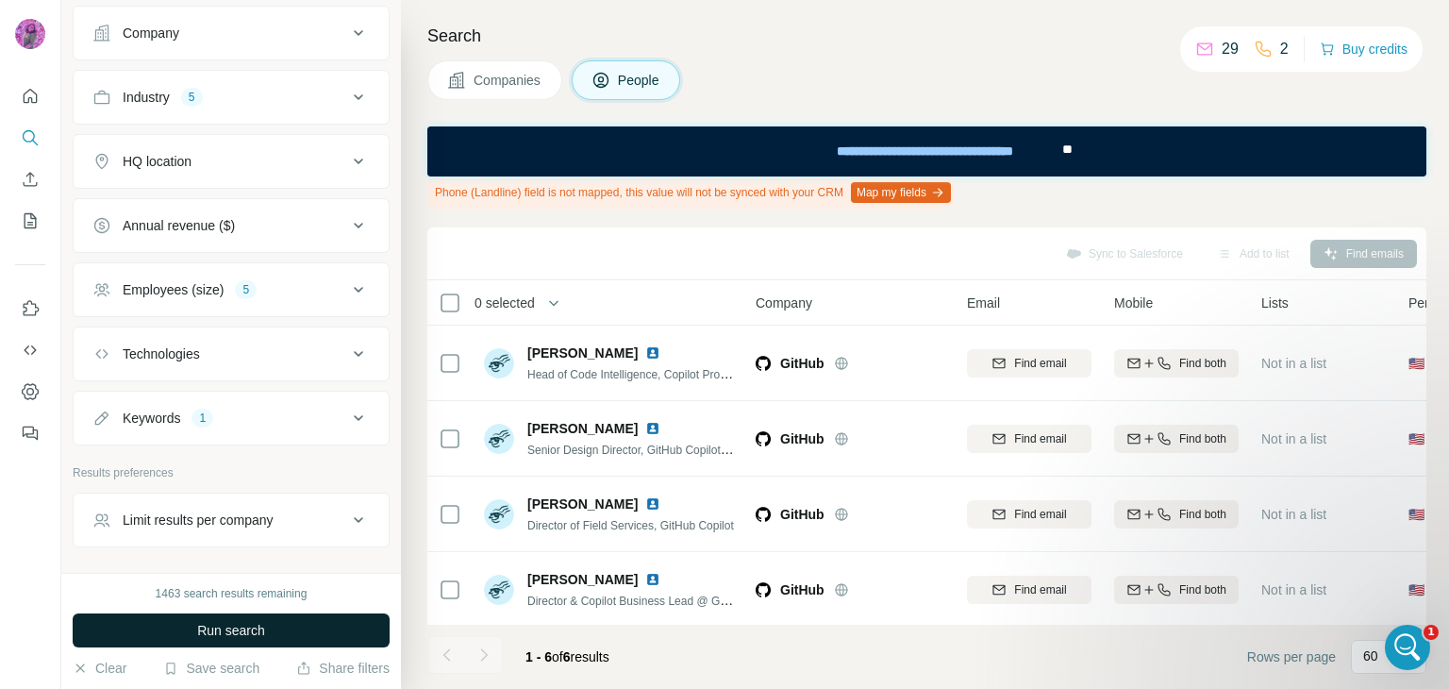
click at [262, 630] on span "Run search" at bounding box center [231, 630] width 68 height 19
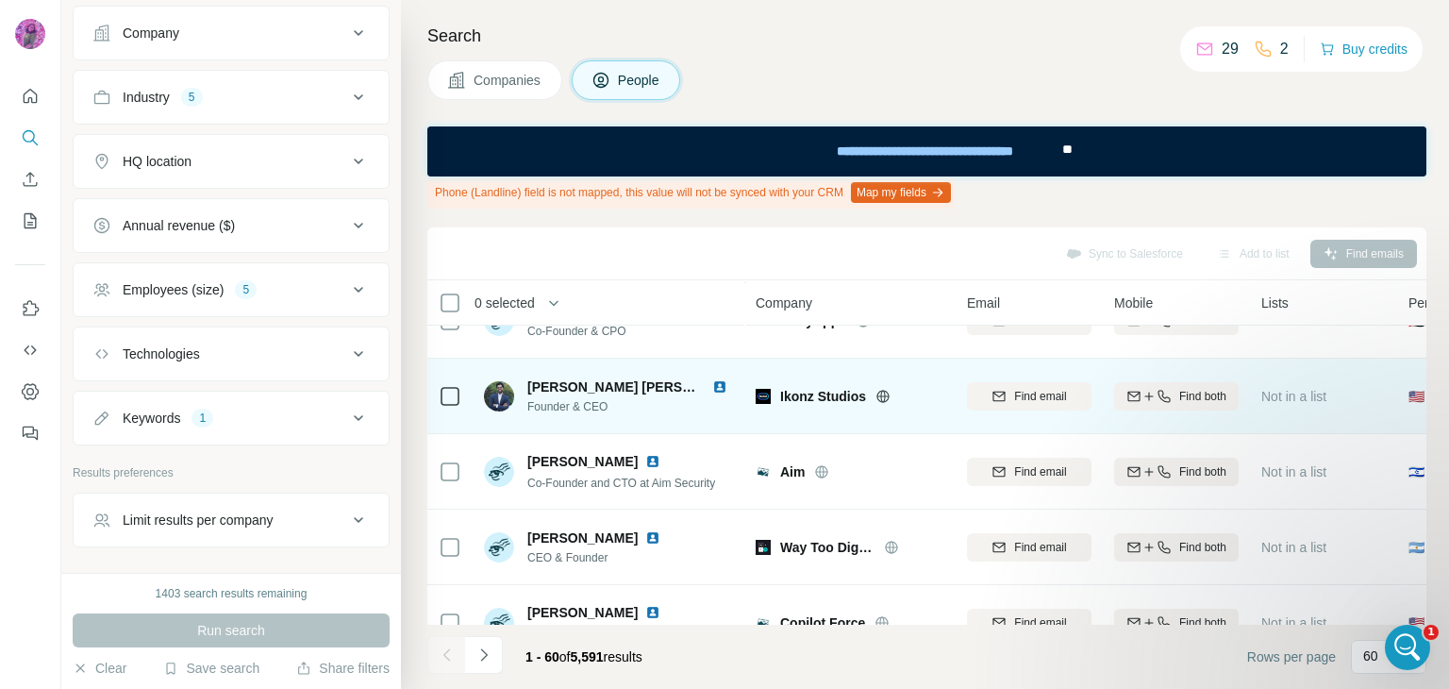
scroll to position [0, 0]
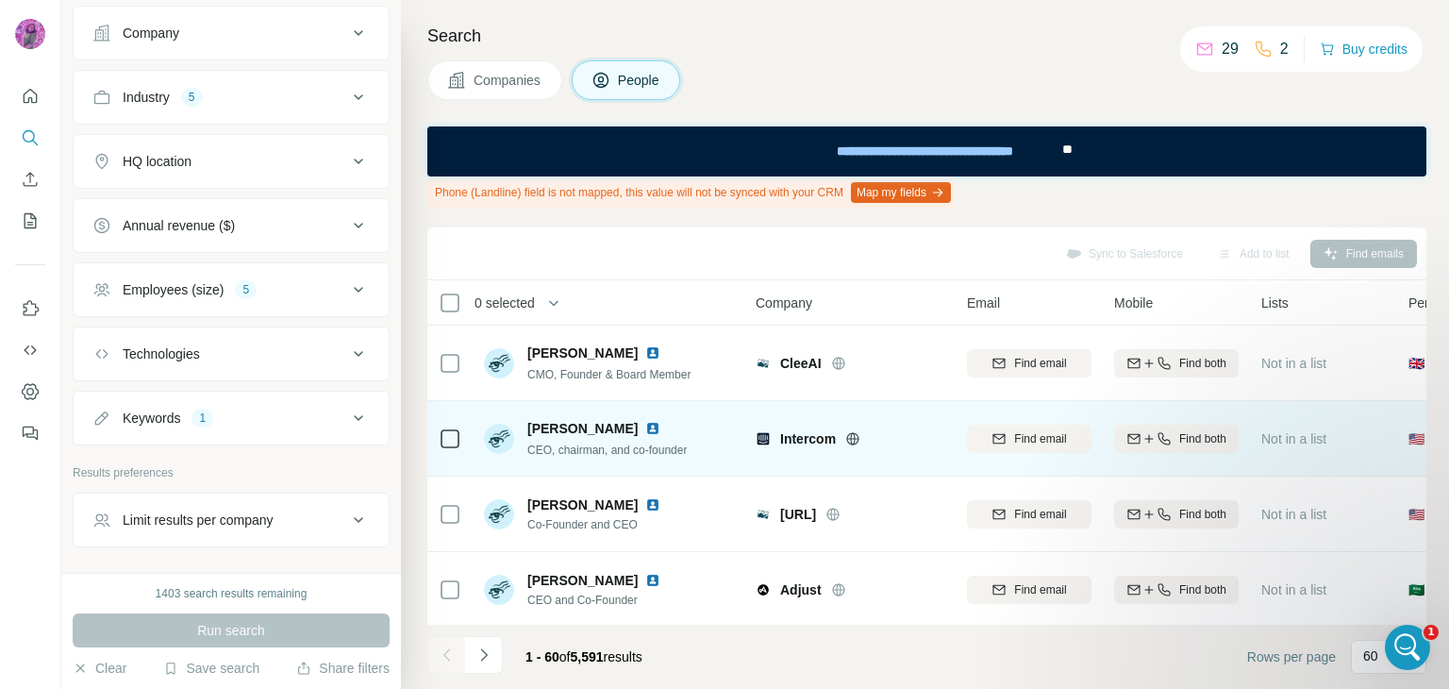
click at [790, 439] on span "Intercom" at bounding box center [808, 438] width 56 height 19
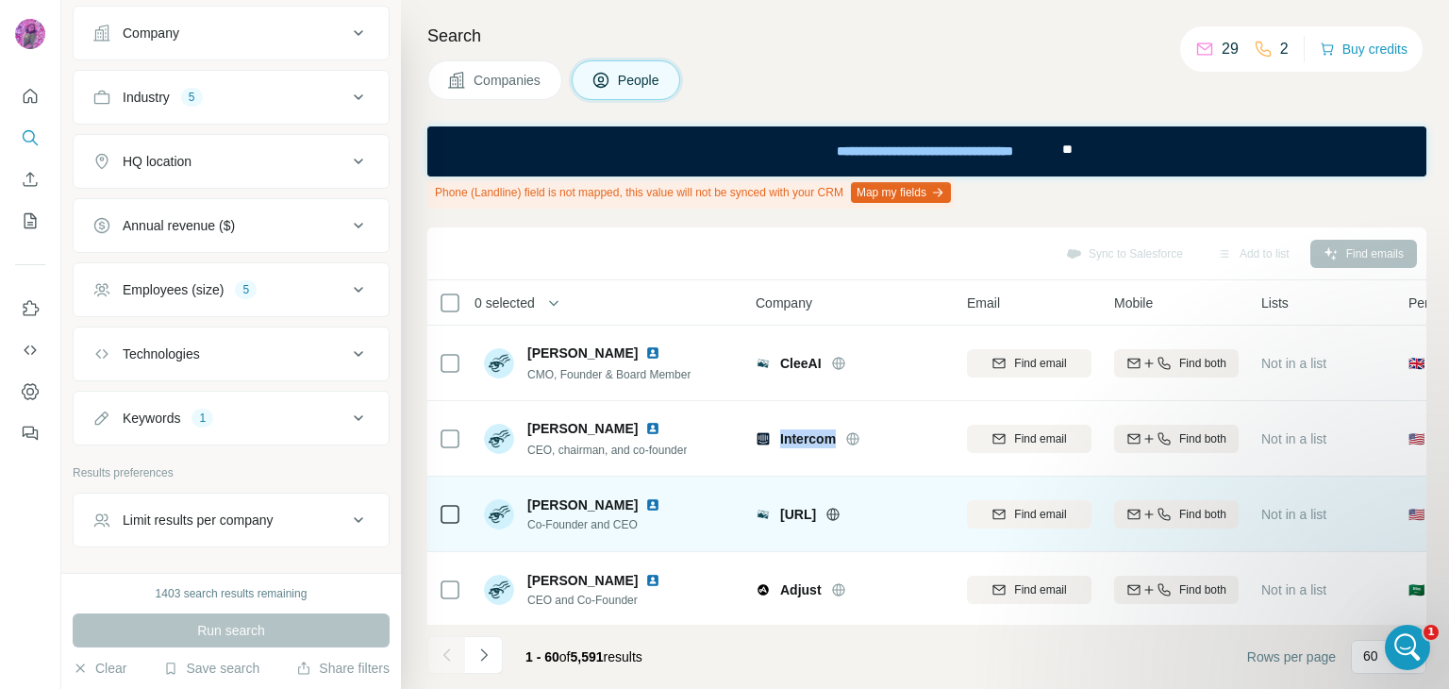
copy span "Intercom"
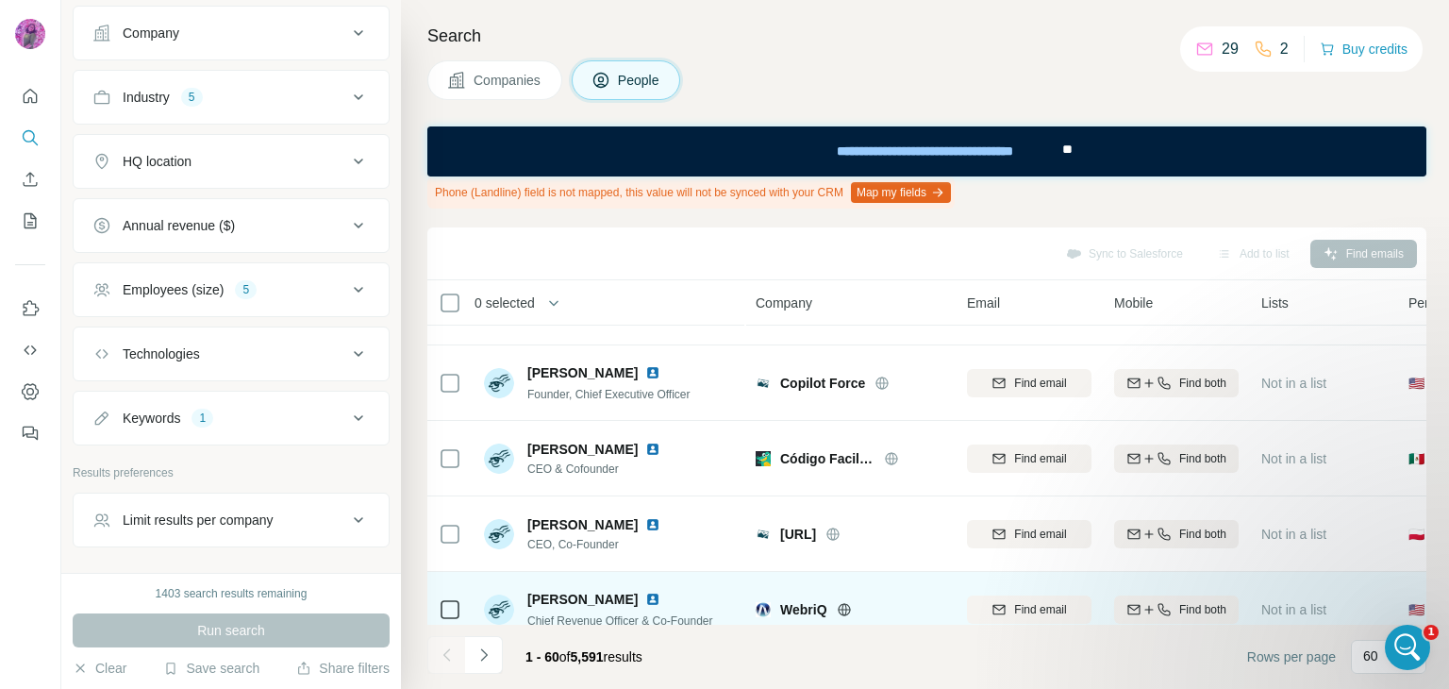
scroll to position [660, 0]
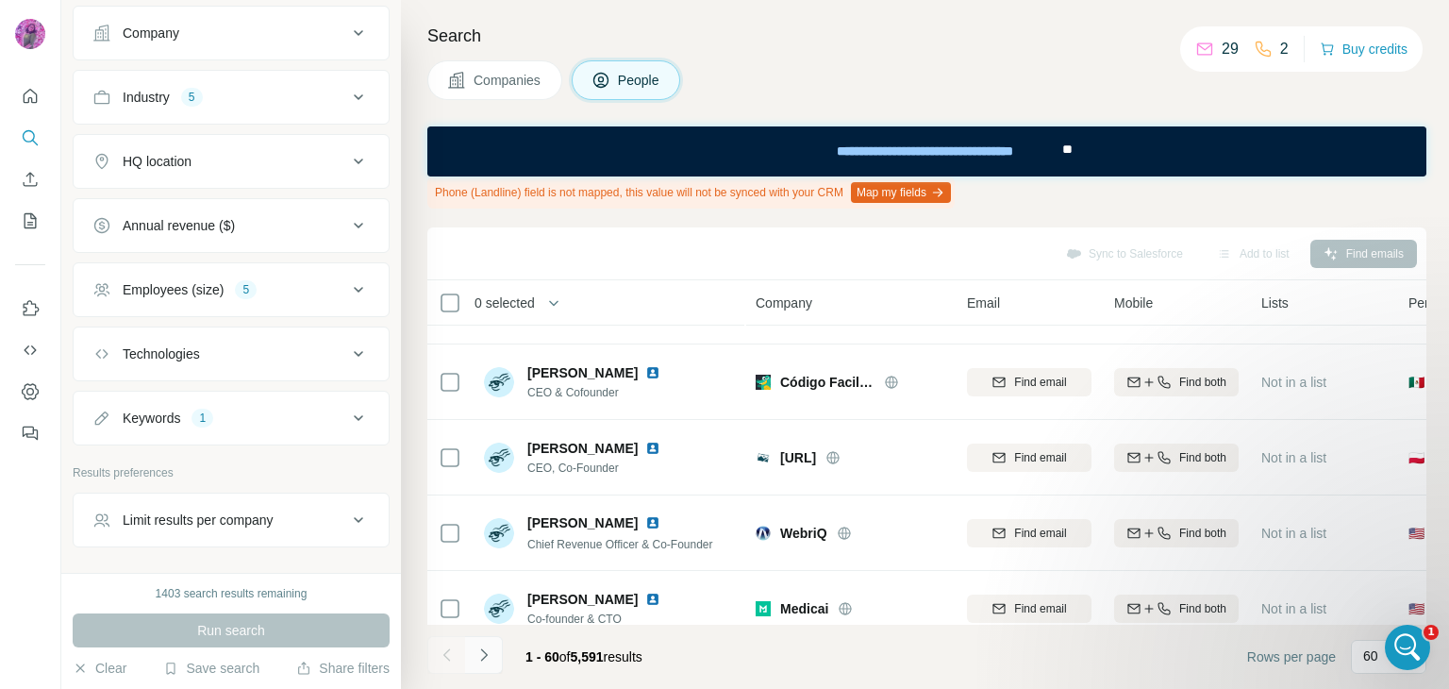
click at [493, 654] on button "Navigate to next page" at bounding box center [484, 655] width 38 height 38
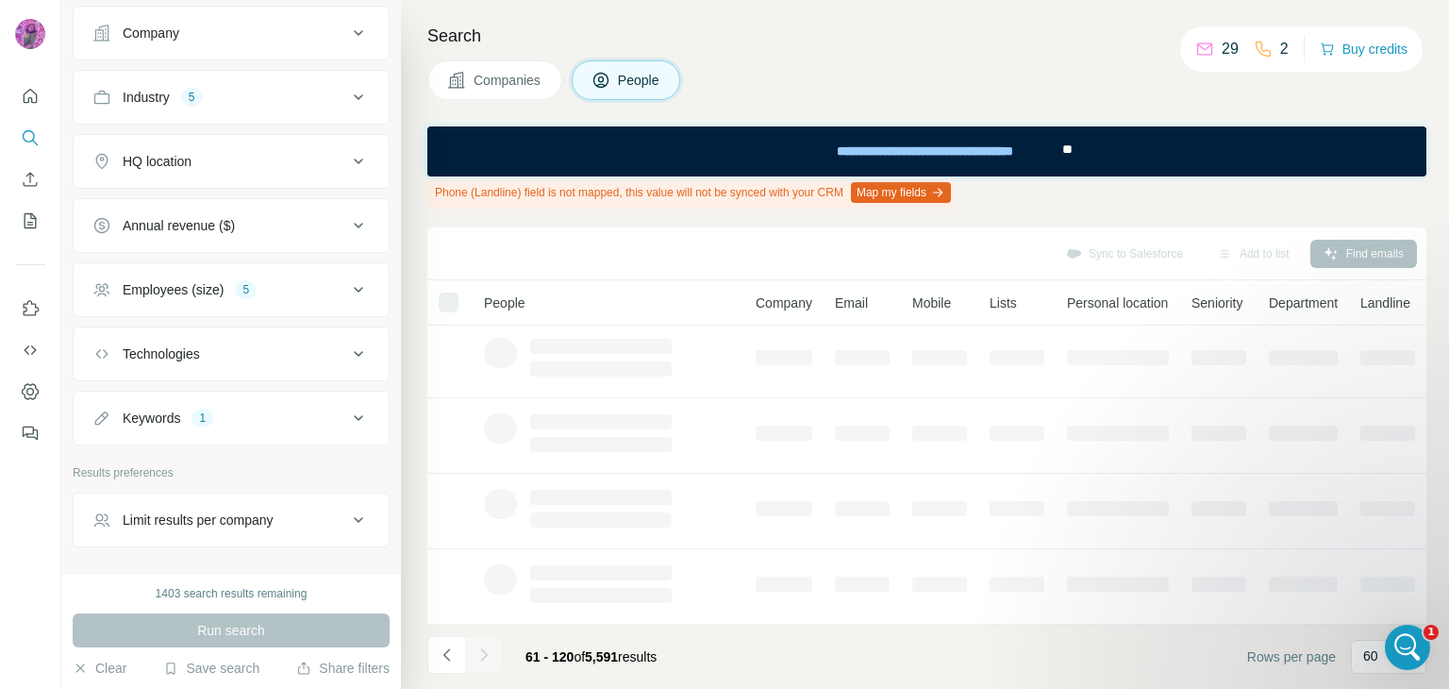
scroll to position [465, 0]
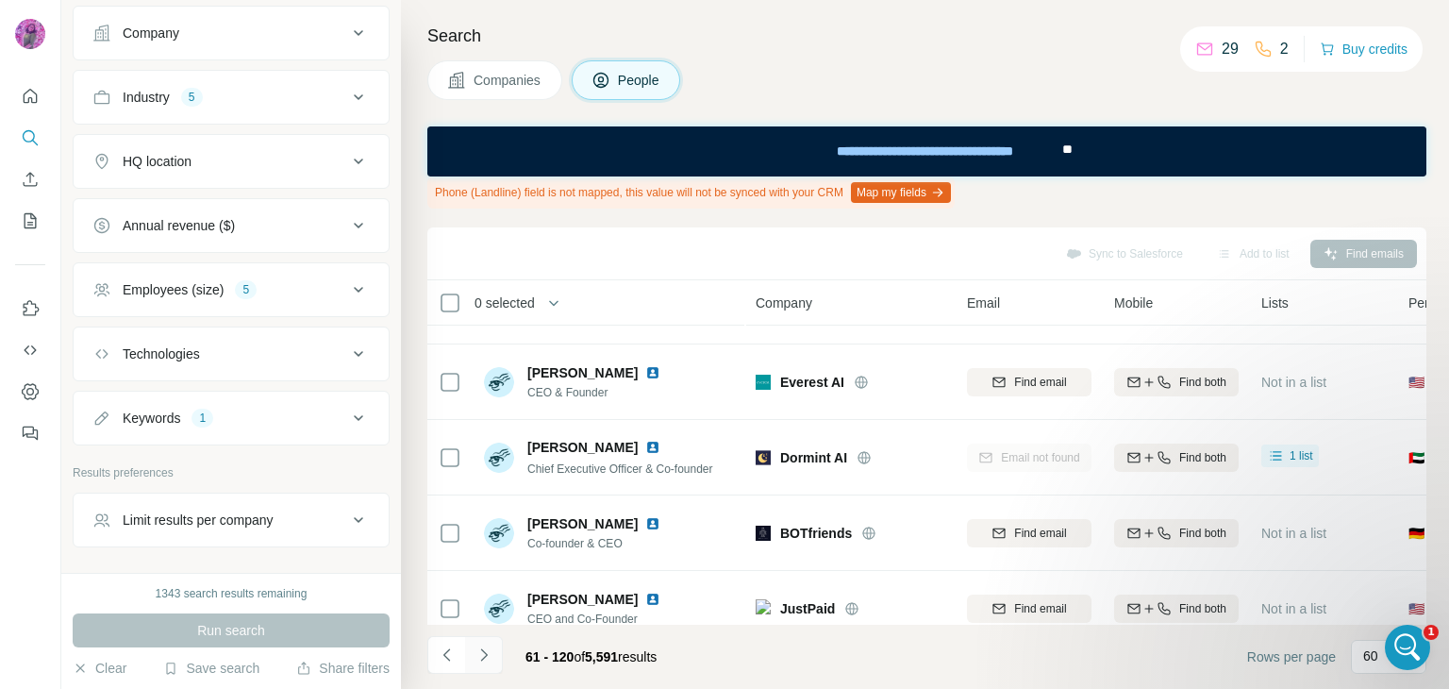
click at [482, 658] on icon "Navigate to next page" at bounding box center [483, 654] width 7 height 12
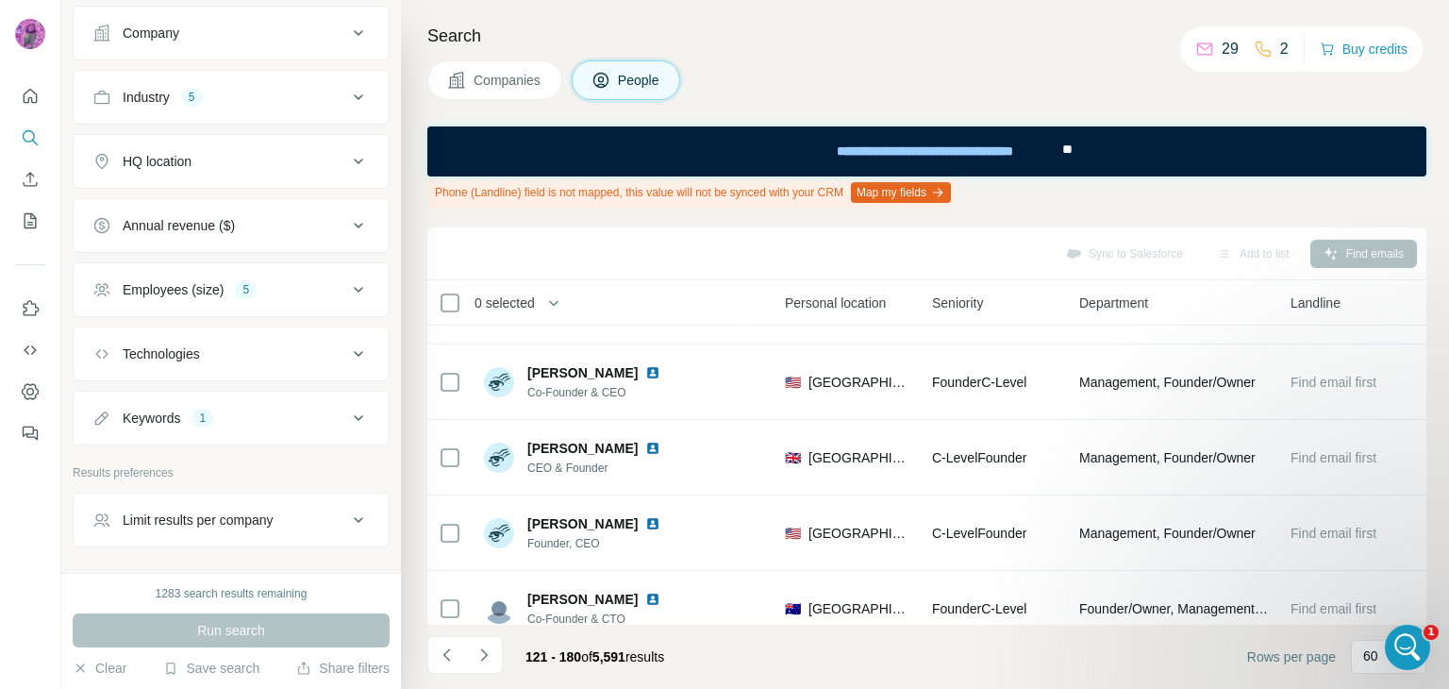
scroll to position [660, 0]
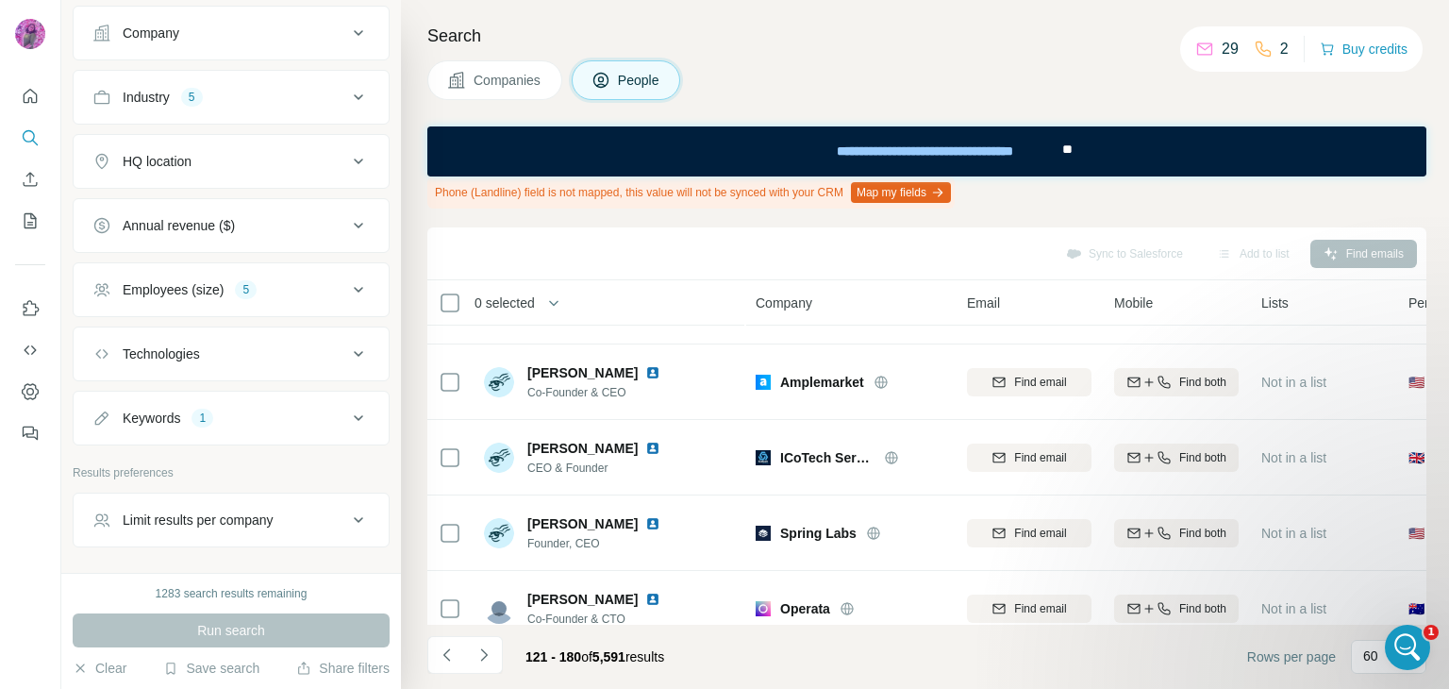
click at [208, 412] on div "1" at bounding box center [203, 418] width 22 height 17
click at [210, 412] on div "1" at bounding box center [203, 418] width 22 height 17
click at [236, 638] on div "Run search" at bounding box center [231, 630] width 317 height 34
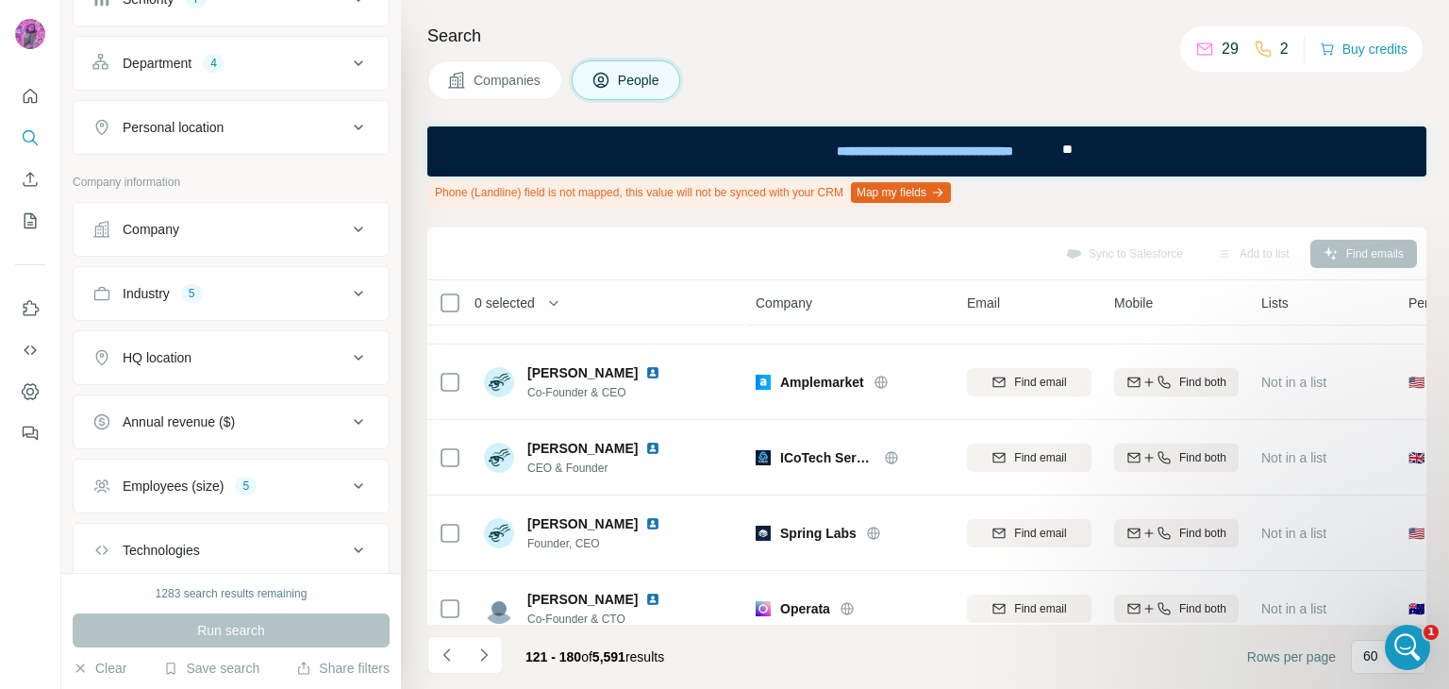
scroll to position [220, 0]
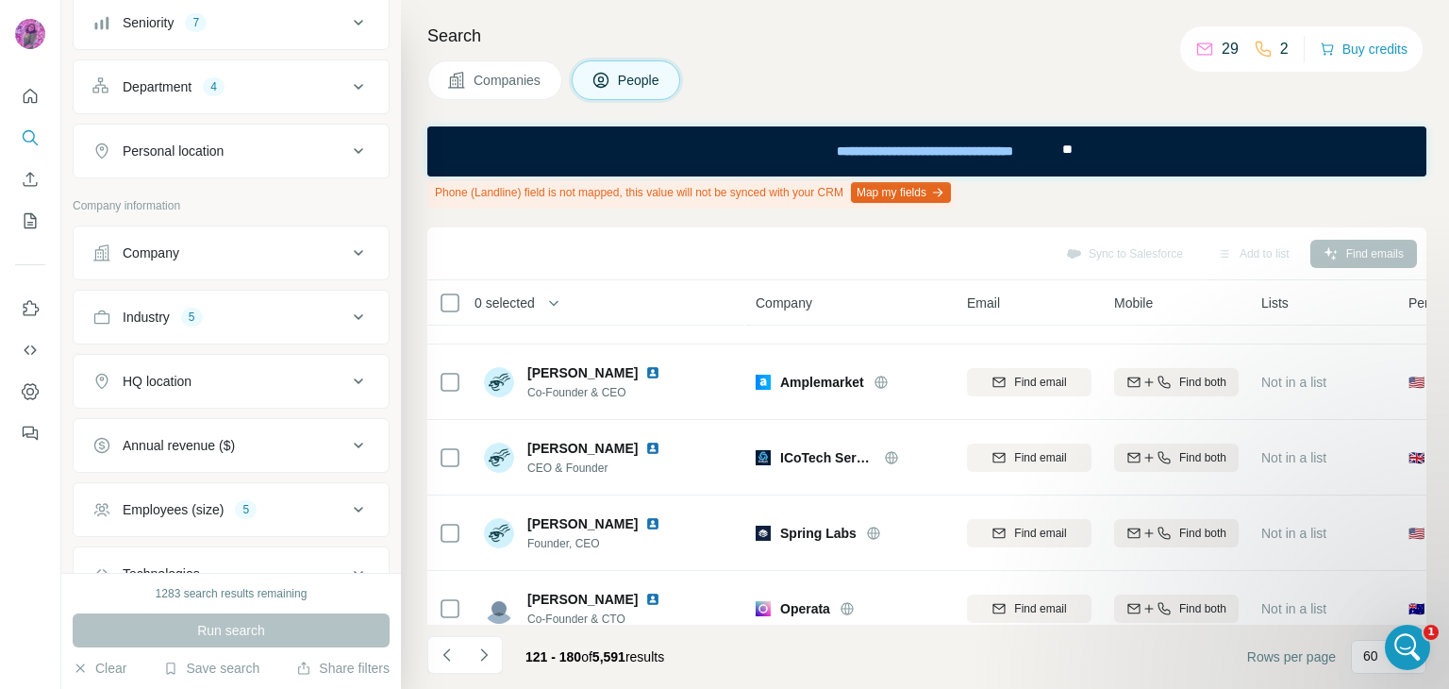
click at [253, 153] on div "Personal location" at bounding box center [219, 151] width 255 height 19
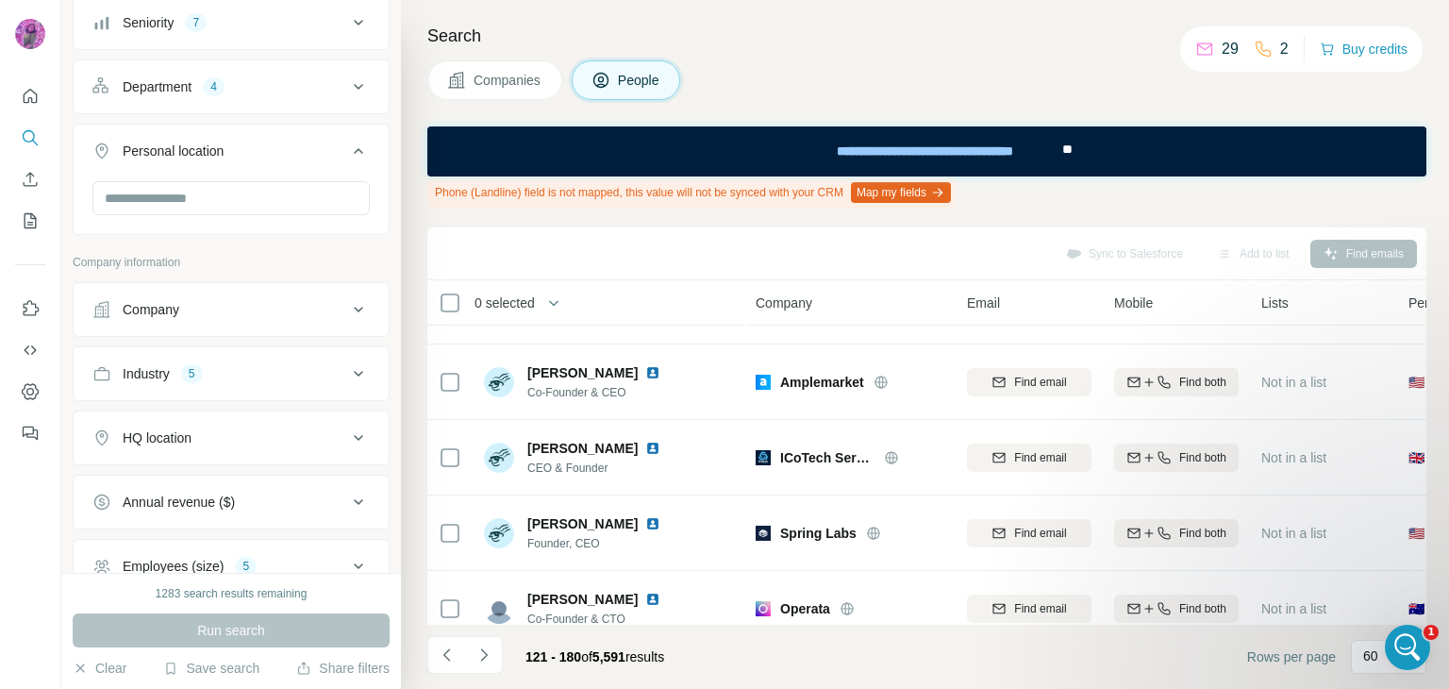
click at [253, 153] on div "Personal location" at bounding box center [219, 151] width 255 height 19
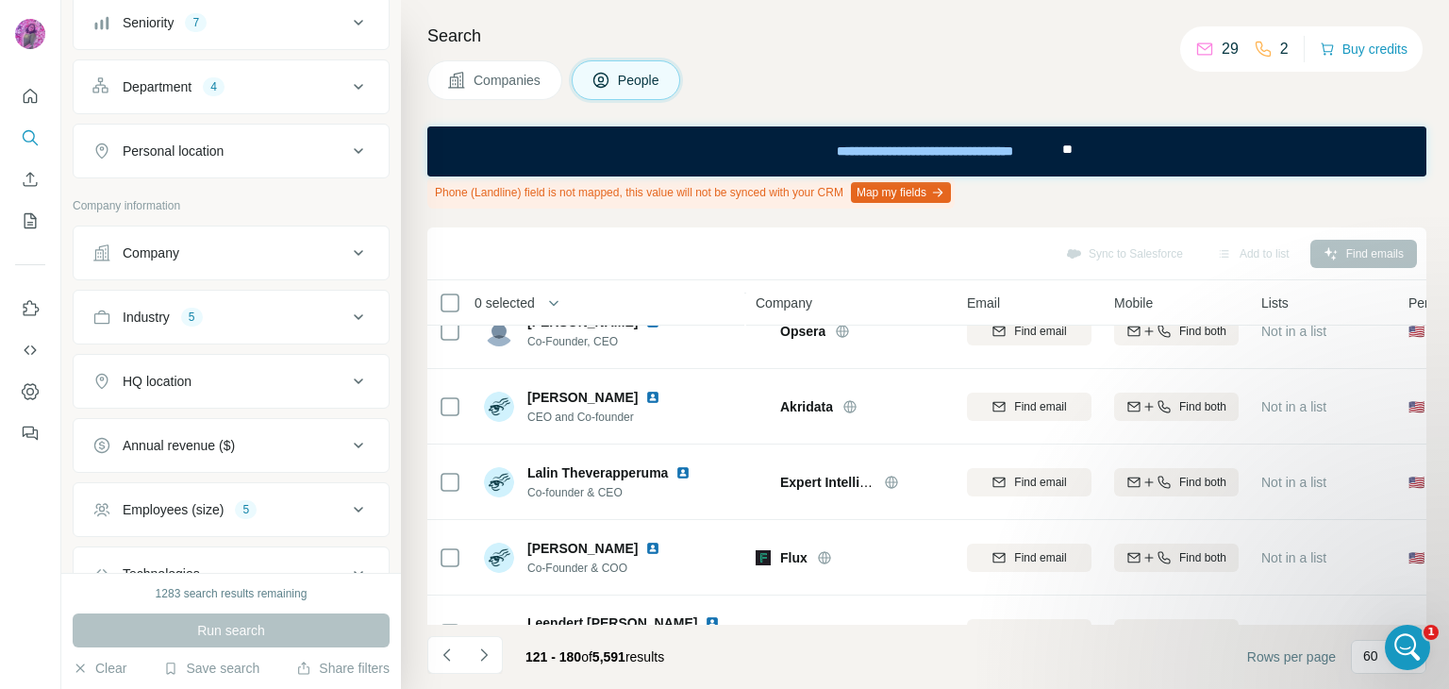
scroll to position [2038, 0]
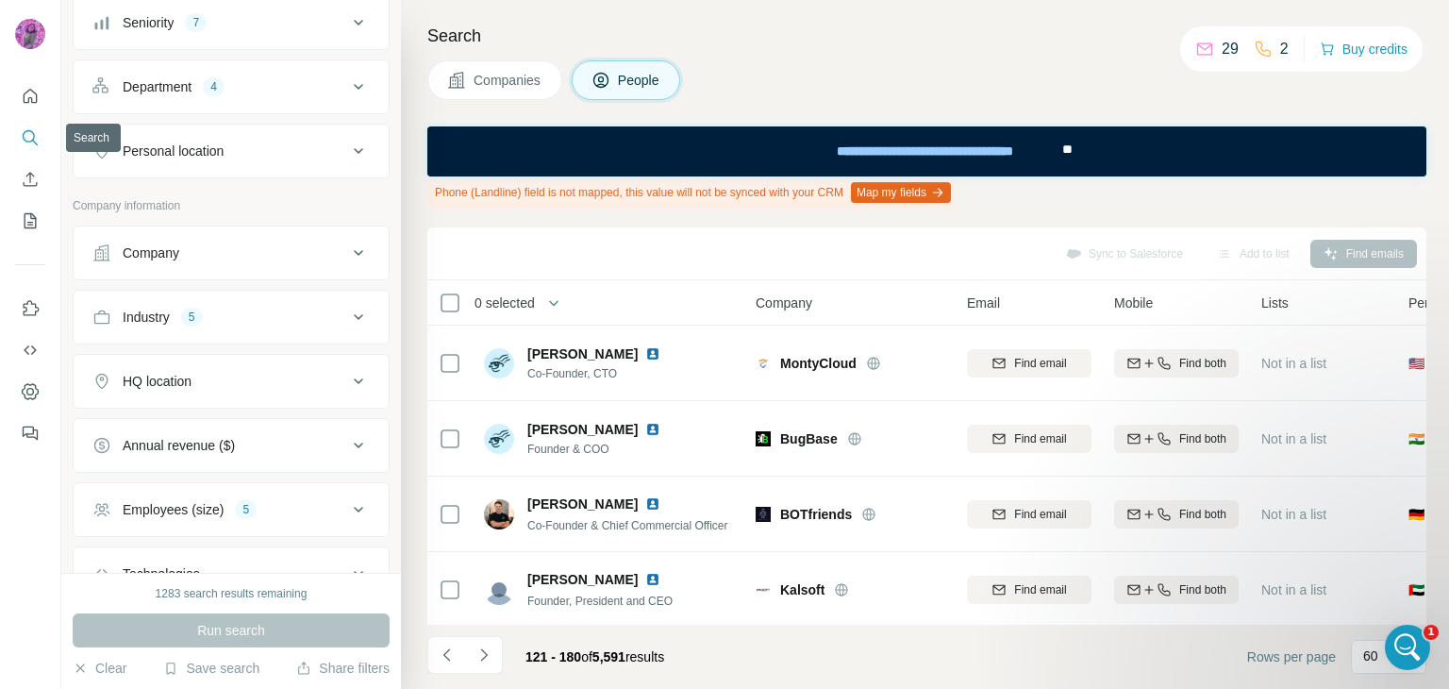
click at [29, 133] on icon "Search" at bounding box center [30, 137] width 19 height 19
click at [29, 102] on icon "Quick start" at bounding box center [30, 96] width 19 height 19
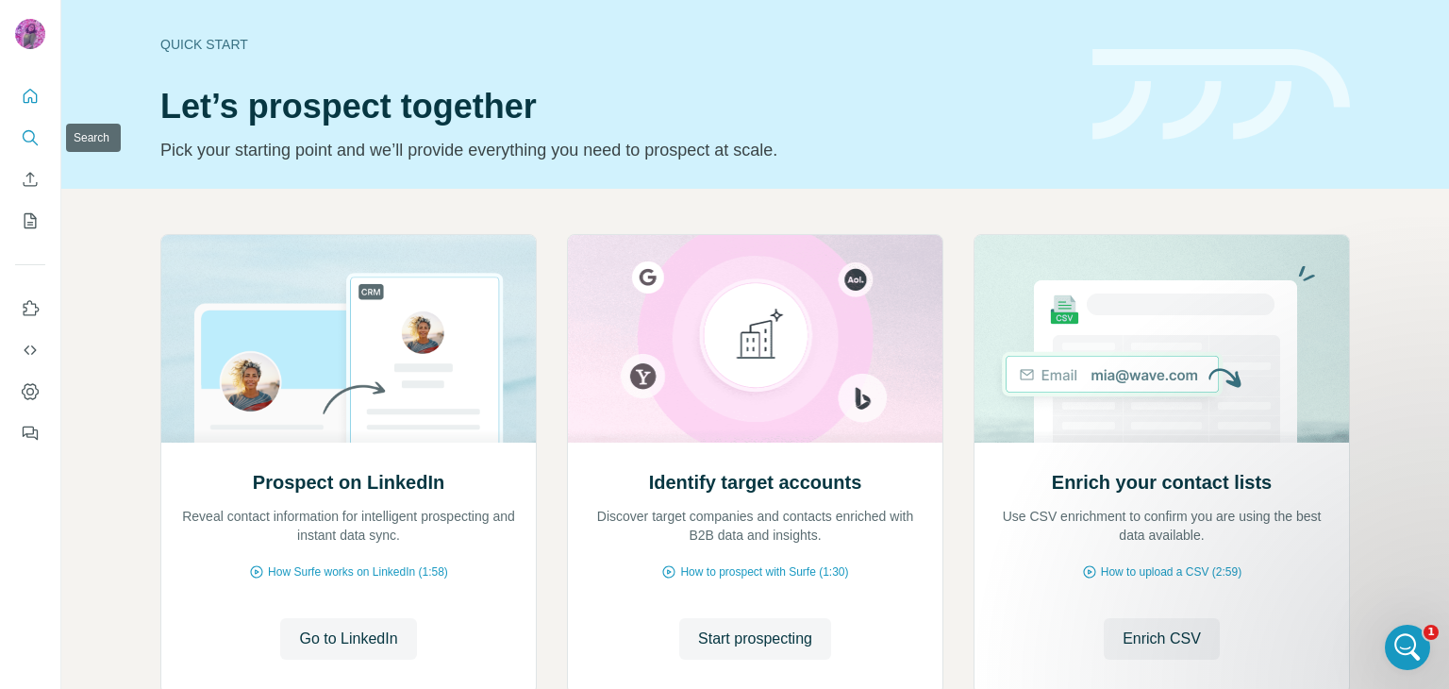
click at [28, 152] on button "Search" at bounding box center [30, 138] width 30 height 34
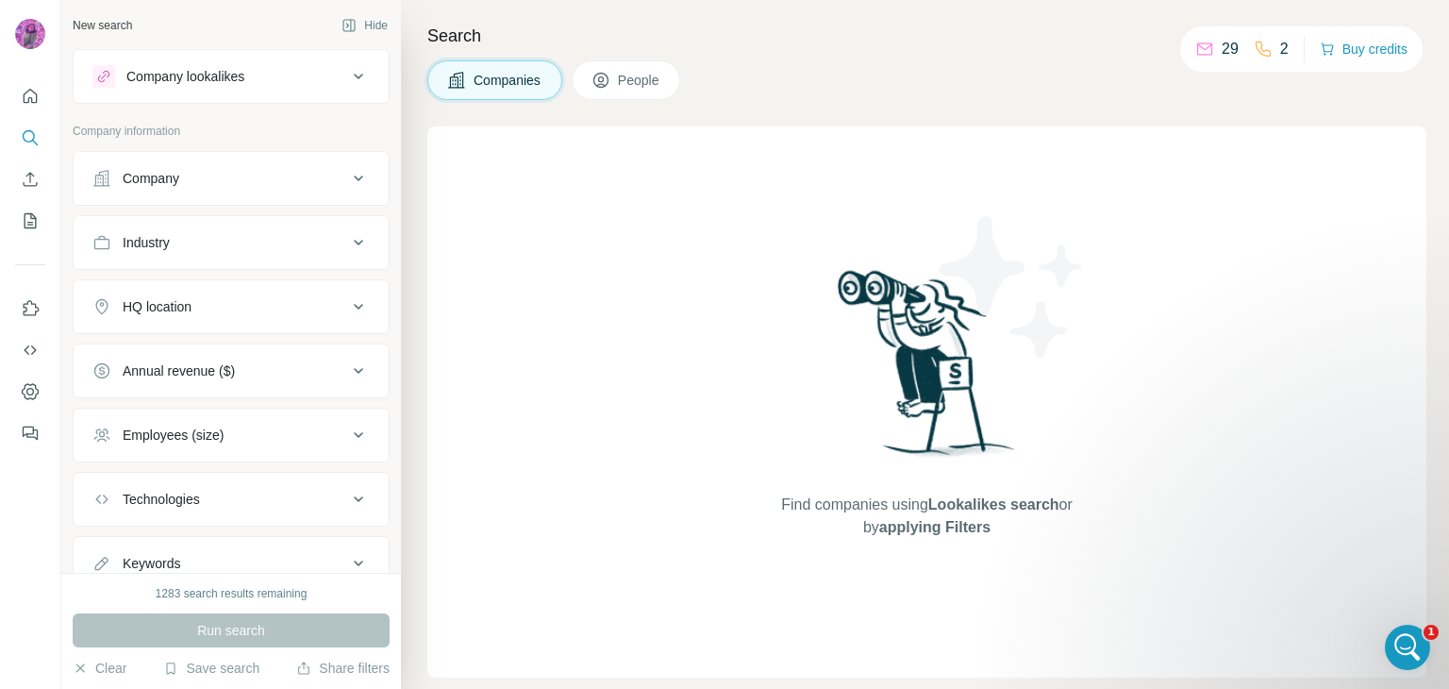
click at [185, 187] on button "Company" at bounding box center [231, 178] width 315 height 45
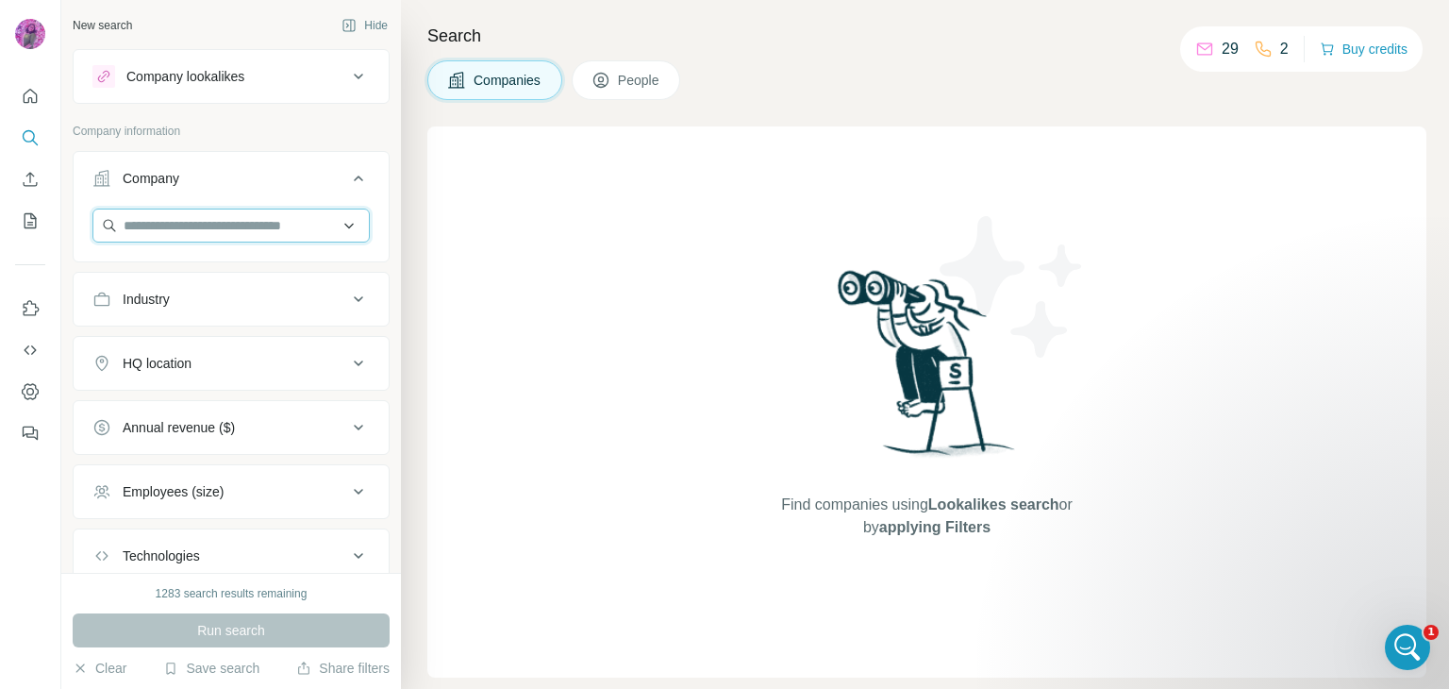
click at [197, 228] on input "text" at bounding box center [230, 226] width 277 height 34
paste input "***"
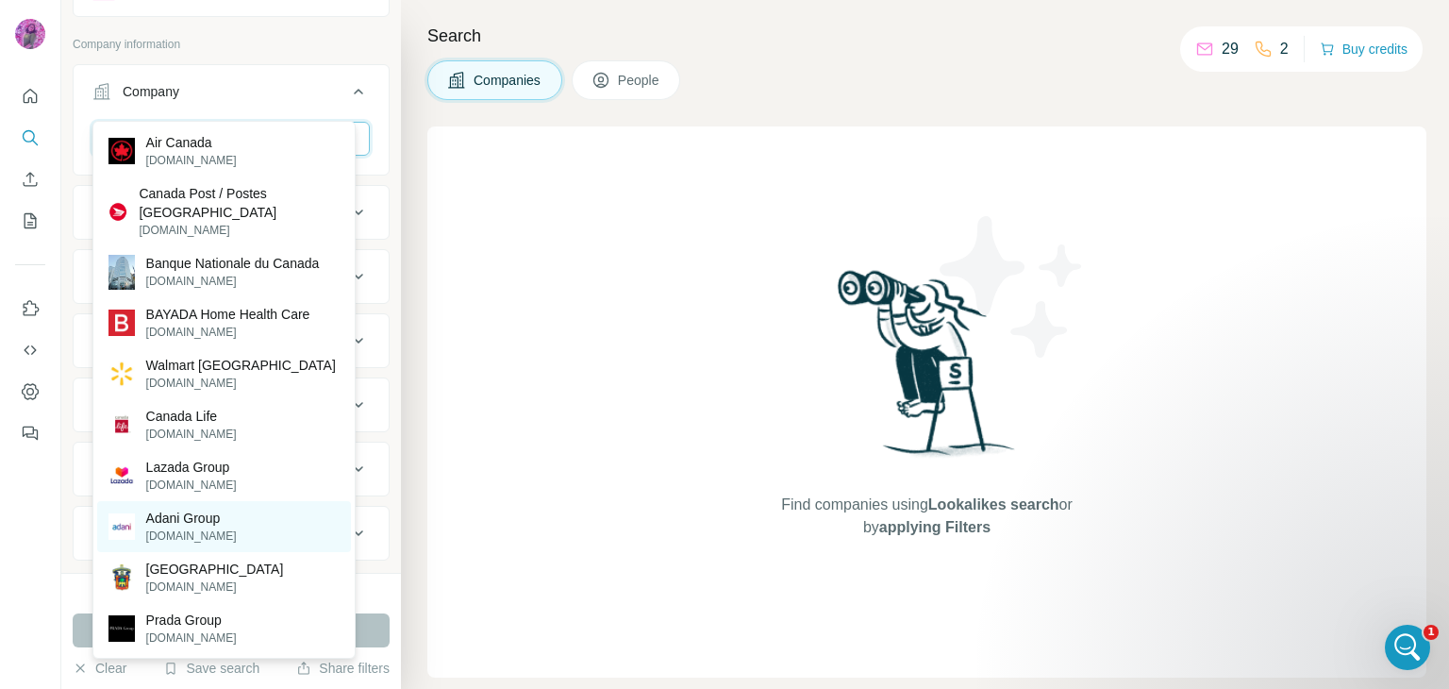
scroll to position [125, 0]
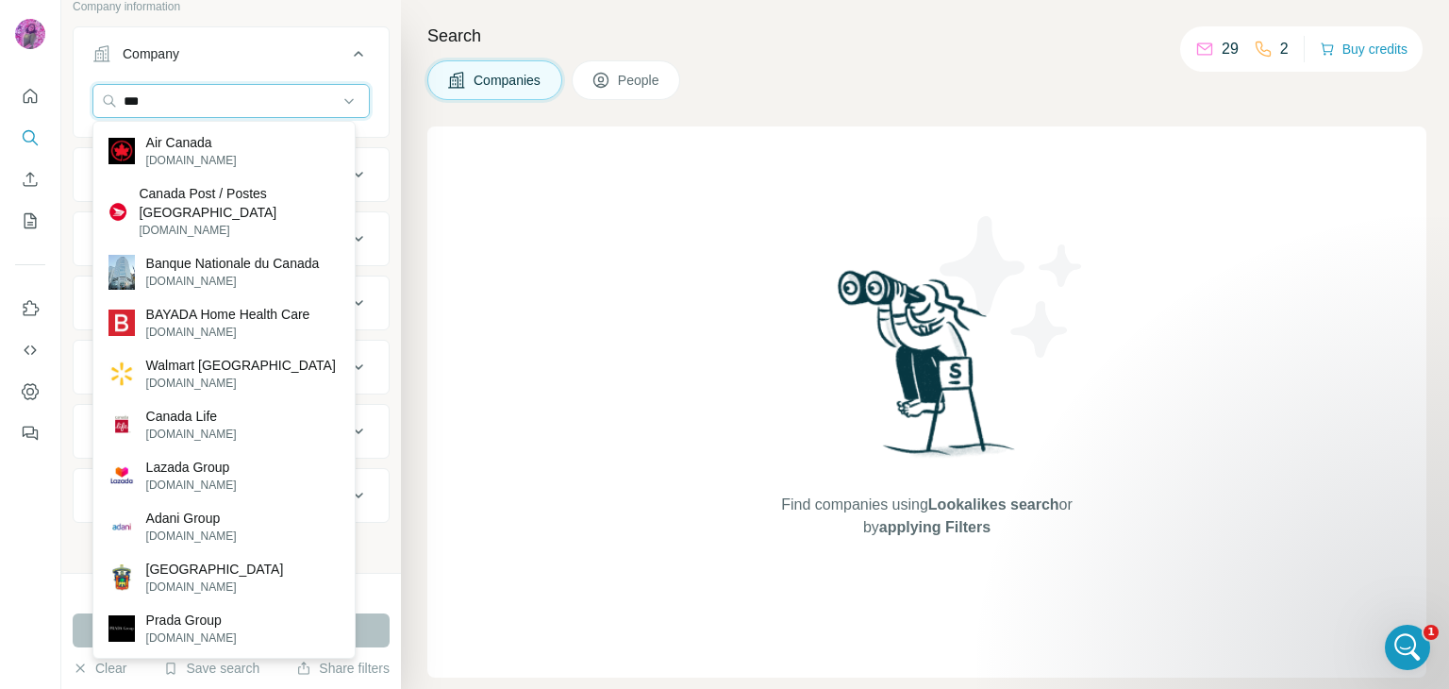
type input "***"
